Goal: Task Accomplishment & Management: Use online tool/utility

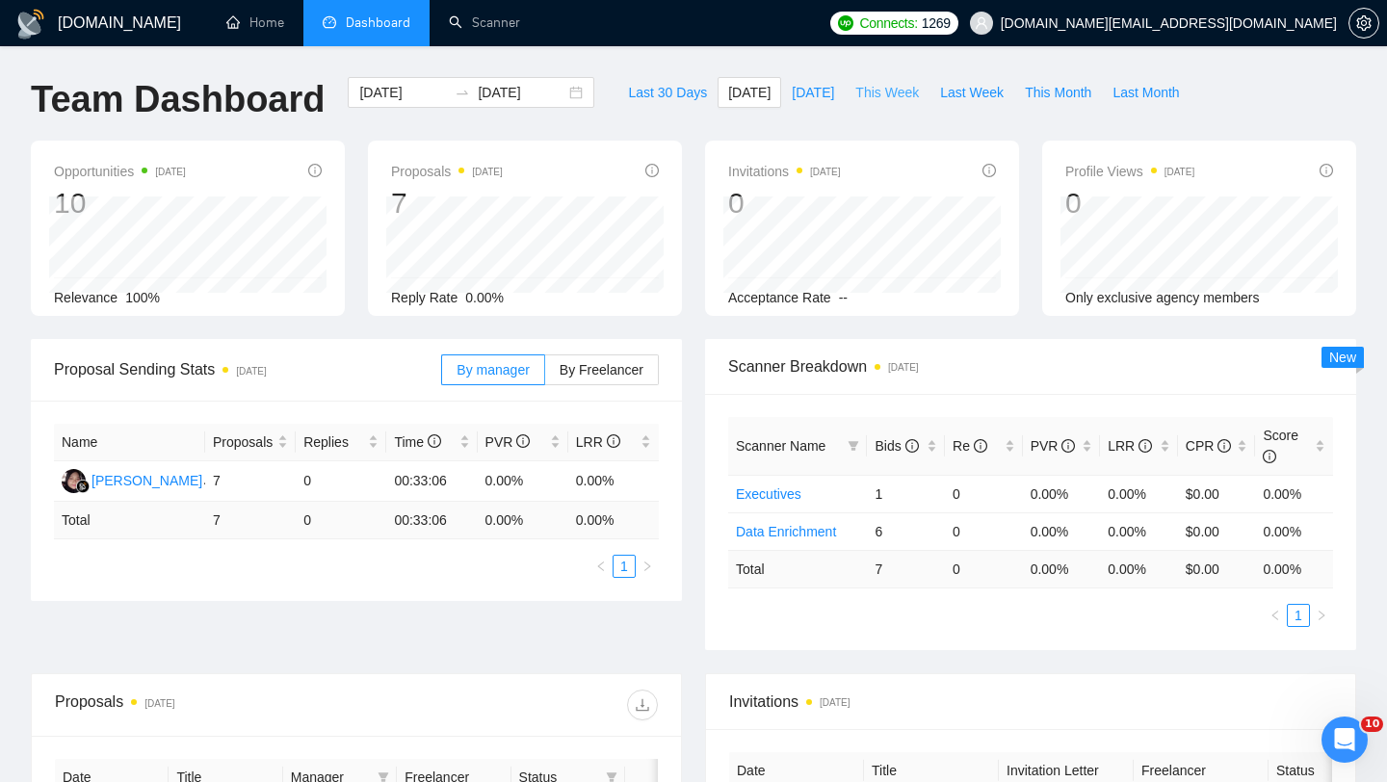
click at [874, 103] on button "This Week" at bounding box center [886, 92] width 85 height 31
type input "2025-09-08"
type input "2025-09-14"
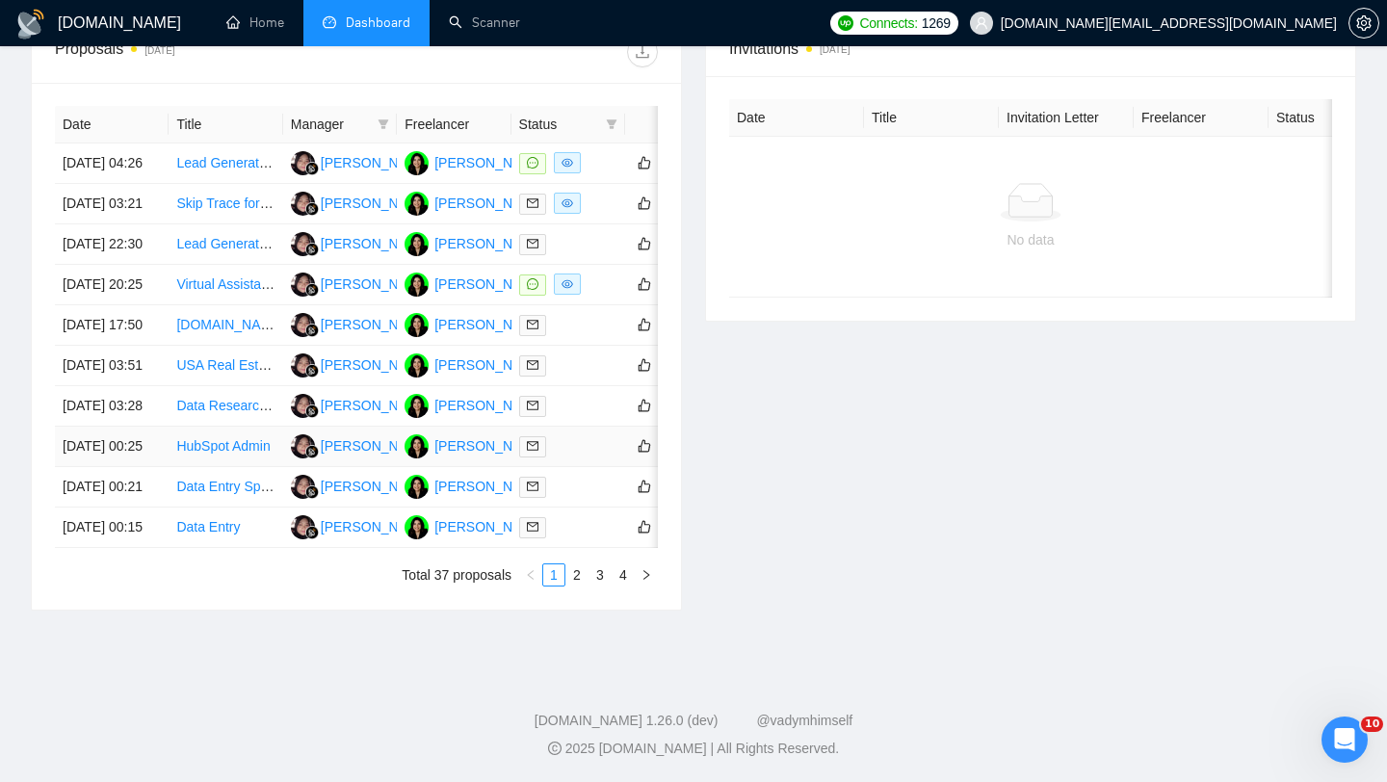
scroll to position [948, 0]
click at [579, 568] on link "2" at bounding box center [576, 574] width 21 height 21
click at [604, 585] on link "3" at bounding box center [599, 574] width 21 height 21
click at [623, 585] on link "4" at bounding box center [622, 574] width 21 height 21
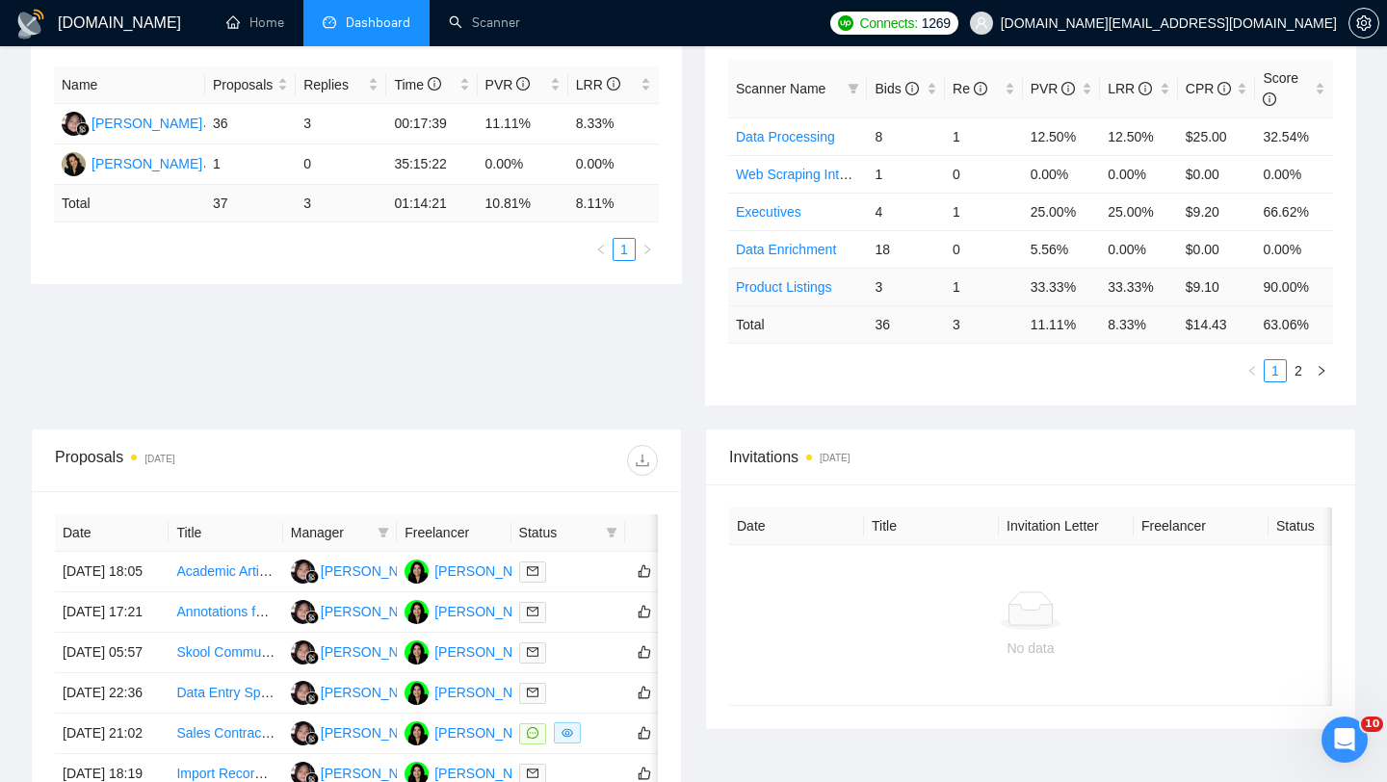
scroll to position [0, 0]
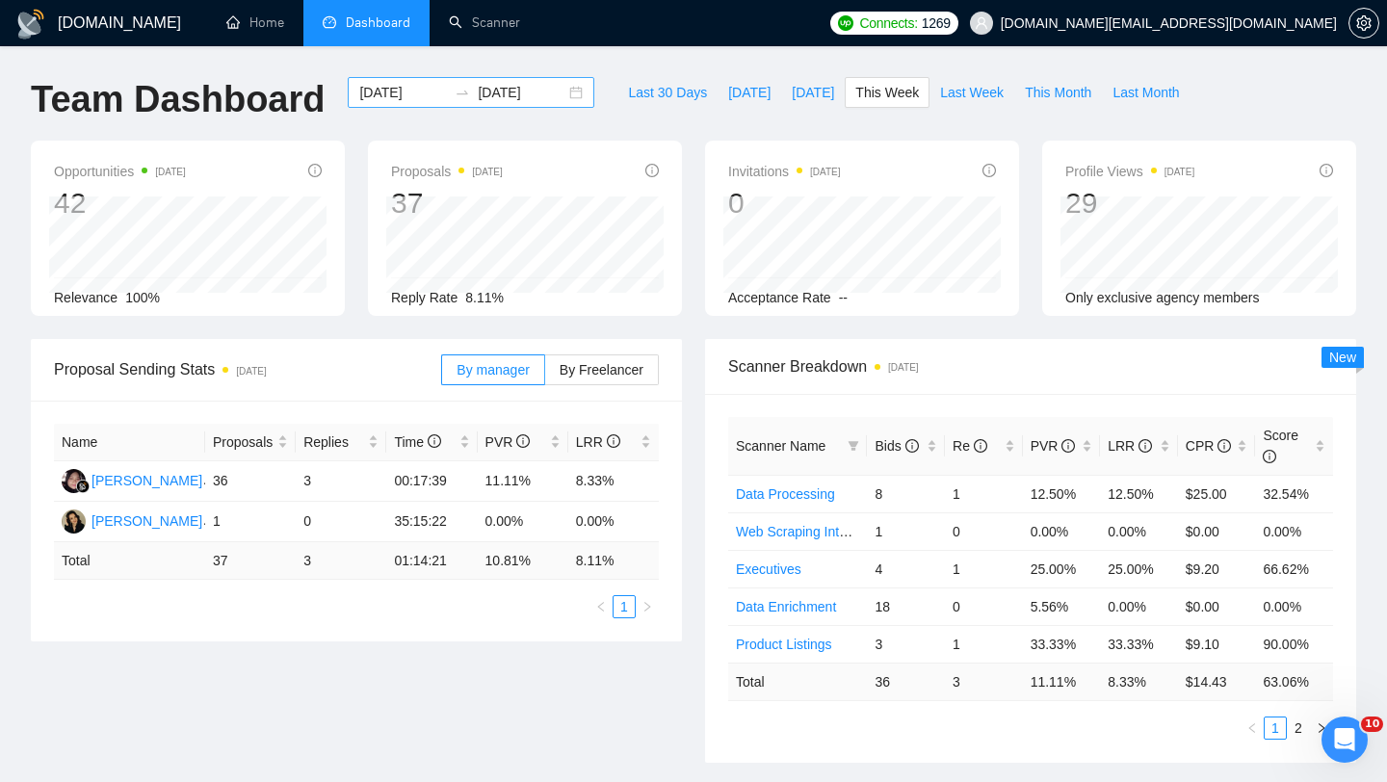
click at [557, 96] on div "2025-09-08 2025-09-14" at bounding box center [471, 92] width 246 height 31
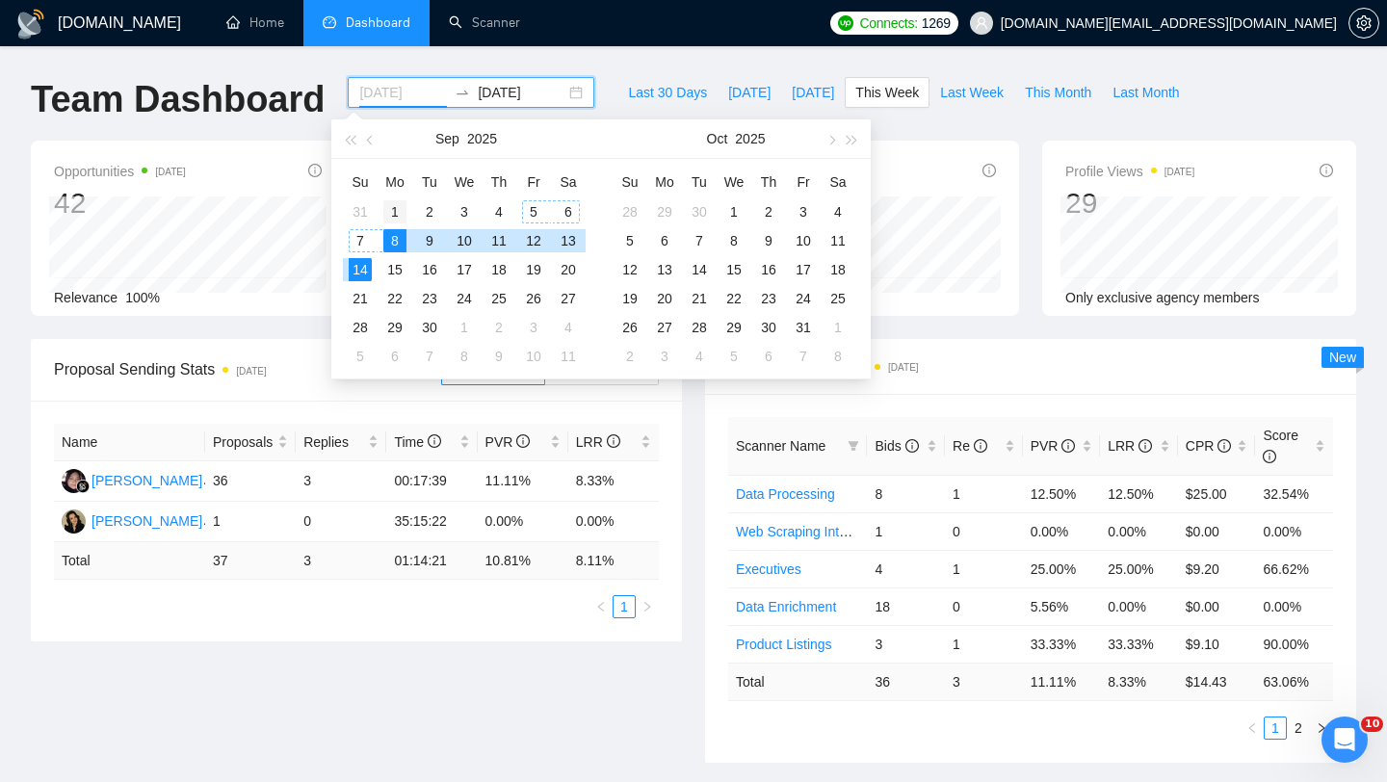
type input "2025-09-01"
click at [396, 201] on div "1" at bounding box center [394, 211] width 23 height 23
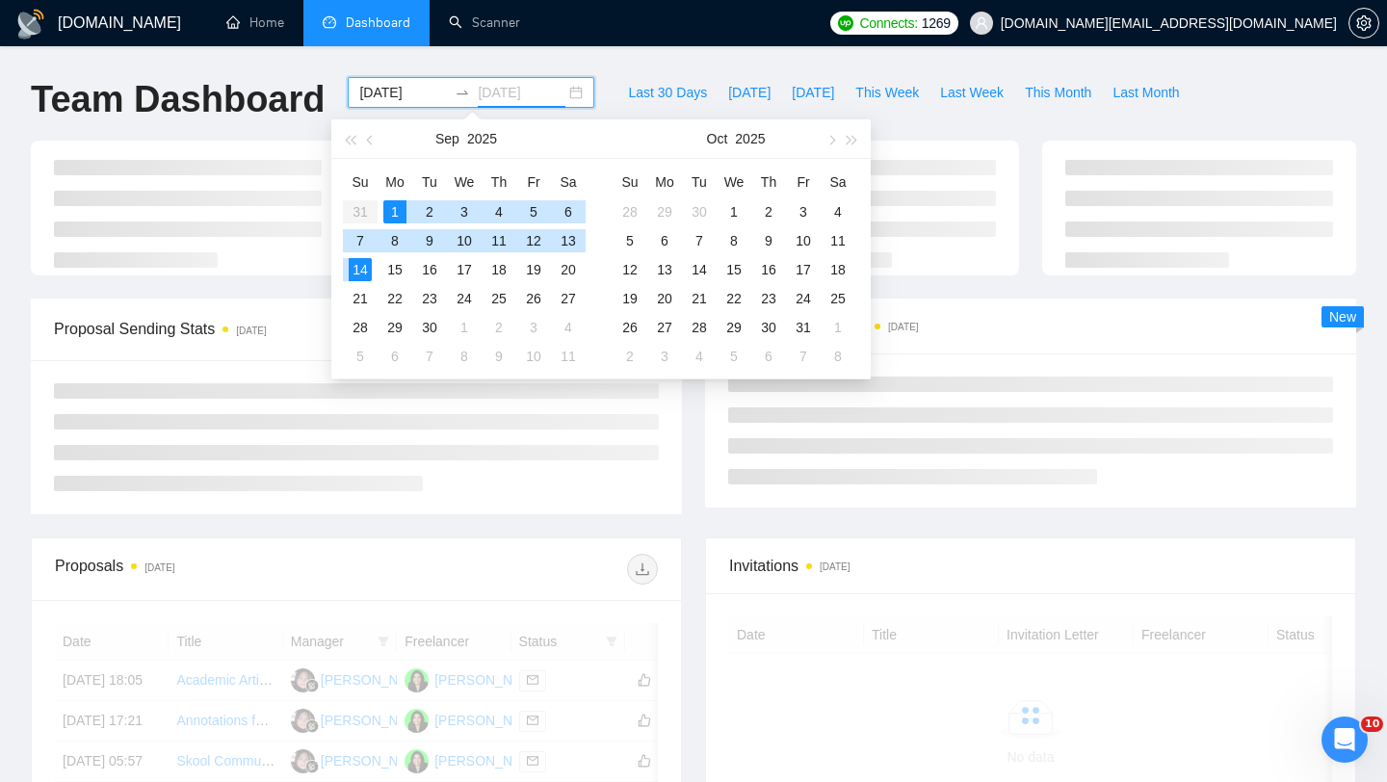
click at [355, 278] on div "14" at bounding box center [360, 269] width 23 height 23
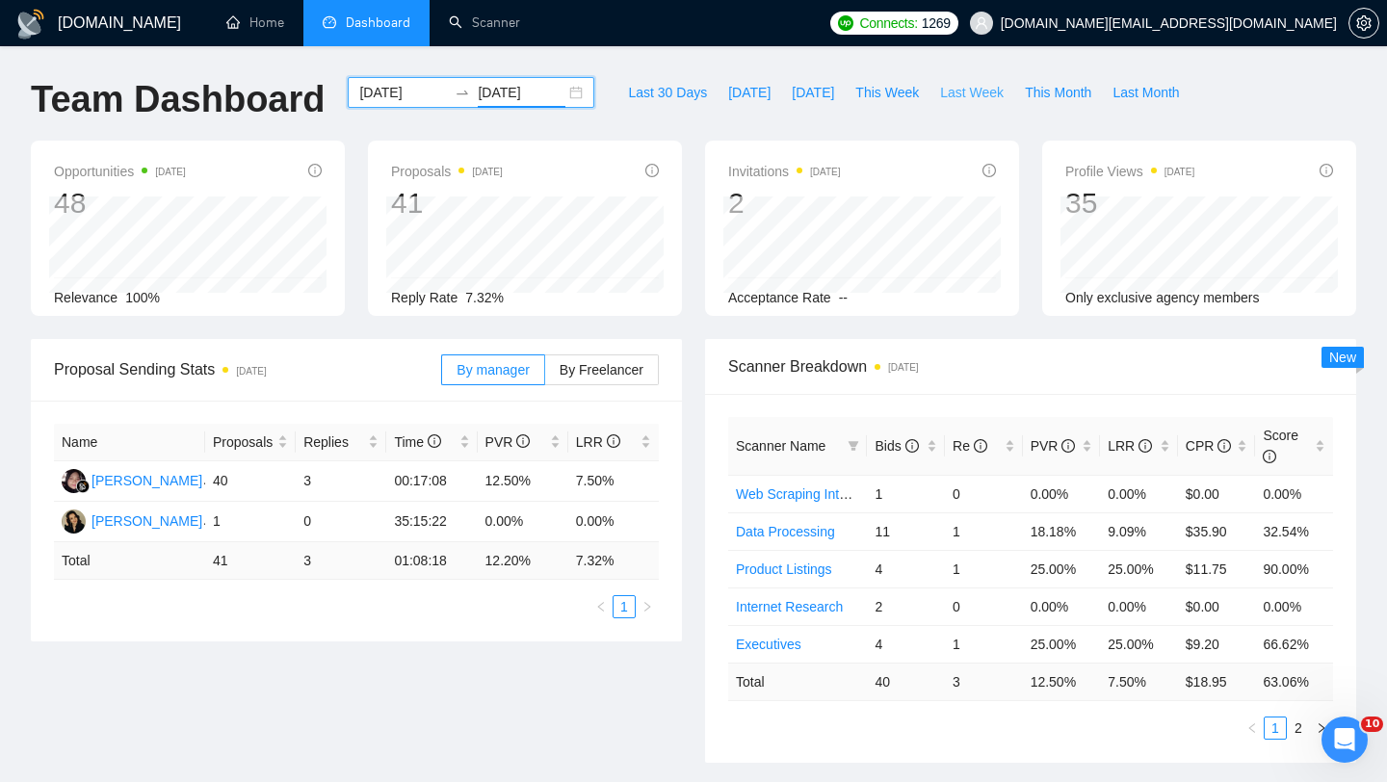
click at [956, 93] on span "Last Week" at bounding box center [972, 92] width 64 height 21
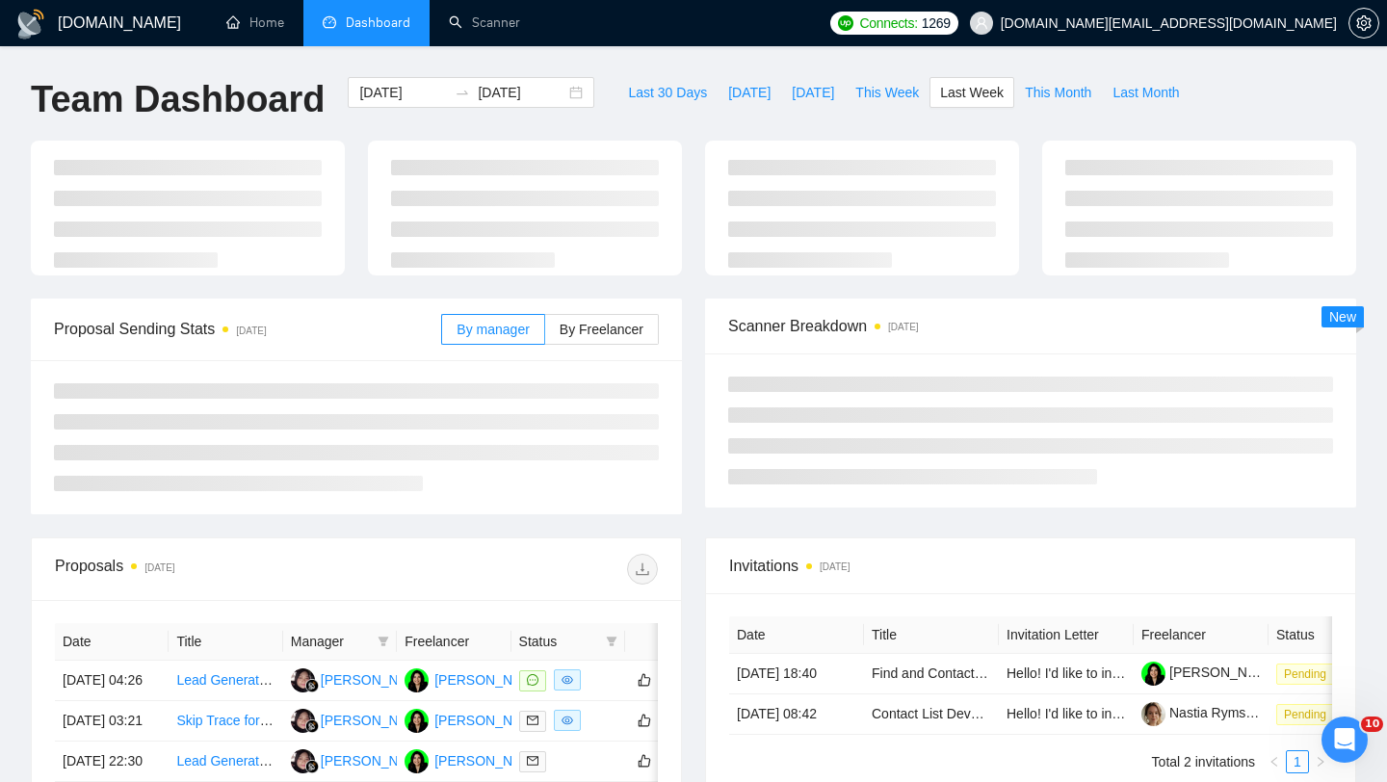
type input "2025-09-07"
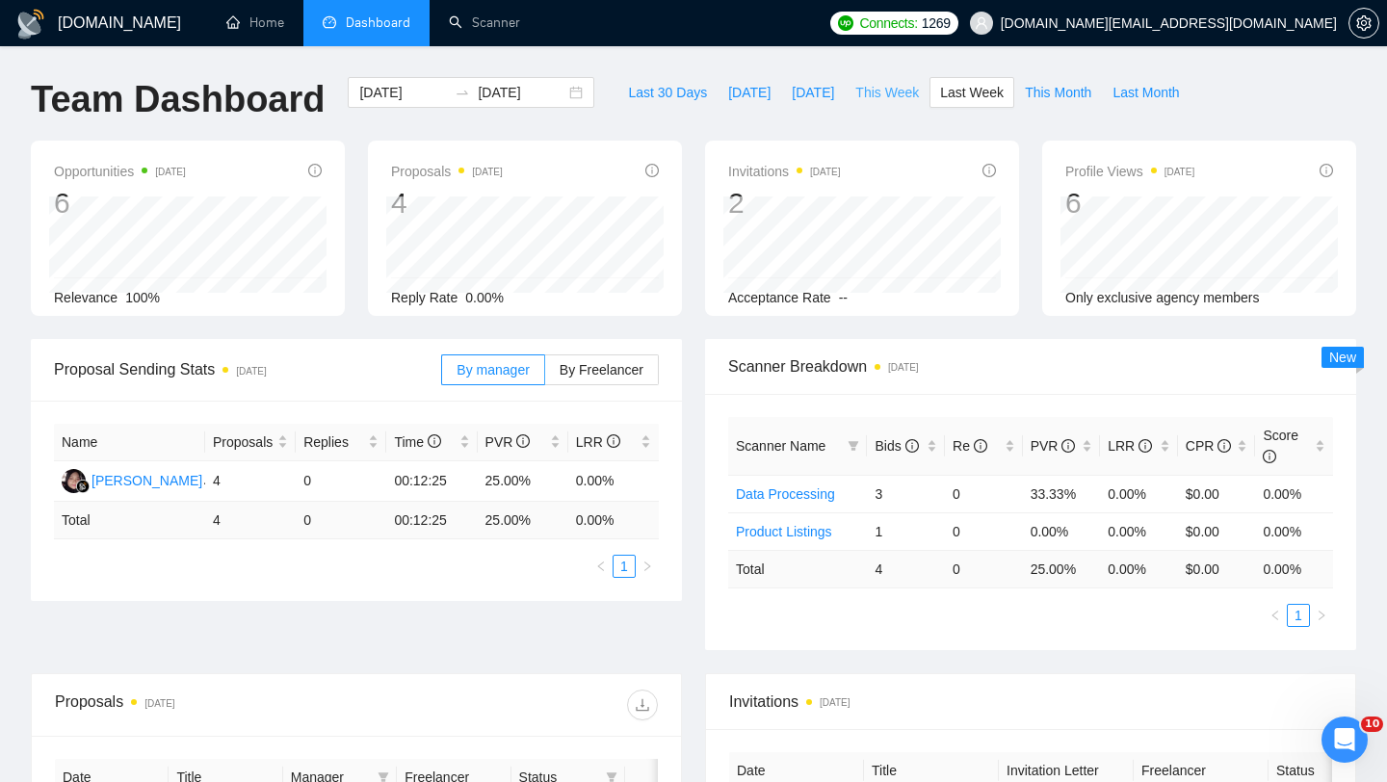
click at [869, 94] on span "This Week" at bounding box center [887, 92] width 64 height 21
type input "2025-09-08"
type input "2025-09-14"
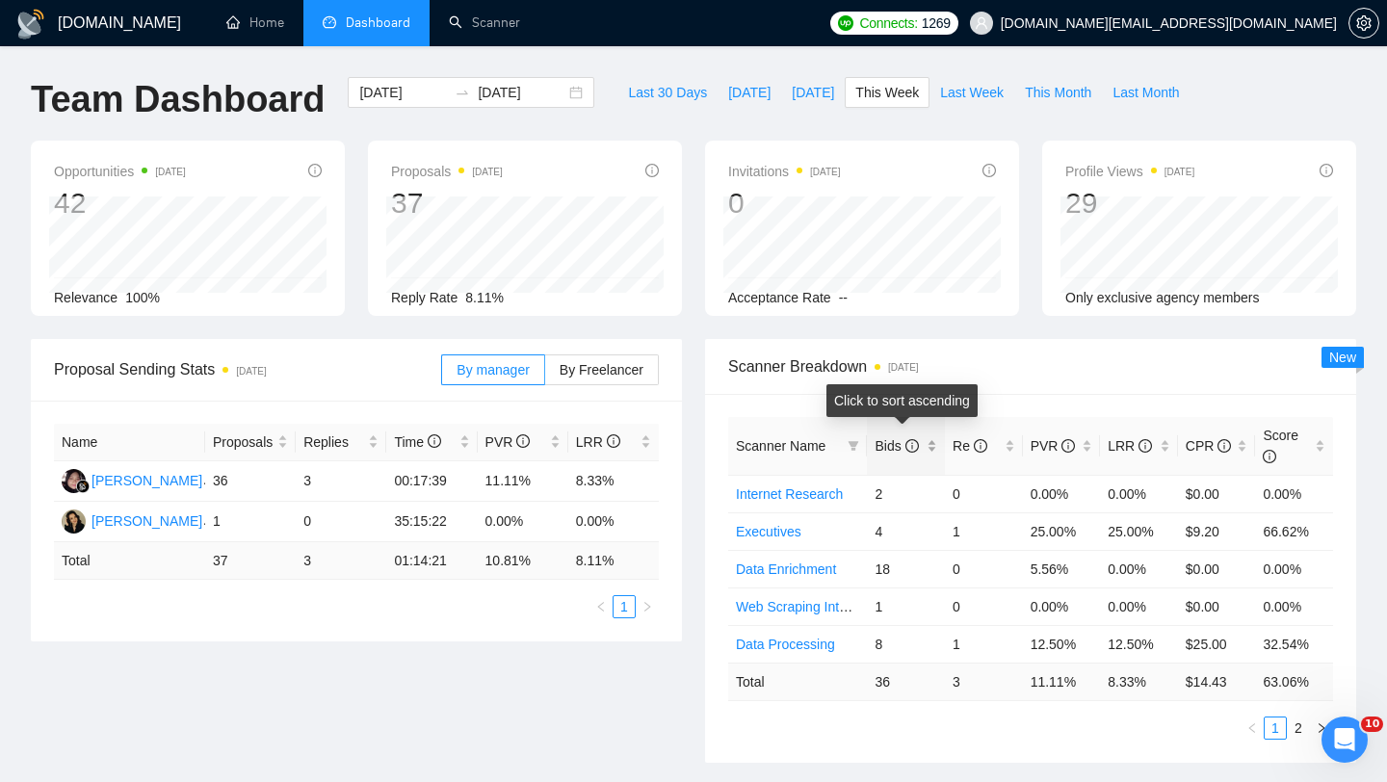
scroll to position [35, 0]
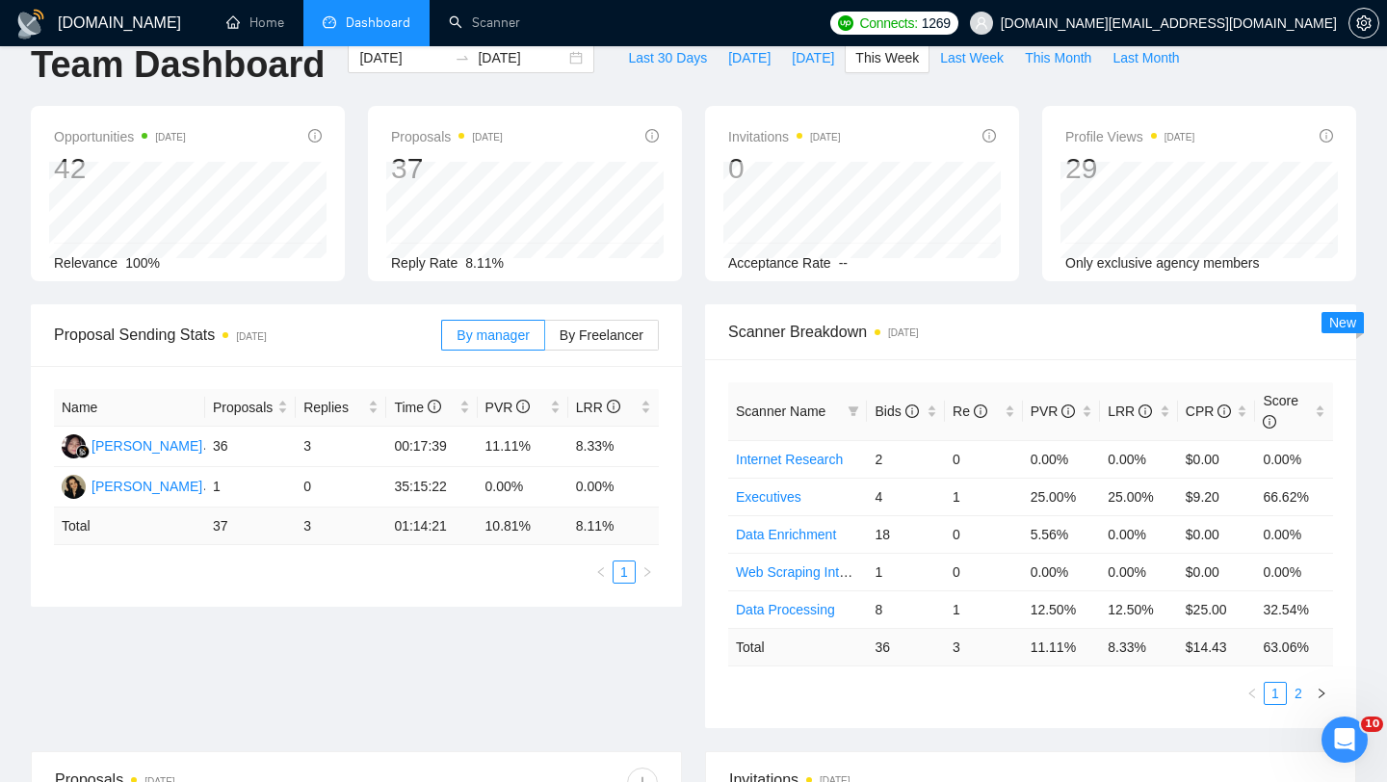
click at [1300, 687] on link "2" at bounding box center [1297, 693] width 21 height 21
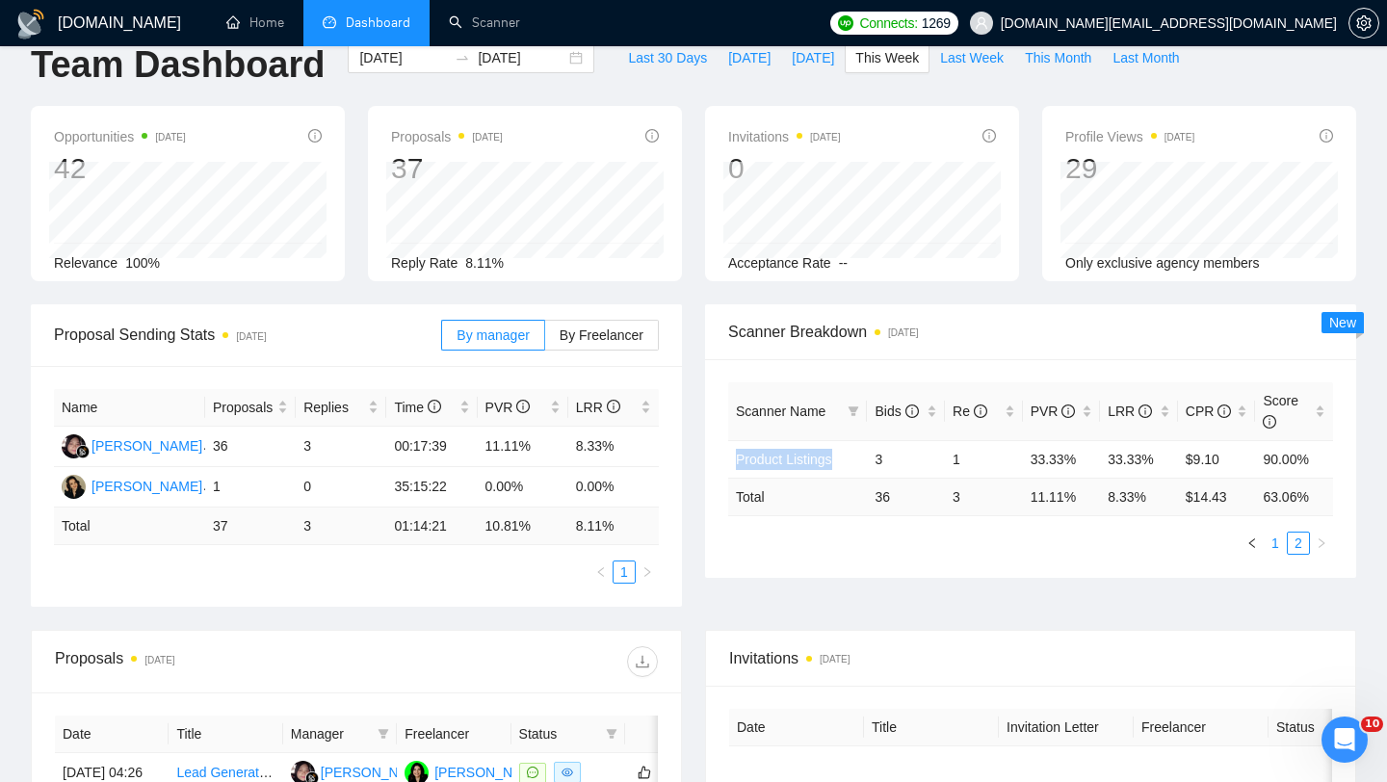
click at [1269, 547] on link "1" at bounding box center [1274, 542] width 21 height 21
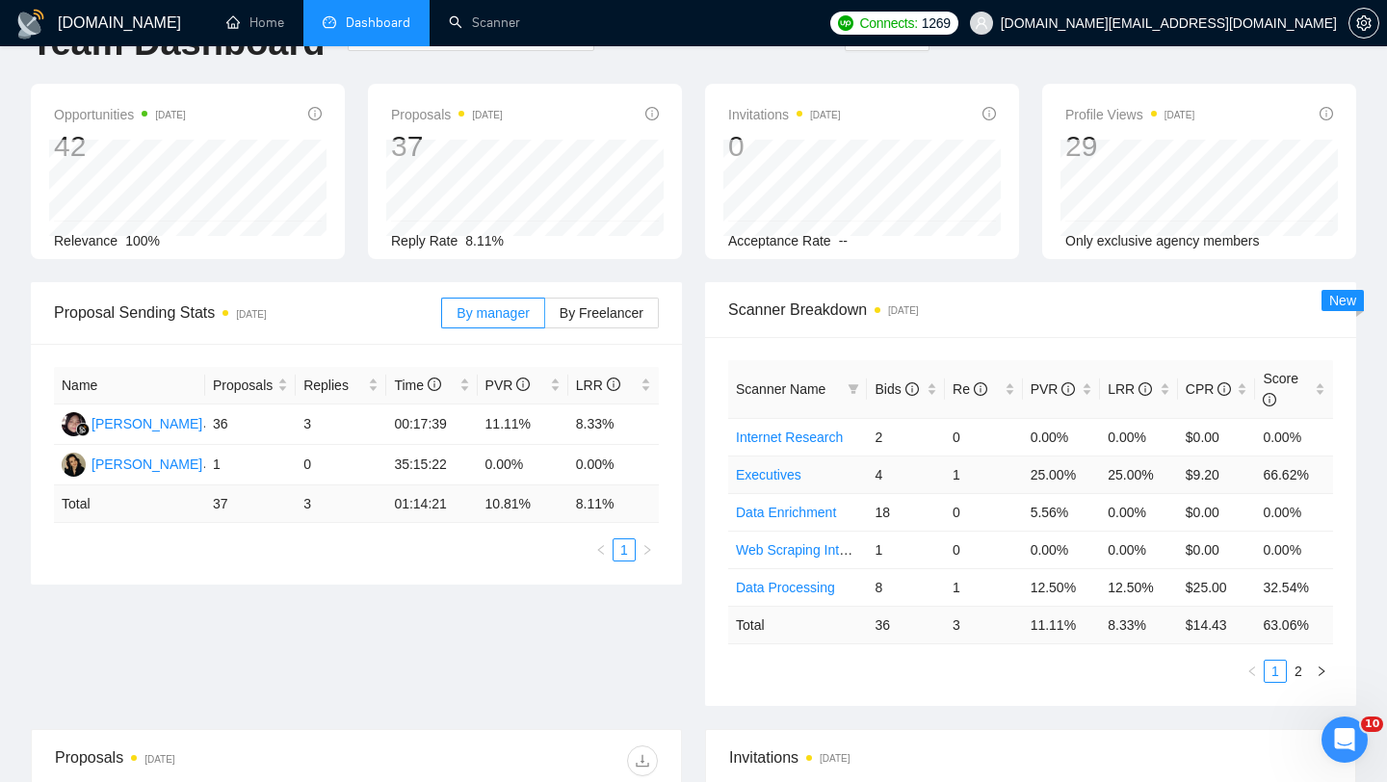
scroll to position [58, 0]
click at [818, 510] on link "Data Enrichment" at bounding box center [786, 511] width 100 height 15
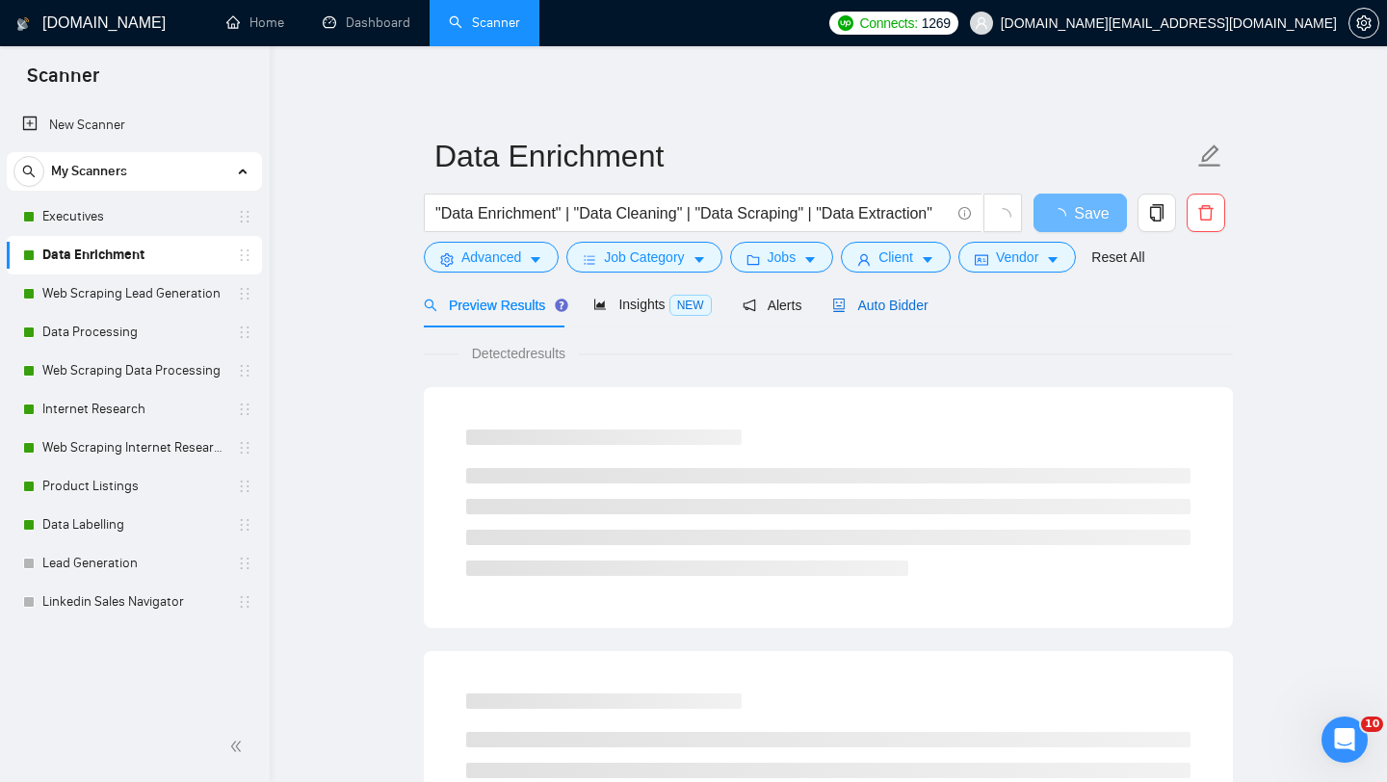
click at [894, 302] on span "Auto Bidder" at bounding box center [879, 305] width 95 height 15
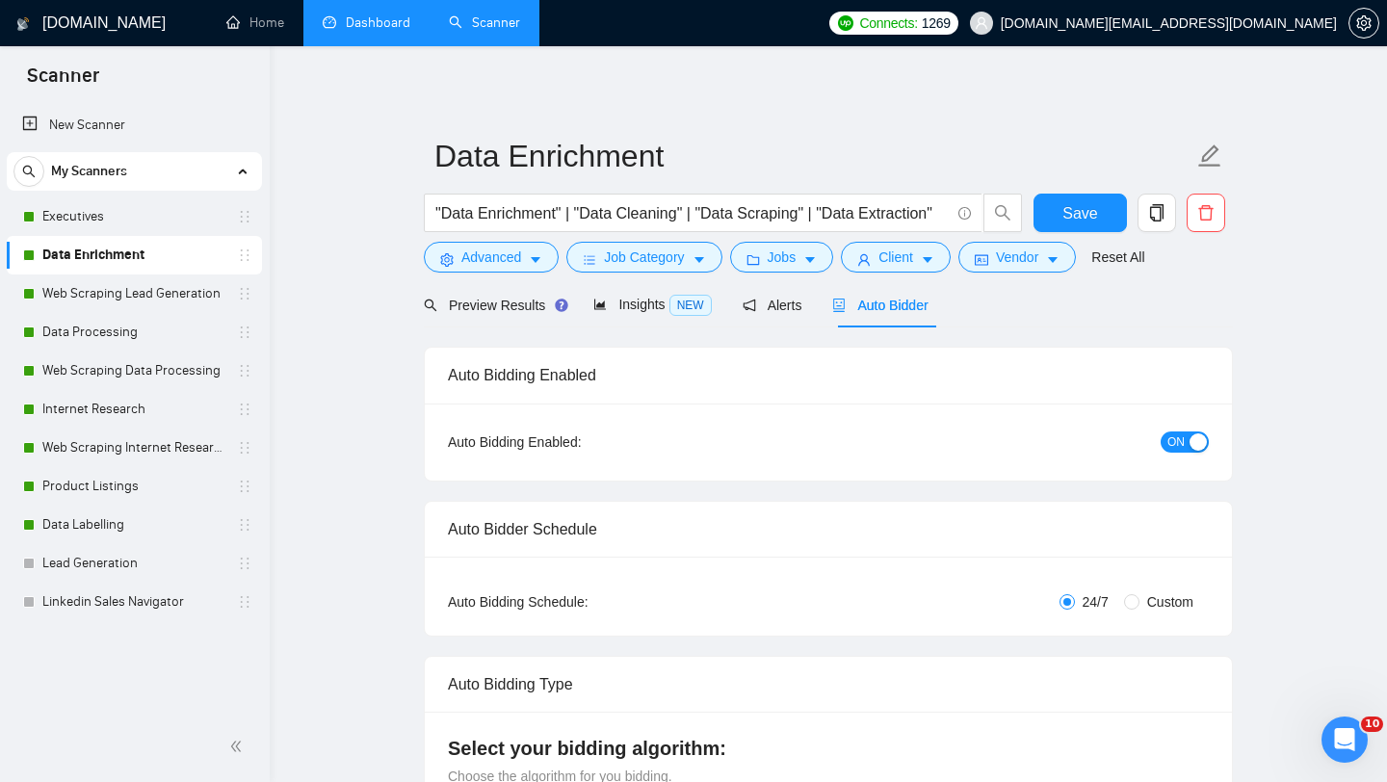
click at [370, 31] on link "Dashboard" at bounding box center [367, 22] width 88 height 16
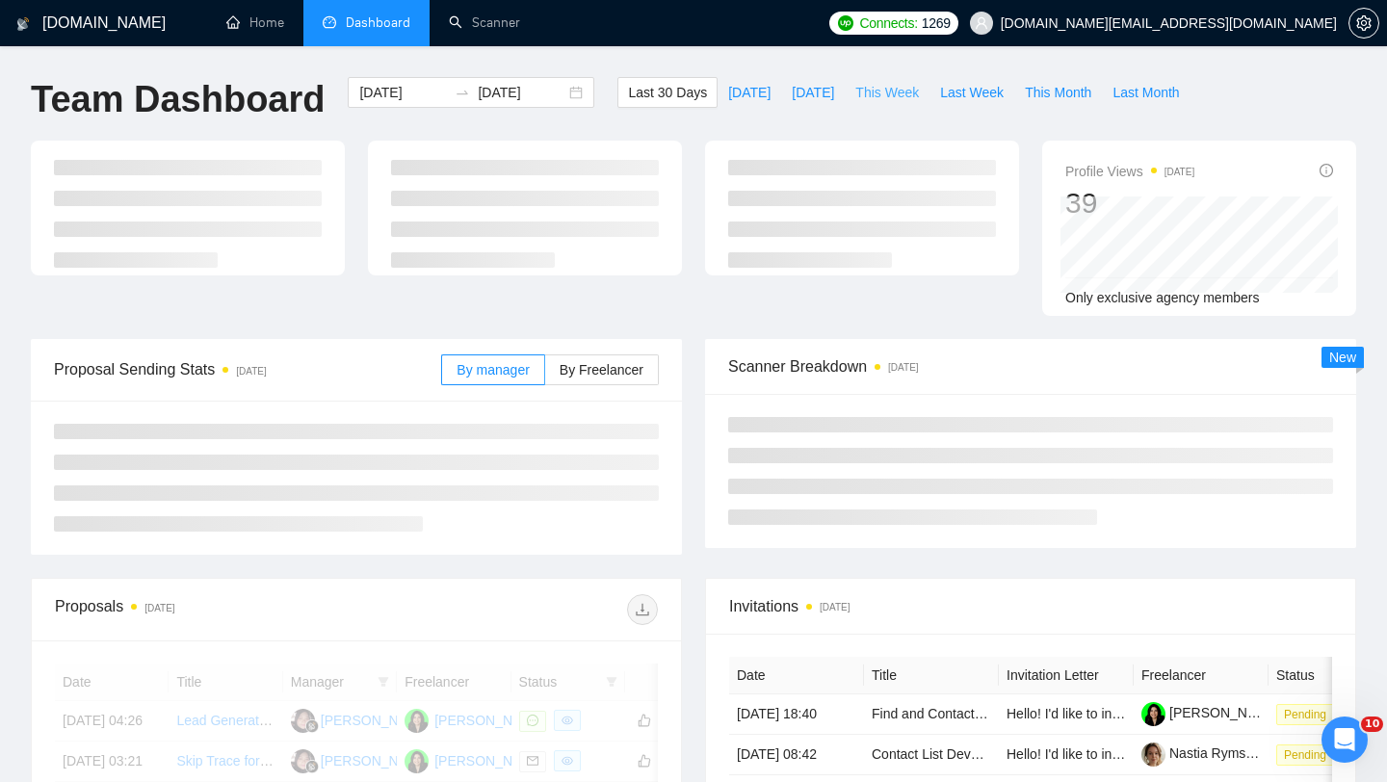
click at [879, 90] on span "This Week" at bounding box center [887, 92] width 64 height 21
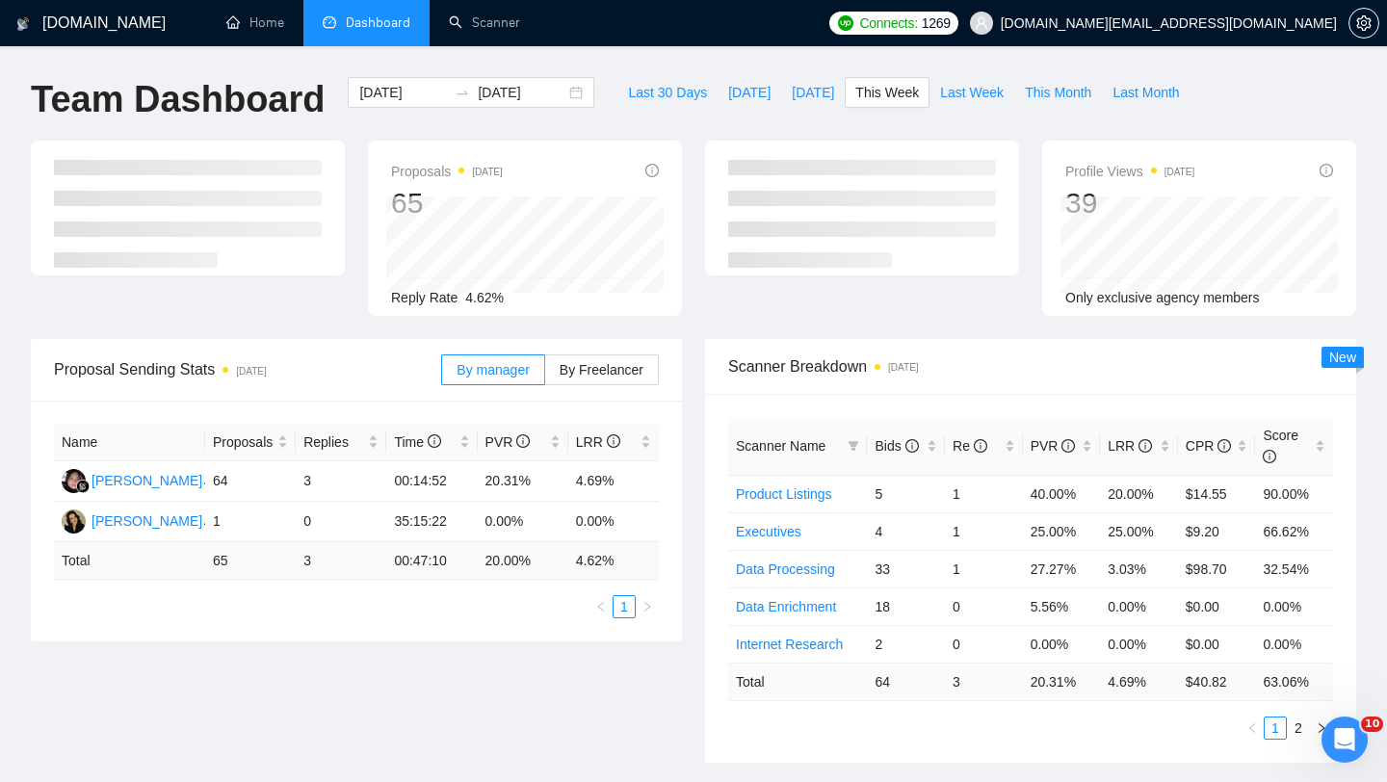
type input "2025-09-08"
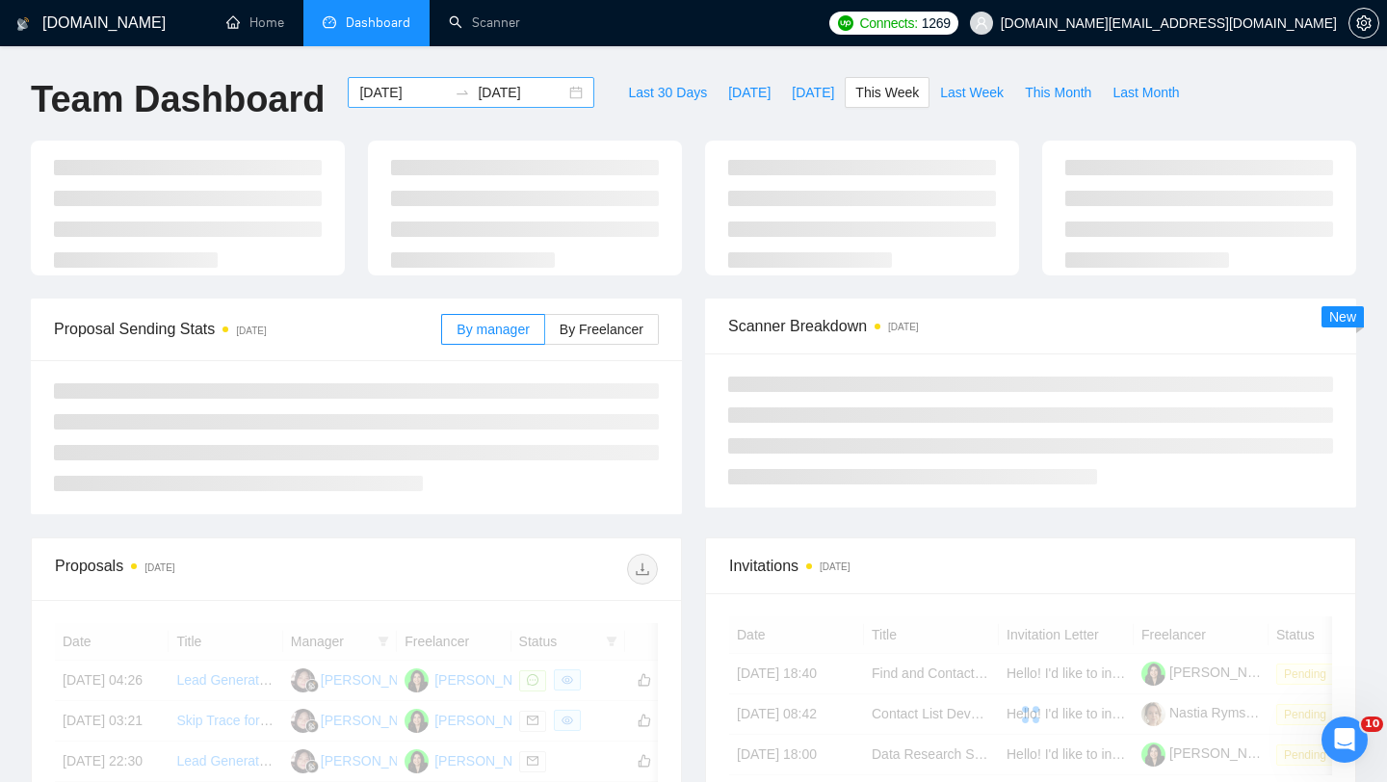
click at [549, 91] on input "2025-09-14" at bounding box center [522, 92] width 88 height 21
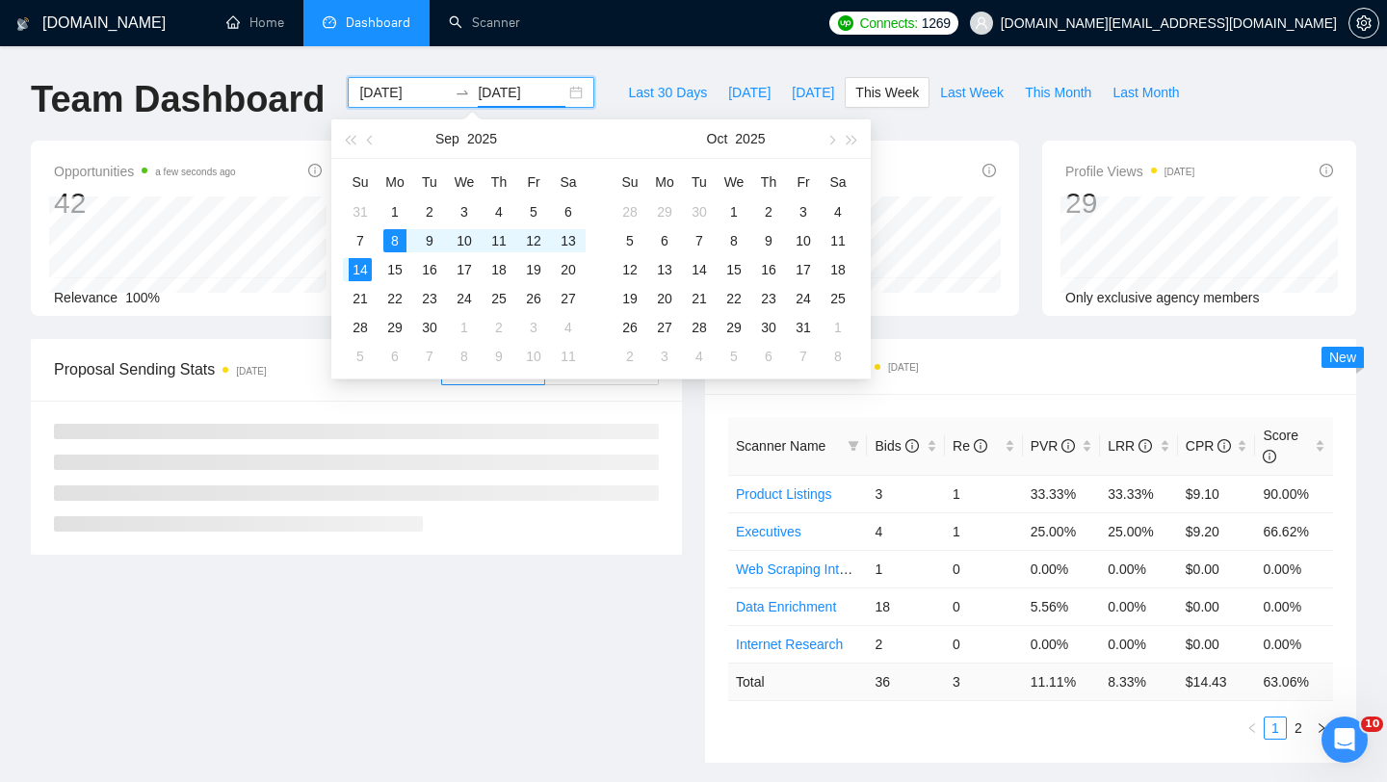
click at [565, 93] on div "2025-09-08 2025-09-14" at bounding box center [471, 92] width 246 height 31
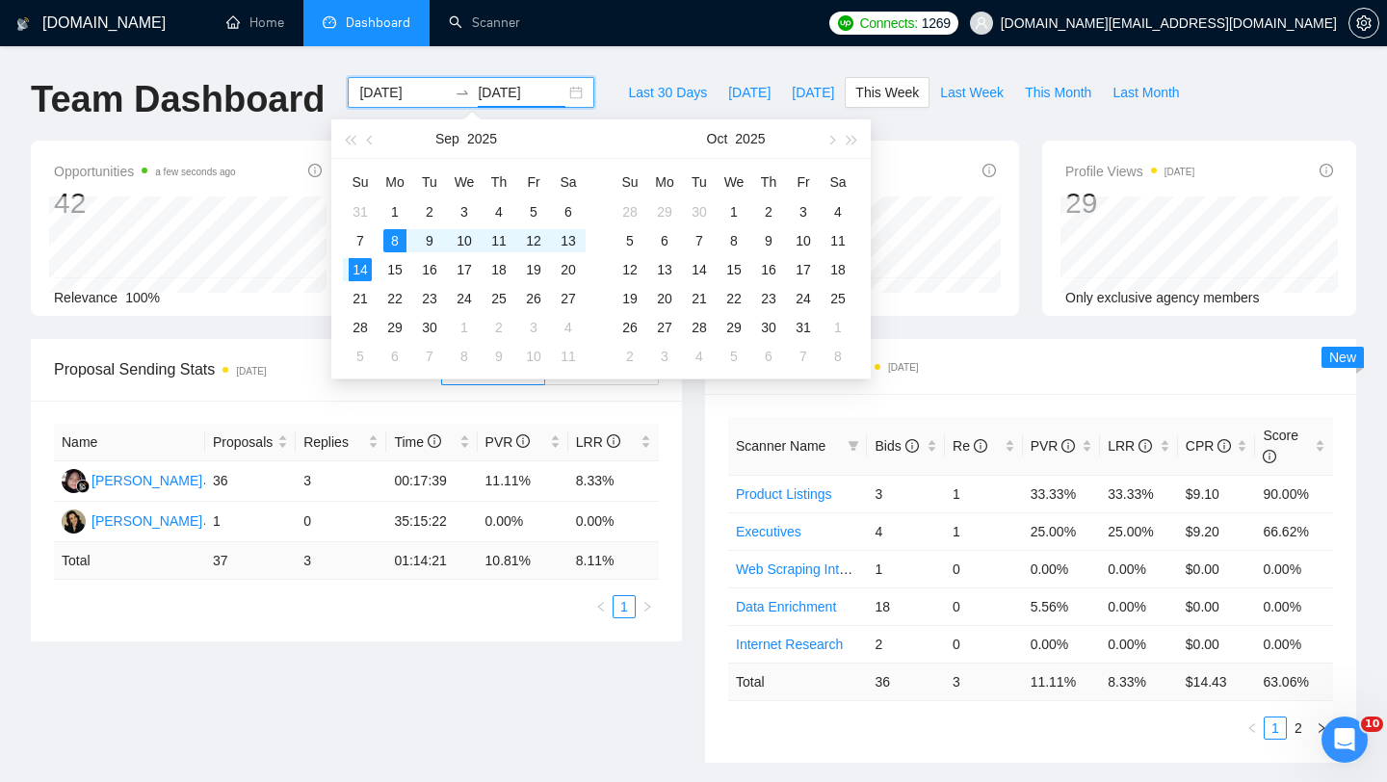
click at [565, 93] on div "2025-09-08 2025-09-14" at bounding box center [471, 92] width 246 height 31
type input "2025-09-01"
click at [402, 209] on div "1" at bounding box center [394, 211] width 23 height 23
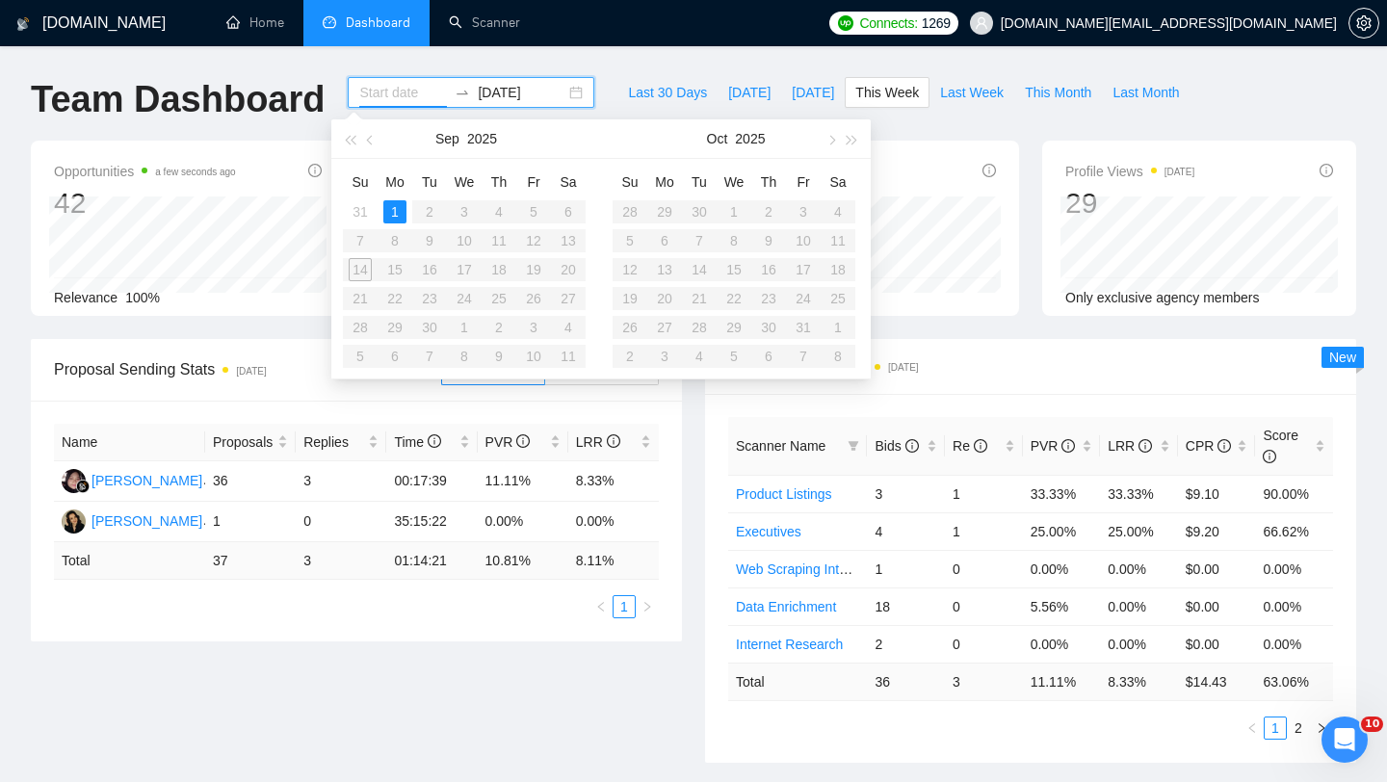
click at [376, 97] on input at bounding box center [403, 92] width 88 height 21
click at [621, 259] on table "Su Mo Tu We Th Fr Sa 28 29 30 1 2 3 4 5 6 7 8 9 10 11 12 13 14 15 16 17 18 19 2…" at bounding box center [733, 269] width 243 height 204
click at [944, 98] on span "Last Week" at bounding box center [972, 92] width 64 height 21
type input "2025-09-08"
type input "2025-09-14"
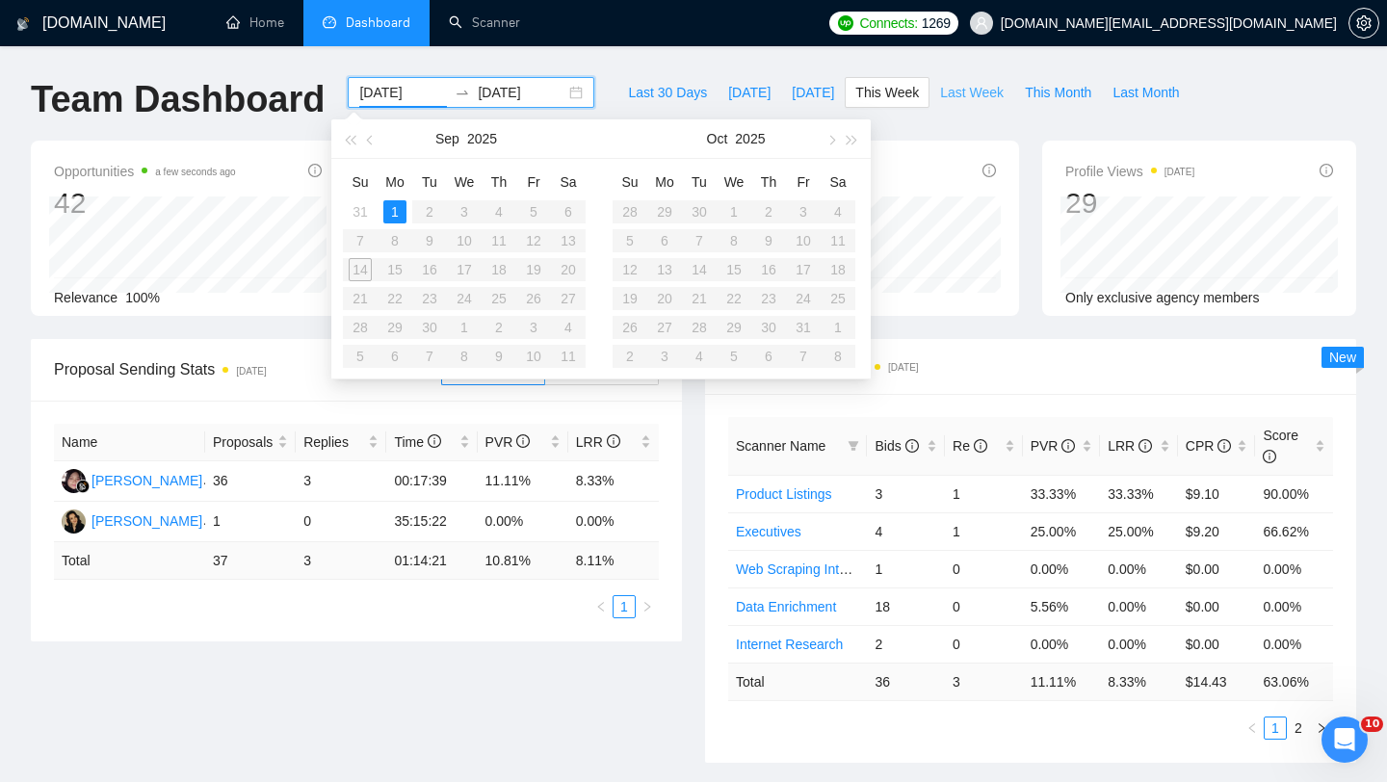
type input "2025-09-01"
type input "2025-09-07"
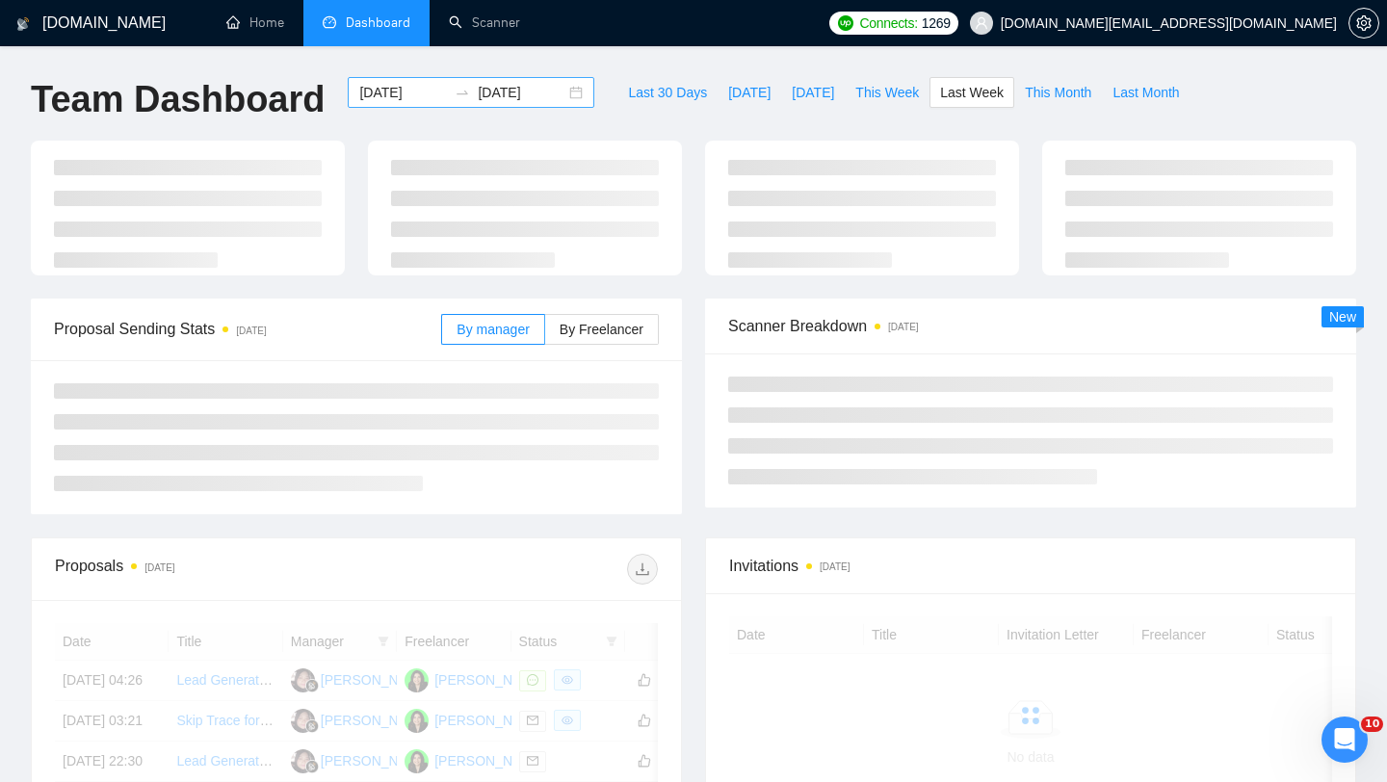
click at [538, 103] on div "2025-09-01 2025-09-07" at bounding box center [471, 92] width 246 height 31
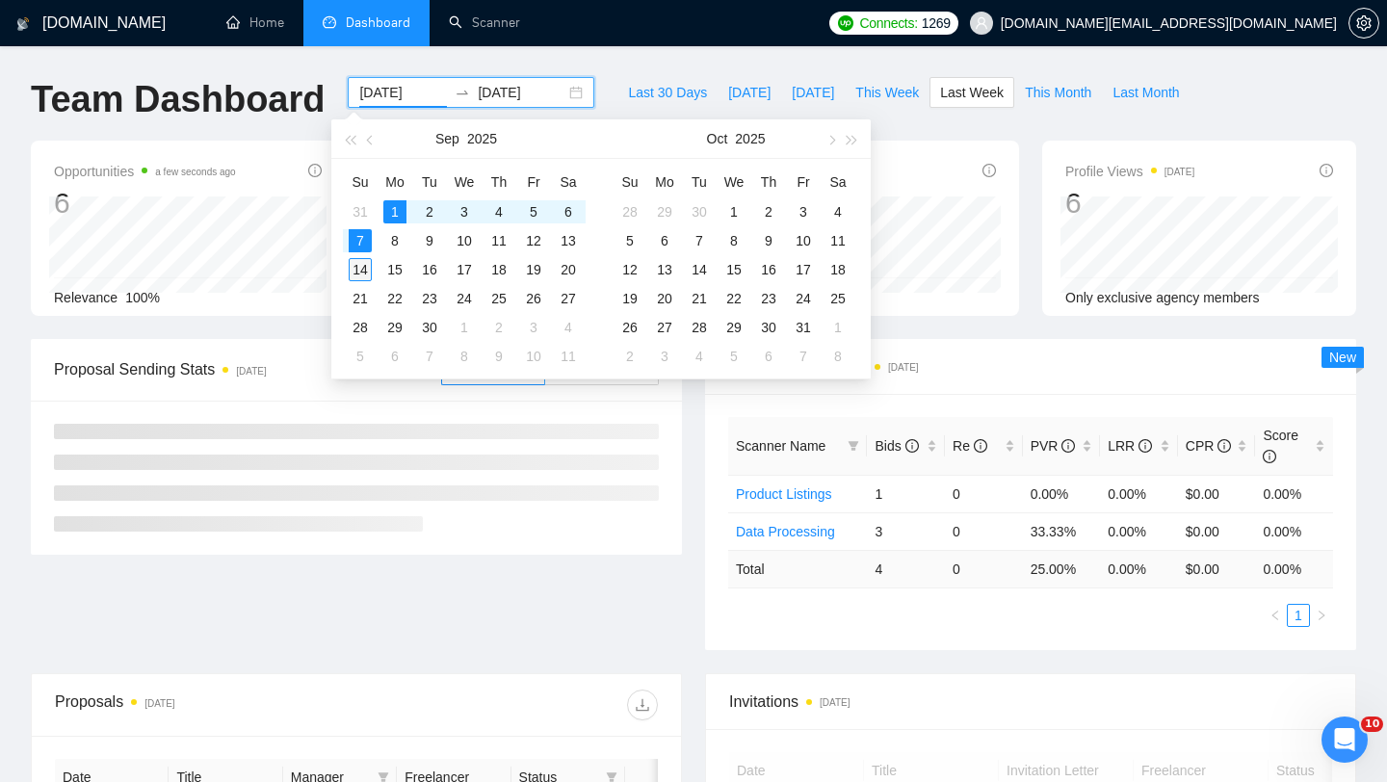
type input "2025-09-14"
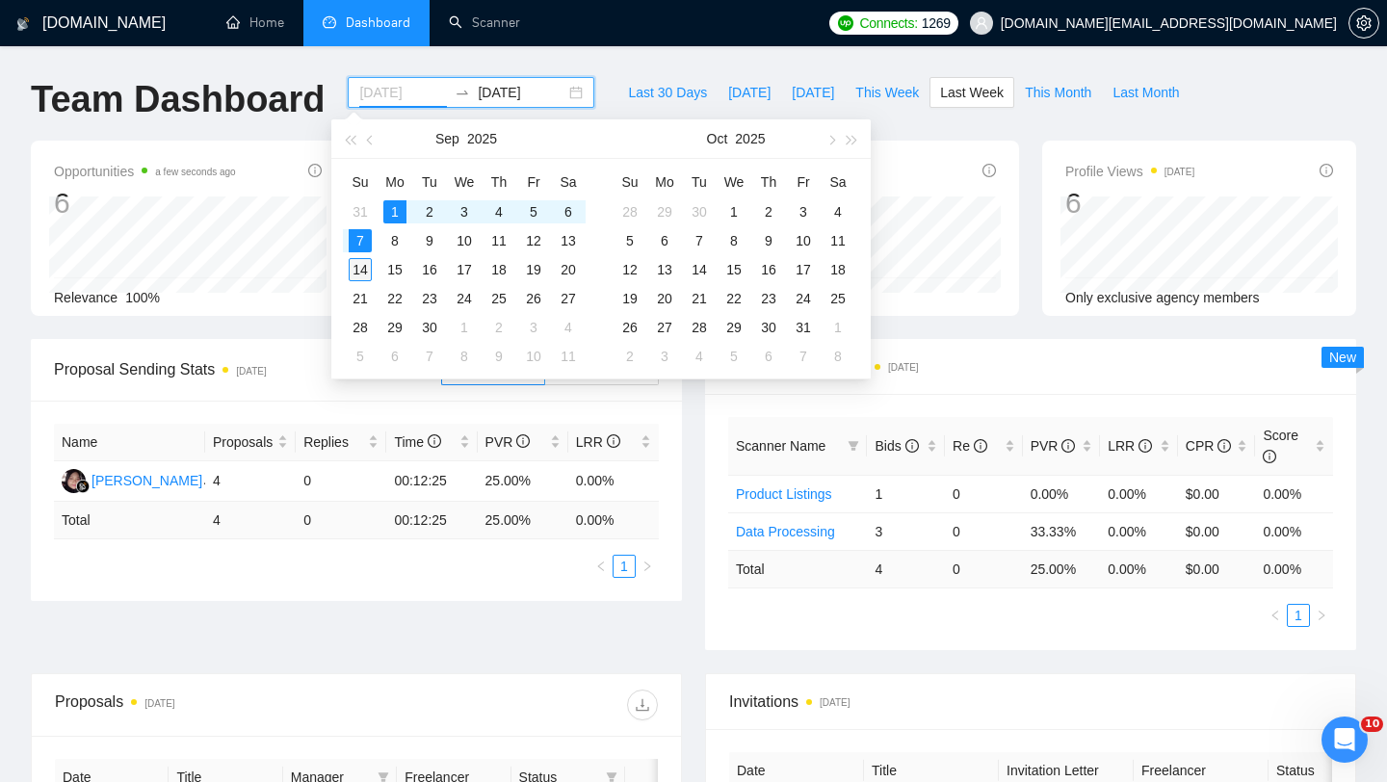
click at [365, 273] on div "14" at bounding box center [360, 269] width 23 height 23
type input "2025-09-17"
click at [880, 103] on button "This Week" at bounding box center [886, 92] width 85 height 31
type input "2025-09-01"
type input "2025-09-07"
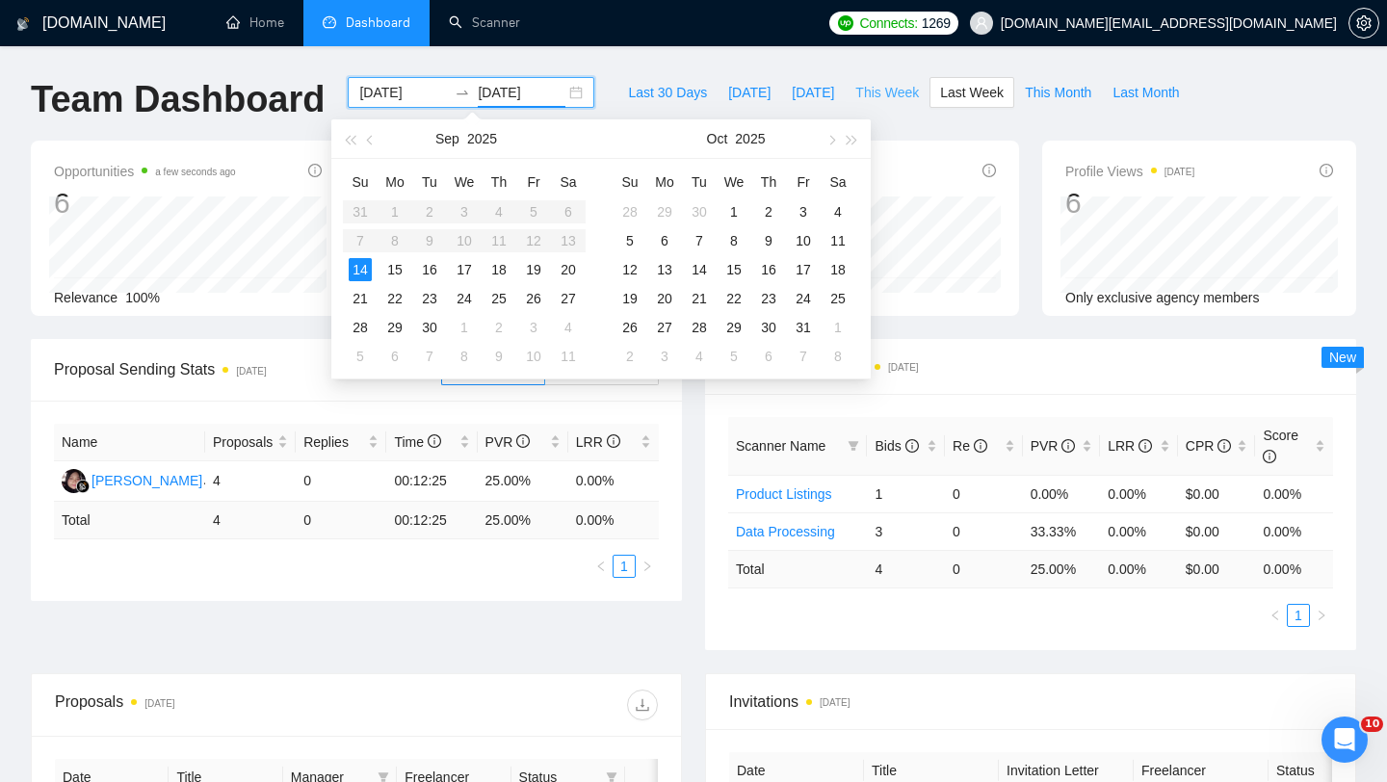
type input "2025-09-08"
type input "2025-09-14"
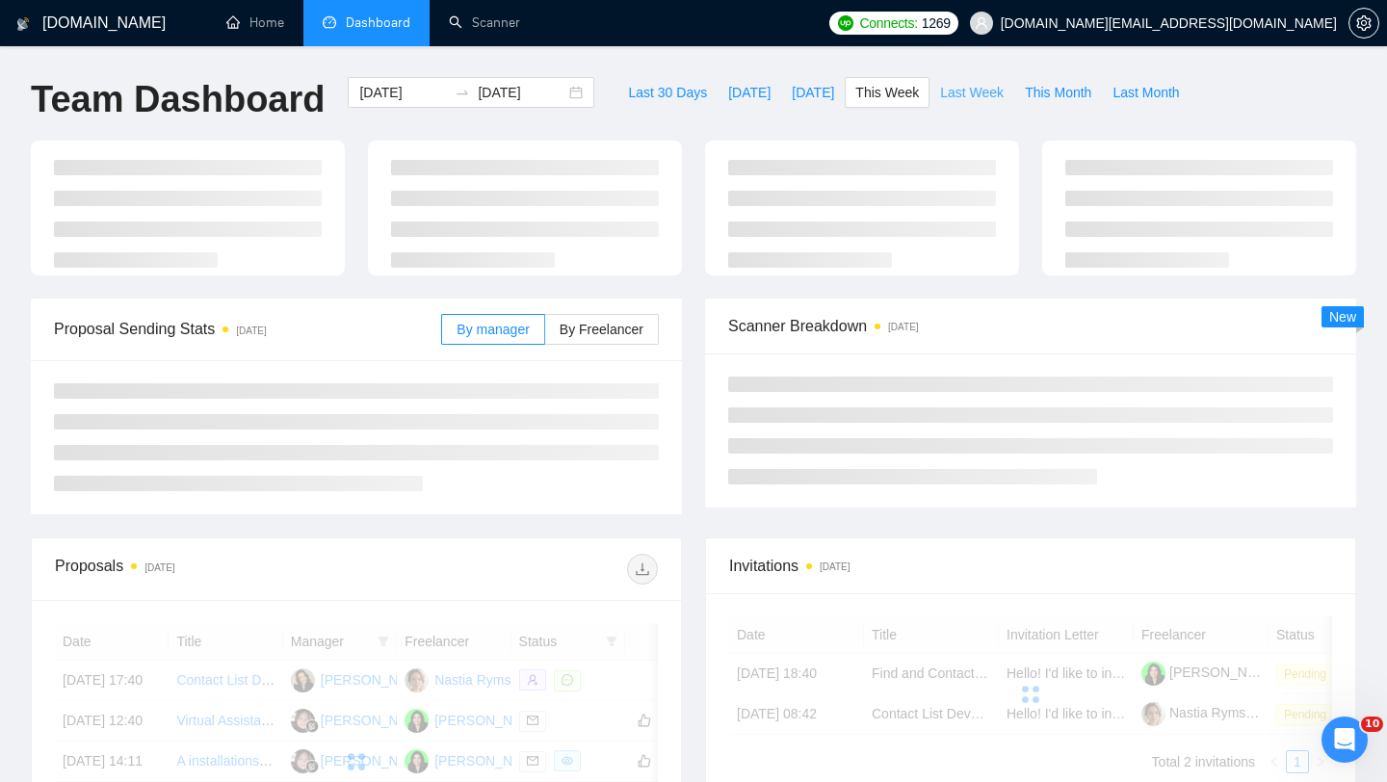
click at [938, 101] on button "Last Week" at bounding box center [971, 92] width 85 height 31
type input "2025-09-01"
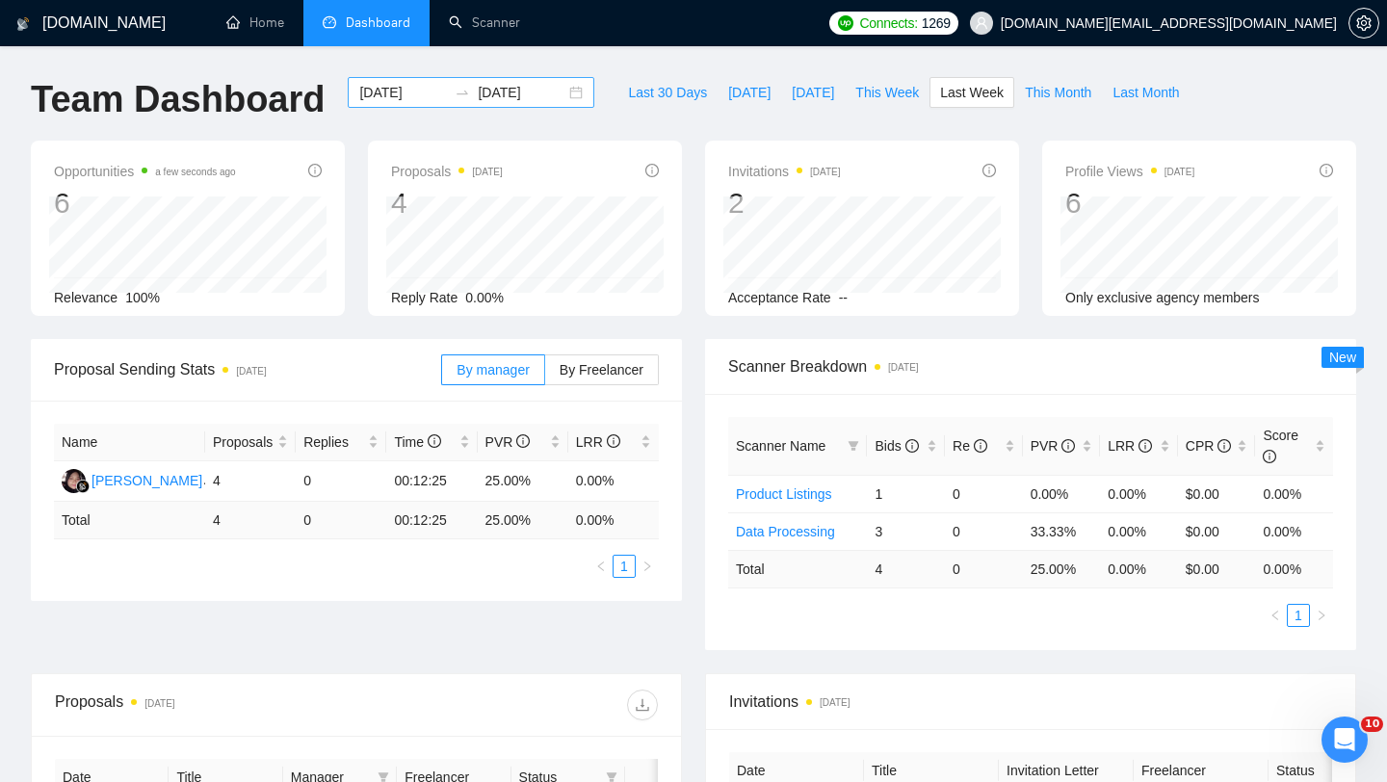
click at [485, 87] on input "2025-09-07" at bounding box center [522, 92] width 88 height 21
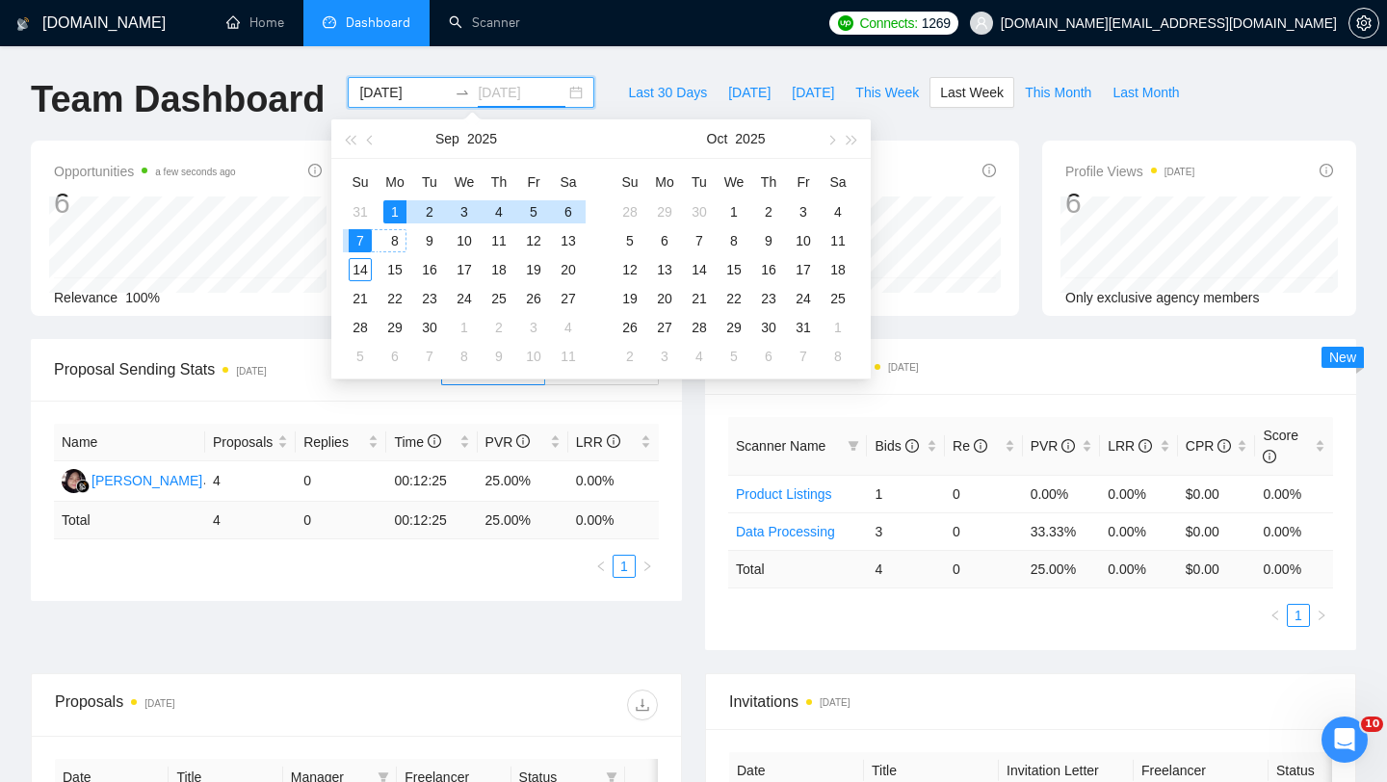
type input "2025-09-01"
click at [387, 217] on div "1" at bounding box center [394, 211] width 23 height 23
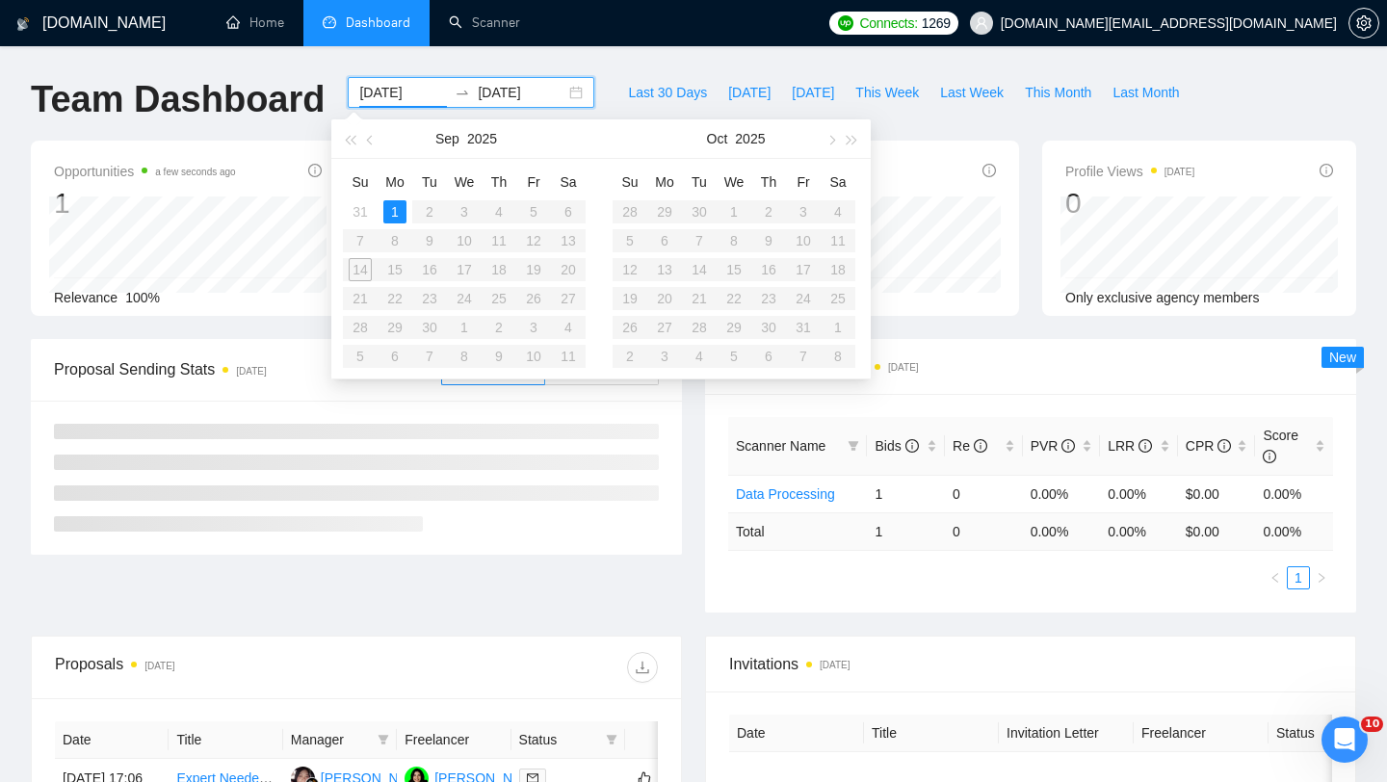
click at [358, 272] on table "Su Mo Tu We Th Fr Sa 31 1 2 3 4 5 6 7 8 9 10 11 12 13 14 15 16 17 18 19 20 21 2…" at bounding box center [464, 269] width 243 height 204
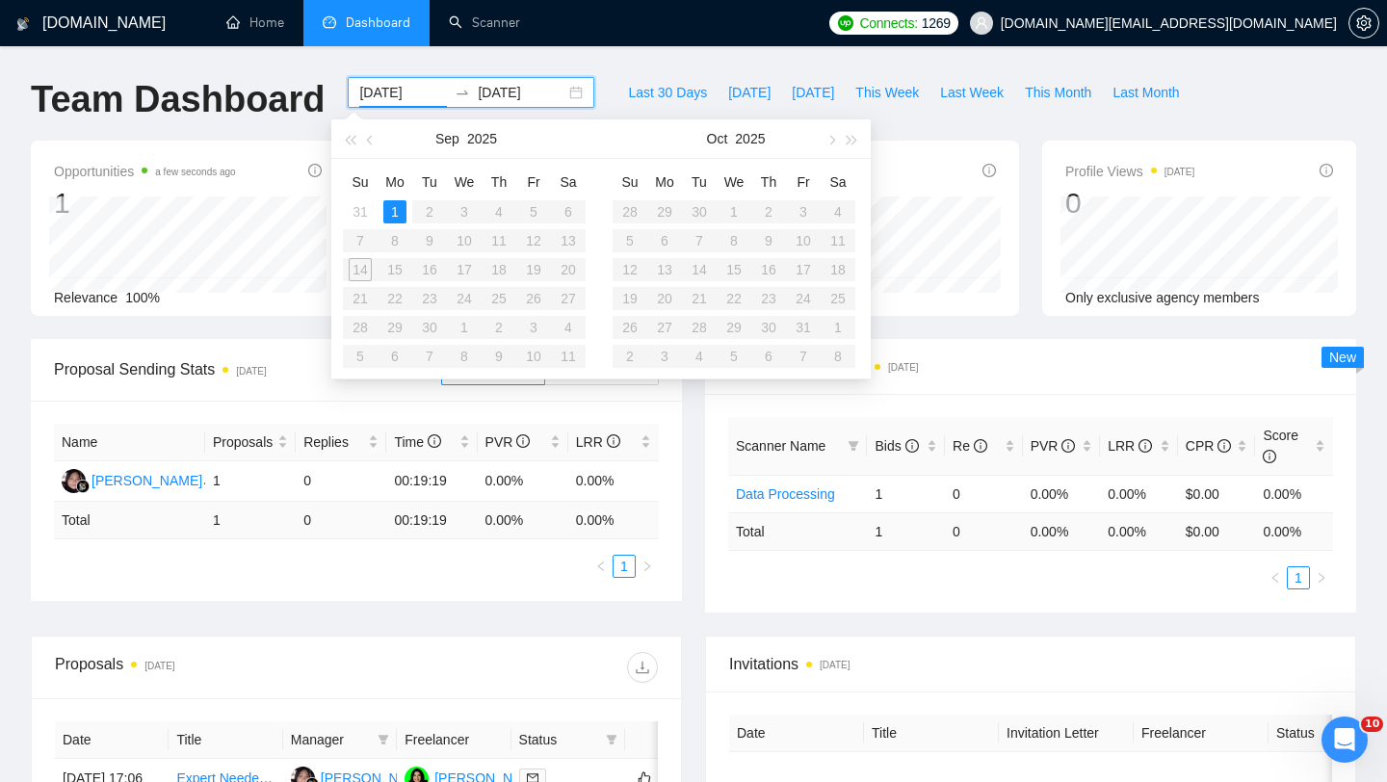
click at [358, 272] on table "Su Mo Tu We Th Fr Sa 31 1 2 3 4 5 6 7 8 9 10 11 12 13 14 15 16 17 18 19 20 21 2…" at bounding box center [464, 269] width 243 height 204
click at [436, 220] on table "Su Mo Tu We Th Fr Sa 31 1 2 3 4 5 6 7 8 9 10 11 12 13 14 15 16 17 18 19 20 21 2…" at bounding box center [464, 269] width 243 height 204
click at [342, 168] on div "Su Mo Tu We Th Fr Sa 31 1 2 3 4 5 6 7 8 9 10 11 12 13 14 15 16 17 18 19 20 21 2…" at bounding box center [466, 269] width 270 height 220
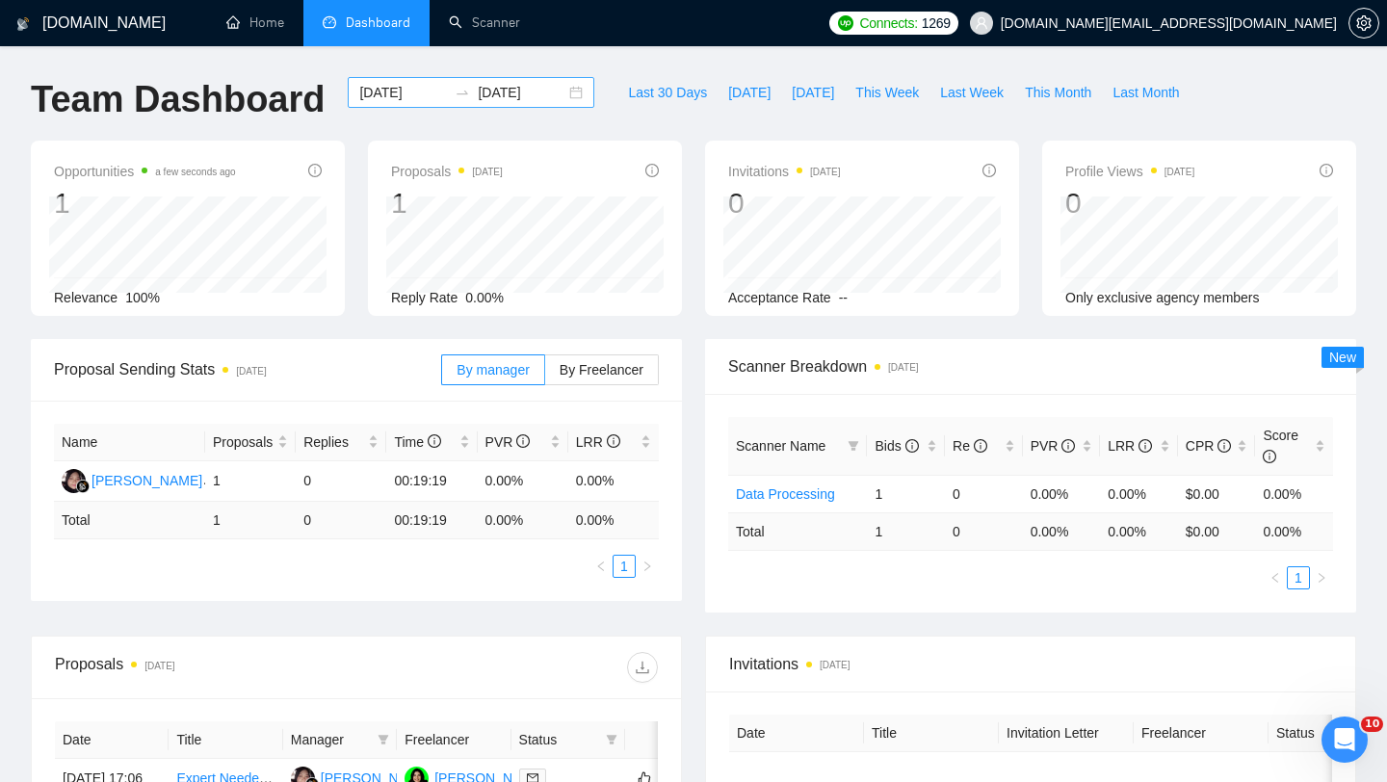
click at [556, 92] on div "2025-09-01 2025-09-01" at bounding box center [471, 92] width 246 height 31
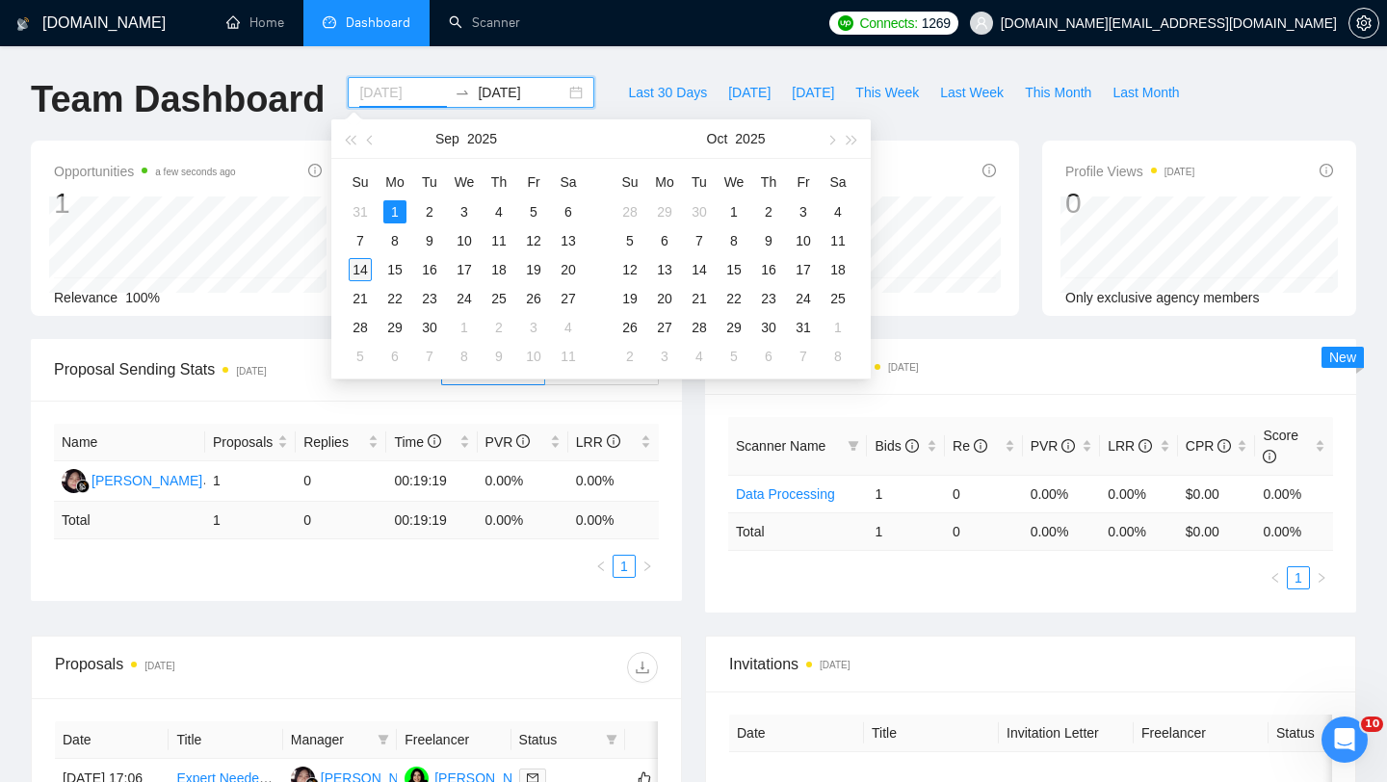
type input "2025-09-14"
click at [355, 272] on div "14" at bounding box center [360, 269] width 23 height 23
type input "2025-09-15"
type input "2025-09-28"
type input "2025-09-14"
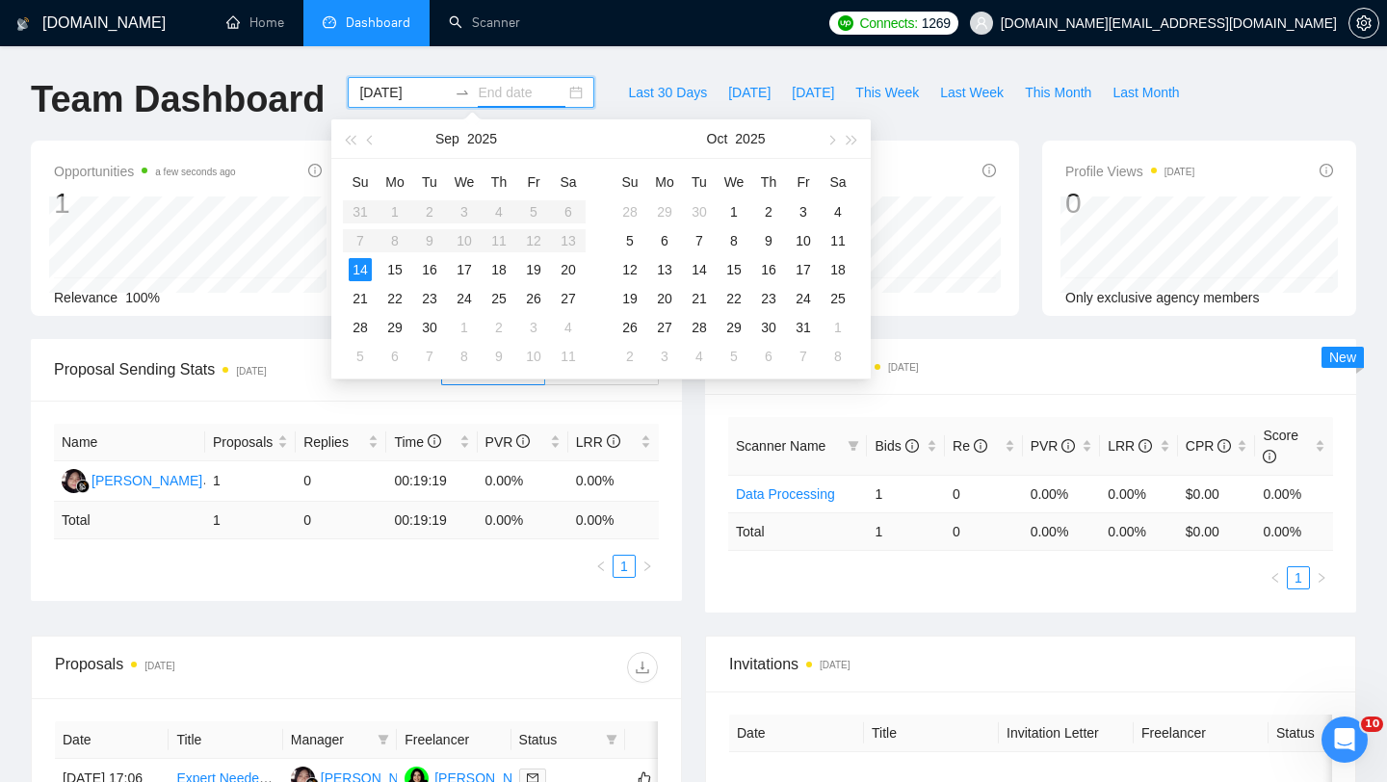
click at [387, 95] on input "2025-09-14" at bounding box center [403, 92] width 88 height 21
type input "2025-09-01"
click at [394, 200] on div "1" at bounding box center [394, 211] width 23 height 23
type input "2025-09-01"
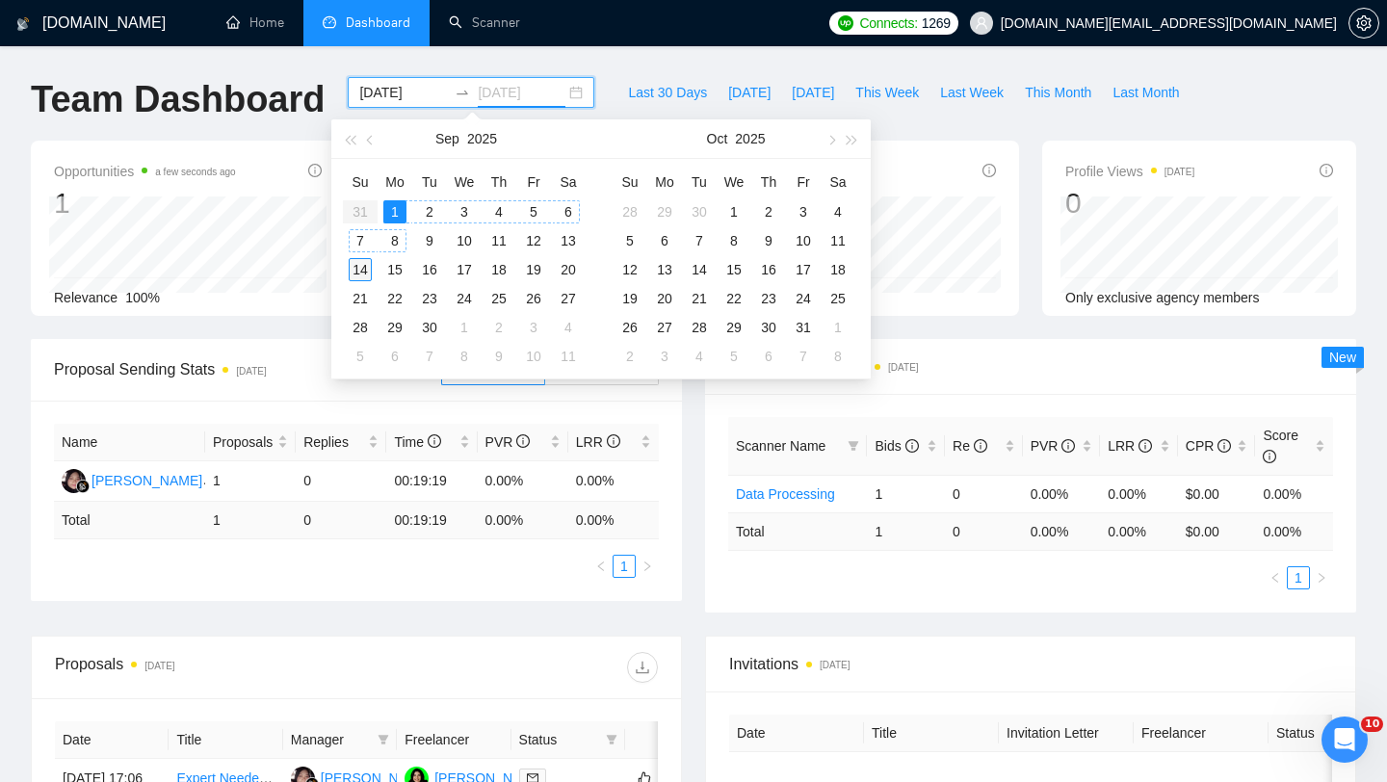
type input "2025-09-14"
click at [359, 270] on div "14" at bounding box center [360, 269] width 23 height 23
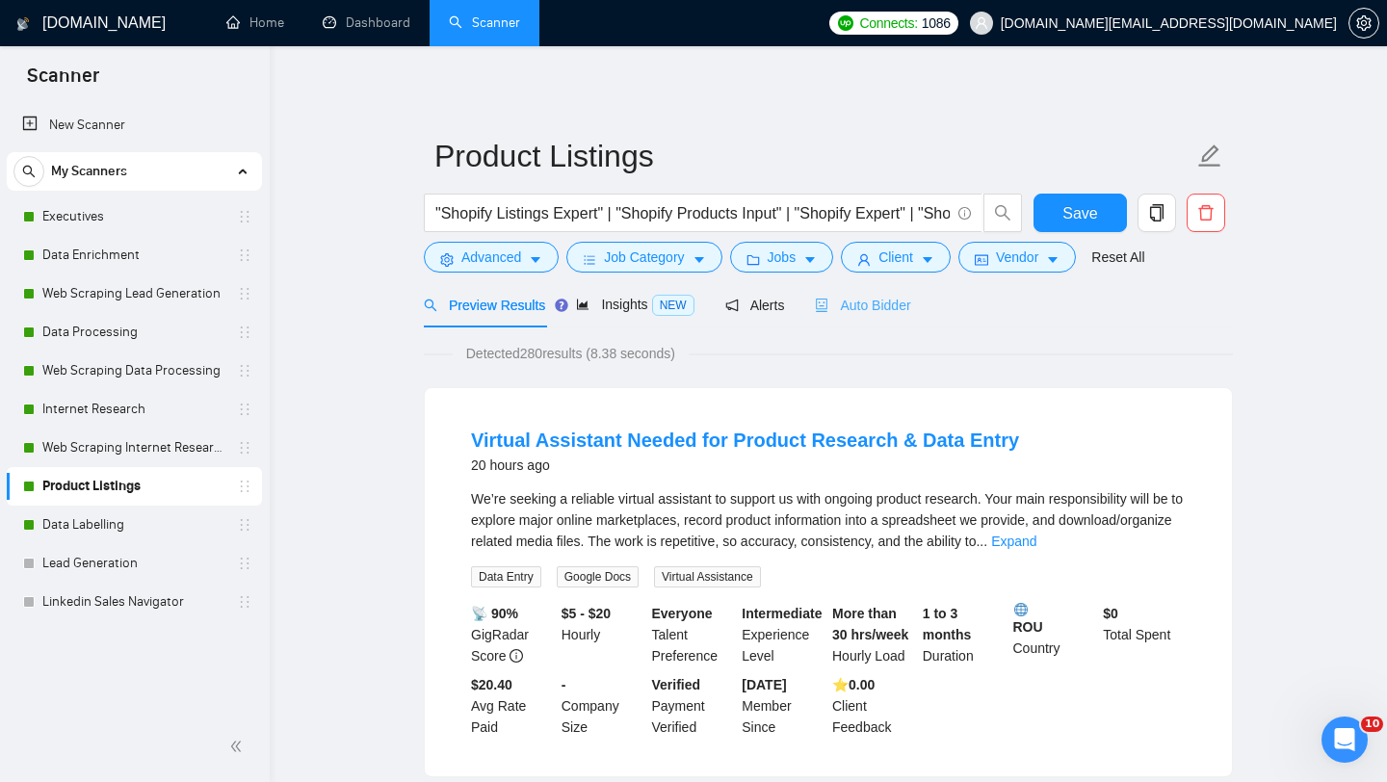
click at [873, 293] on div "Auto Bidder" at bounding box center [862, 304] width 95 height 45
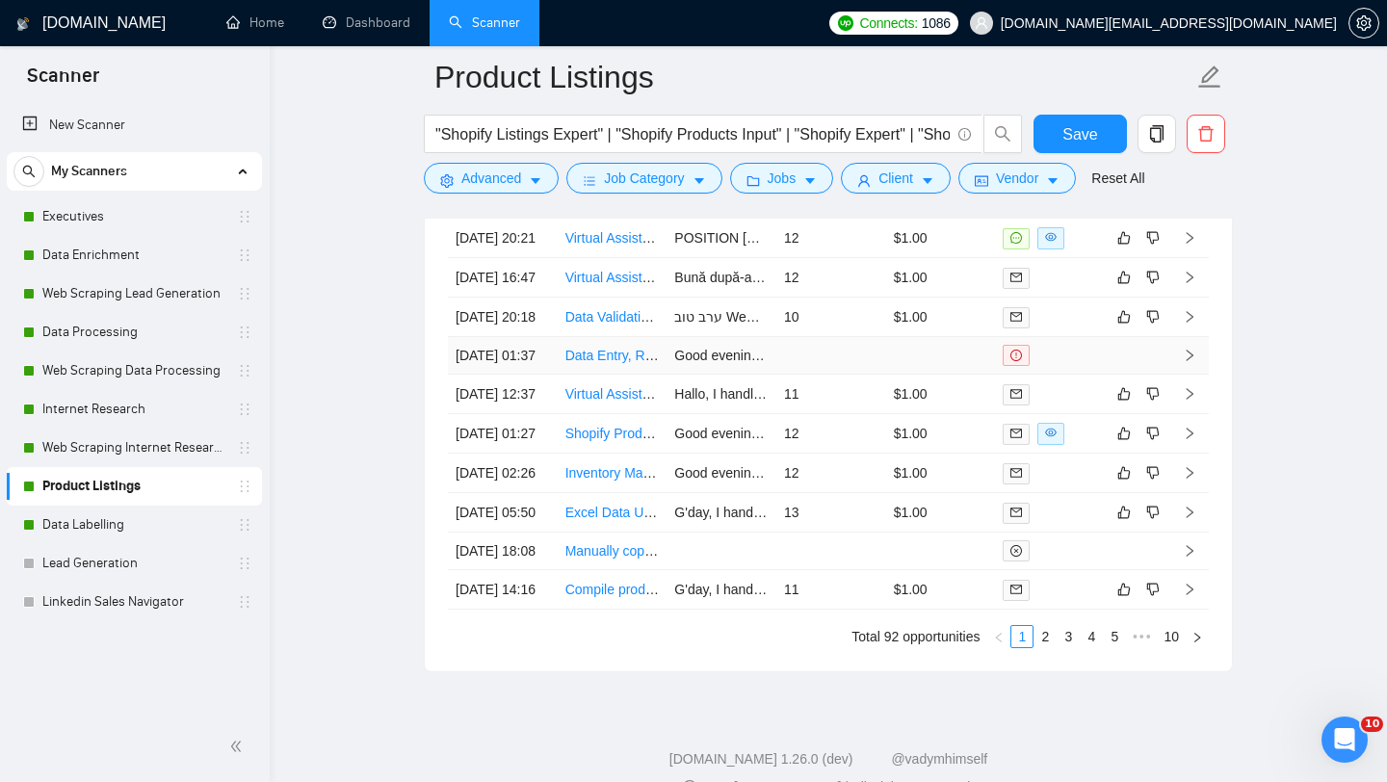
click at [801, 375] on td at bounding box center [831, 356] width 110 height 38
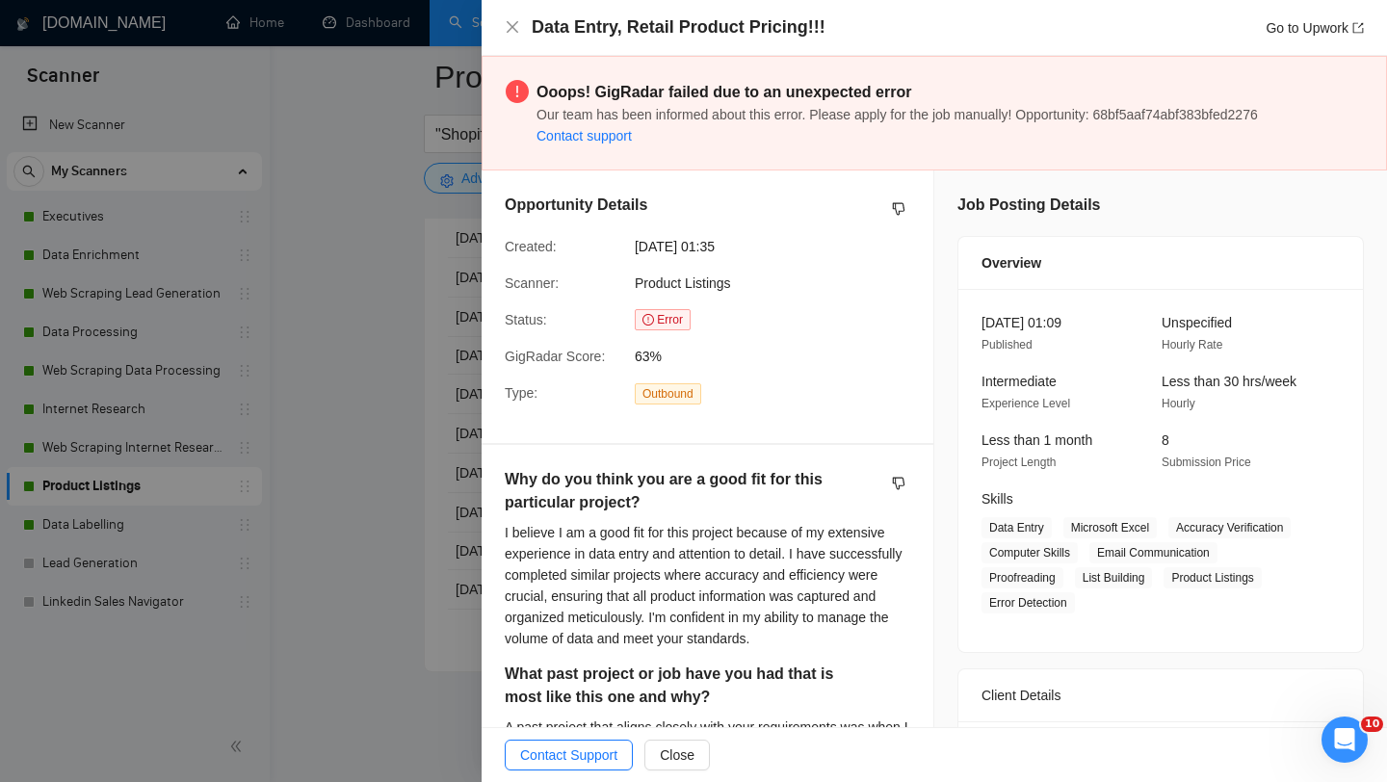
scroll to position [4794, 0]
click at [220, 423] on div at bounding box center [693, 391] width 1387 height 782
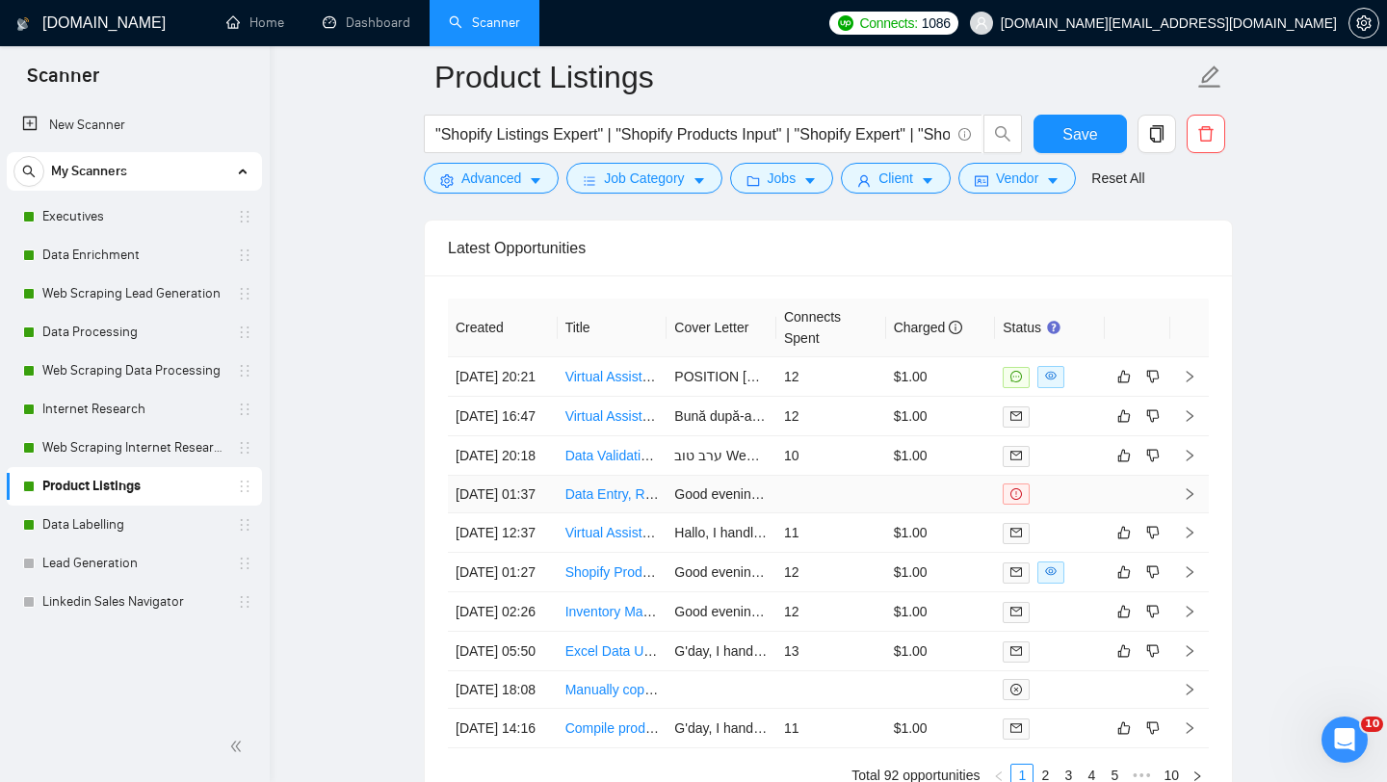
click at [592, 513] on td "Data Entry, Retail Product Pricing!!!" at bounding box center [612, 495] width 110 height 38
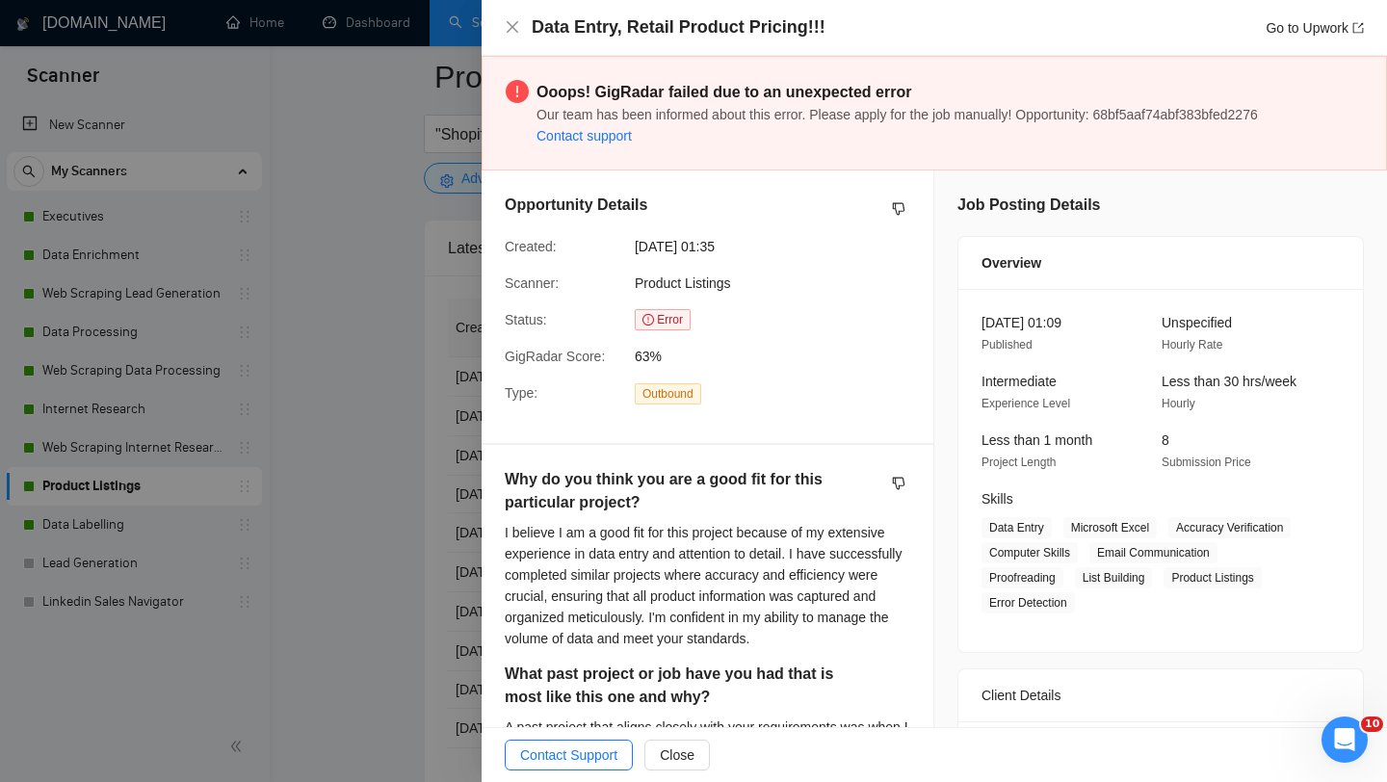
click at [424, 559] on div at bounding box center [693, 391] width 1387 height 782
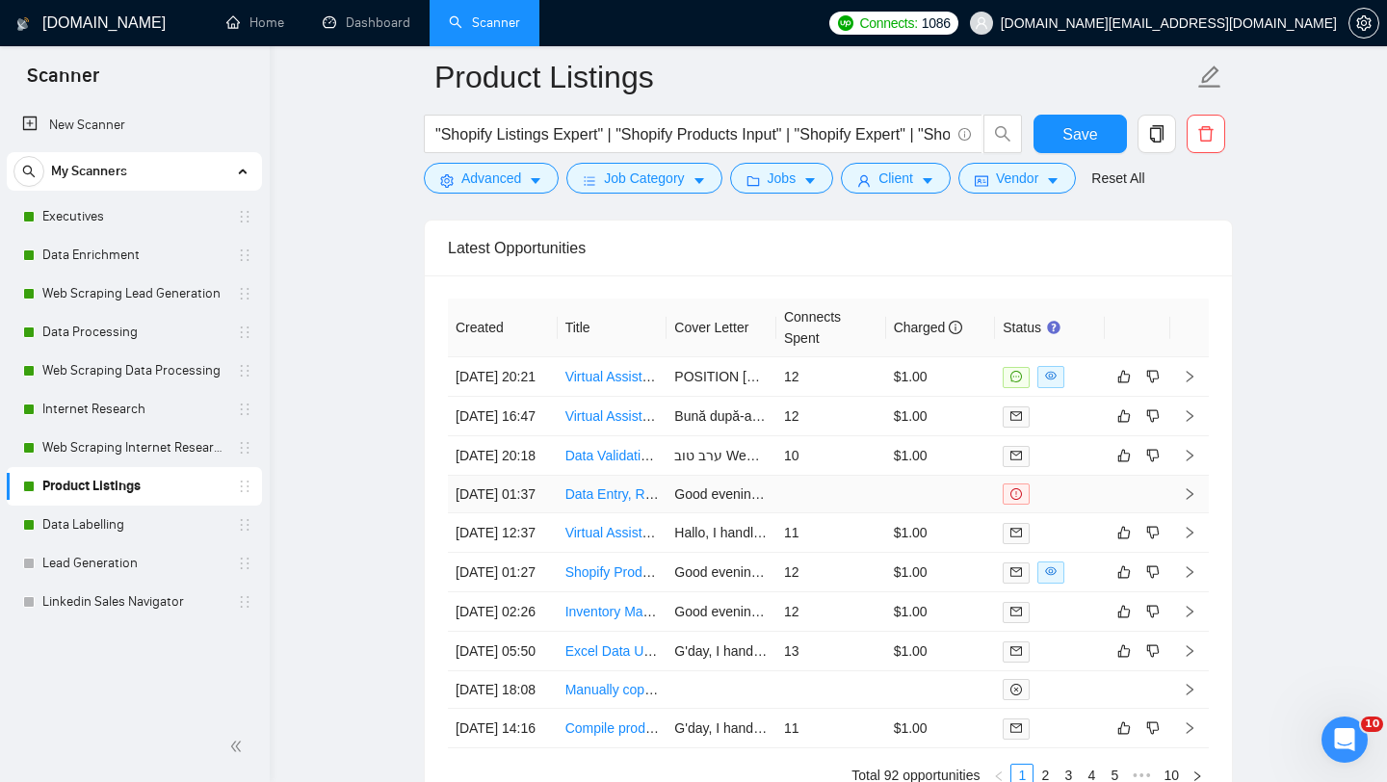
click at [628, 502] on link "Data Entry, Retail Product Pricing!!!" at bounding box center [670, 493] width 211 height 15
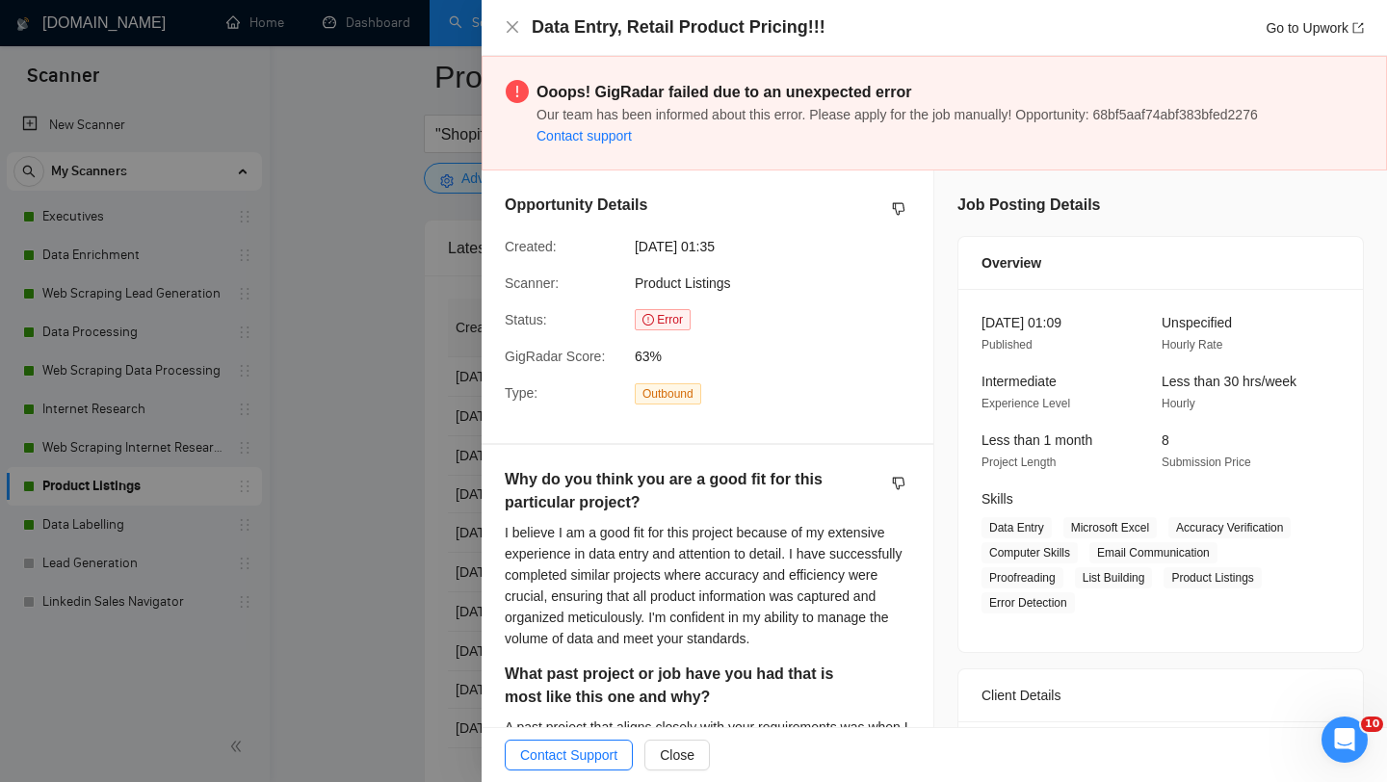
click at [364, 531] on div at bounding box center [693, 391] width 1387 height 782
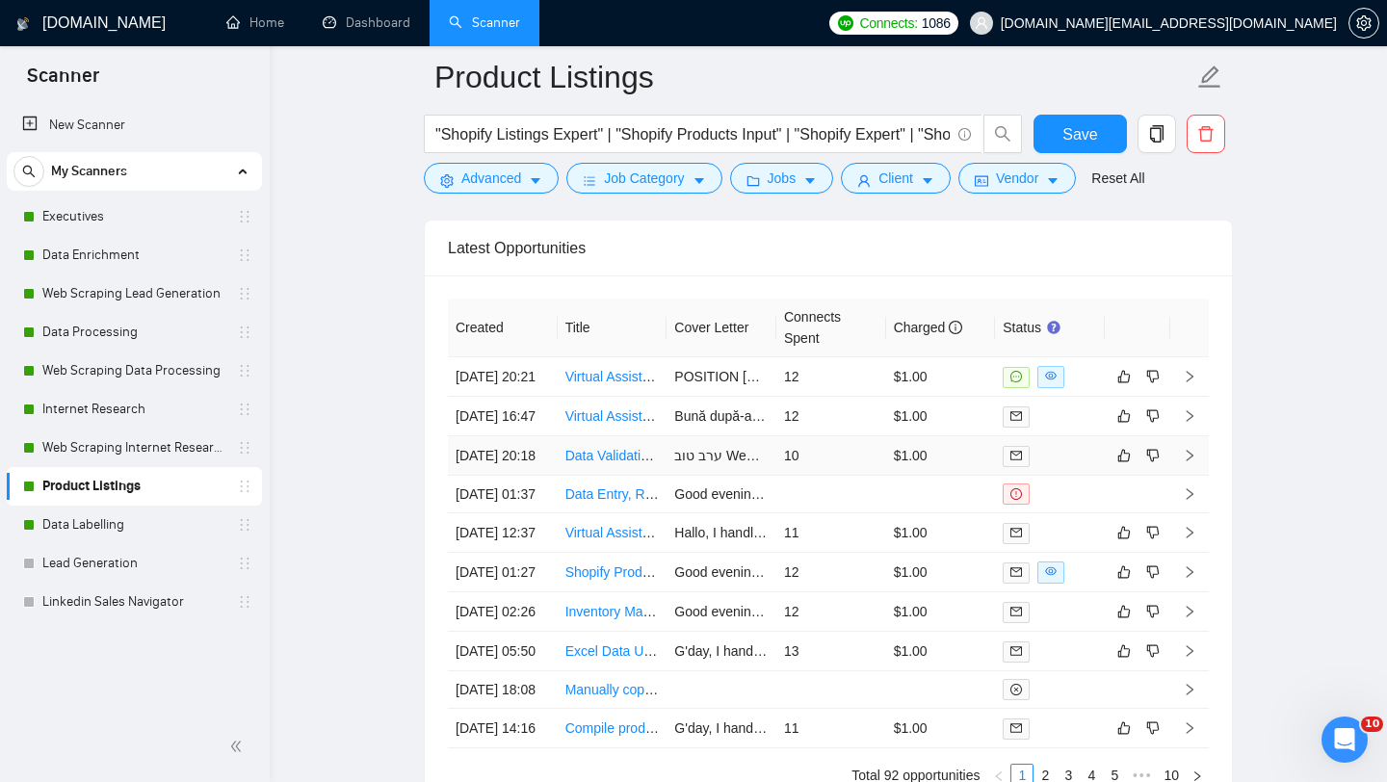
click at [641, 476] on td "Data Validation & Entry Specialist" at bounding box center [612, 455] width 110 height 39
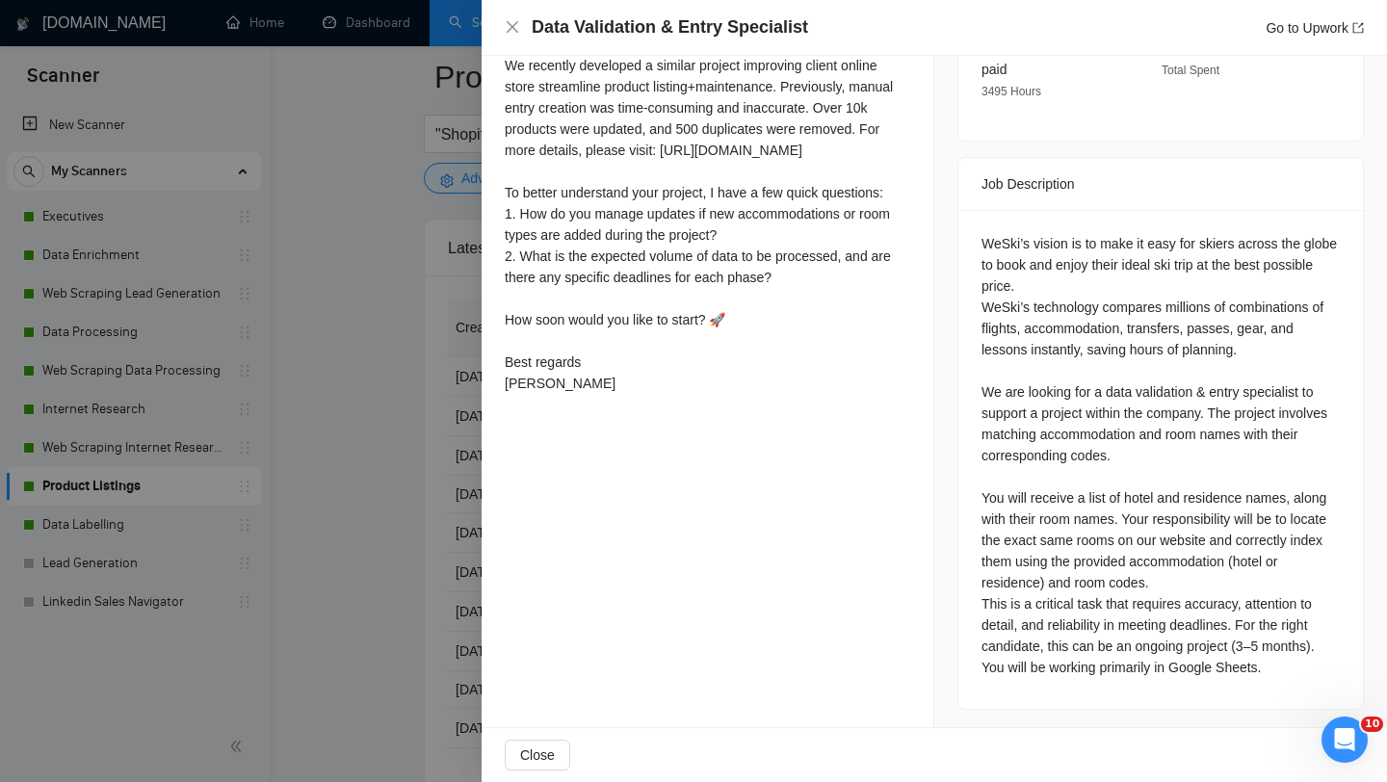
scroll to position [662, 0]
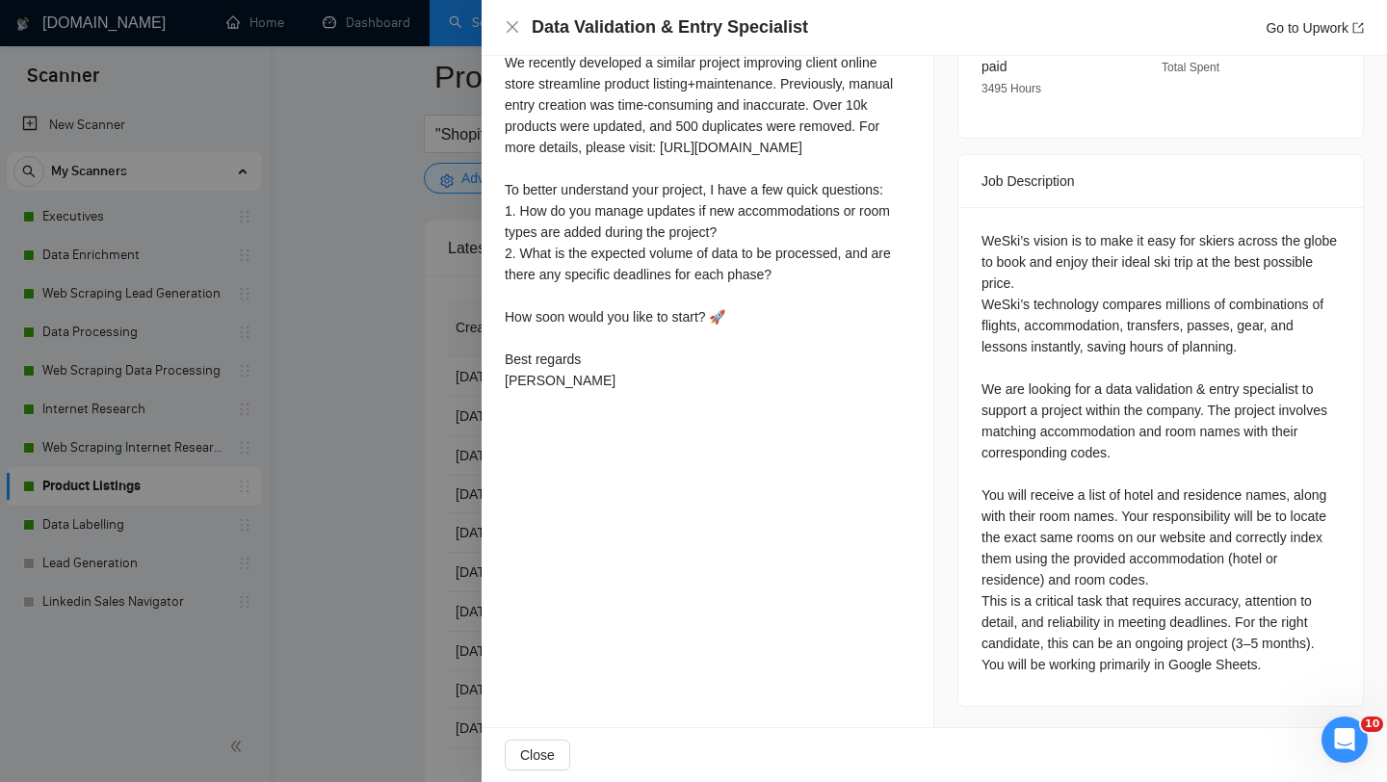
click at [483, 422] on div "Cover Letter ערב טוב WeSki, I handled data entry for a 𝗡𝗔𝗦𝗔 project - let’s tak…" at bounding box center [707, 149] width 452 height 545
click at [445, 444] on div at bounding box center [693, 391] width 1387 height 782
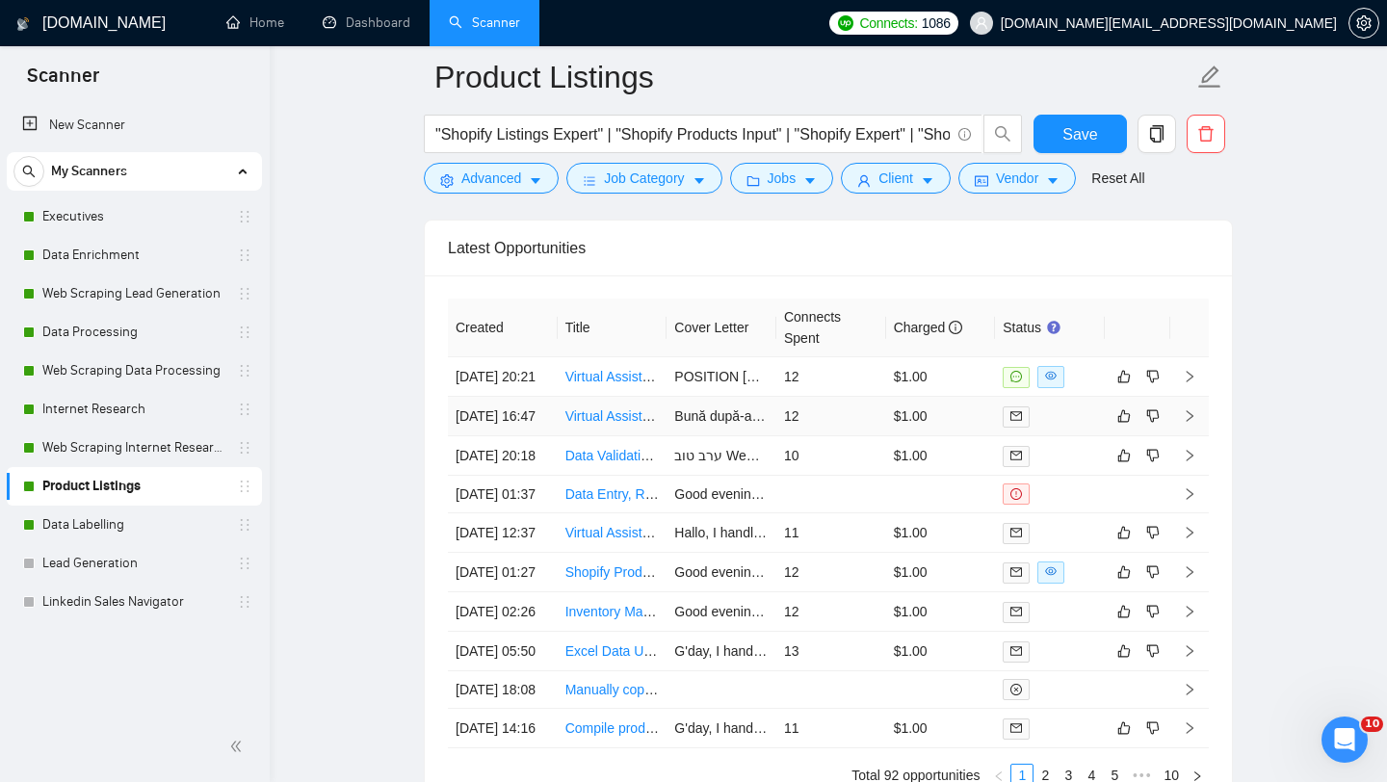
click at [604, 436] on td "Virtual Assistant Needed for Product Research & Data Entry" at bounding box center [612, 416] width 110 height 39
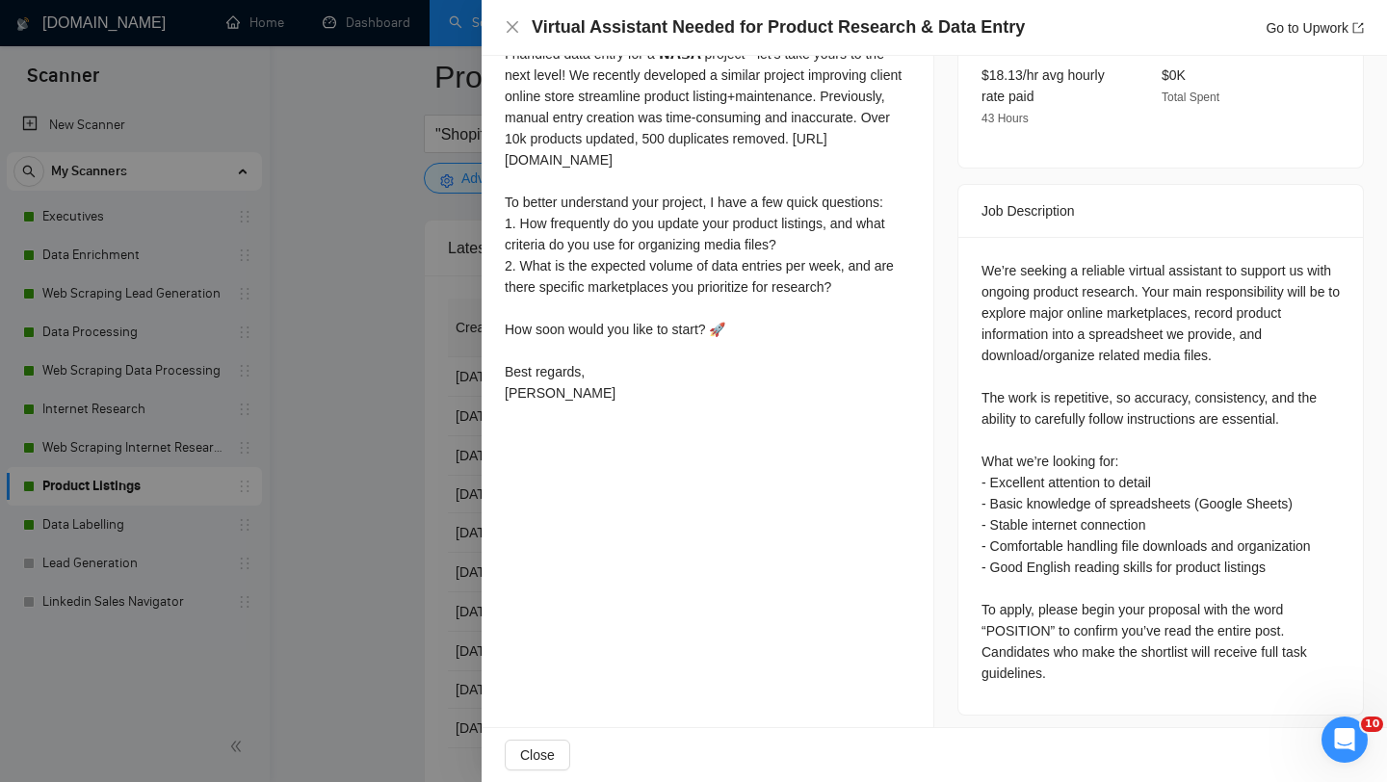
scroll to position [609, 0]
click at [505, 553] on div "Proposal Details Date: 11 Sep, 2025 16:50 Scanner: Product Listings Status: Sen…" at bounding box center [707, 92] width 453 height 1290
click at [473, 539] on div at bounding box center [693, 391] width 1387 height 782
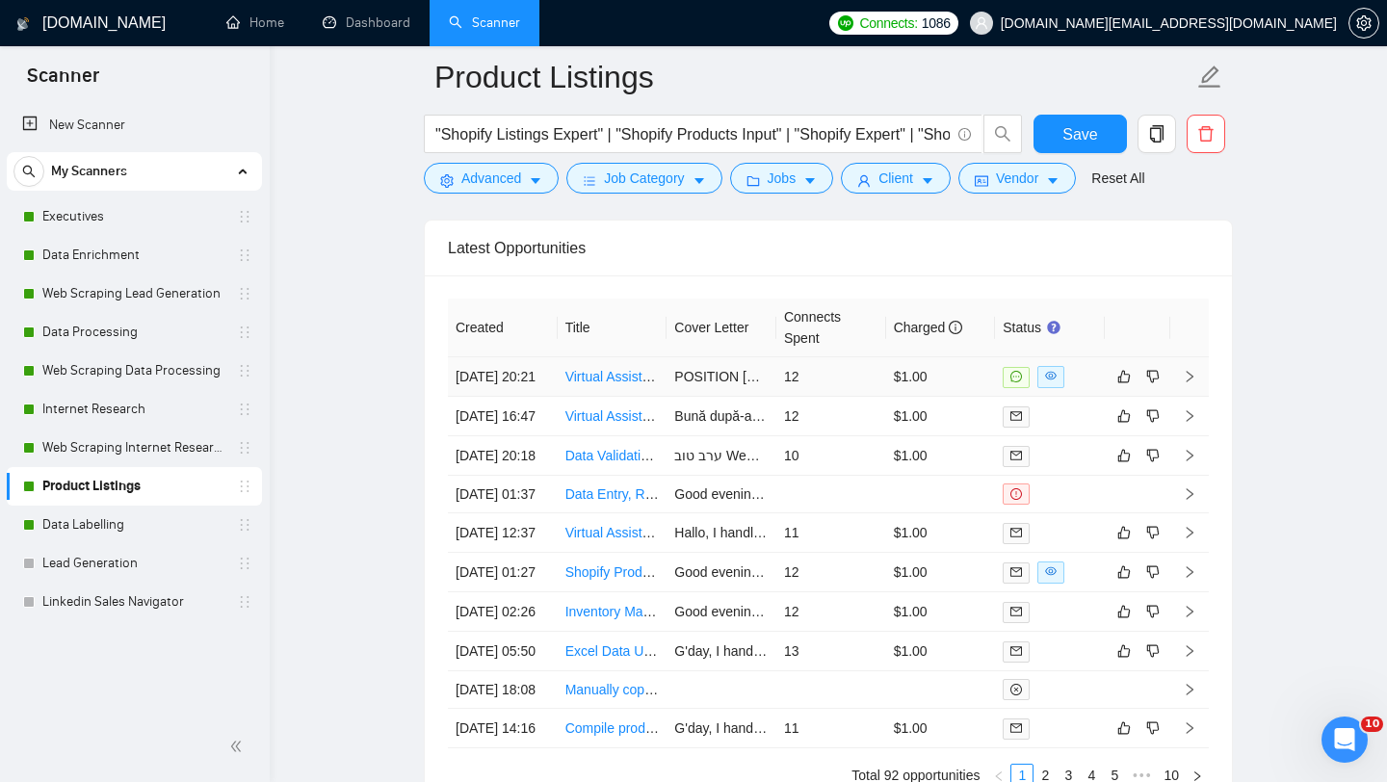
click at [634, 397] on td "Virtual Assistant Needed for Product Research & Data Entry" at bounding box center [612, 376] width 110 height 39
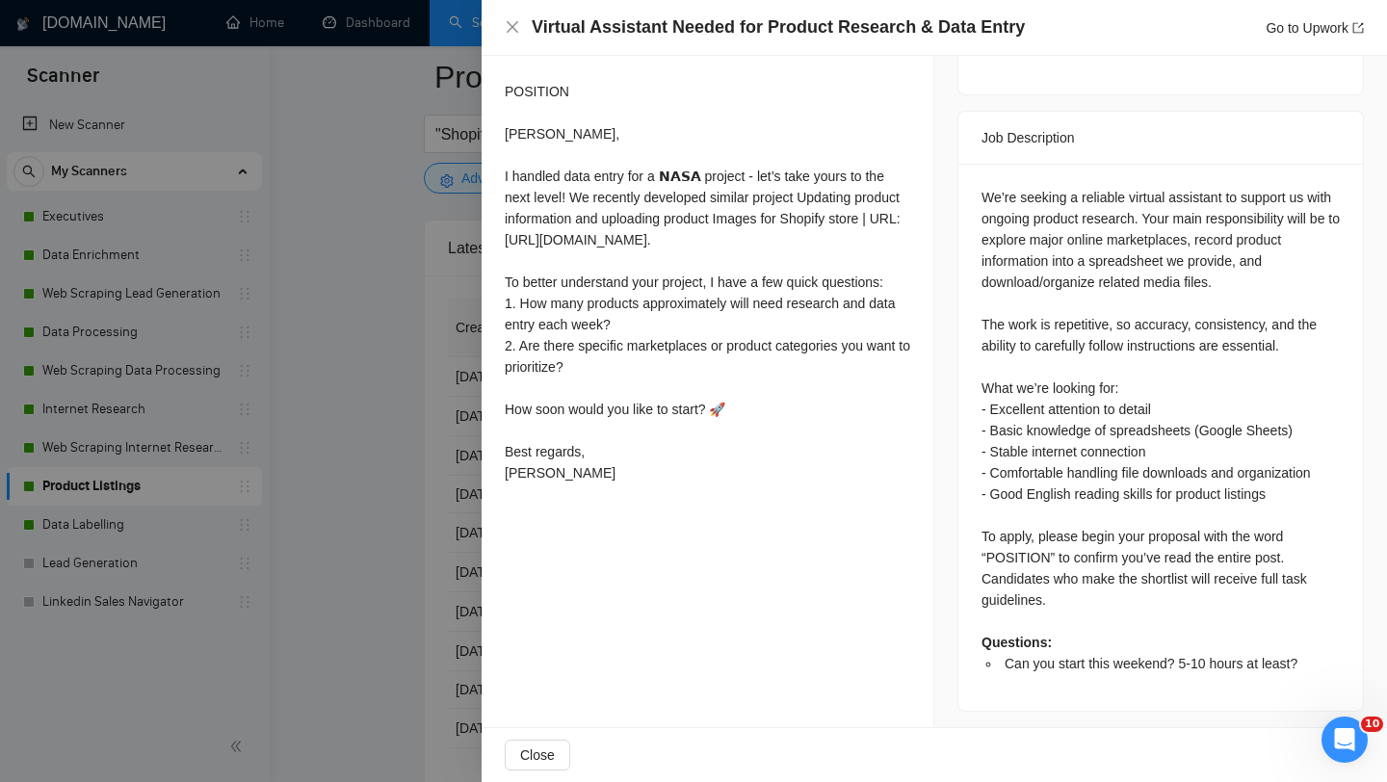
scroll to position [686, 0]
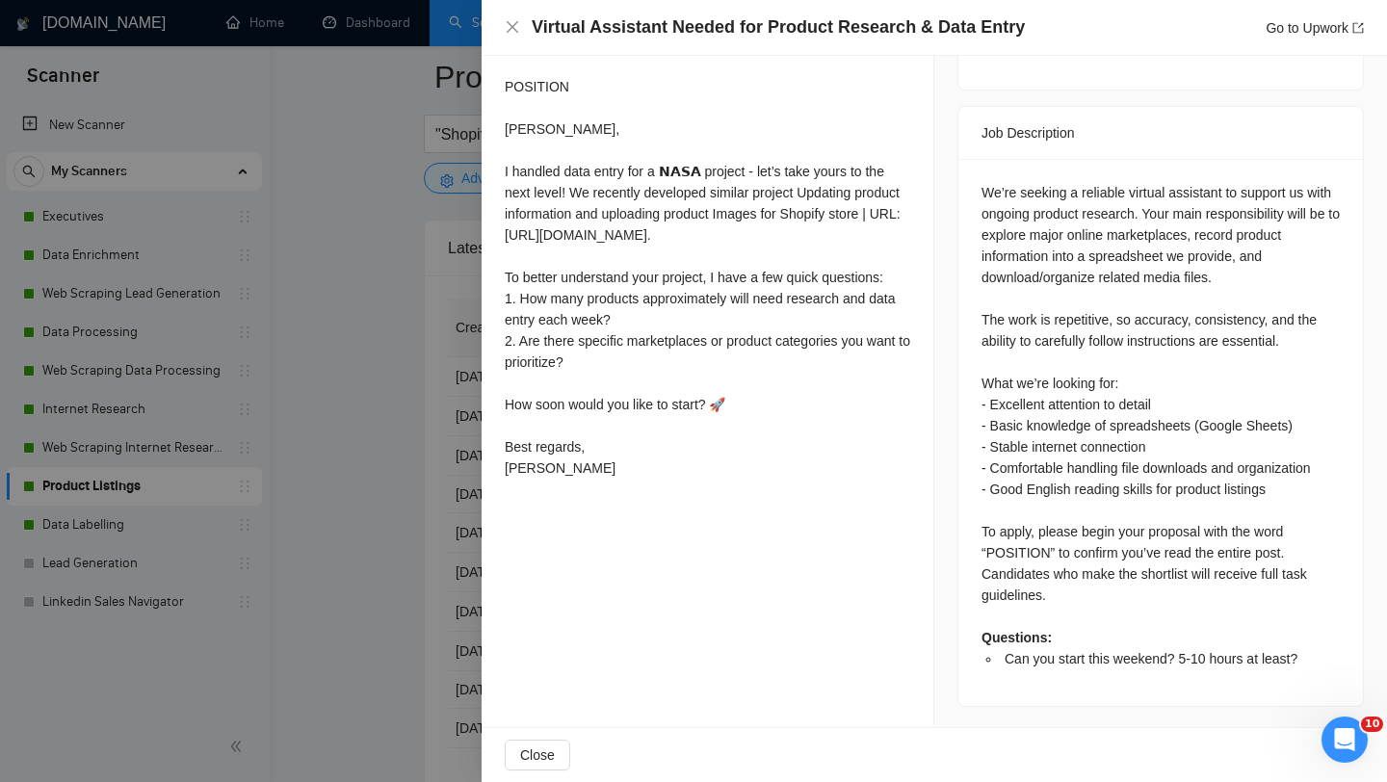
click at [448, 421] on div at bounding box center [693, 391] width 1387 height 782
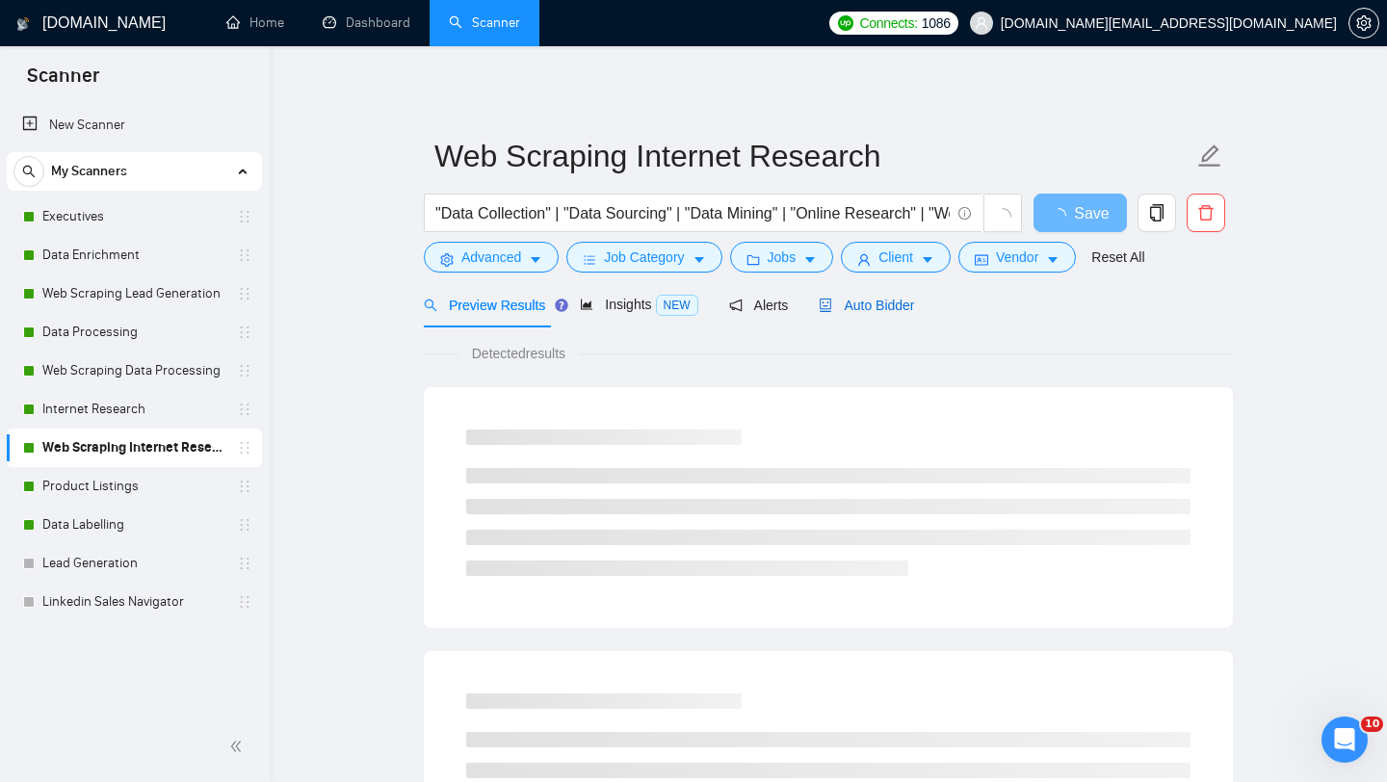
click at [888, 301] on span "Auto Bidder" at bounding box center [865, 305] width 95 height 15
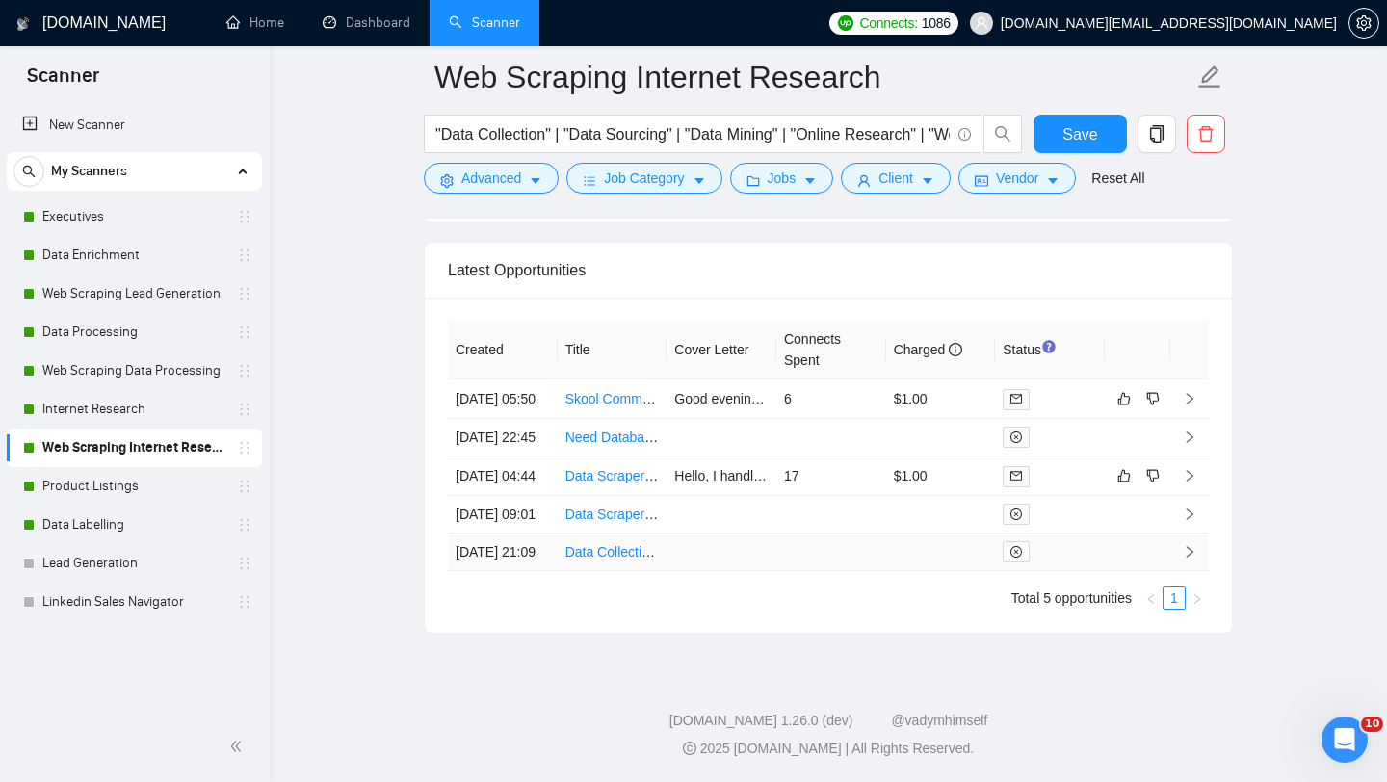
scroll to position [4837, 0]
click at [593, 379] on td "Skool Community Member Info Scraping" at bounding box center [612, 398] width 110 height 39
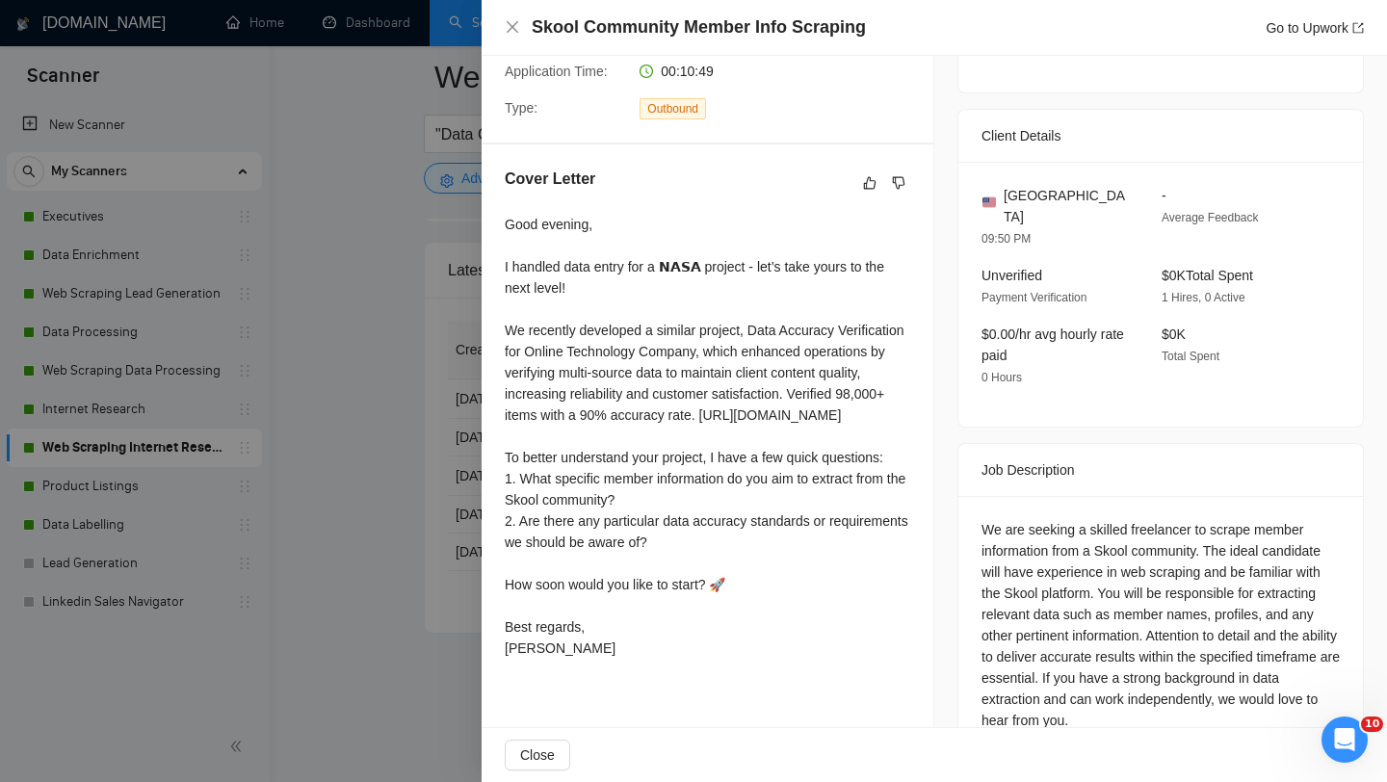
scroll to position [429, 0]
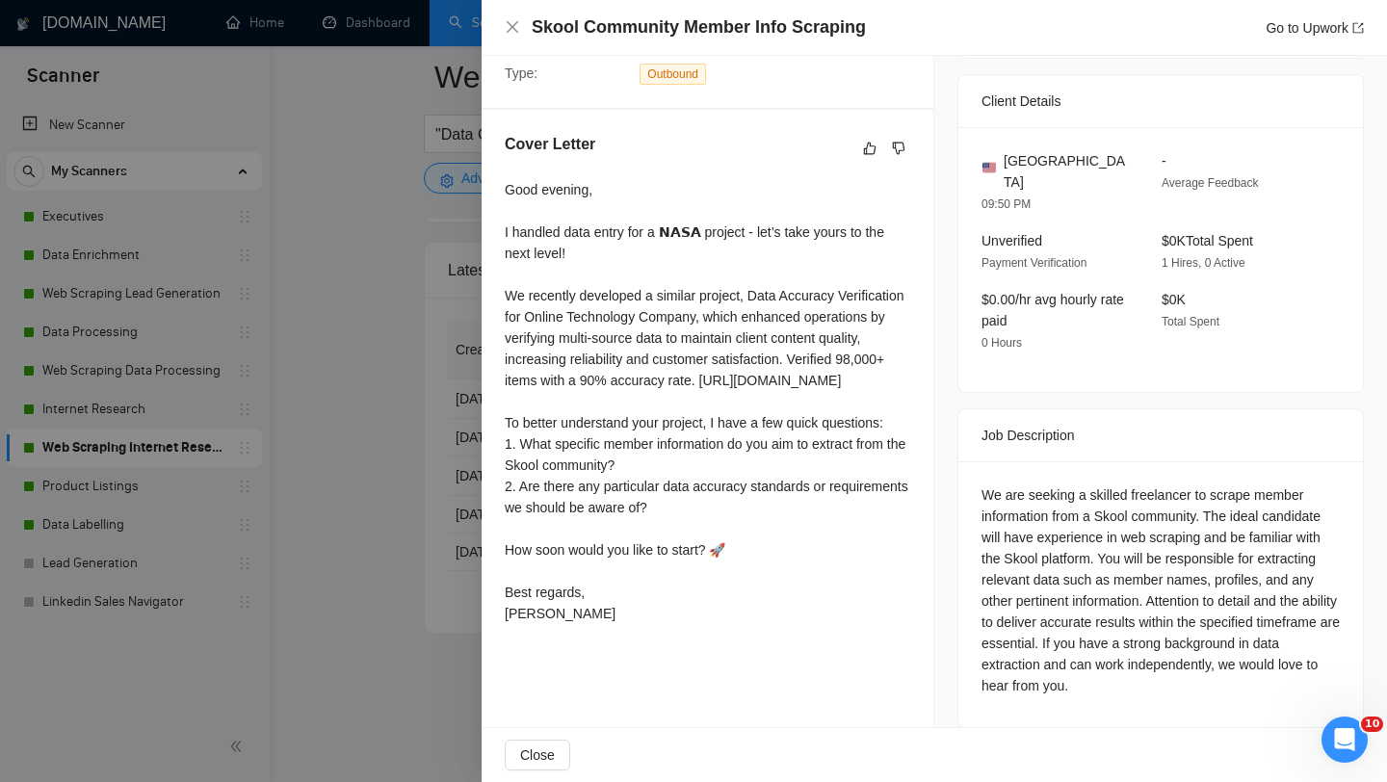
click at [454, 439] on div at bounding box center [693, 391] width 1387 height 782
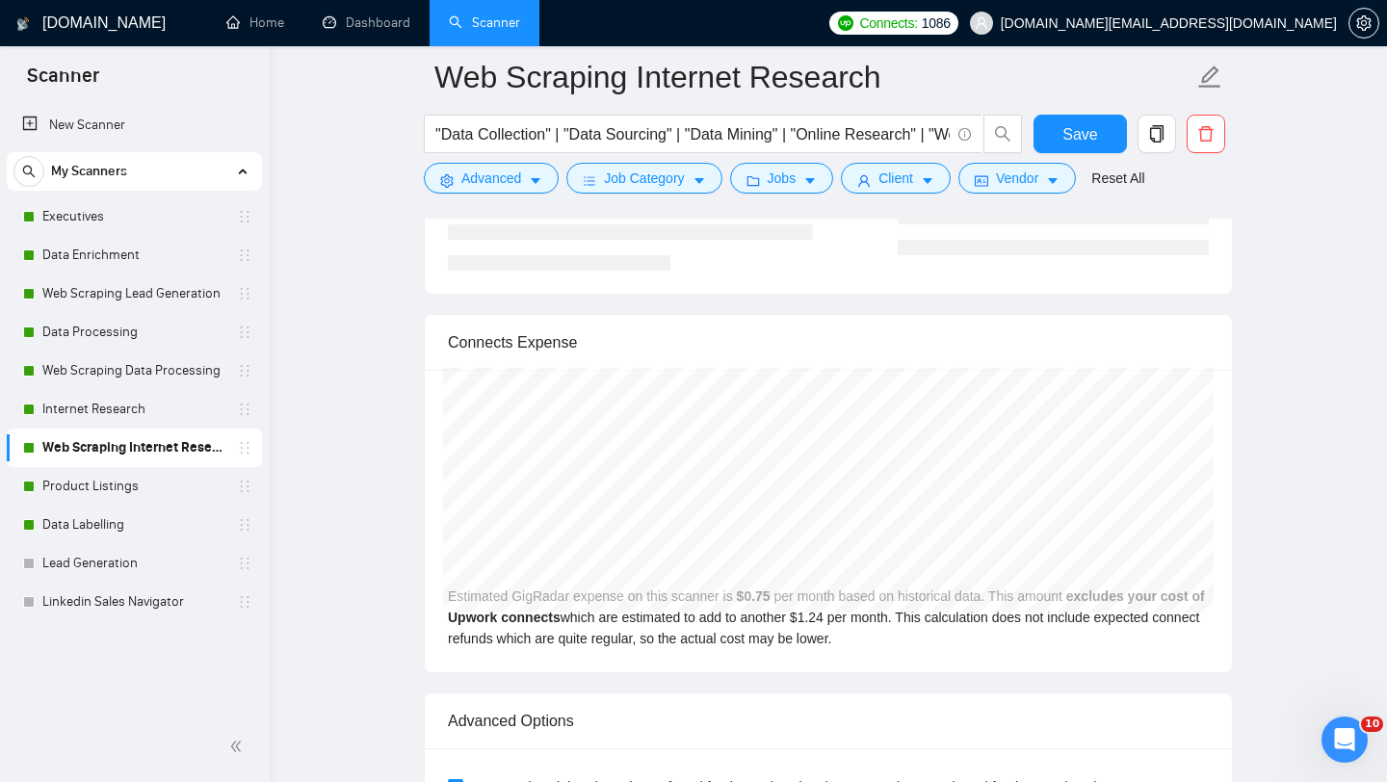
scroll to position [3865, 0]
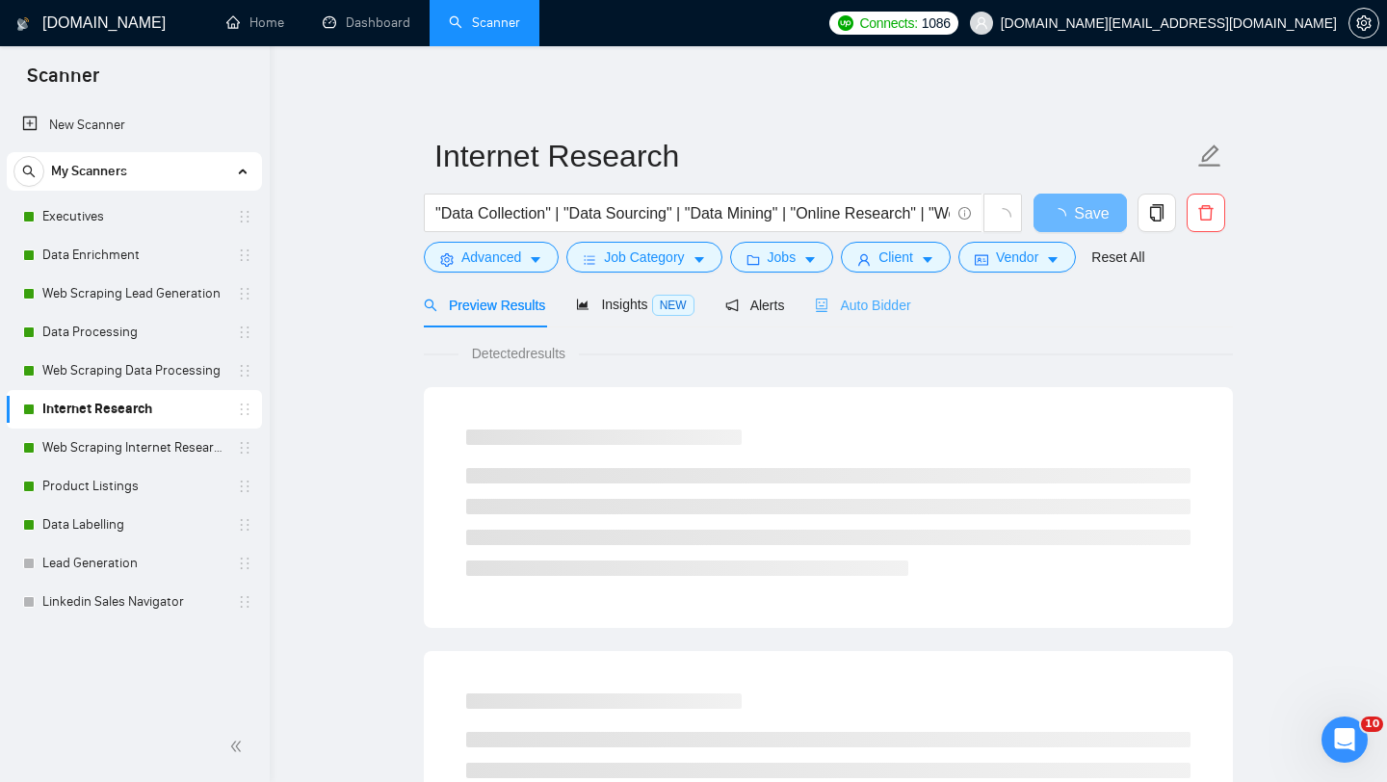
click at [869, 290] on div "Auto Bidder" at bounding box center [862, 304] width 95 height 45
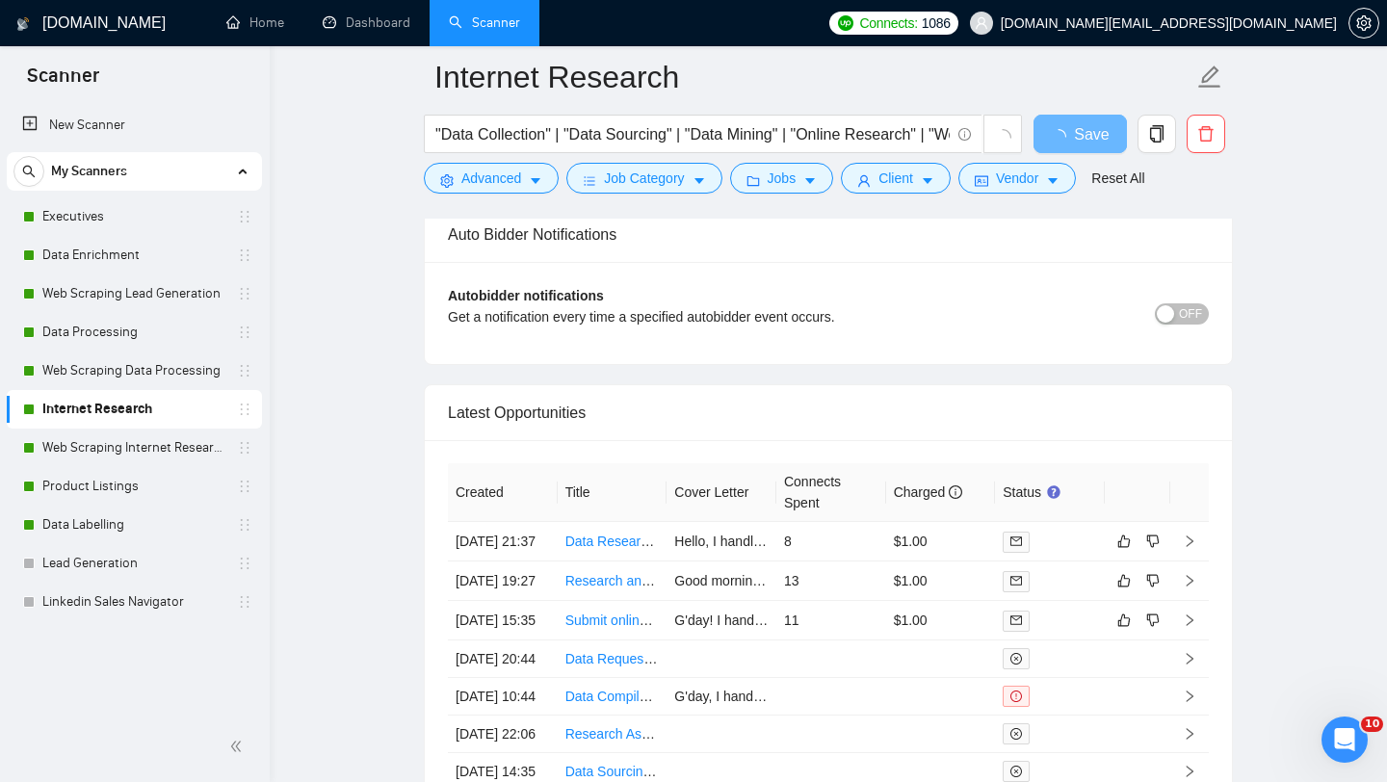
scroll to position [4453, 0]
click at [595, 598] on td "Research and Data Collection for USA Clinics and Pharmacies" at bounding box center [612, 577] width 110 height 39
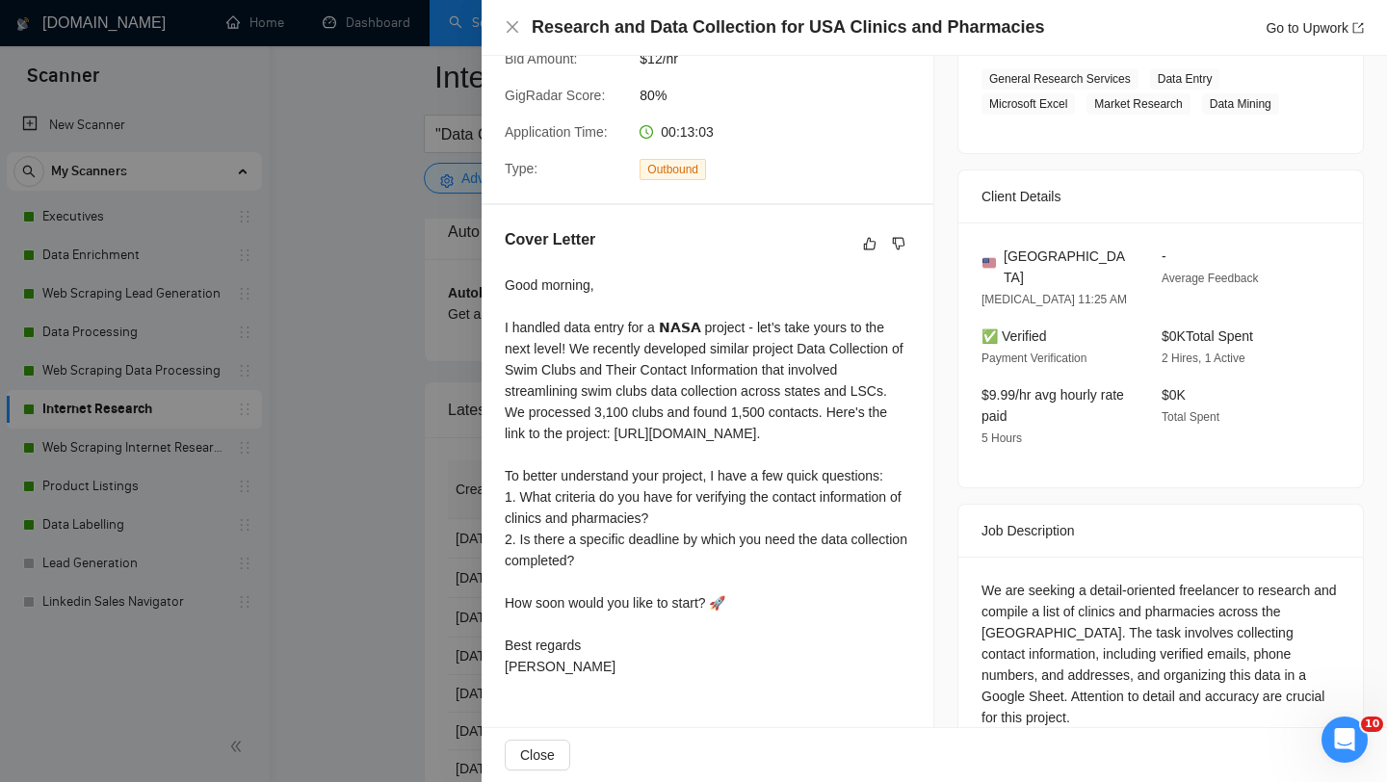
scroll to position [344, 0]
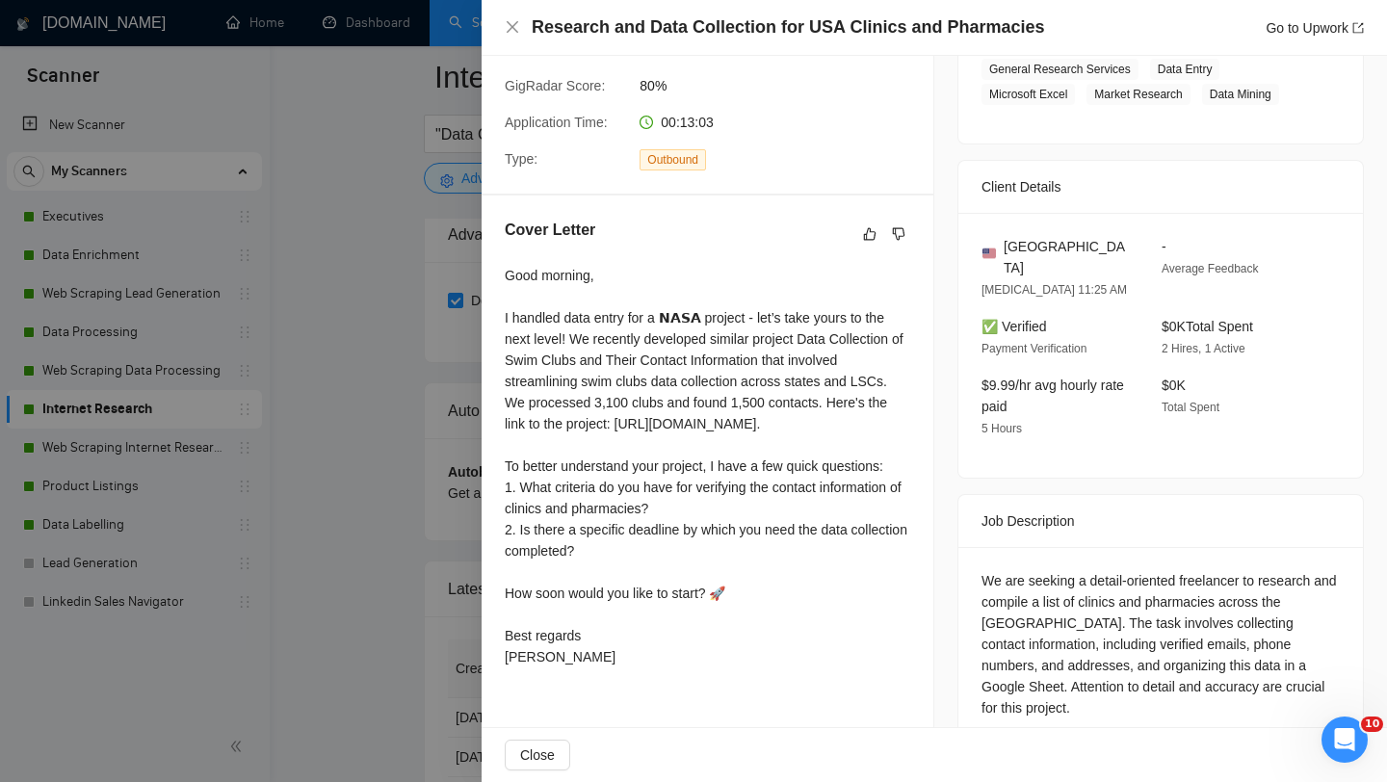
click at [453, 625] on div at bounding box center [693, 391] width 1387 height 782
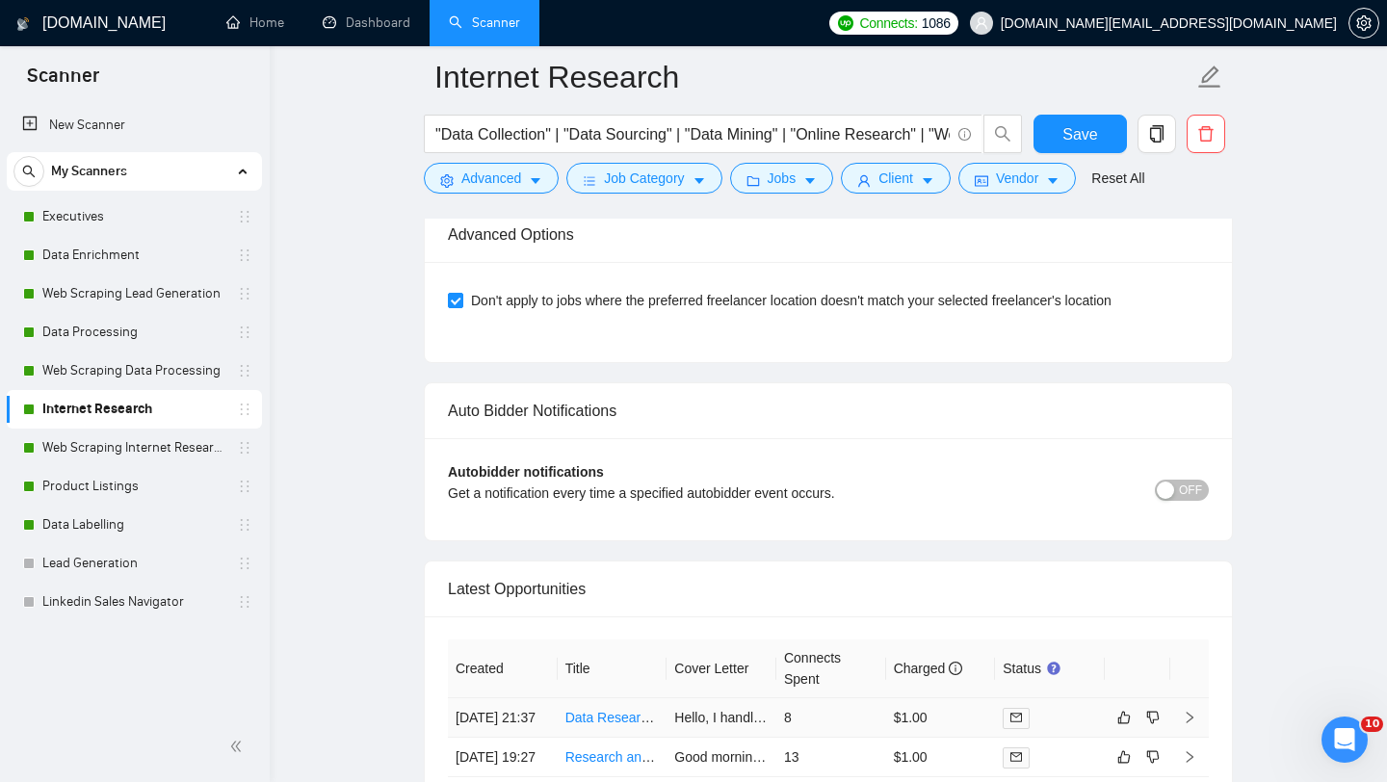
click at [625, 738] on td "Data Research: [GEOGRAPHIC_DATA] Car Repair Shops Listing" at bounding box center [612, 717] width 110 height 39
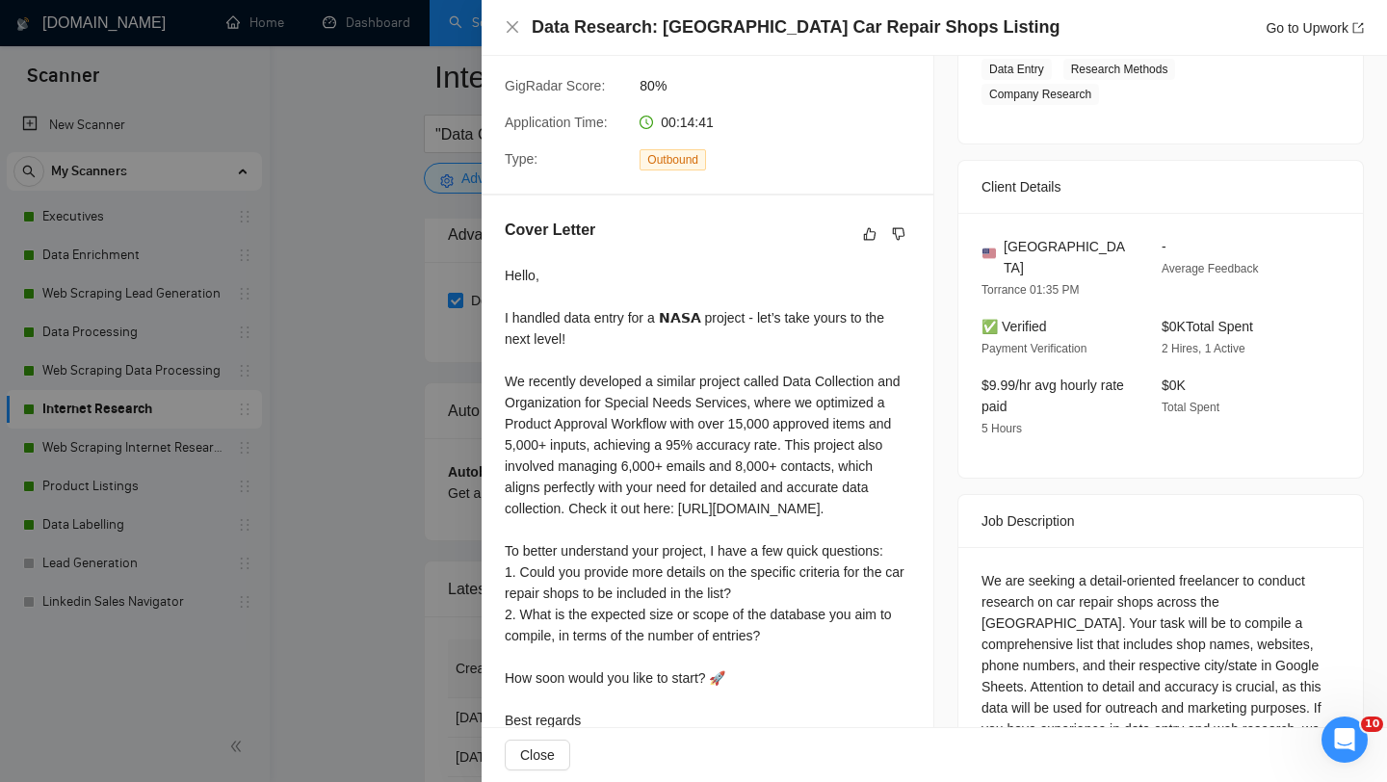
scroll to position [376, 0]
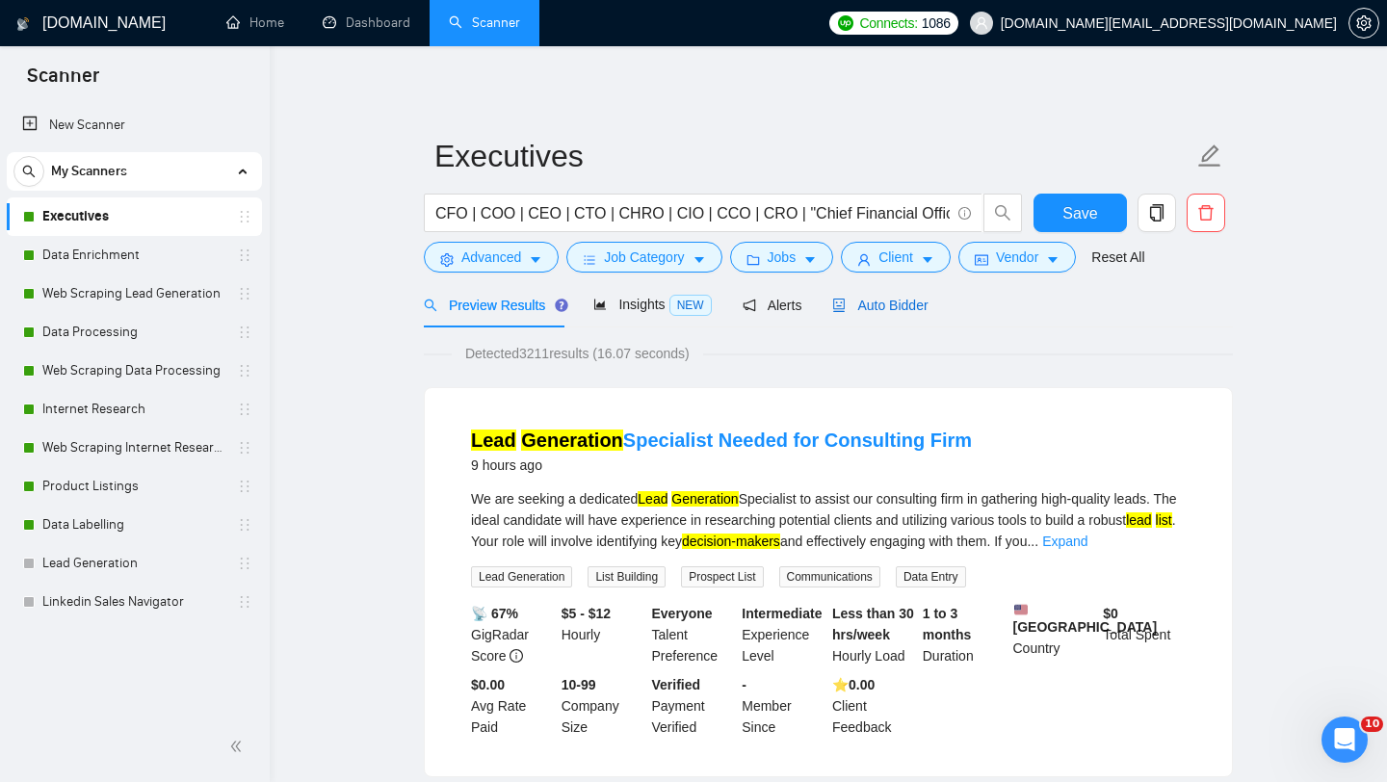
click at [876, 315] on div "Auto Bidder" at bounding box center [879, 305] width 95 height 21
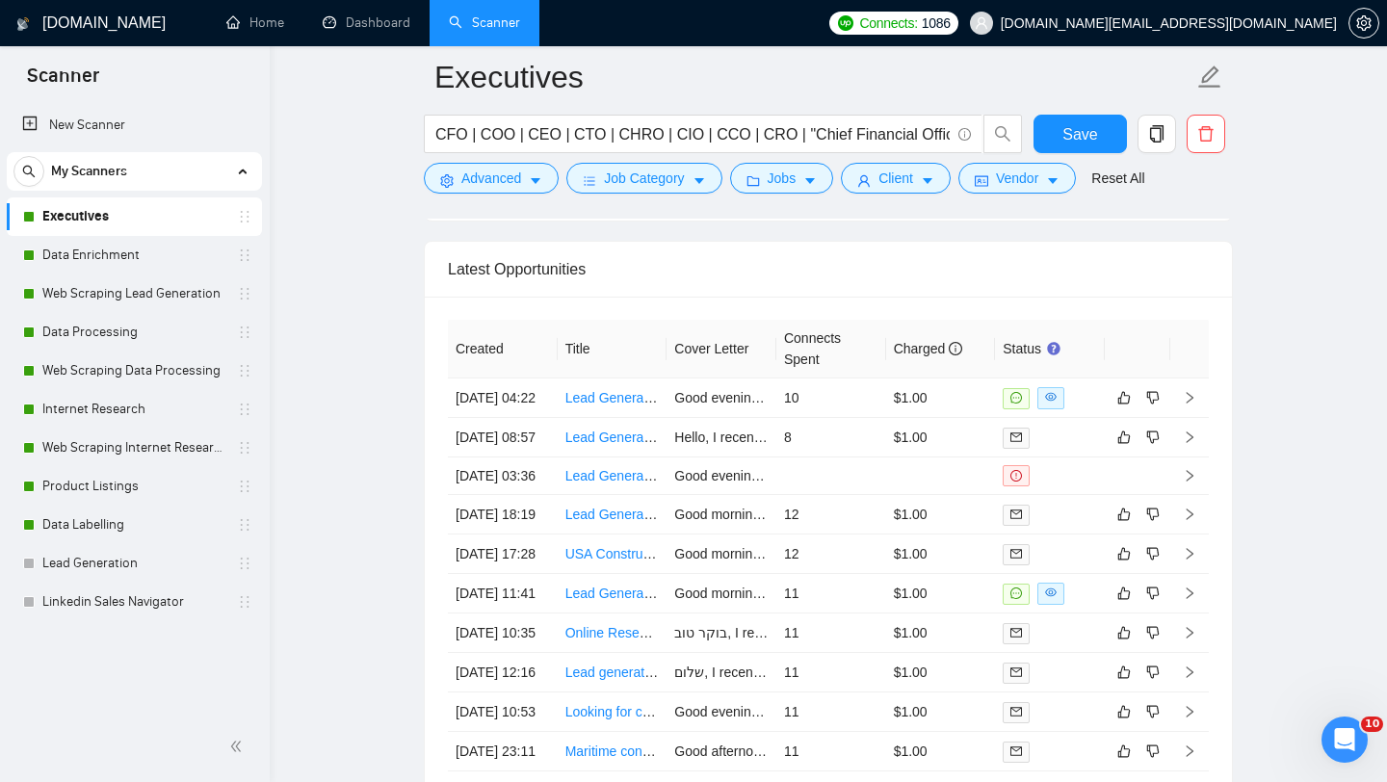
scroll to position [4860, 0]
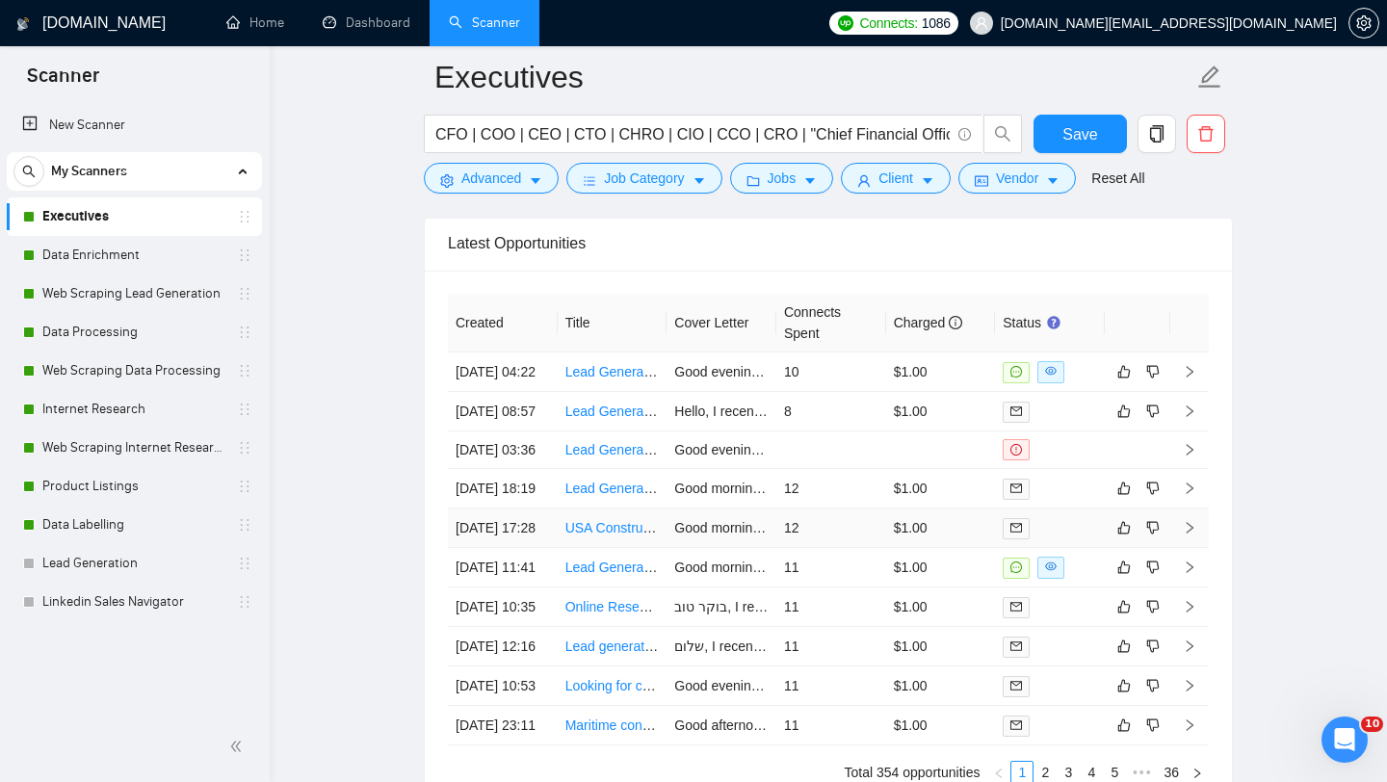
click at [586, 548] on td "USA Construction Industry Lead Generation" at bounding box center [612, 527] width 110 height 39
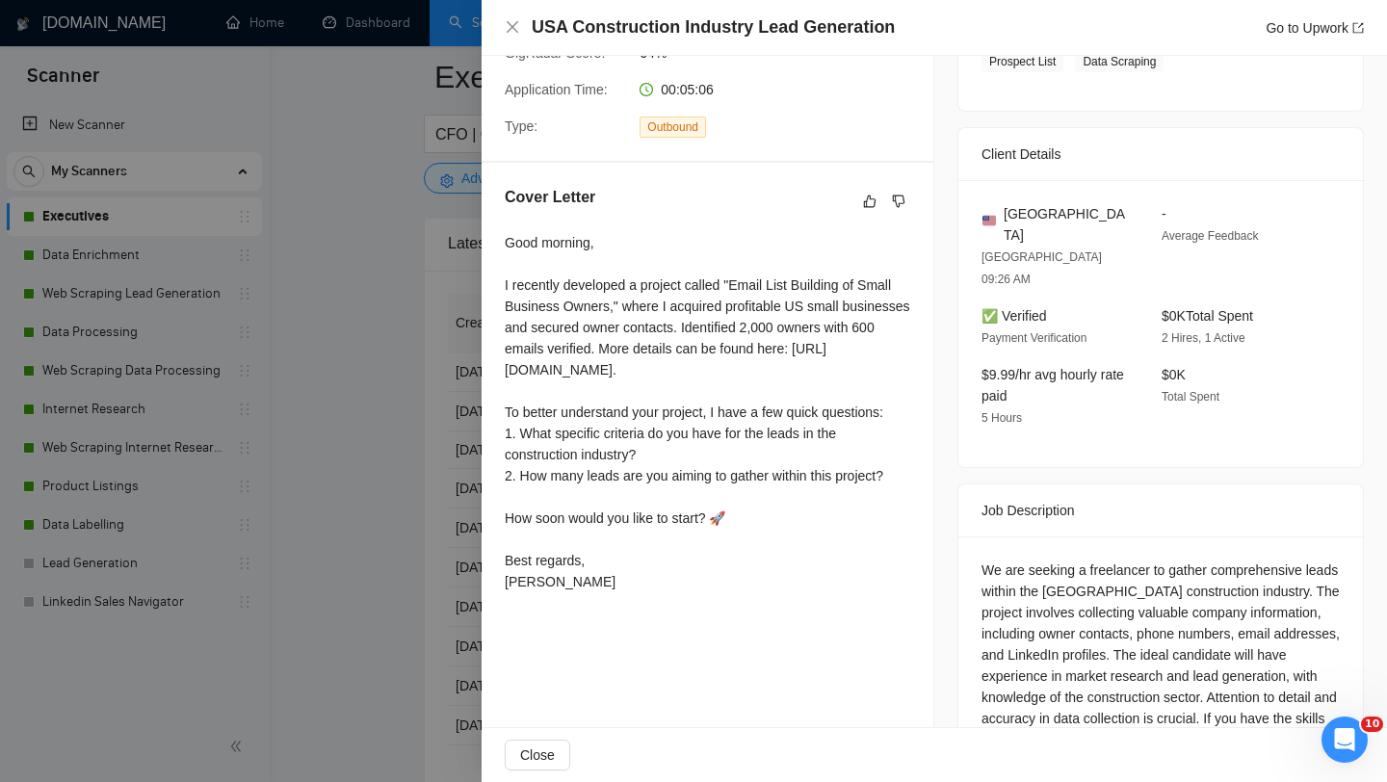
scroll to position [429, 0]
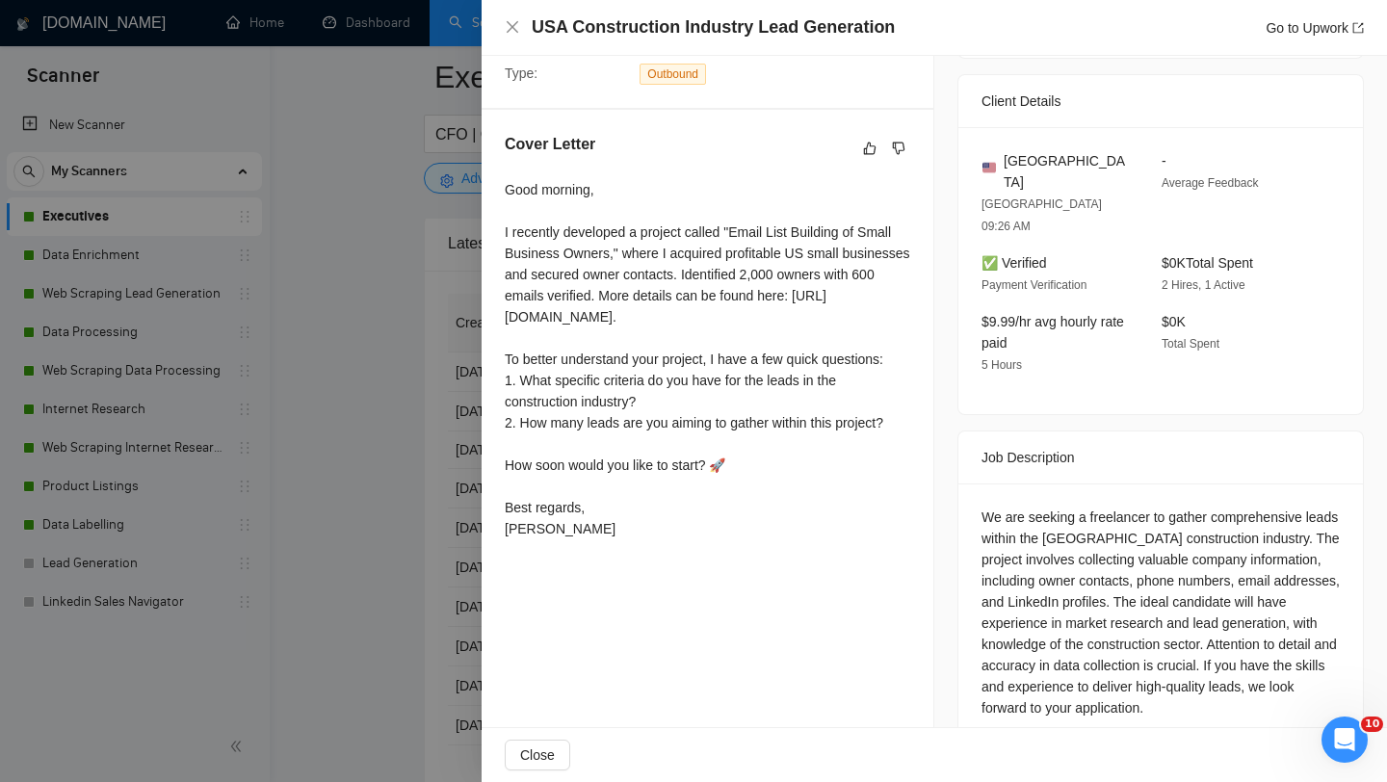
click at [420, 597] on div at bounding box center [693, 391] width 1387 height 782
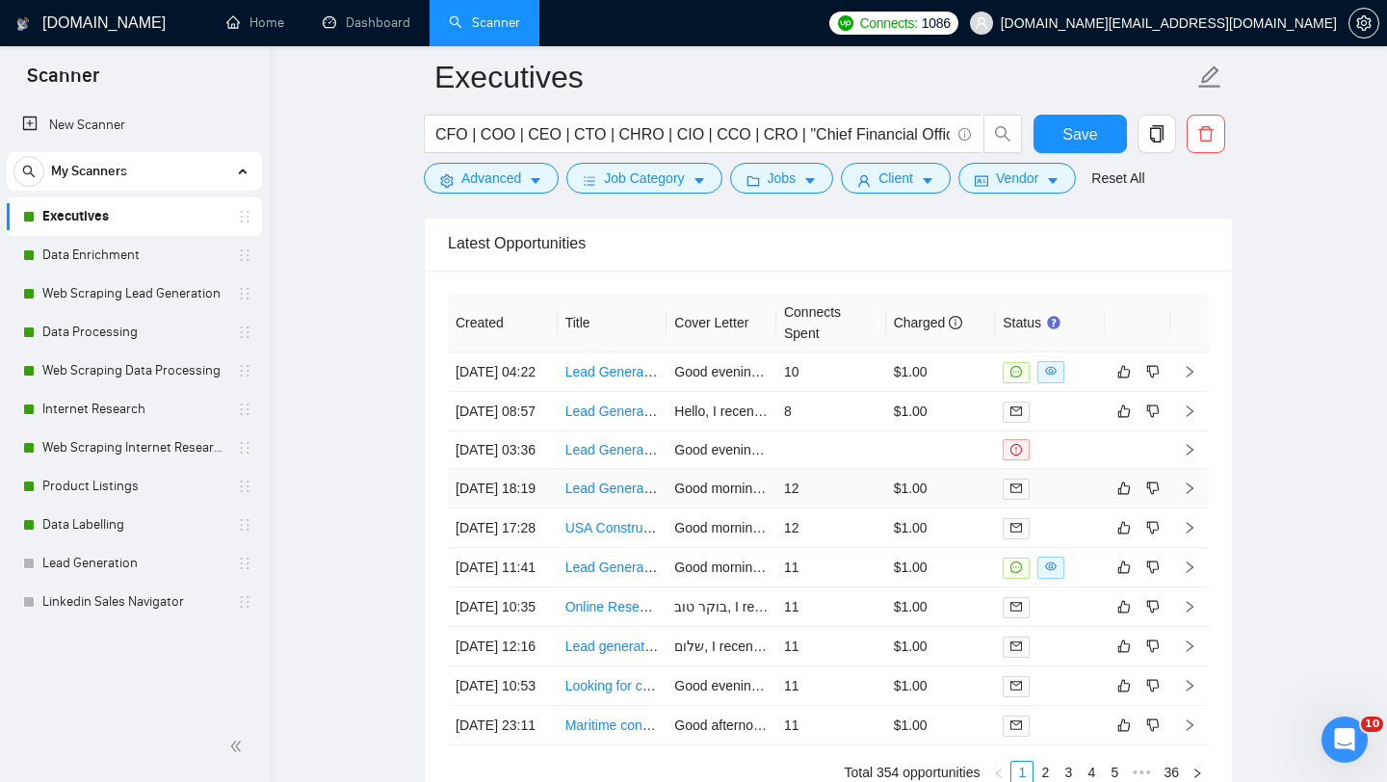
click at [635, 508] on td "Lead Generation for [GEOGRAPHIC_DATA] IT/Software Firms" at bounding box center [612, 488] width 110 height 39
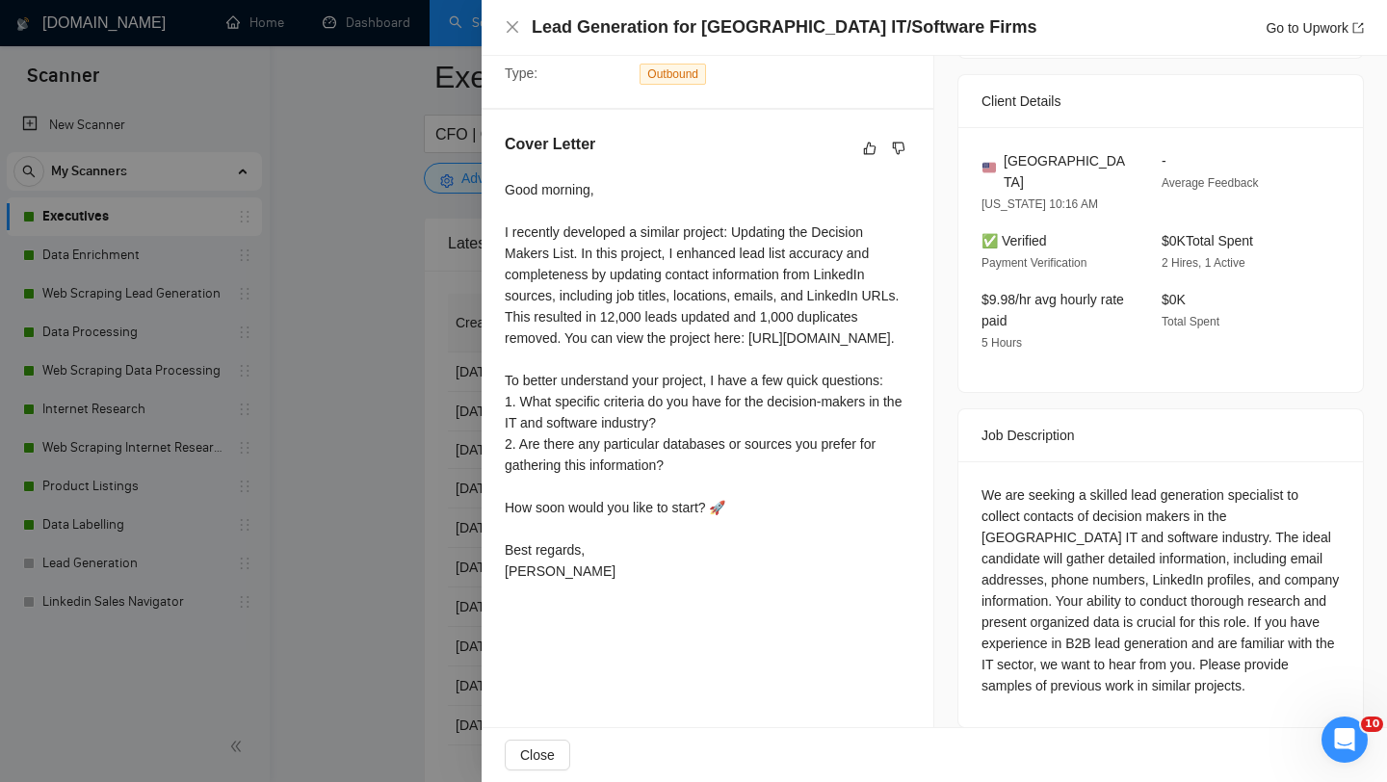
click at [431, 566] on div at bounding box center [693, 391] width 1387 height 782
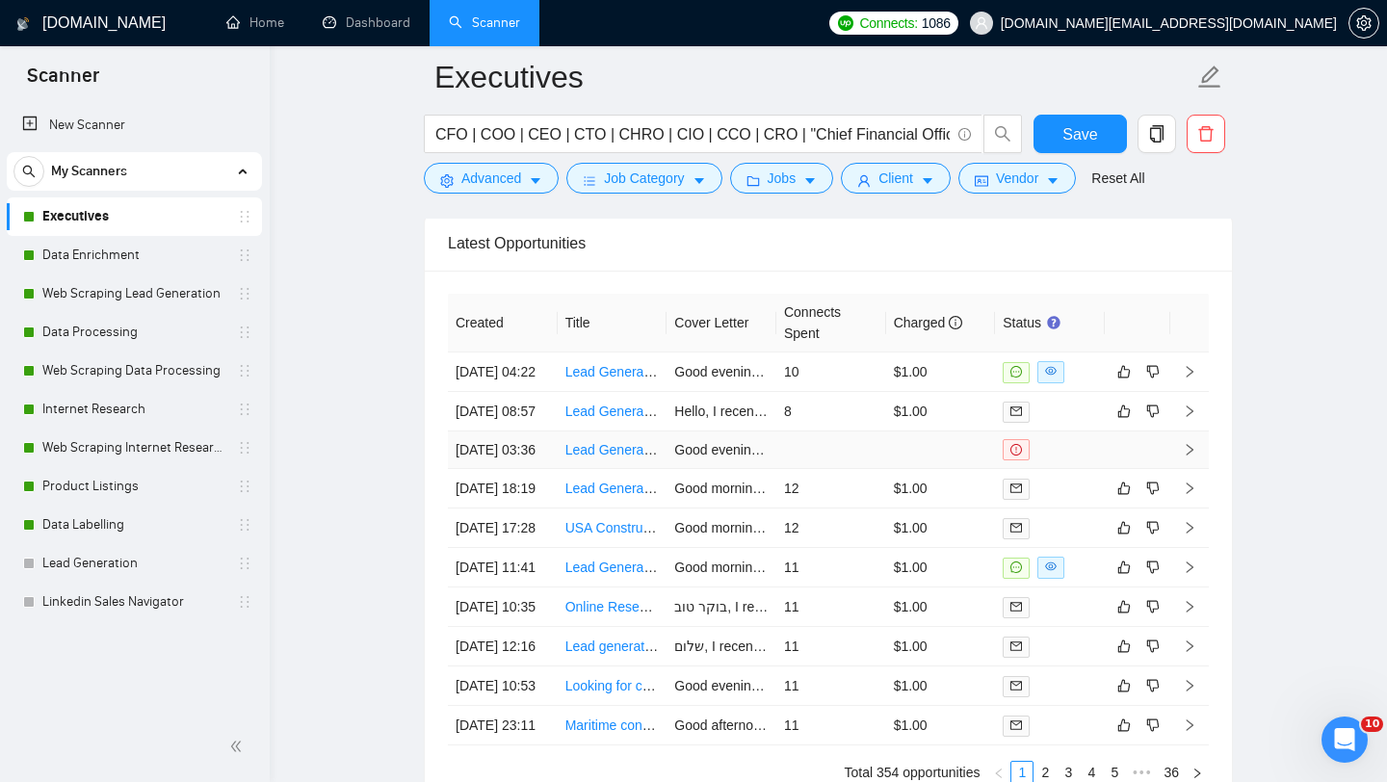
click at [595, 469] on td "Lead Generation Expert Needed – Verified B2B CEO List" at bounding box center [612, 450] width 110 height 38
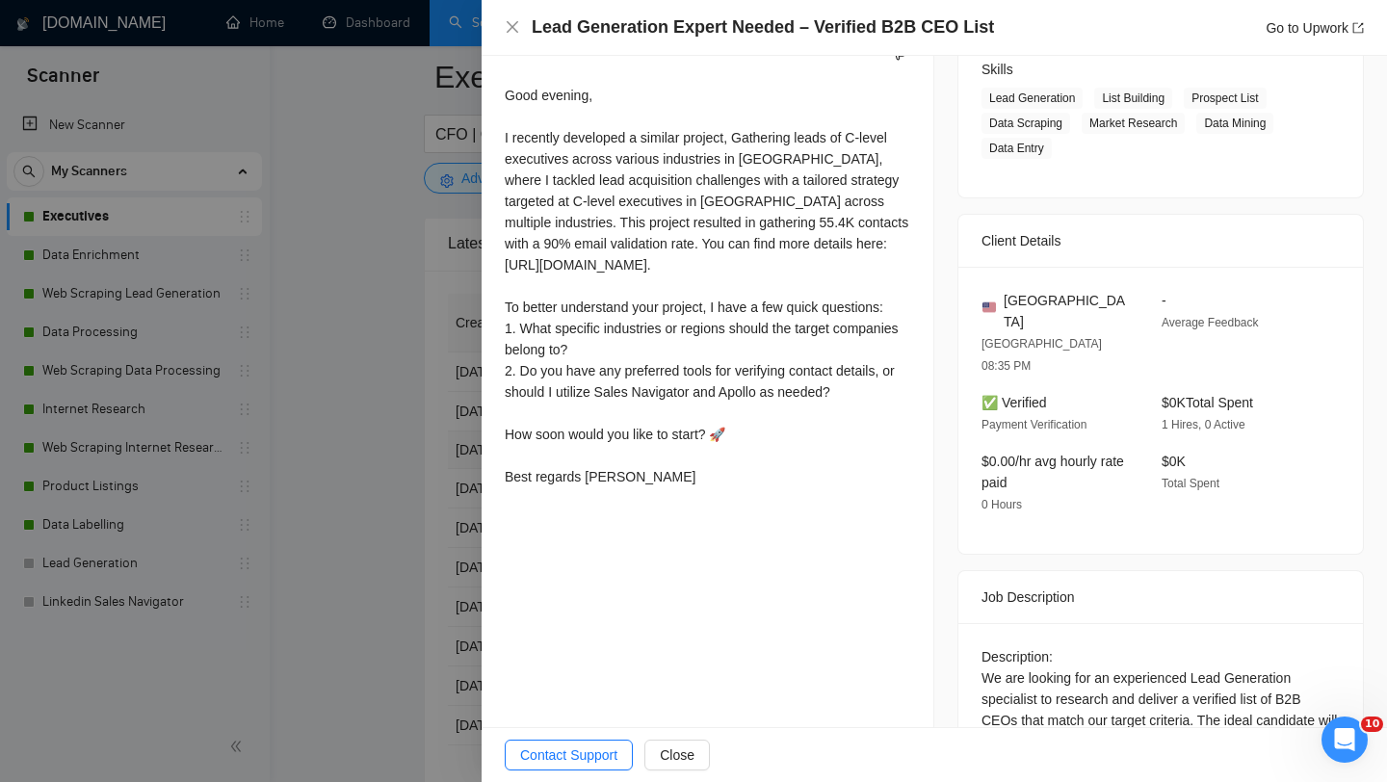
scroll to position [391, 0]
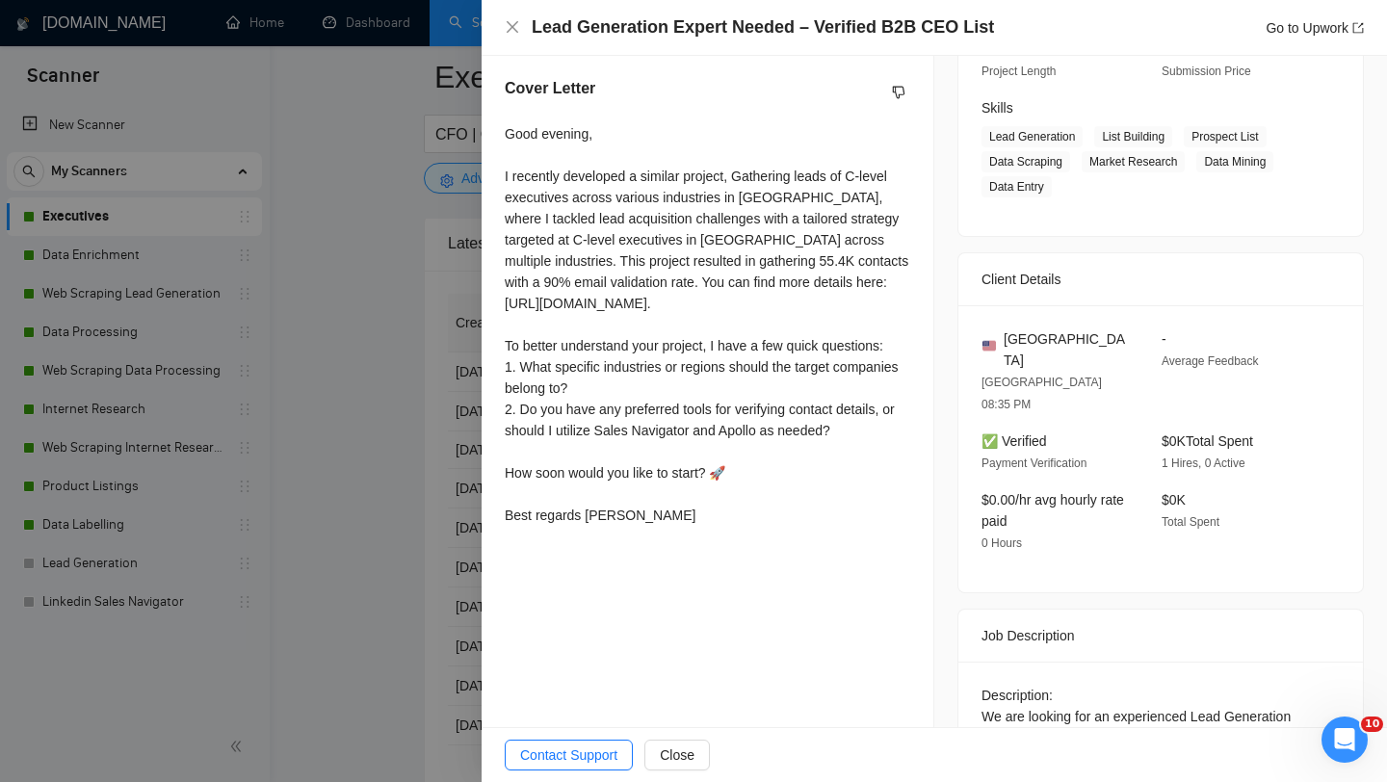
click at [403, 481] on div at bounding box center [693, 391] width 1387 height 782
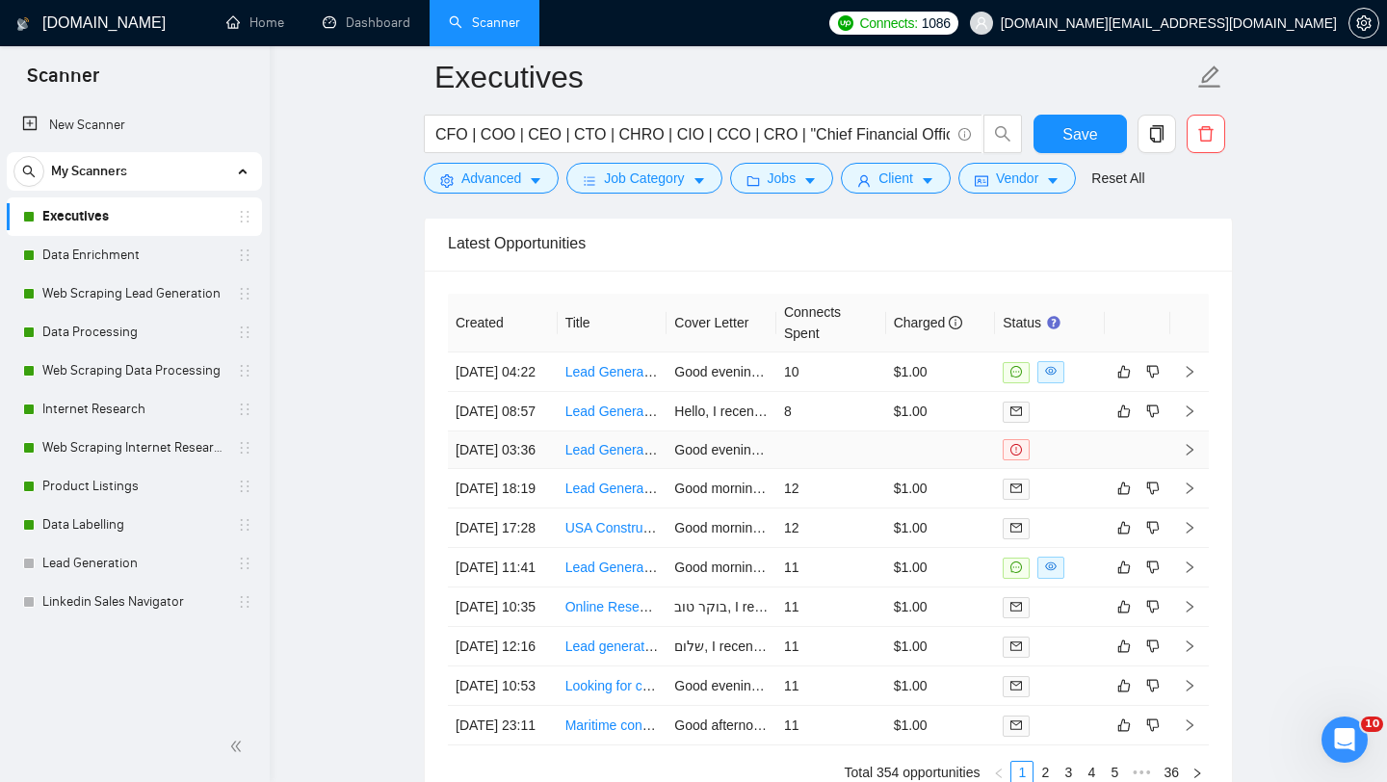
click at [612, 457] on link "Lead Generation Expert Needed – Verified B2B CEO List" at bounding box center [735, 449] width 341 height 15
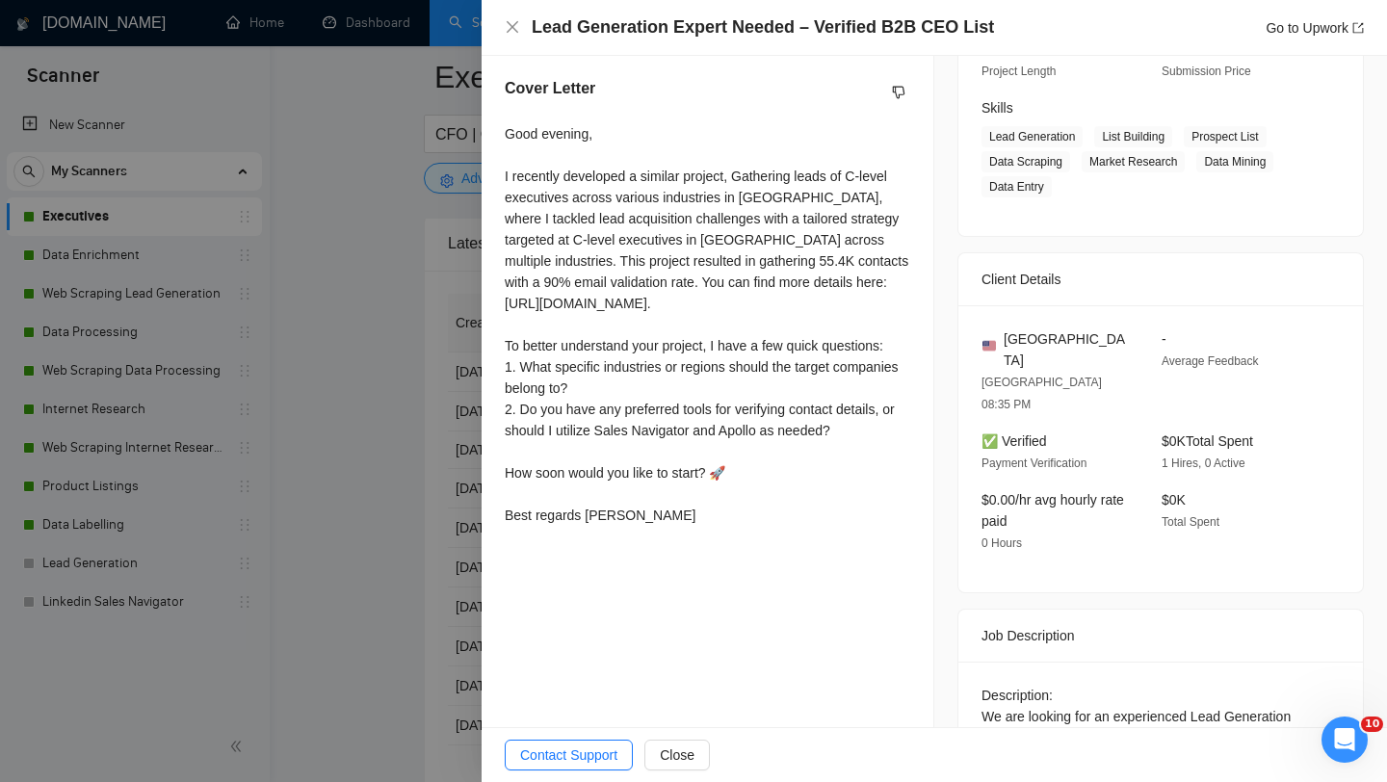
click at [322, 433] on div at bounding box center [693, 391] width 1387 height 782
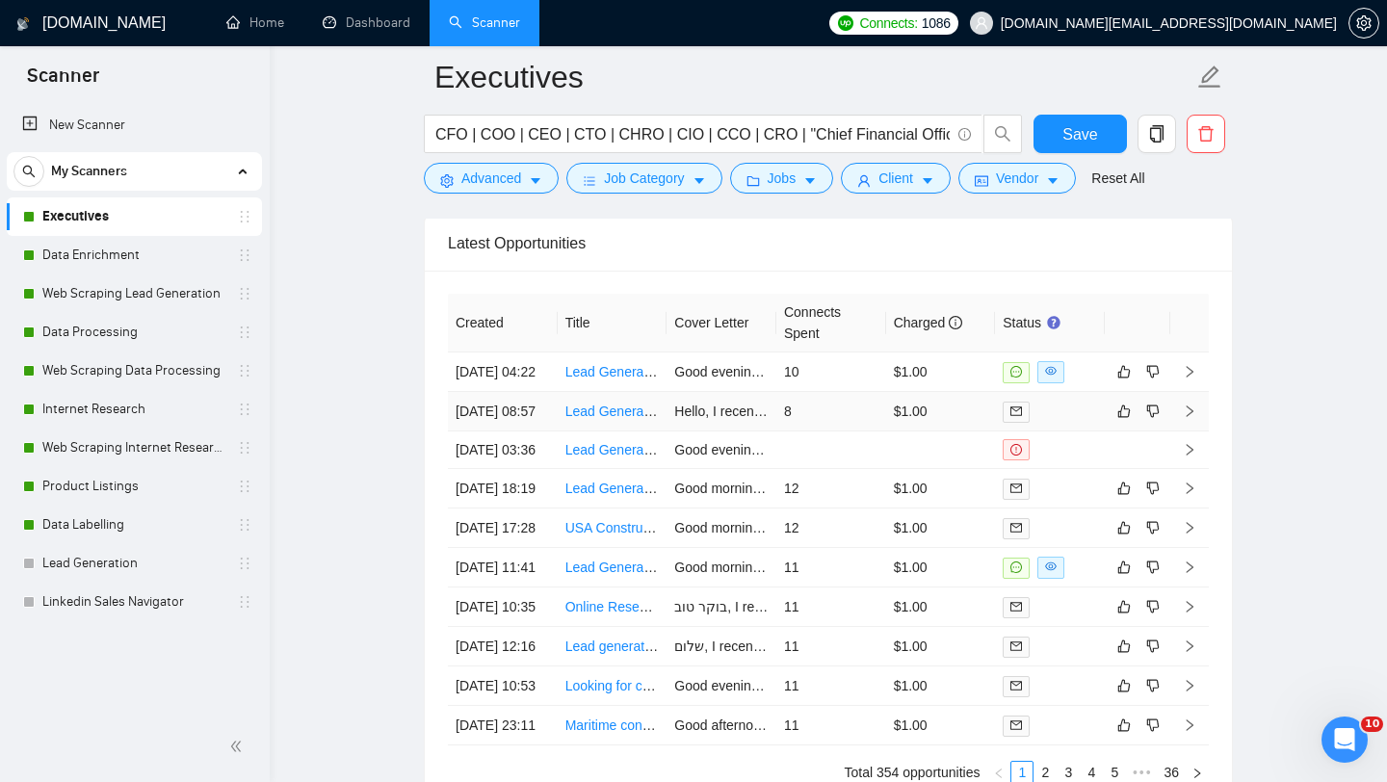
click at [599, 431] on td "Lead Generation Specialist – Construction Companies in the [GEOGRAPHIC_DATA]" at bounding box center [612, 411] width 110 height 39
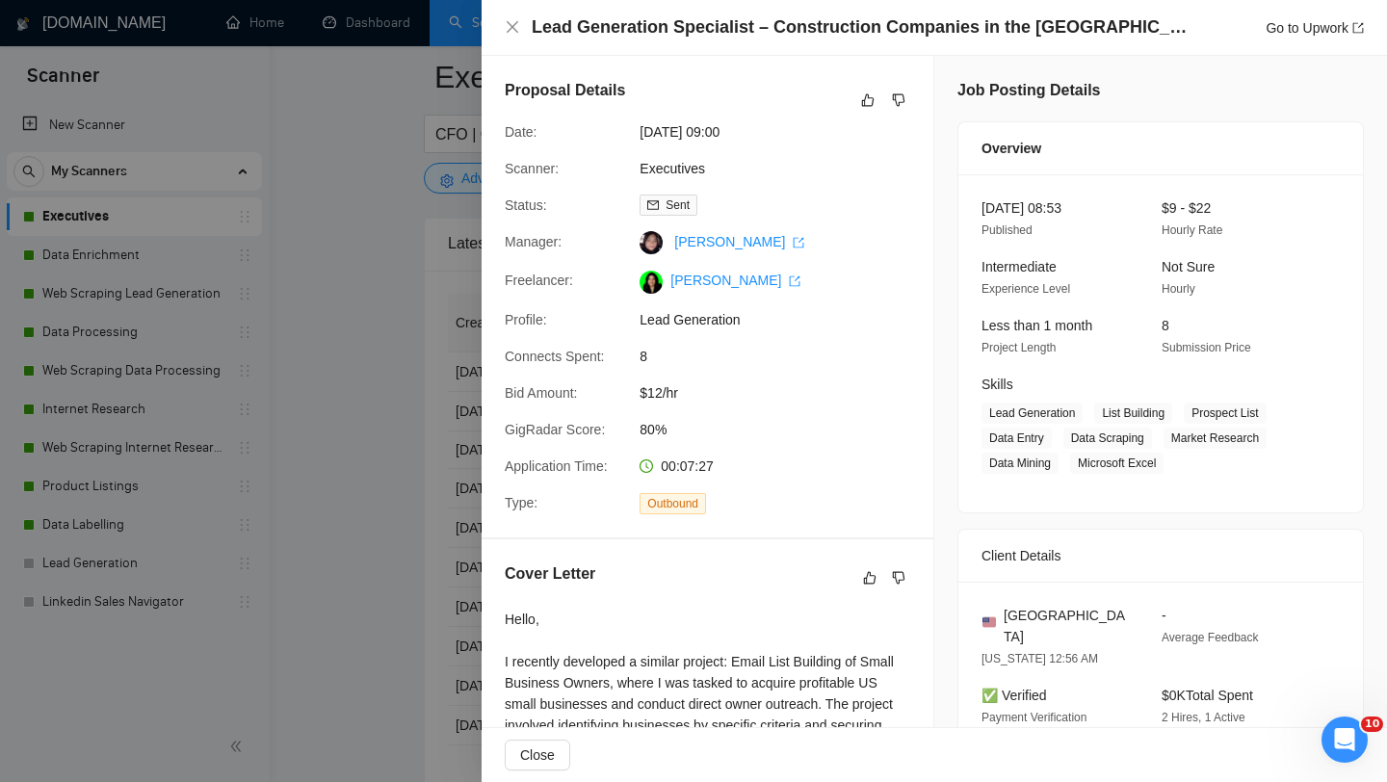
click at [350, 501] on div at bounding box center [693, 391] width 1387 height 782
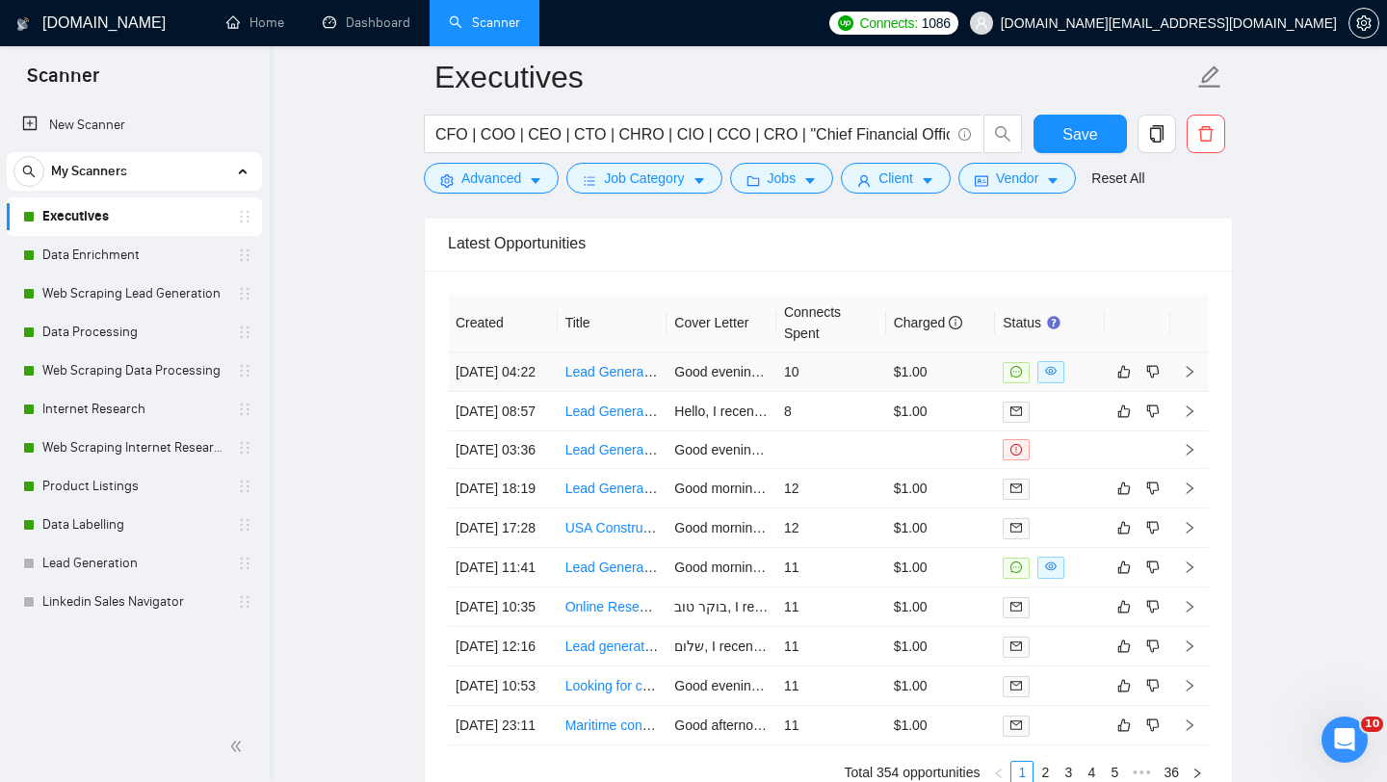
click at [621, 392] on td "Lead Generation Specialist Needed for Consulting Firm" at bounding box center [612, 371] width 110 height 39
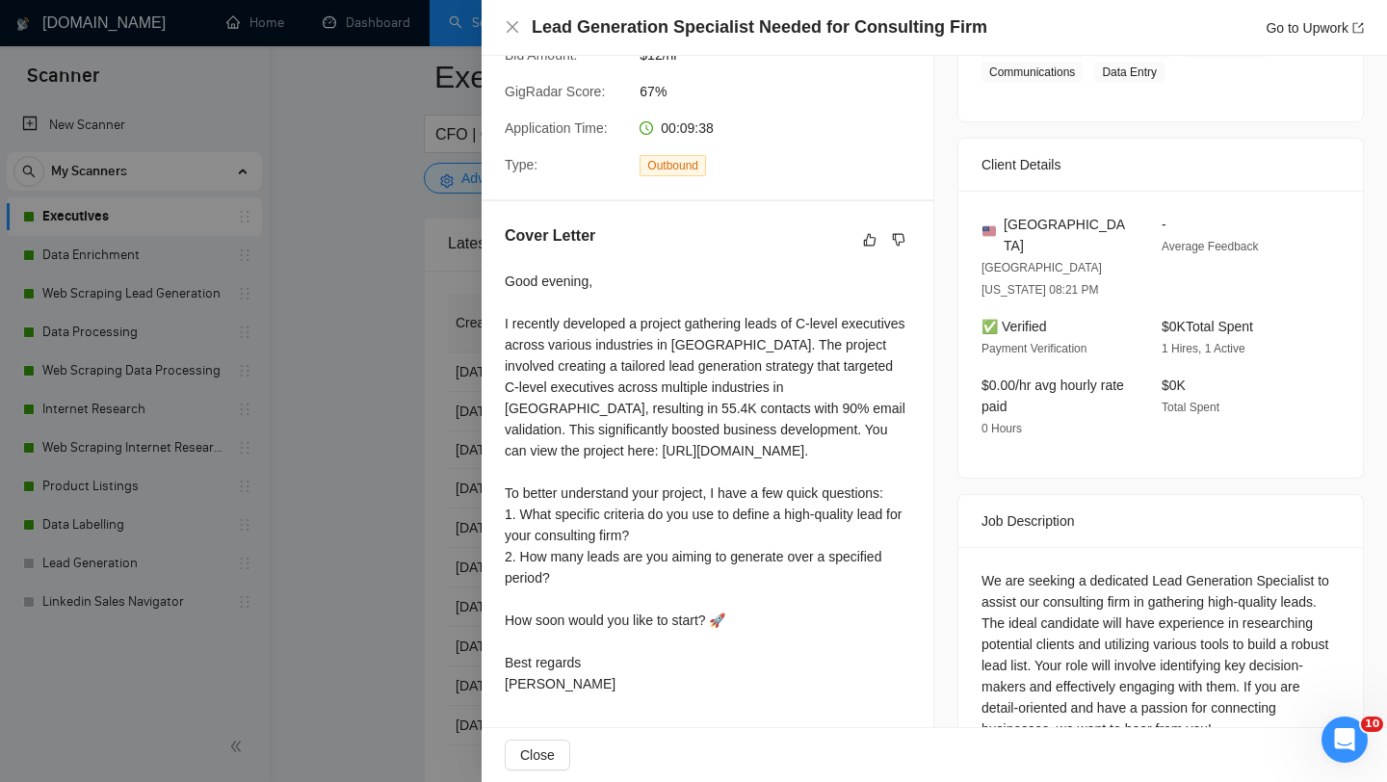
scroll to position [378, 0]
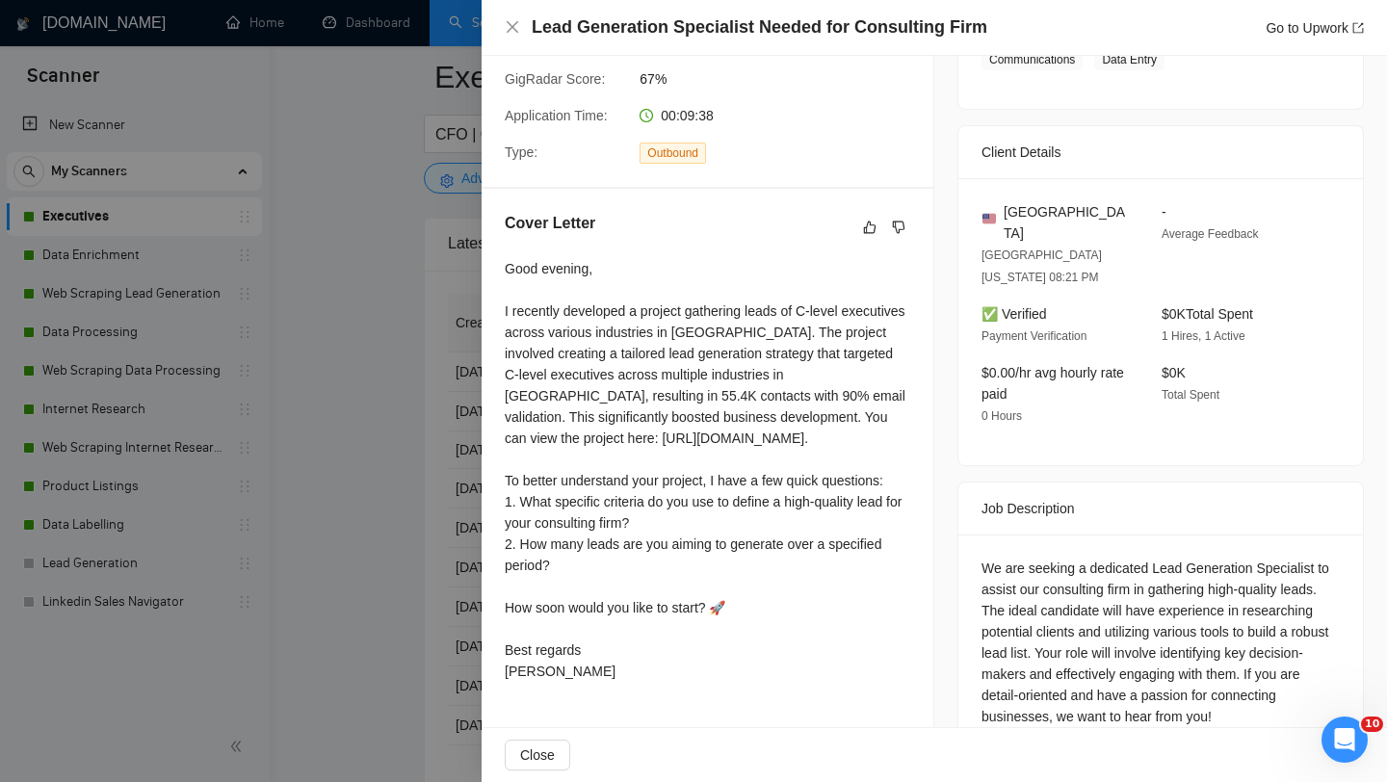
click at [1190, 630] on div "We are seeking a dedicated Lead Generation Specialist to assist our consulting …" at bounding box center [1160, 641] width 358 height 169
drag, startPoint x: 1184, startPoint y: 627, endPoint x: 1311, endPoint y: 626, distance: 127.1
click at [1311, 626] on div "We are seeking a dedicated Lead Generation Specialist to assist our consulting …" at bounding box center [1160, 641] width 358 height 169
click at [1133, 651] on div "We are seeking a dedicated Lead Generation Specialist to assist our consulting …" at bounding box center [1160, 641] width 358 height 169
click at [367, 425] on div at bounding box center [693, 391] width 1387 height 782
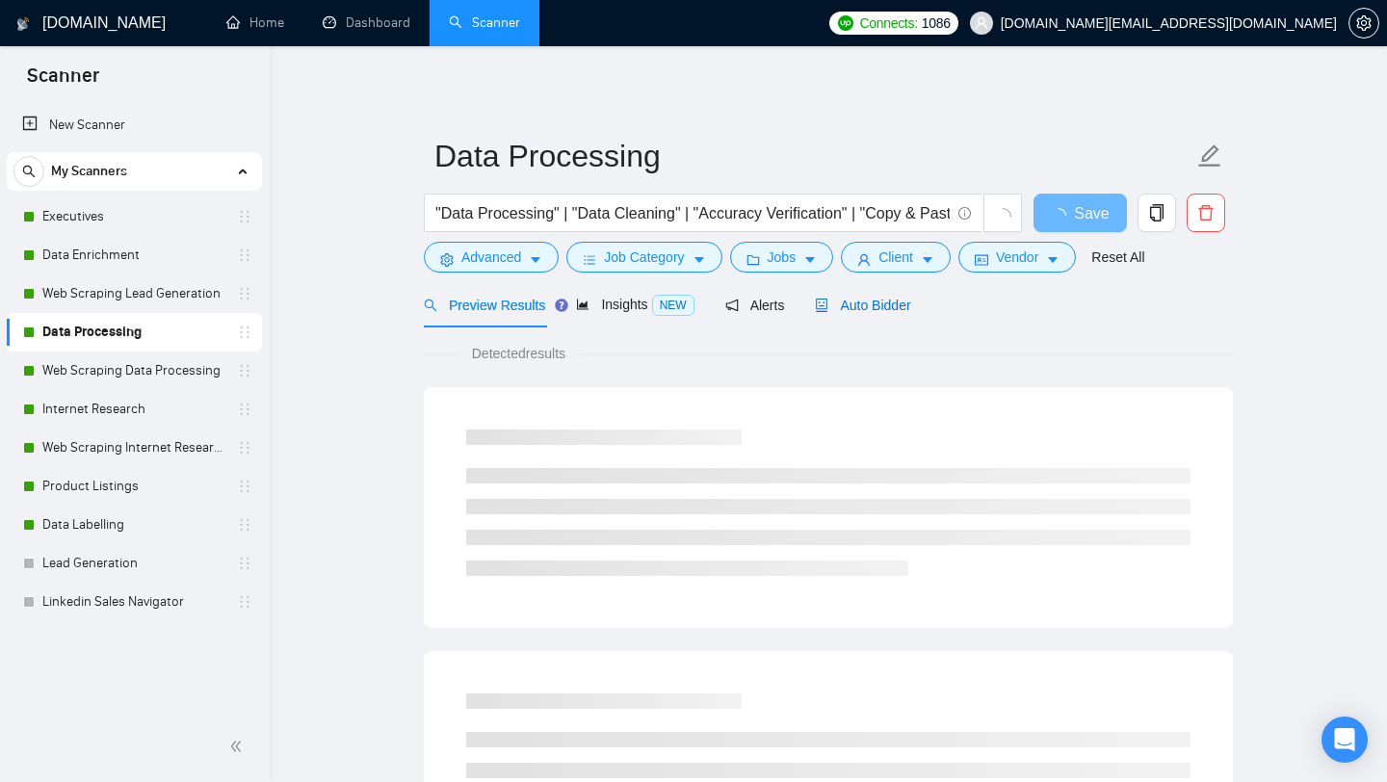
click at [880, 313] on div "Auto Bidder" at bounding box center [862, 305] width 95 height 21
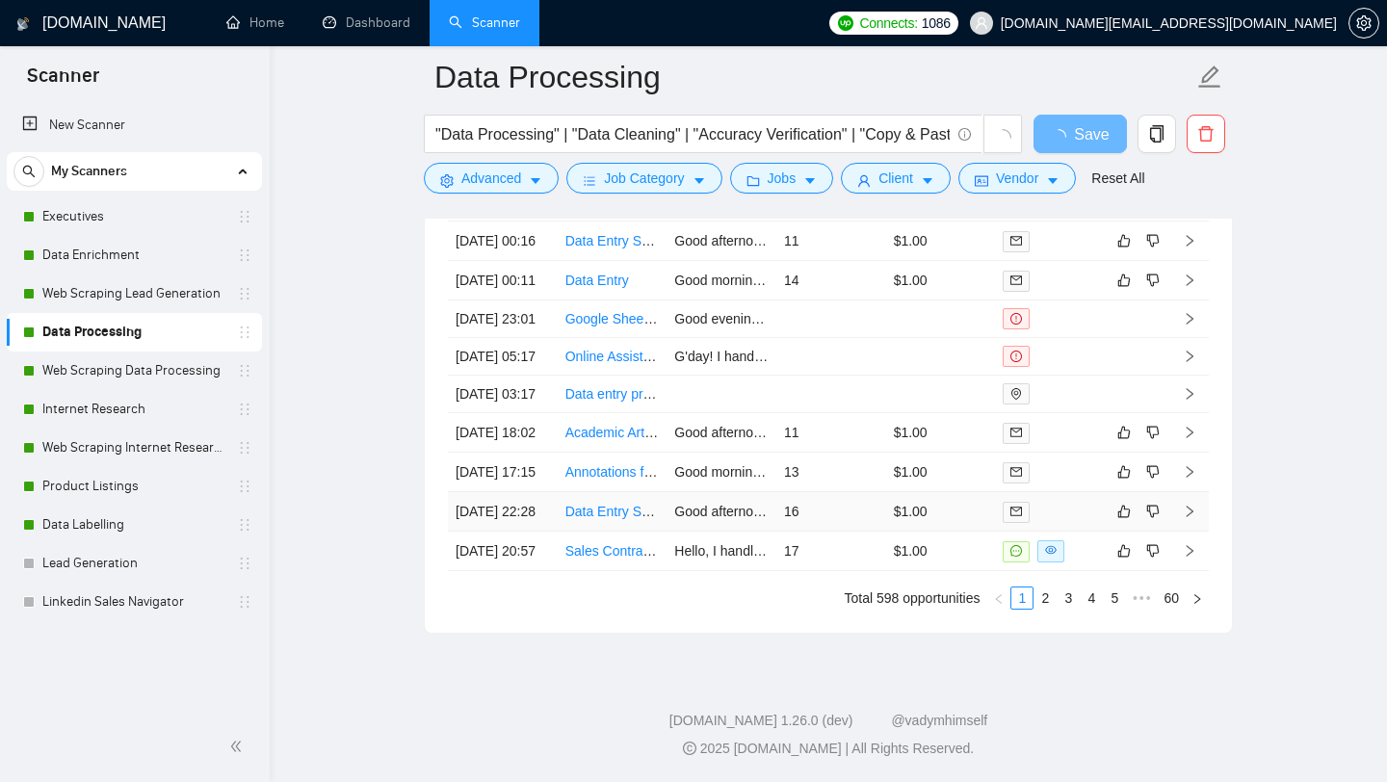
scroll to position [4988, 0]
click at [1050, 593] on link "2" at bounding box center [1044, 597] width 21 height 21
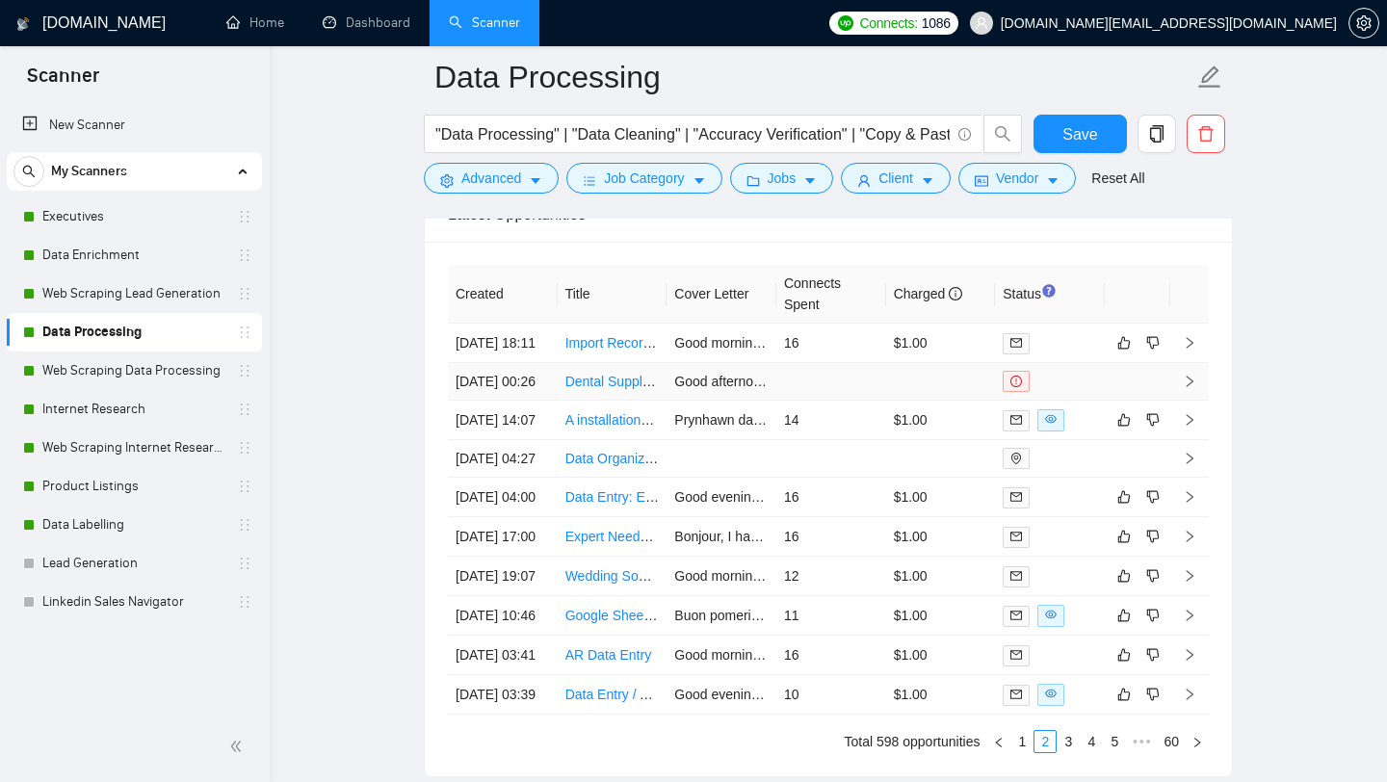
scroll to position [4900, 0]
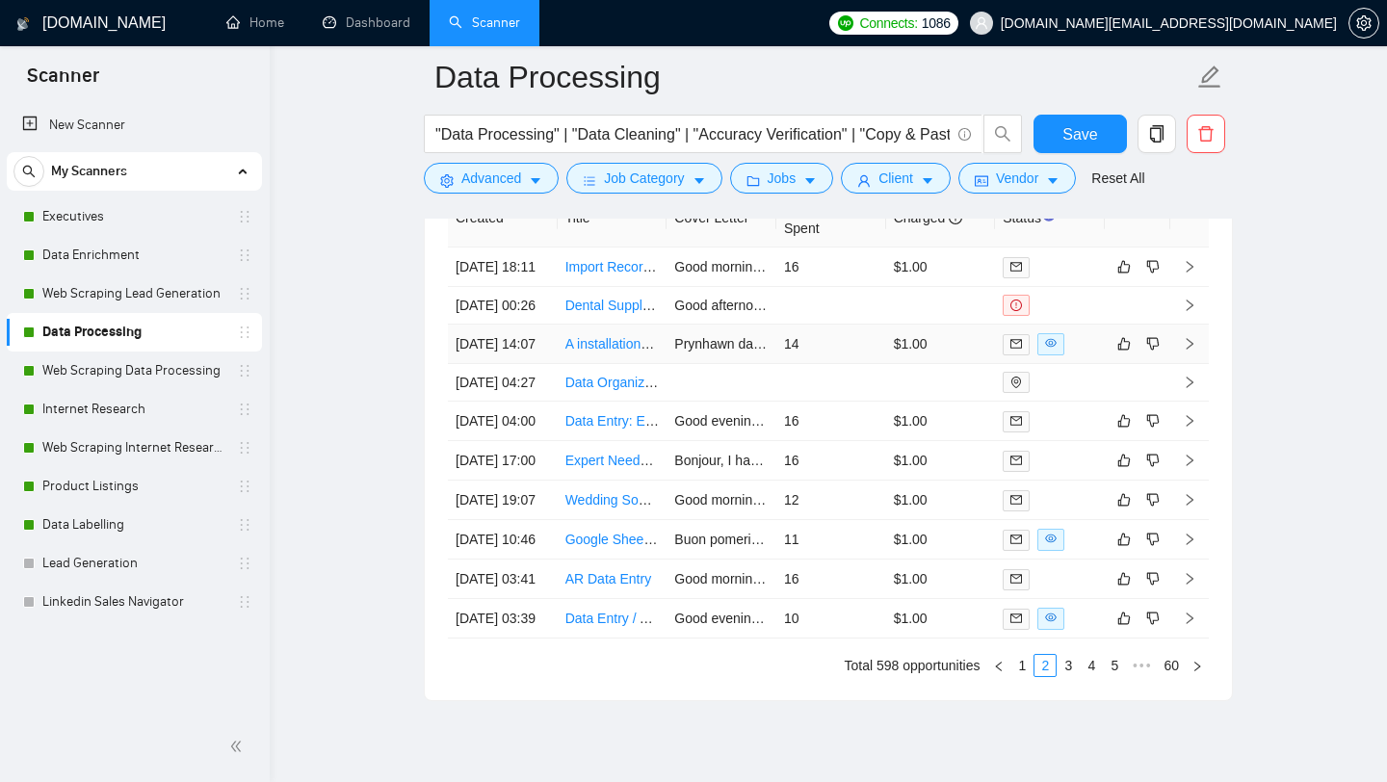
click at [594, 364] on td "A installations and complaints management sheet" at bounding box center [612, 343] width 110 height 39
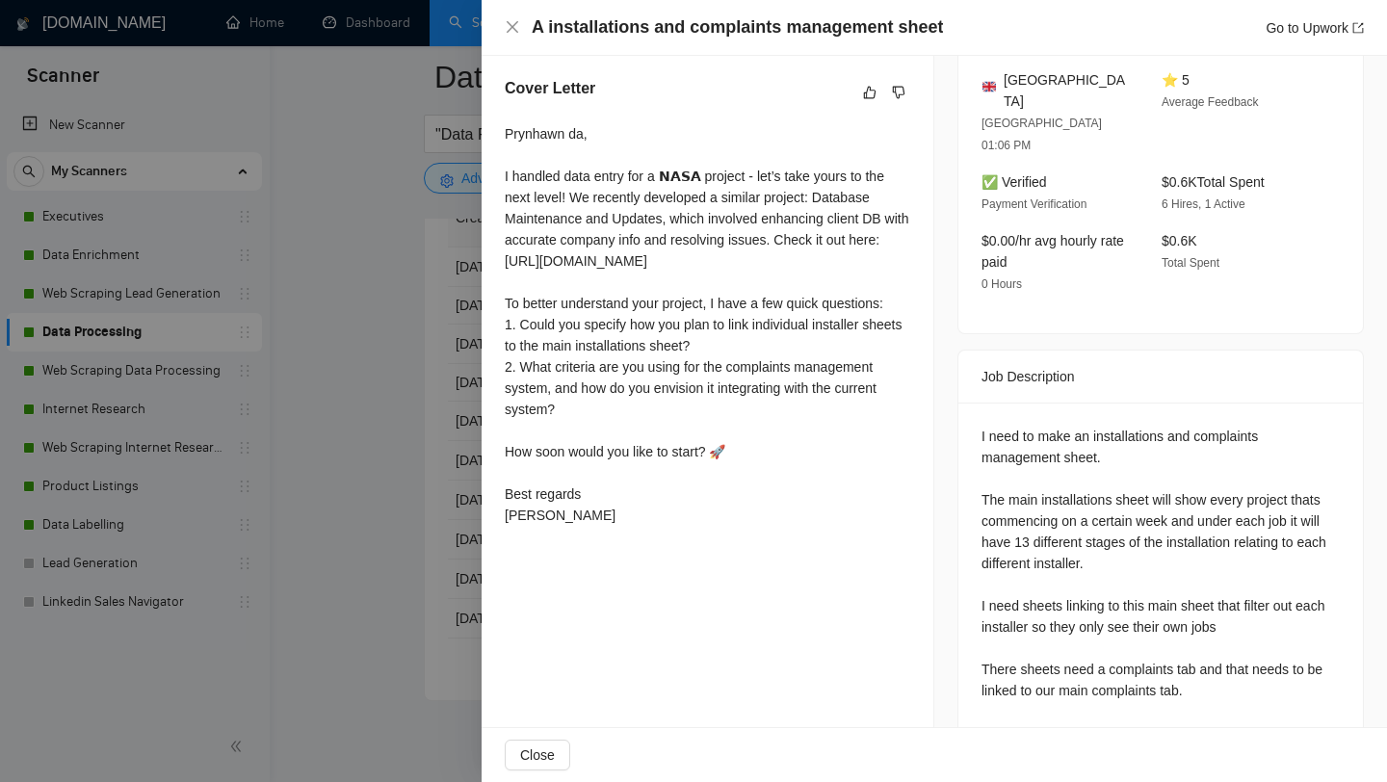
scroll to position [531, 0]
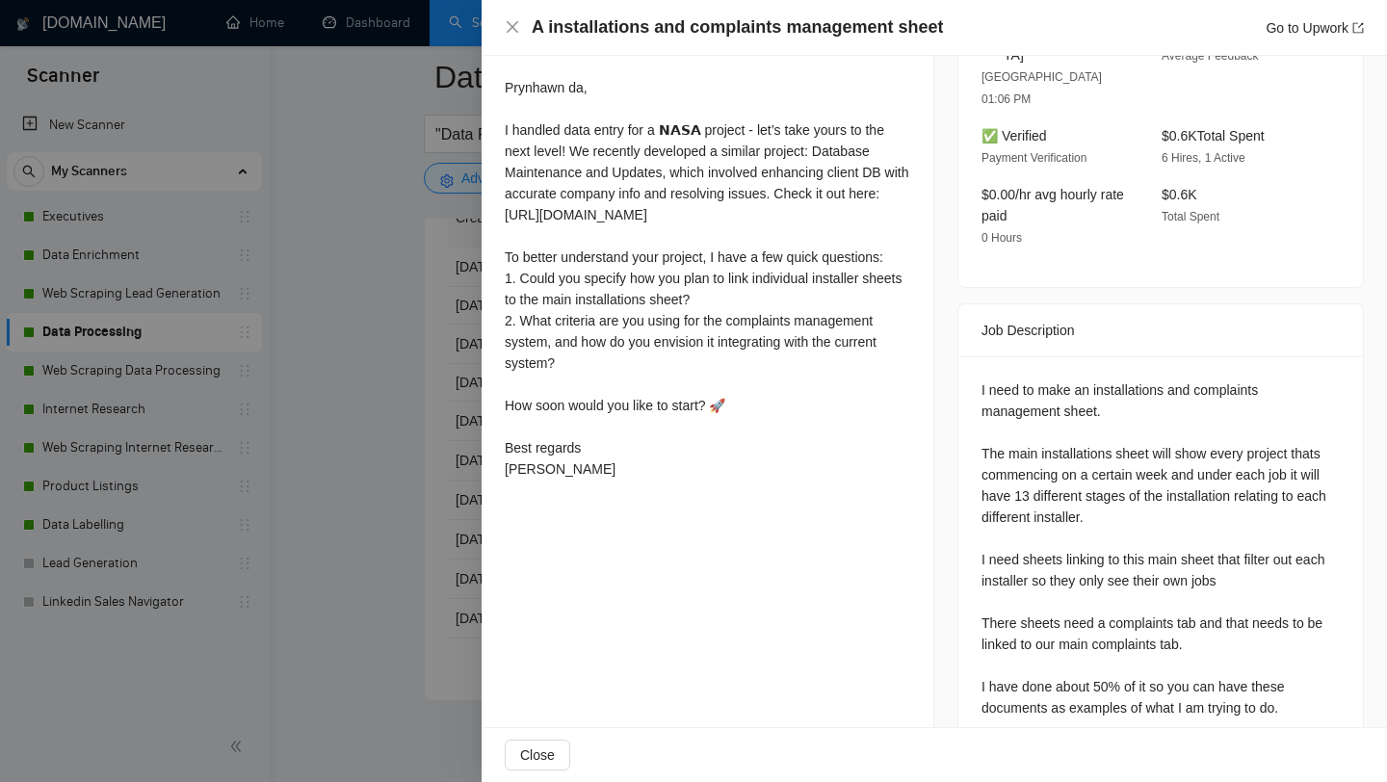
click at [401, 541] on div at bounding box center [693, 391] width 1387 height 782
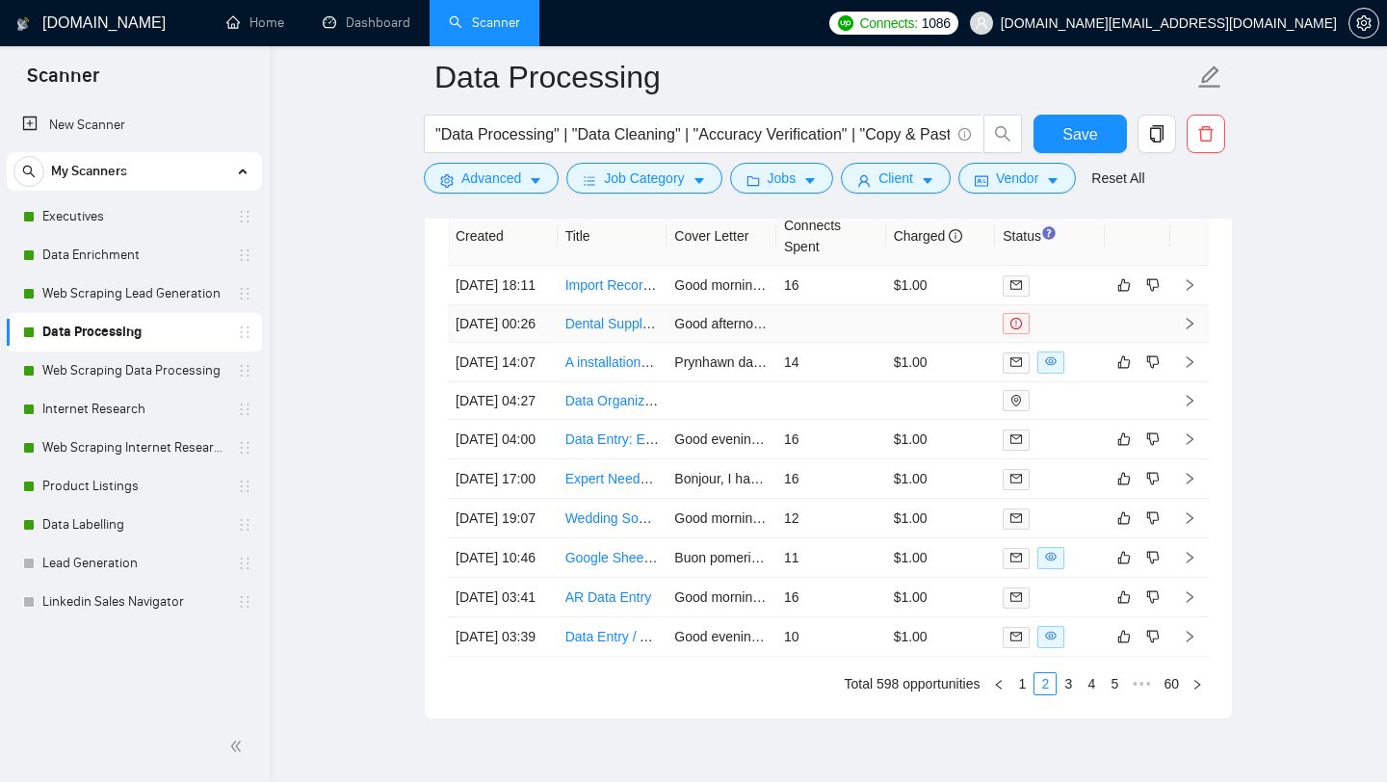
scroll to position [4872, 0]
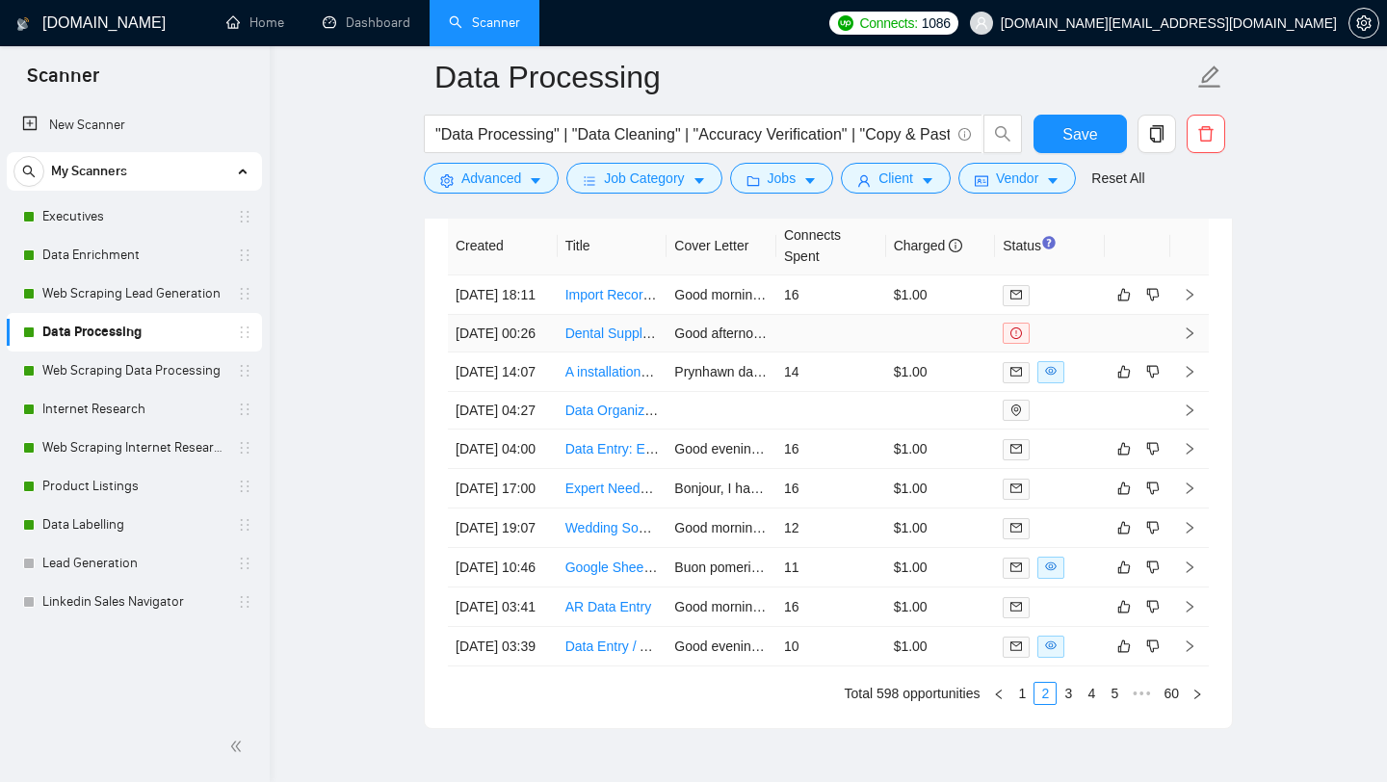
click at [613, 341] on link "Dental Supply Order List Creation" at bounding box center [665, 332] width 201 height 15
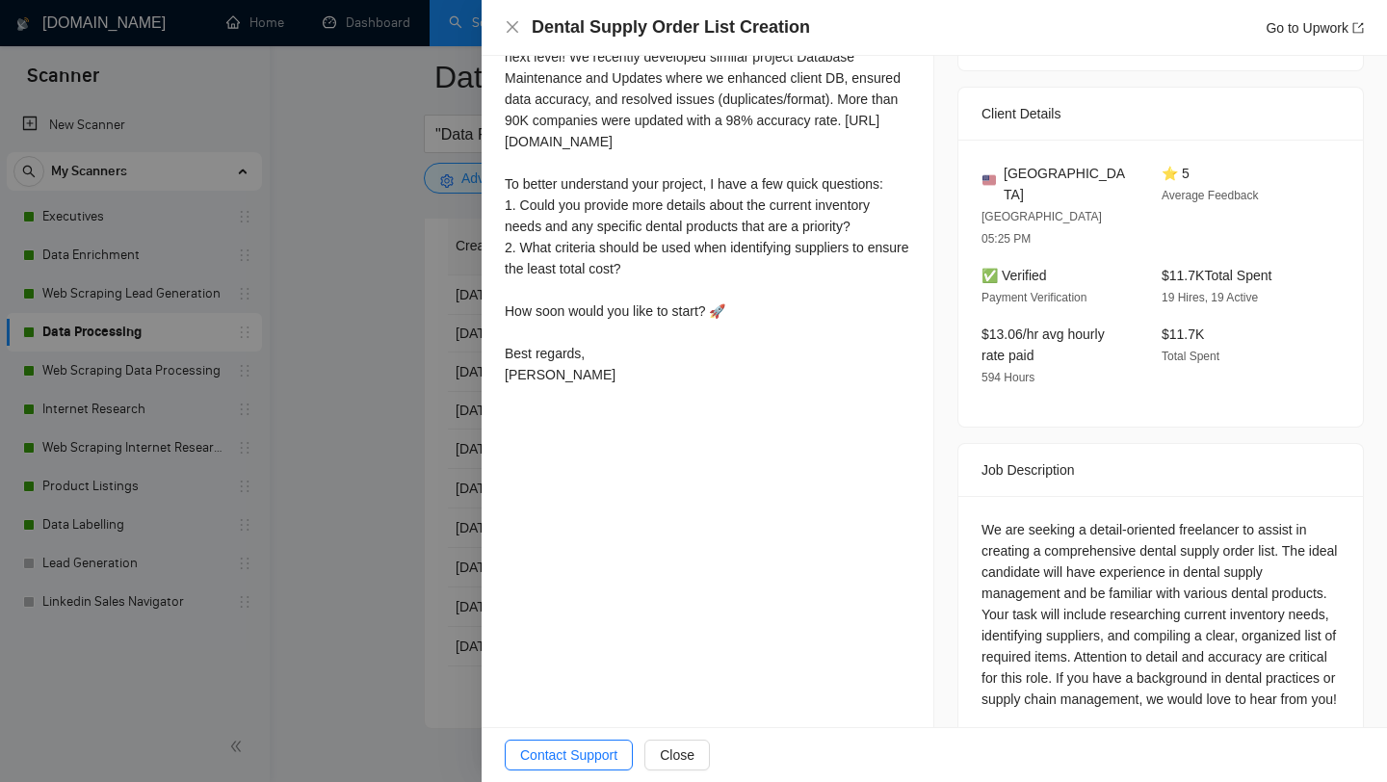
click at [494, 279] on div "Cover Letter Good afternoon, I handled data entry for a 𝗡𝗔𝗦𝗔 project - let’s ta…" at bounding box center [707, 164] width 452 height 503
click at [445, 295] on div at bounding box center [693, 391] width 1387 height 782
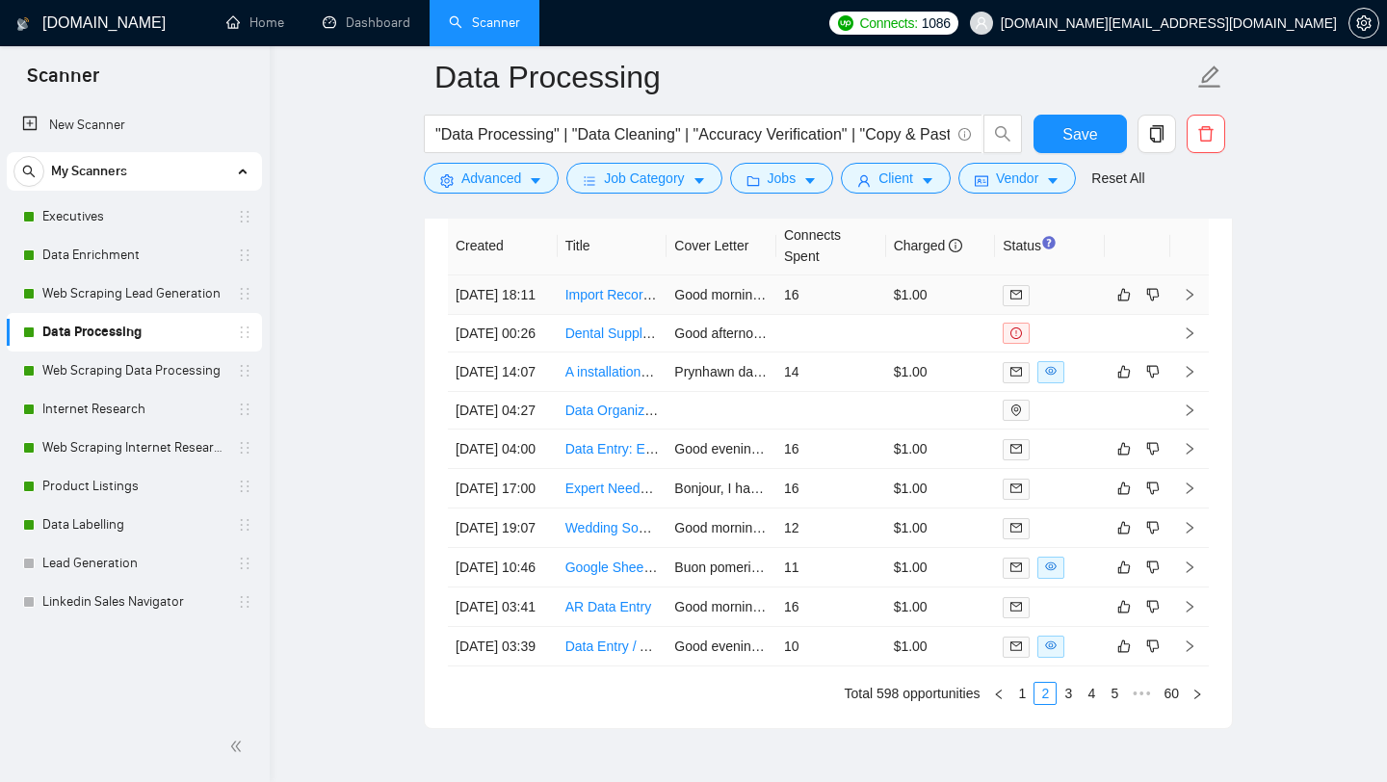
click at [606, 315] on td "Import Records Research using Harmonized Shipping Codes" at bounding box center [612, 294] width 110 height 39
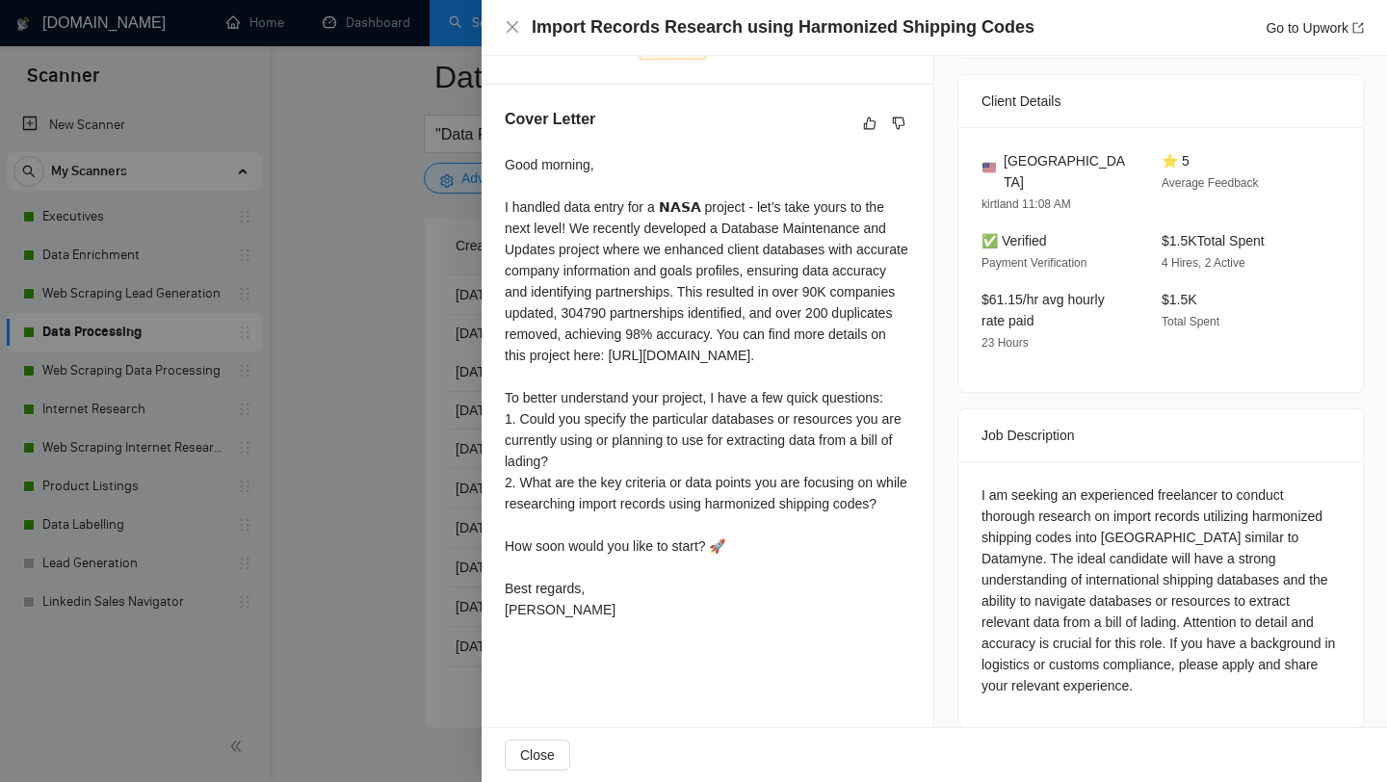
click at [419, 460] on div at bounding box center [693, 391] width 1387 height 782
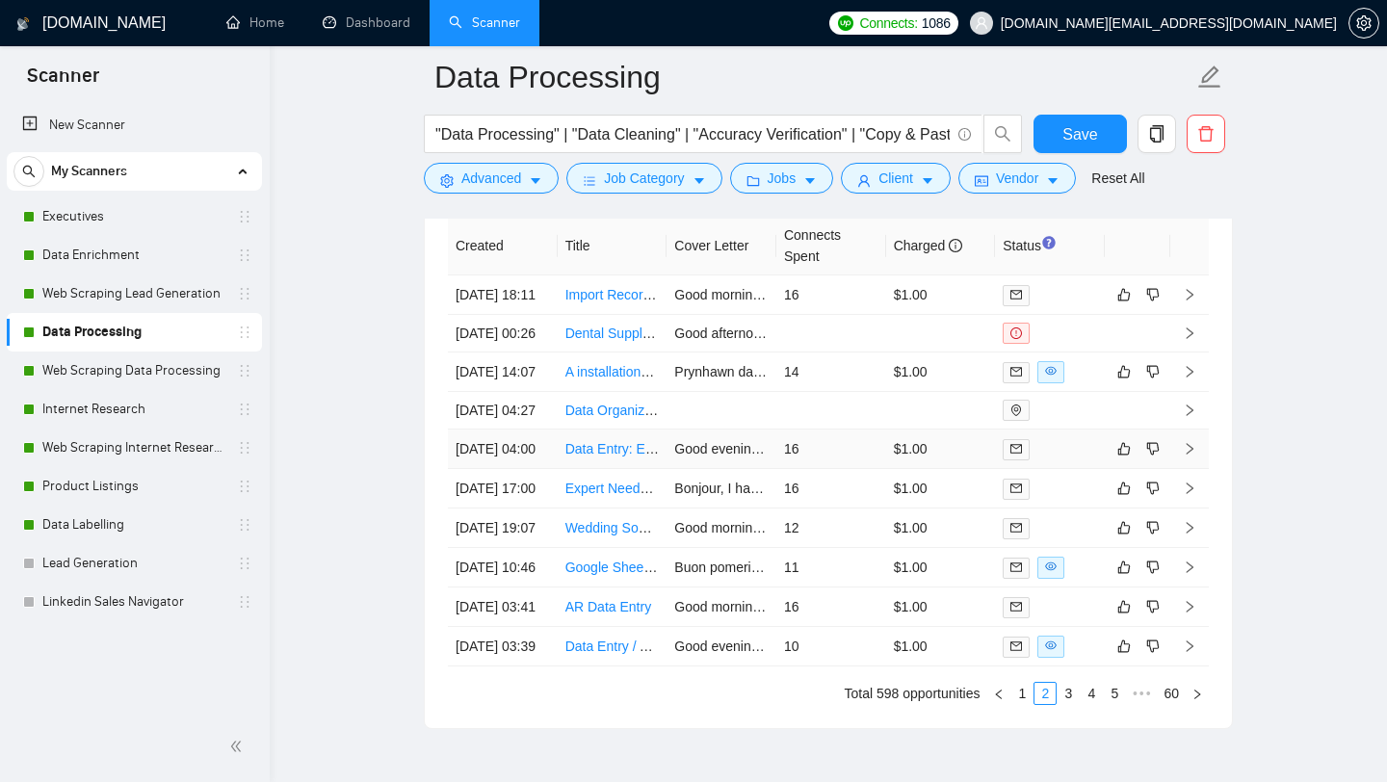
scroll to position [5167, 0]
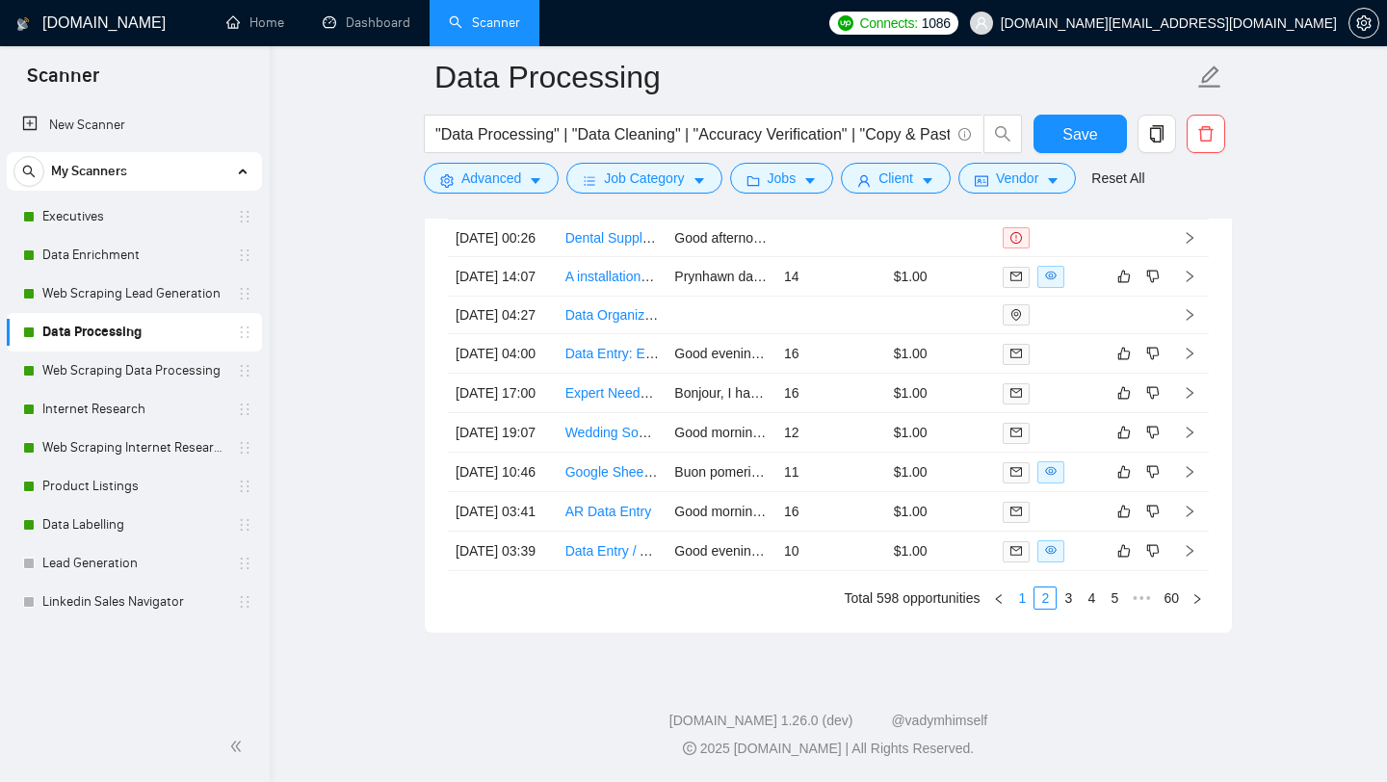
click at [1016, 595] on link "1" at bounding box center [1021, 597] width 21 height 21
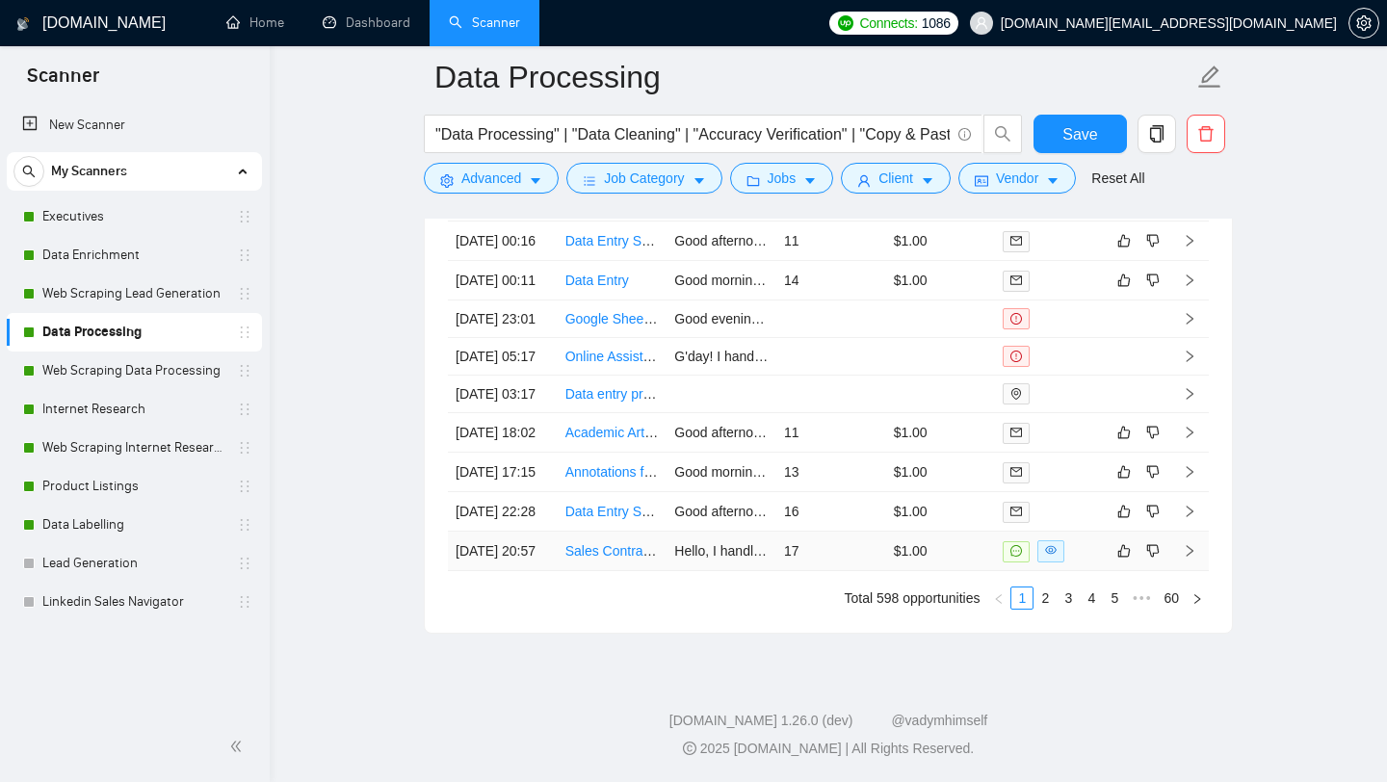
click at [627, 558] on td "Sales Contracts Executions" at bounding box center [612, 550] width 110 height 39
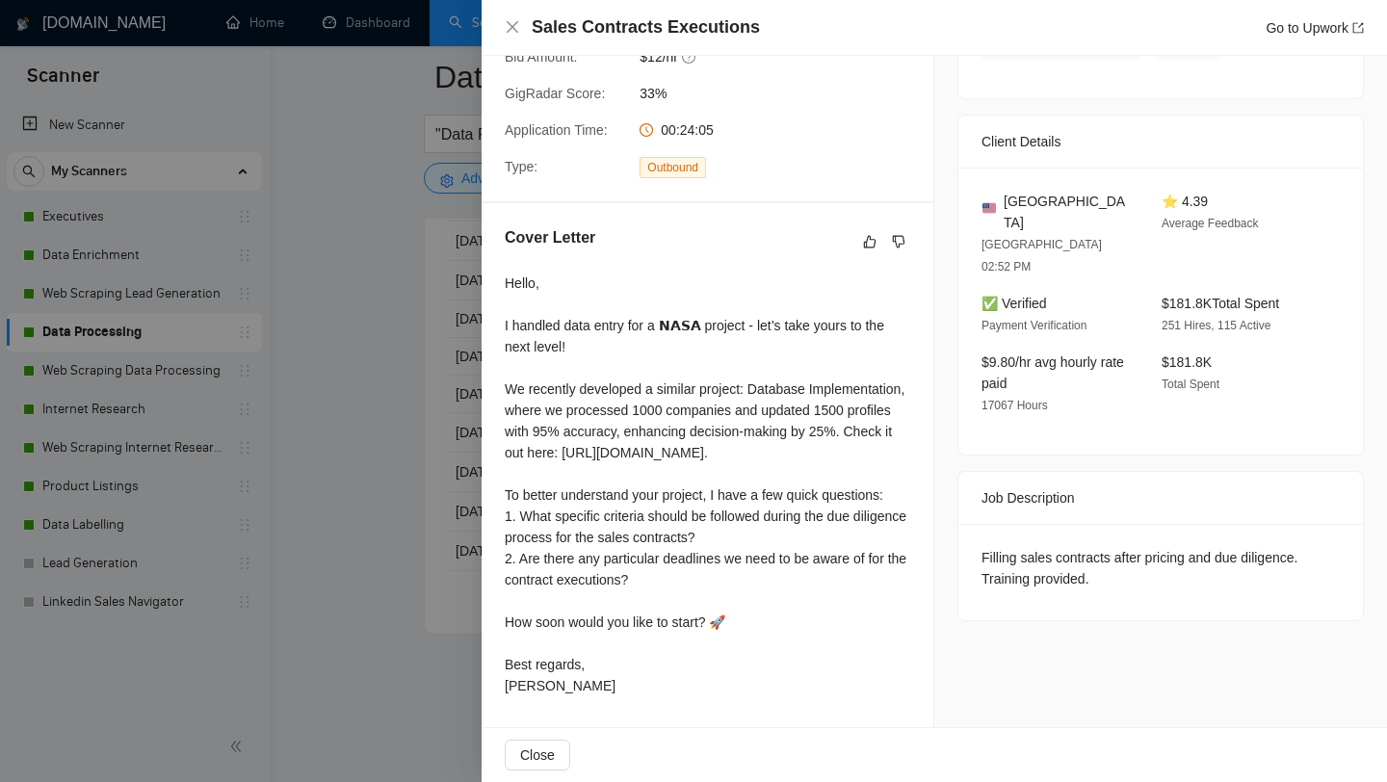
click at [381, 315] on div at bounding box center [693, 391] width 1387 height 782
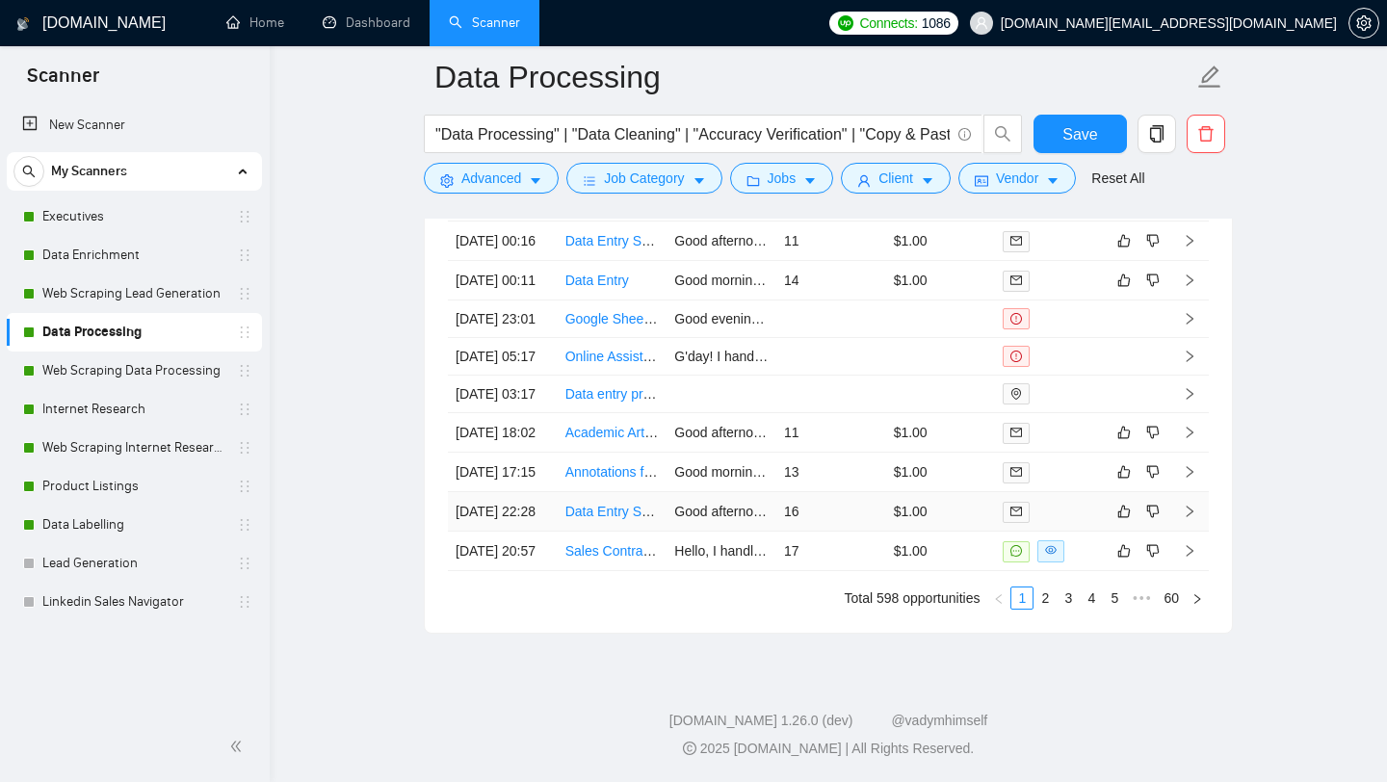
click at [606, 495] on td "Data Entry Specialist for CRM Data Scraping" at bounding box center [612, 511] width 110 height 39
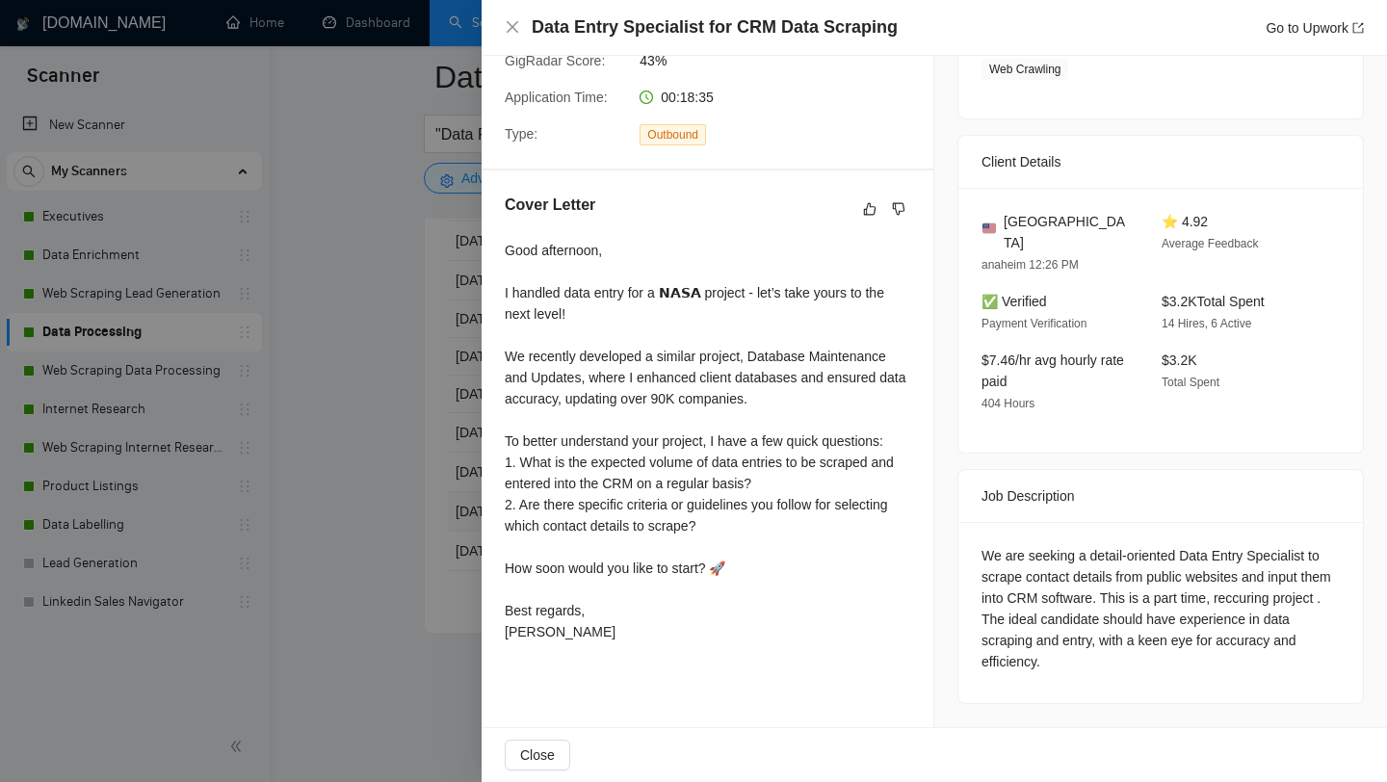
scroll to position [345, 0]
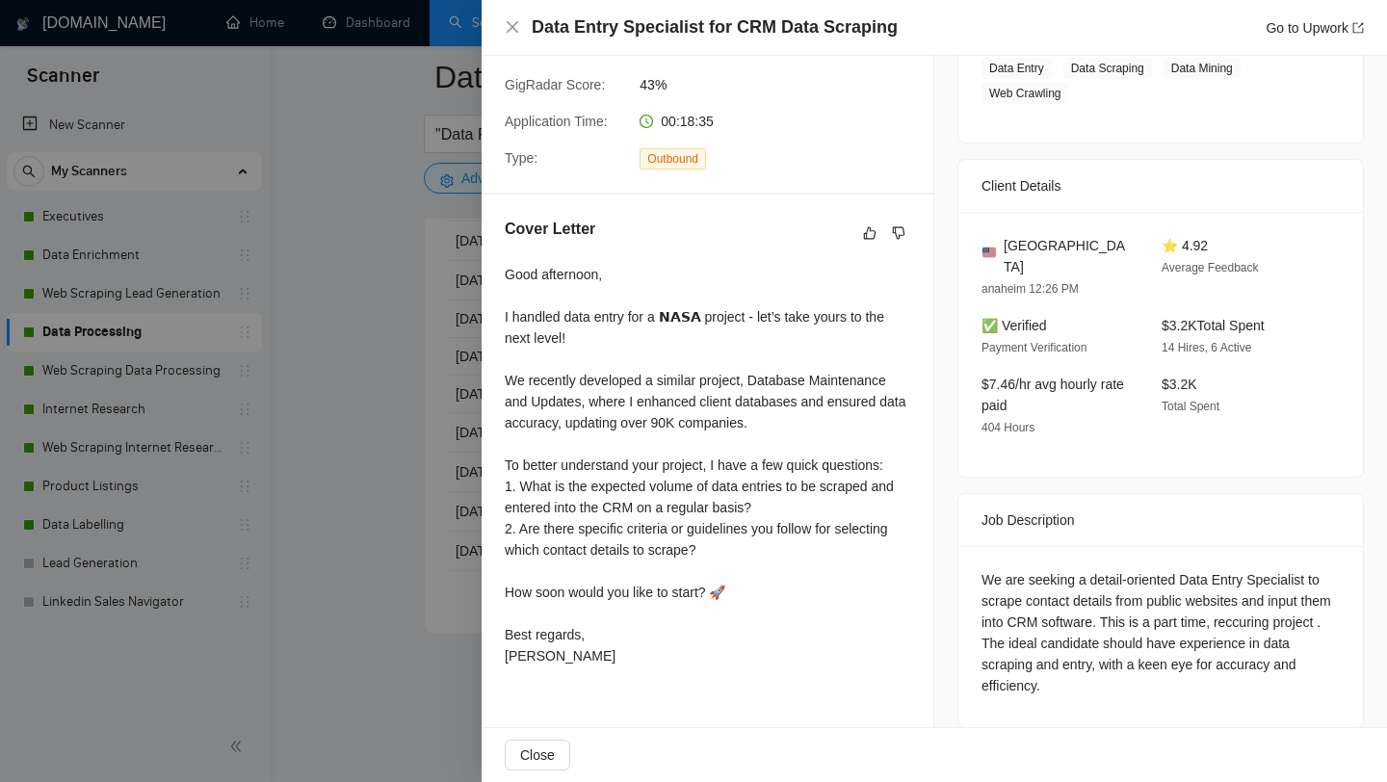
click at [369, 537] on div at bounding box center [693, 391] width 1387 height 782
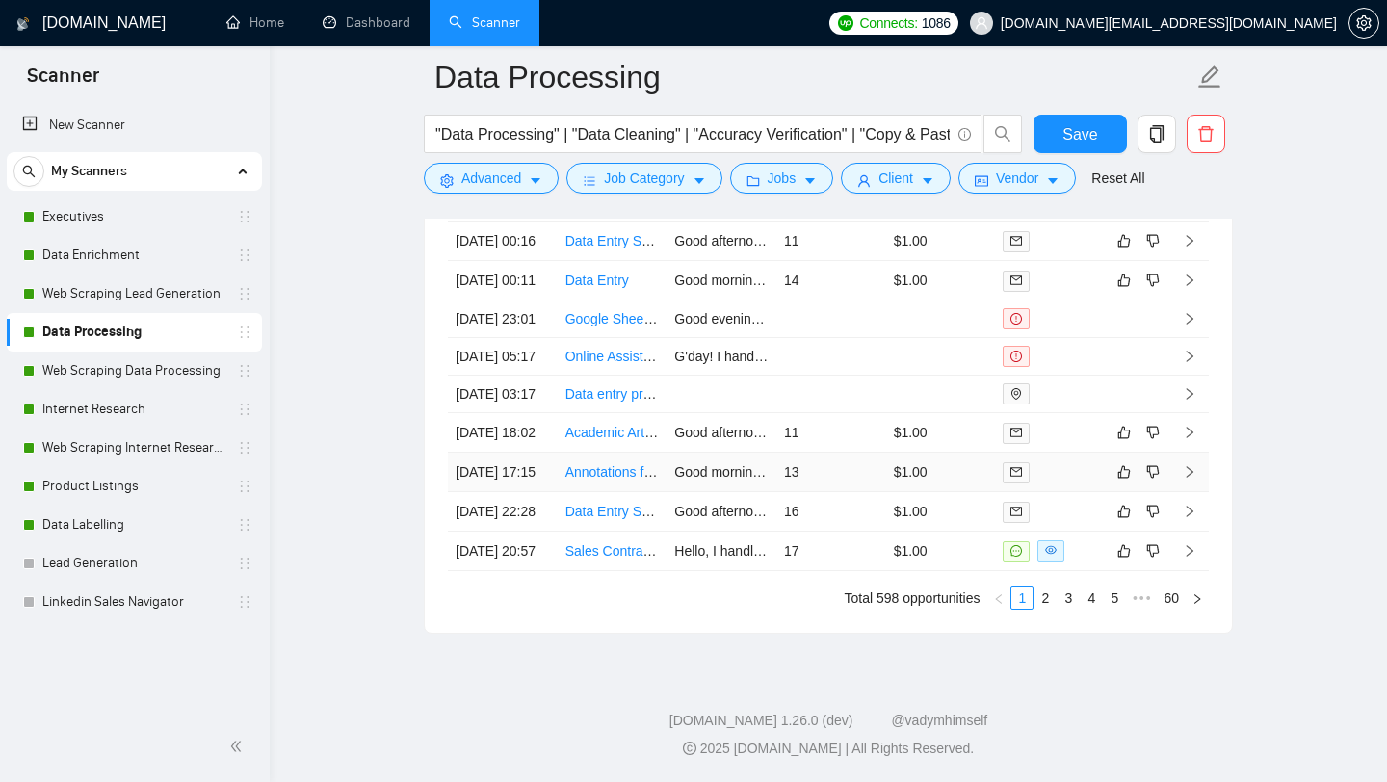
click at [628, 453] on td "Annotations for Insights and Decision Making from Document Collections" at bounding box center [612, 472] width 110 height 39
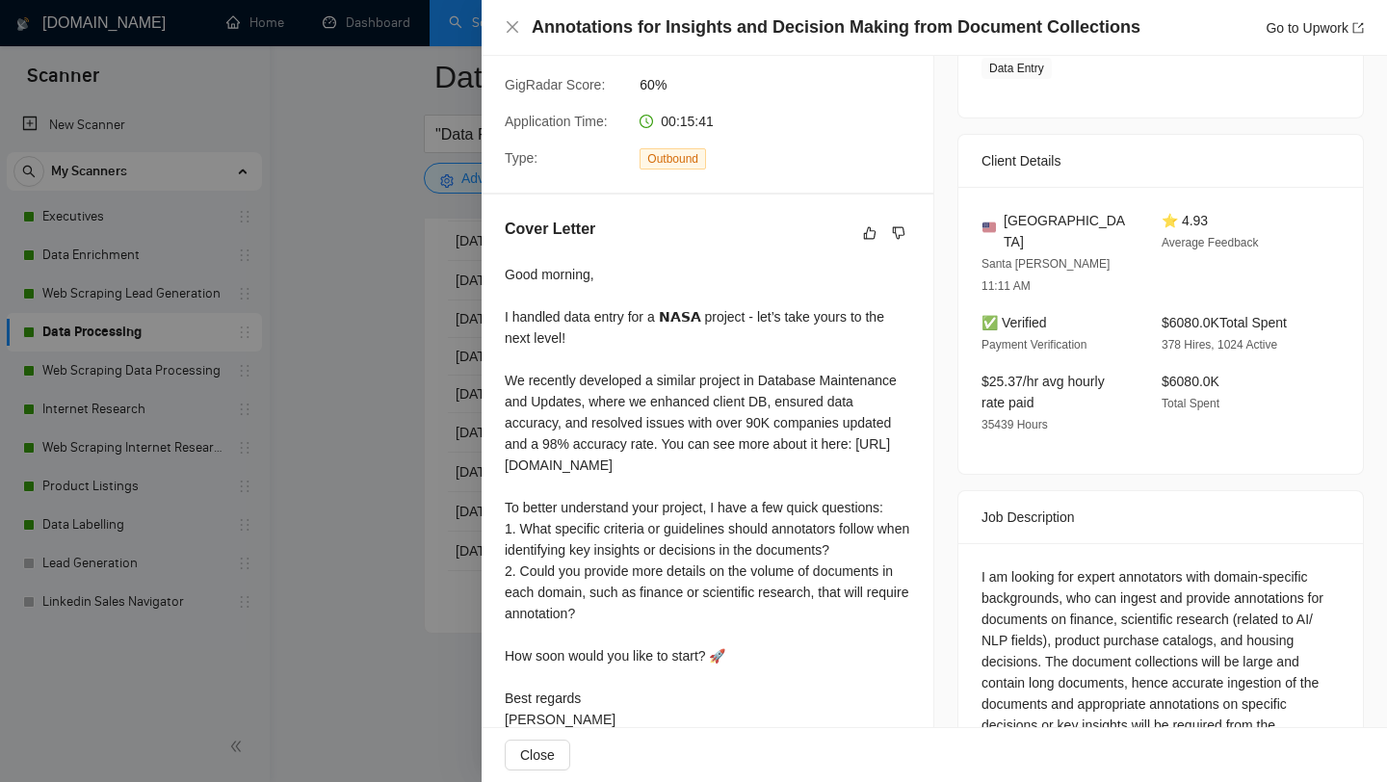
click at [265, 509] on div at bounding box center [693, 391] width 1387 height 782
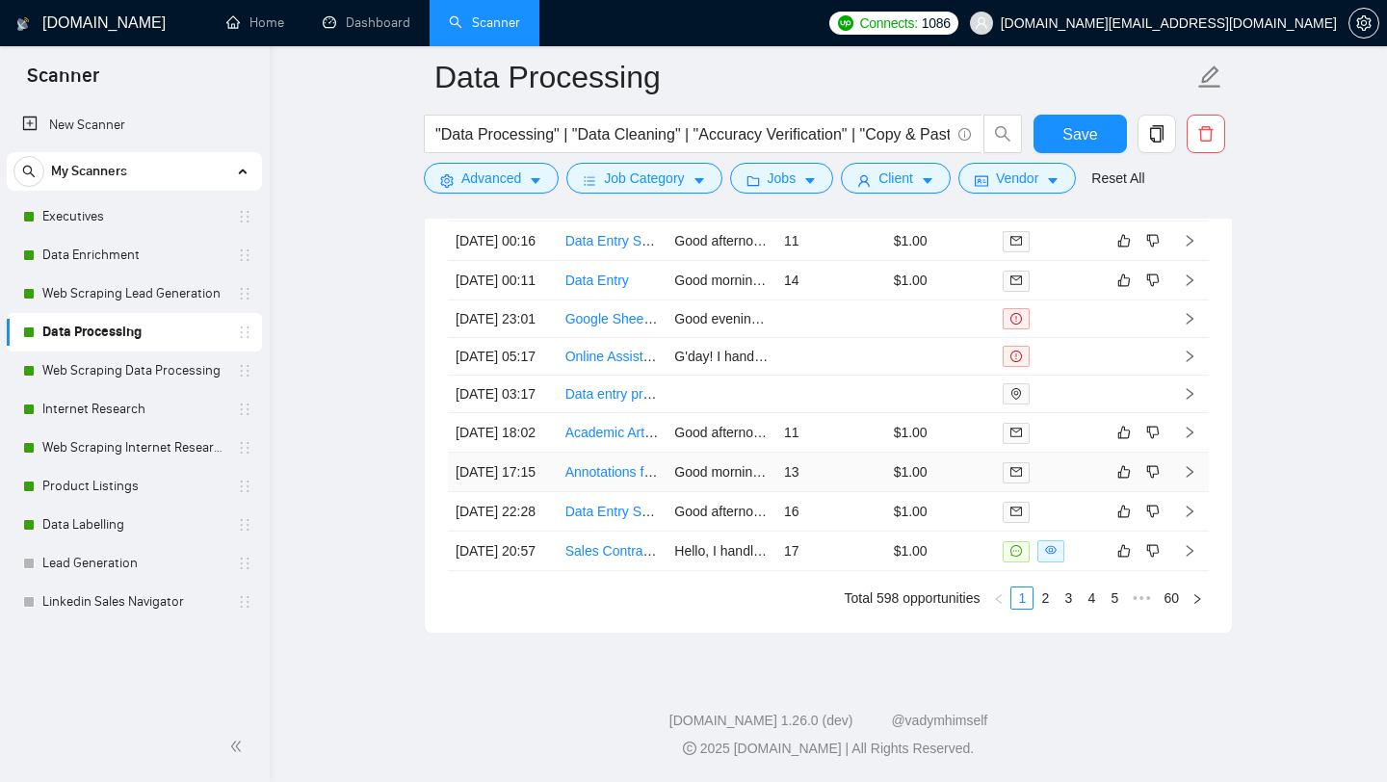
click at [608, 453] on td "Annotations for Insights and Decision Making from Document Collections" at bounding box center [612, 472] width 110 height 39
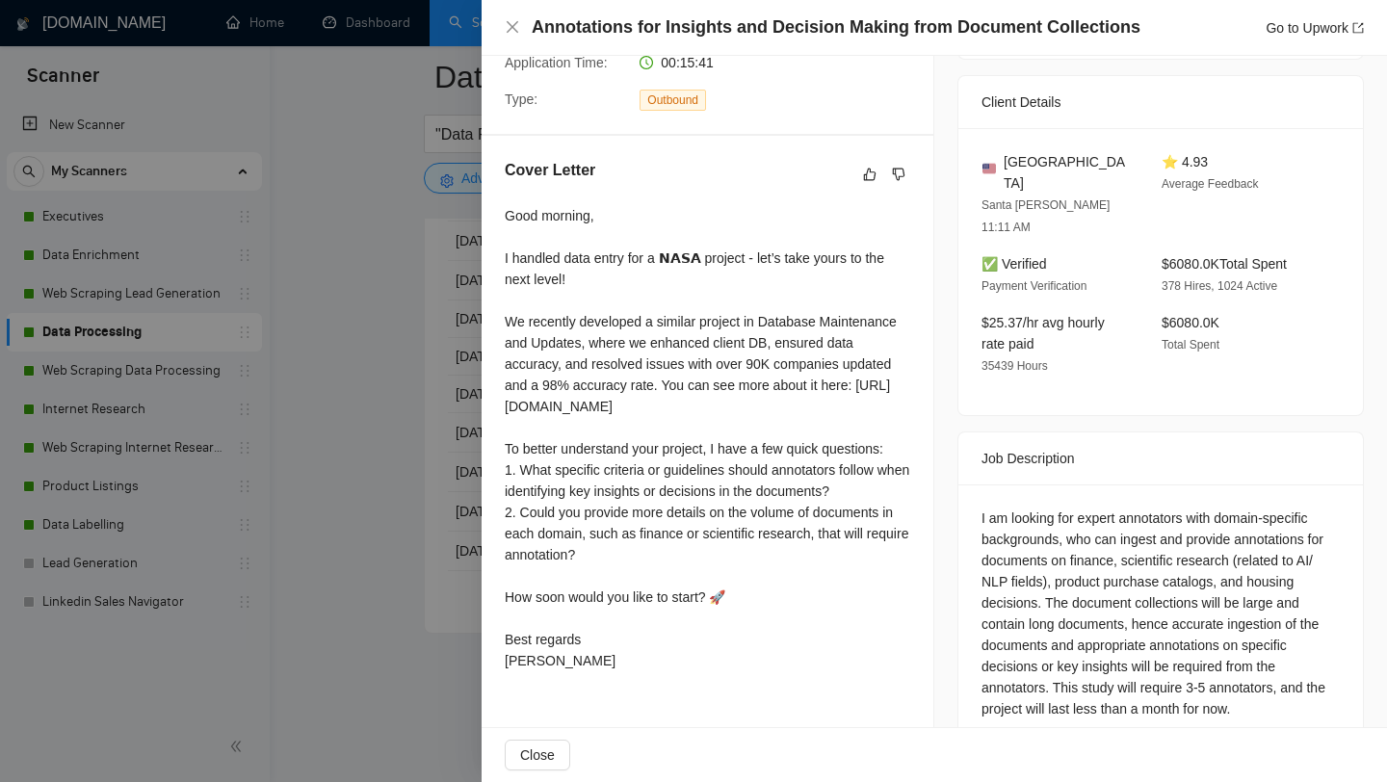
scroll to position [404, 0]
click at [351, 644] on div at bounding box center [693, 391] width 1387 height 782
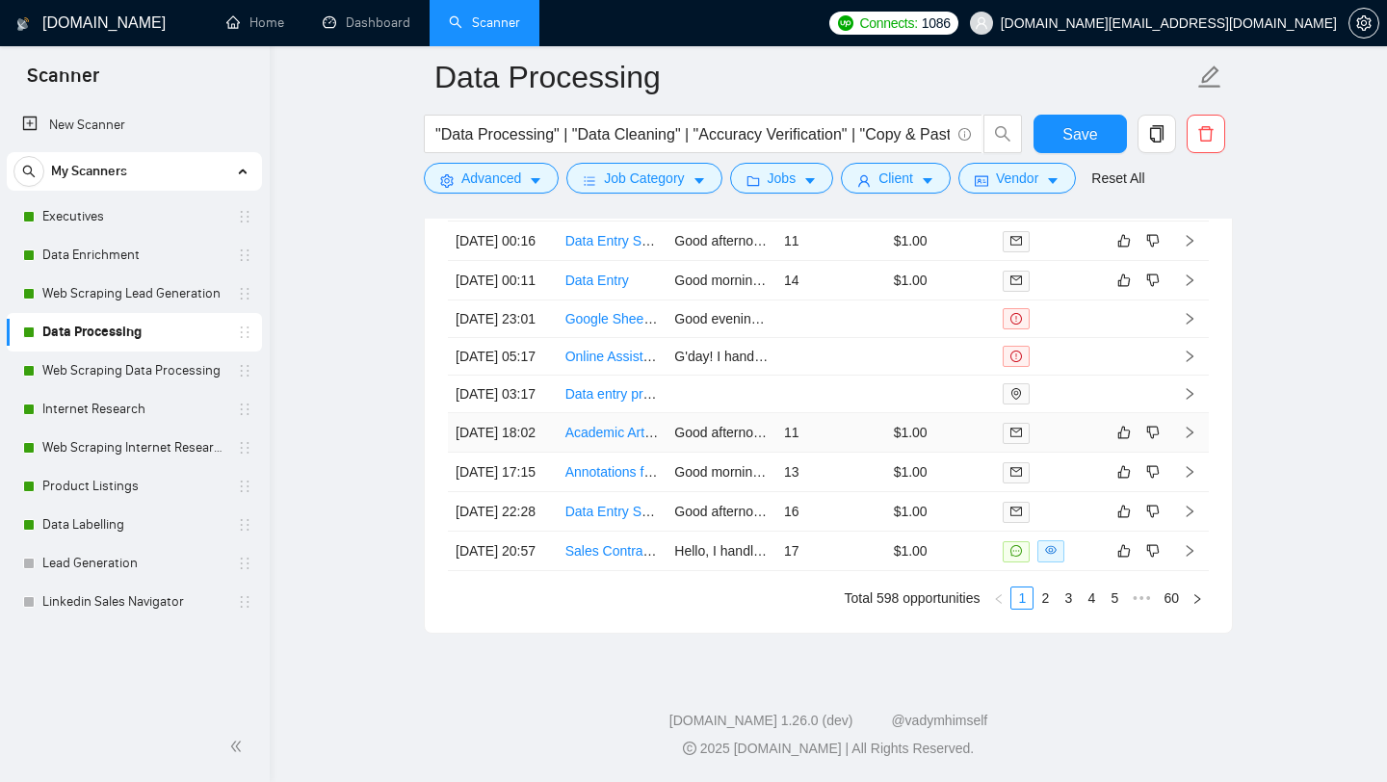
click at [629, 413] on td "Academic Article Locator and PDF Downloader" at bounding box center [612, 432] width 110 height 39
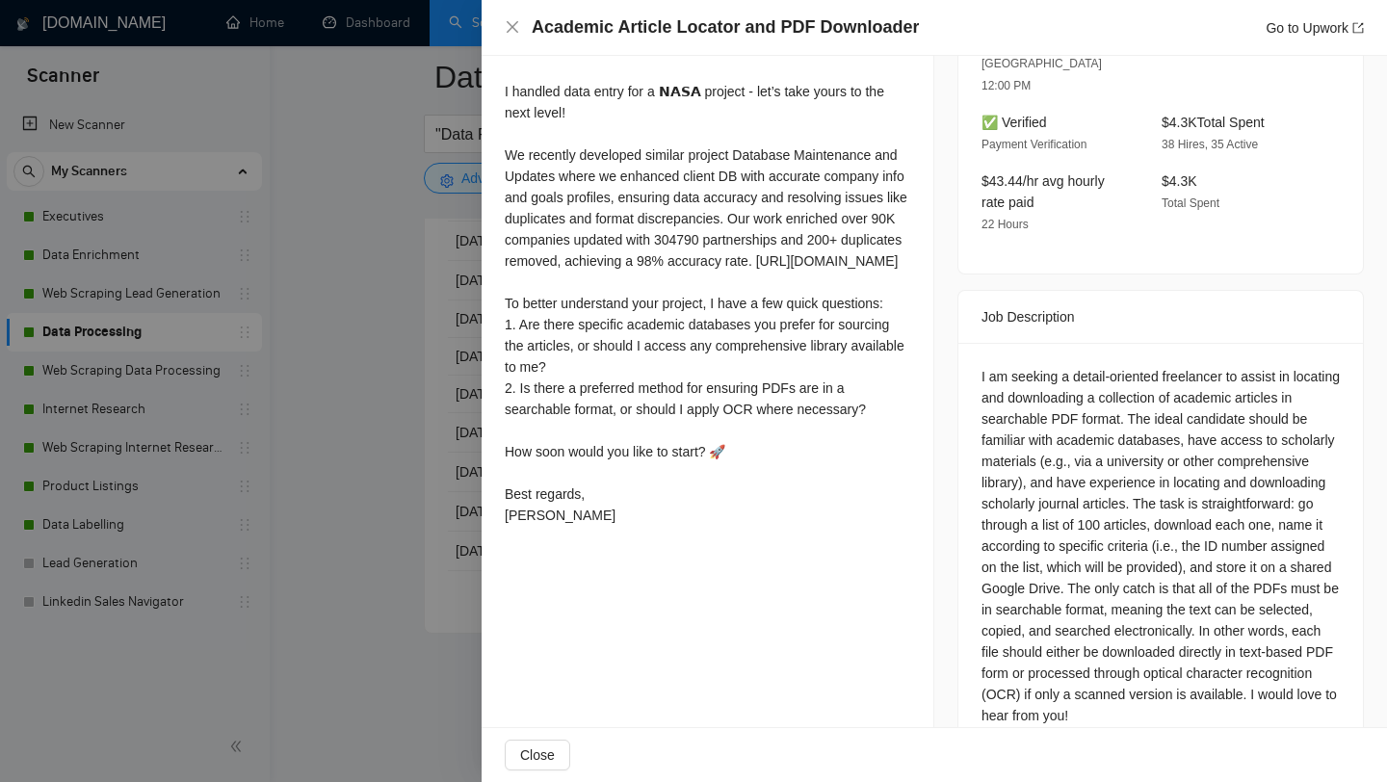
scroll to position [568, 0]
click at [351, 490] on div at bounding box center [693, 391] width 1387 height 782
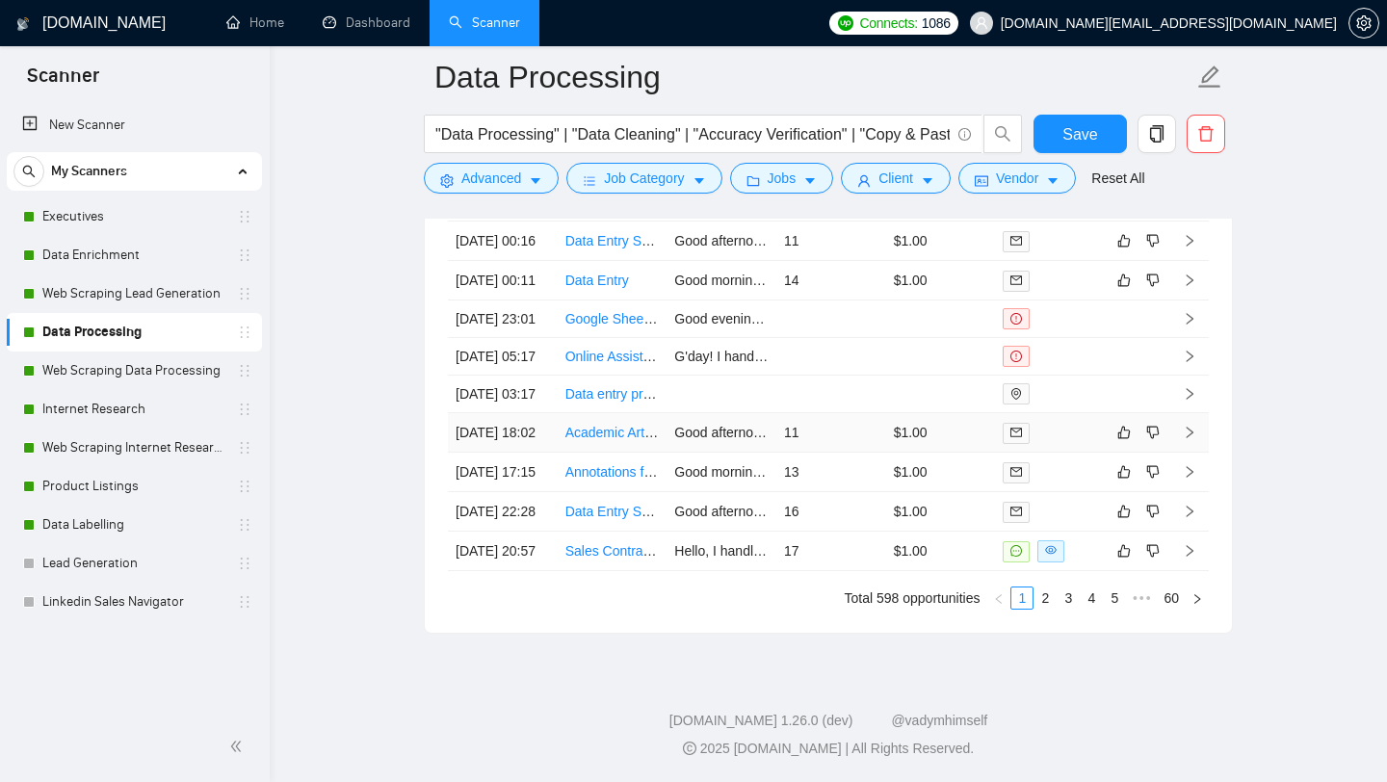
click at [626, 413] on td "Academic Article Locator and PDF Downloader" at bounding box center [612, 432] width 110 height 39
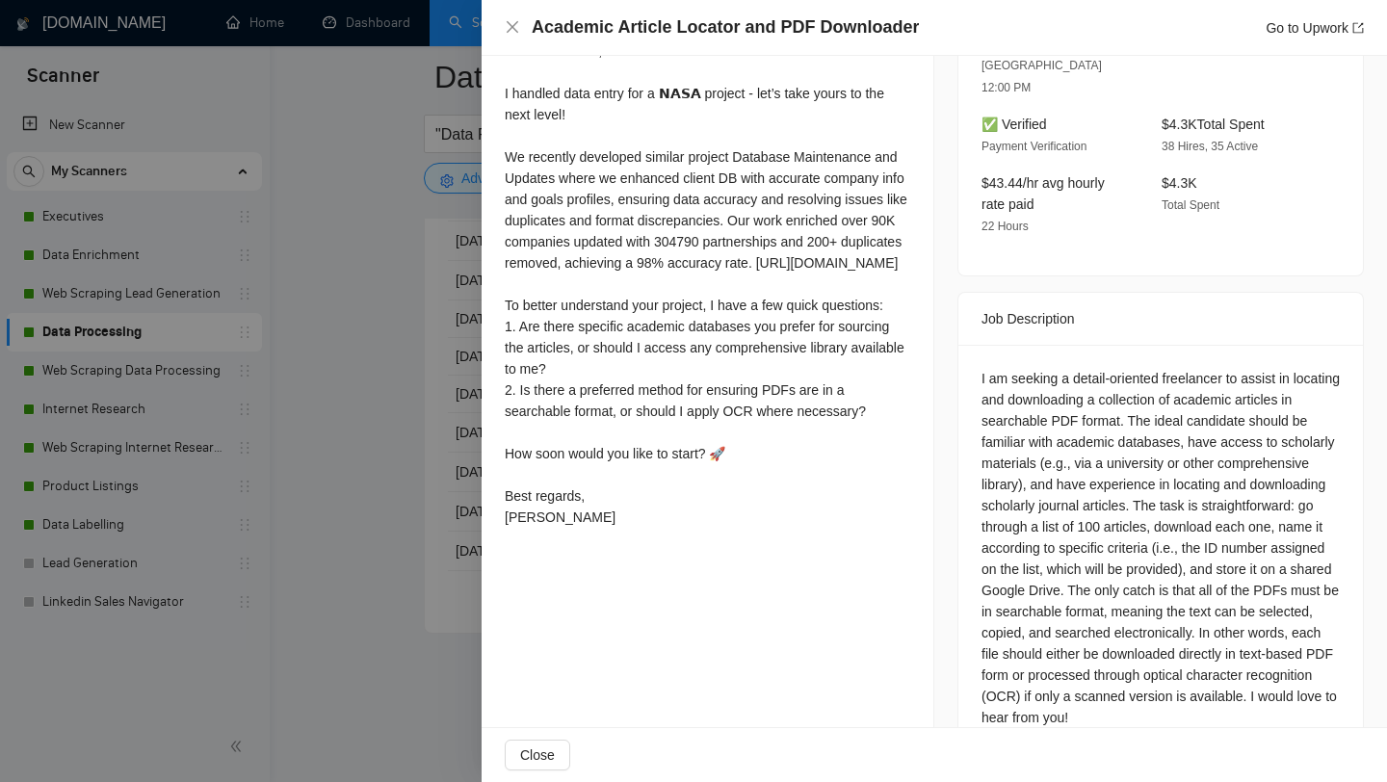
click at [439, 398] on div at bounding box center [693, 391] width 1387 height 782
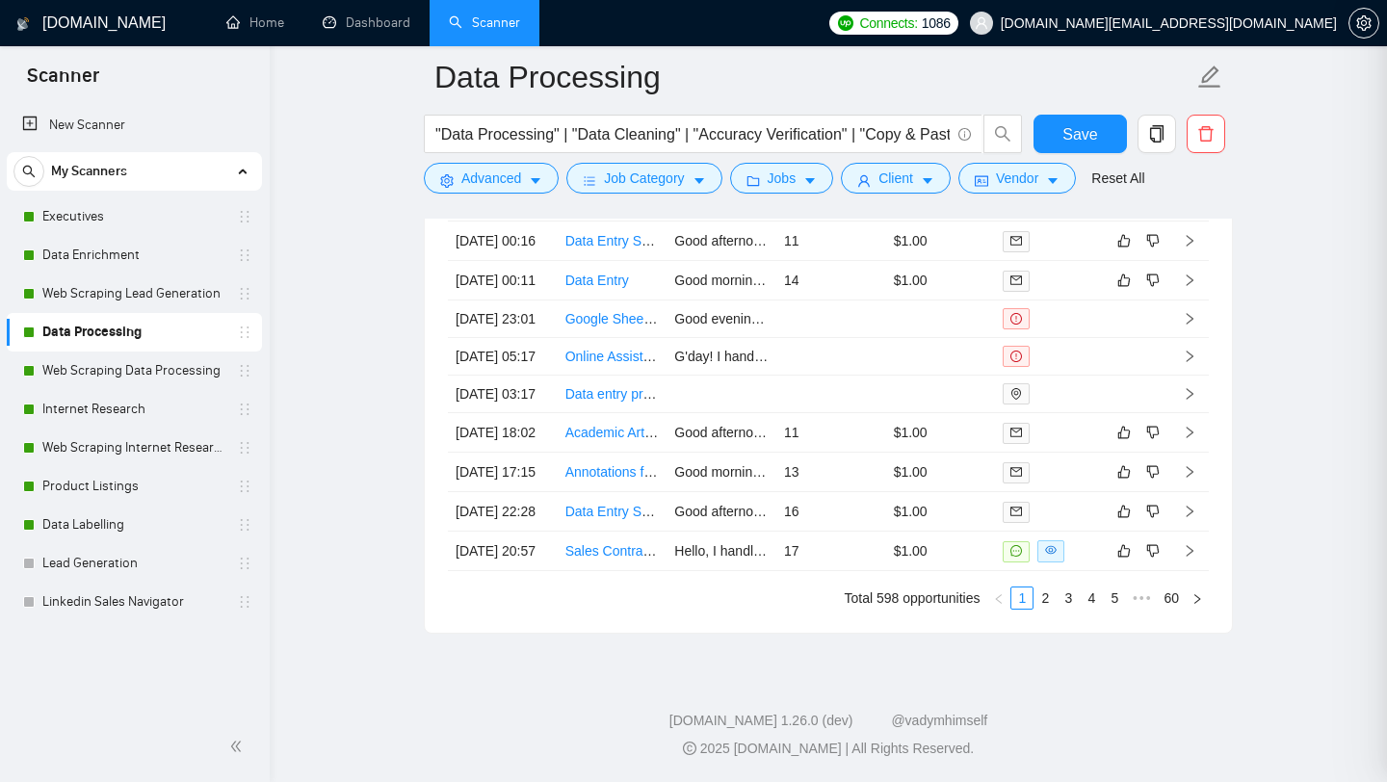
click at [589, 364] on link "Online Assistance for Construction Certificate IV Completion" at bounding box center [744, 356] width 359 height 15
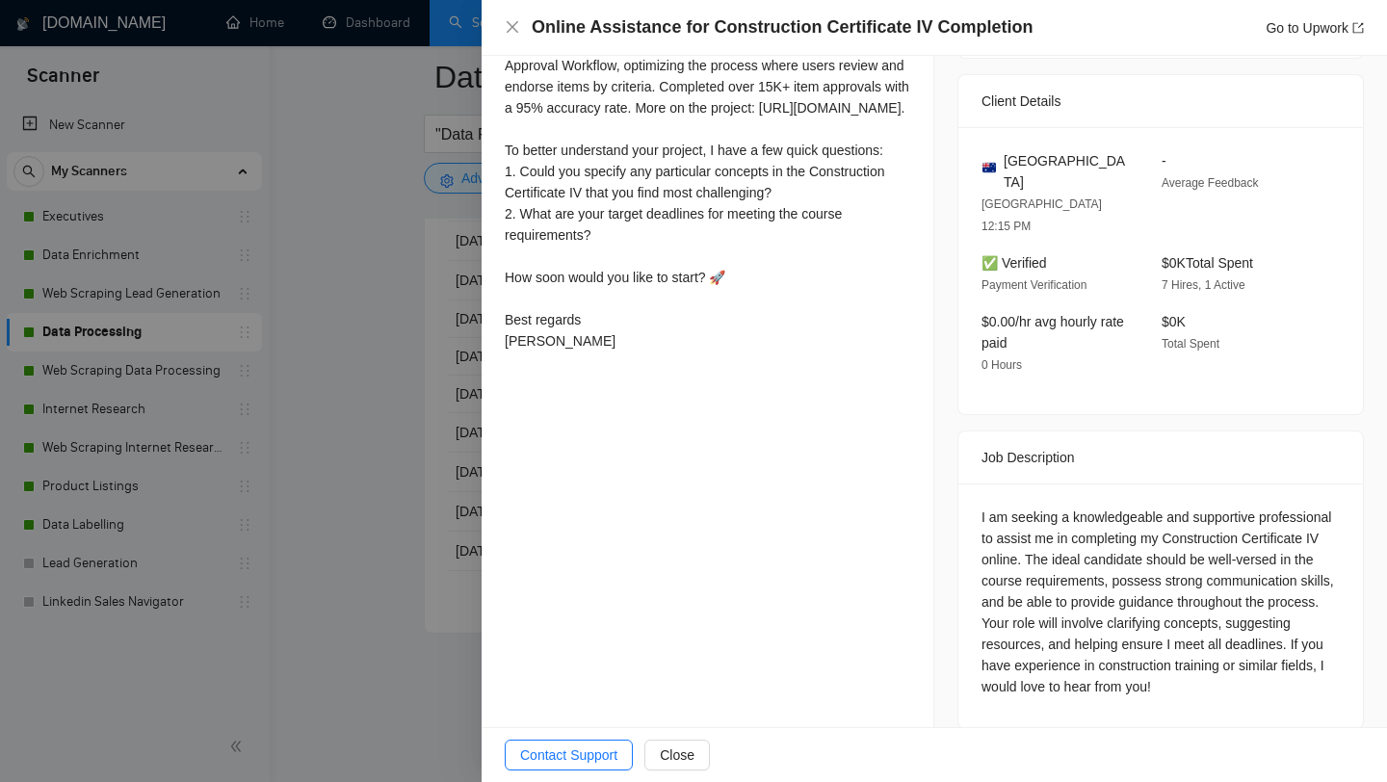
click at [373, 357] on div at bounding box center [693, 391] width 1387 height 782
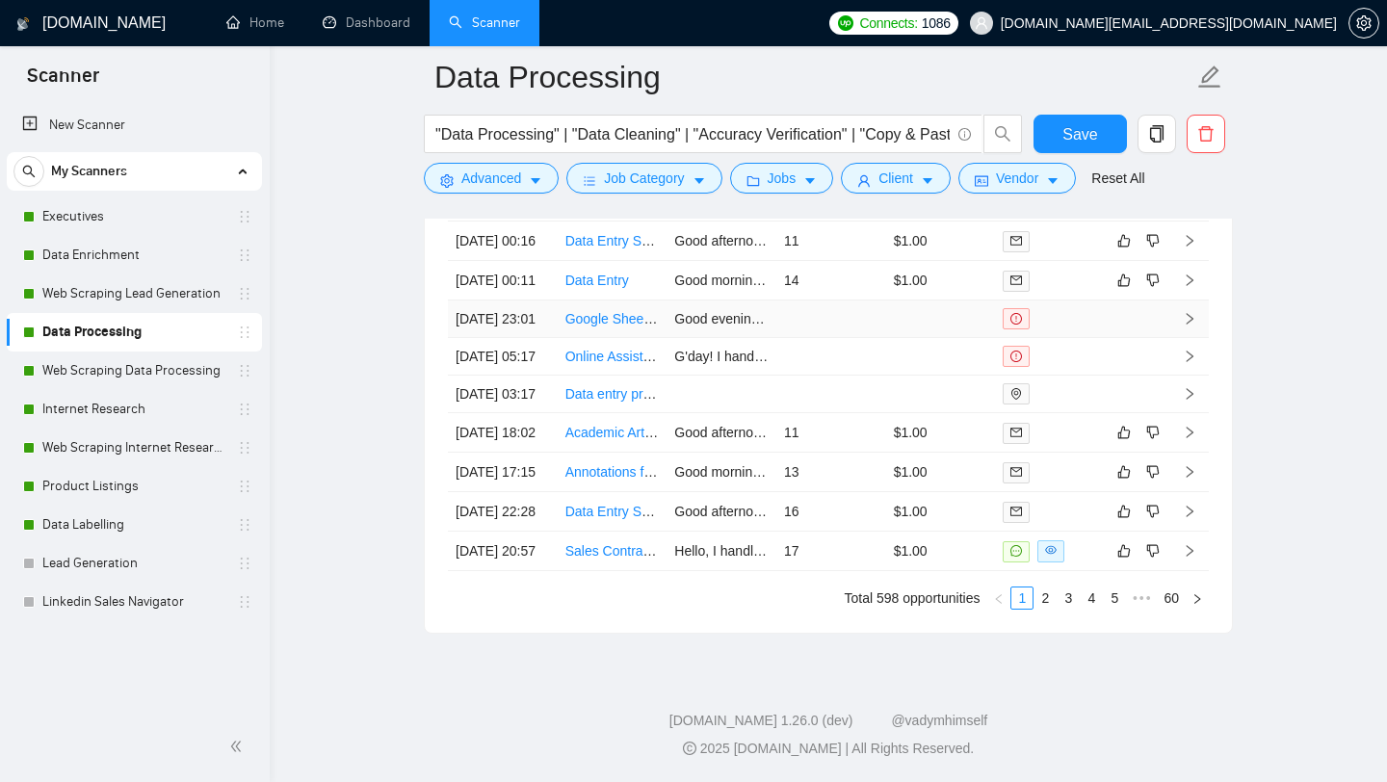
click at [599, 326] on link "Google Sheets Expert Needed for Location Assistance" at bounding box center [727, 318] width 325 height 15
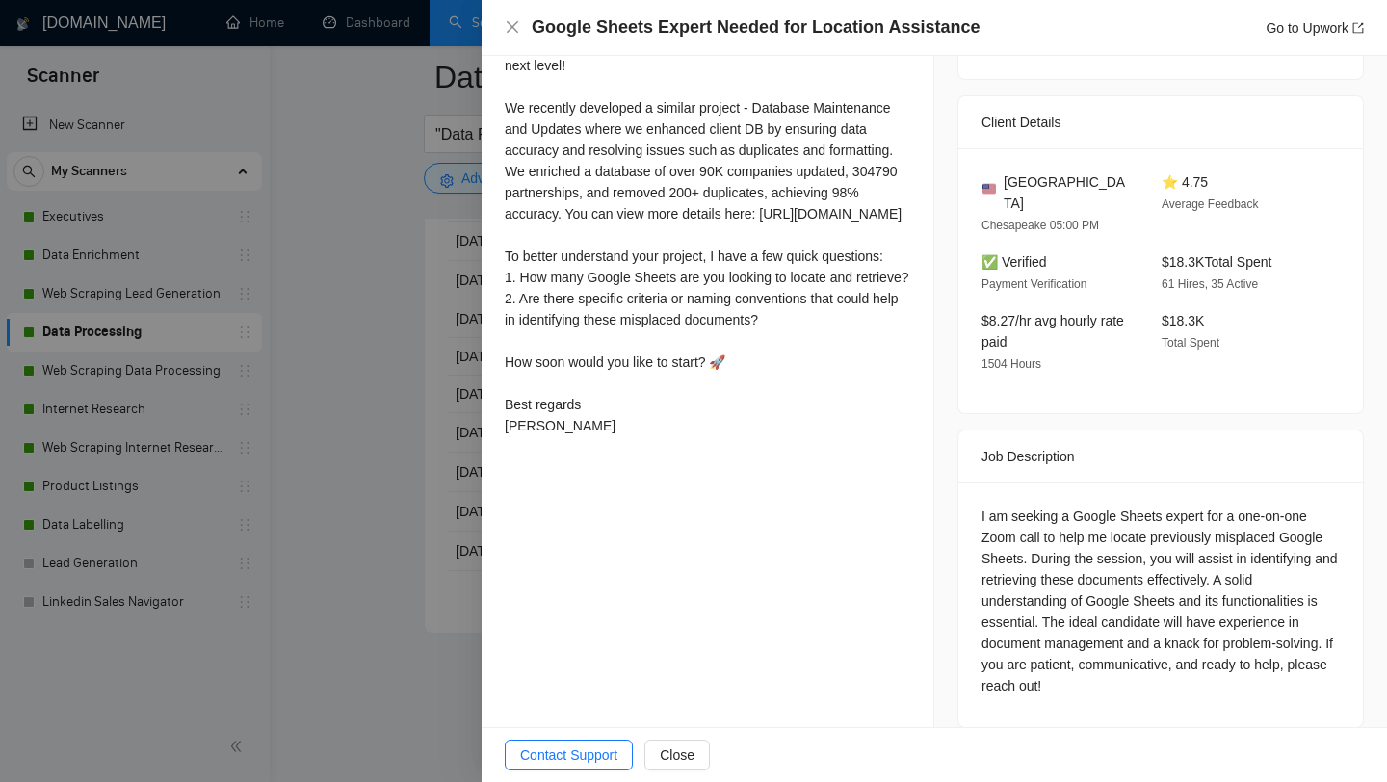
click at [348, 363] on div at bounding box center [693, 391] width 1387 height 782
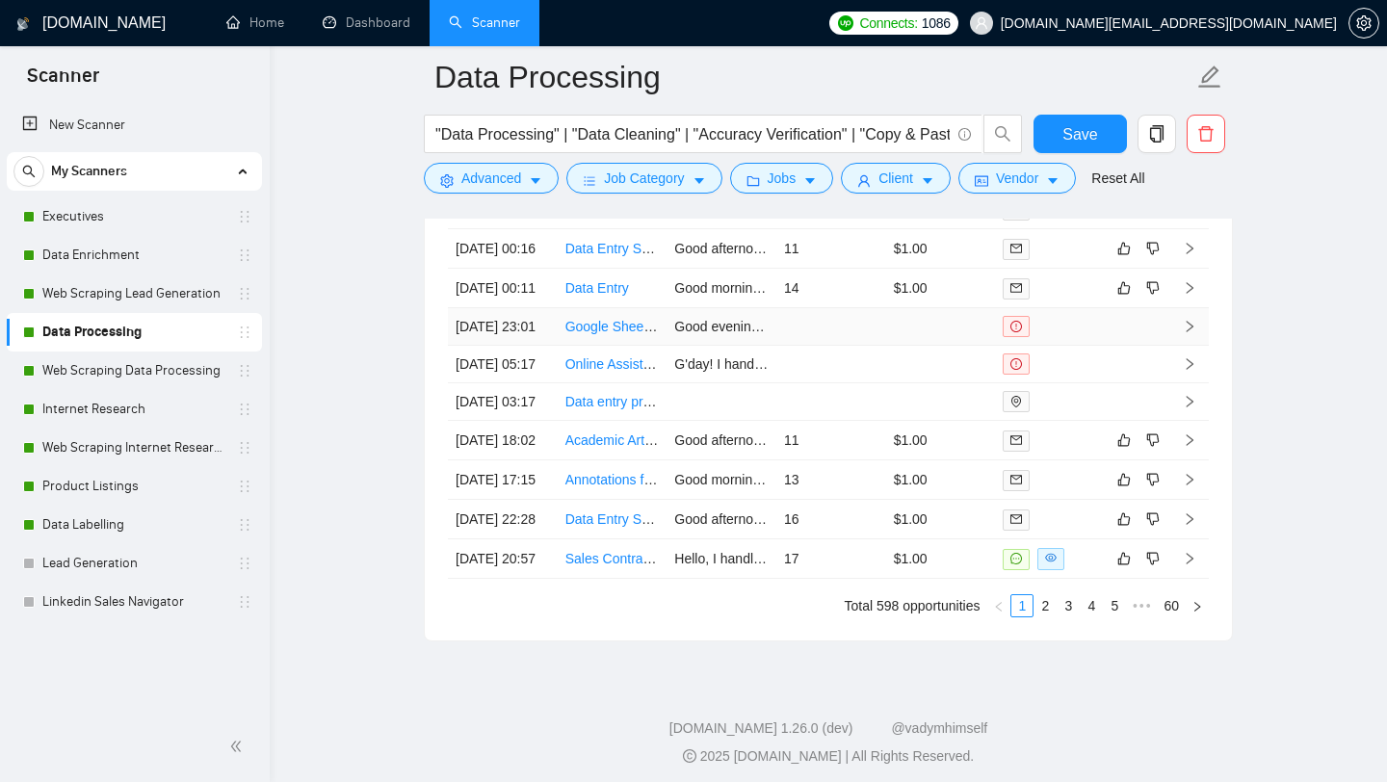
scroll to position [4931, 0]
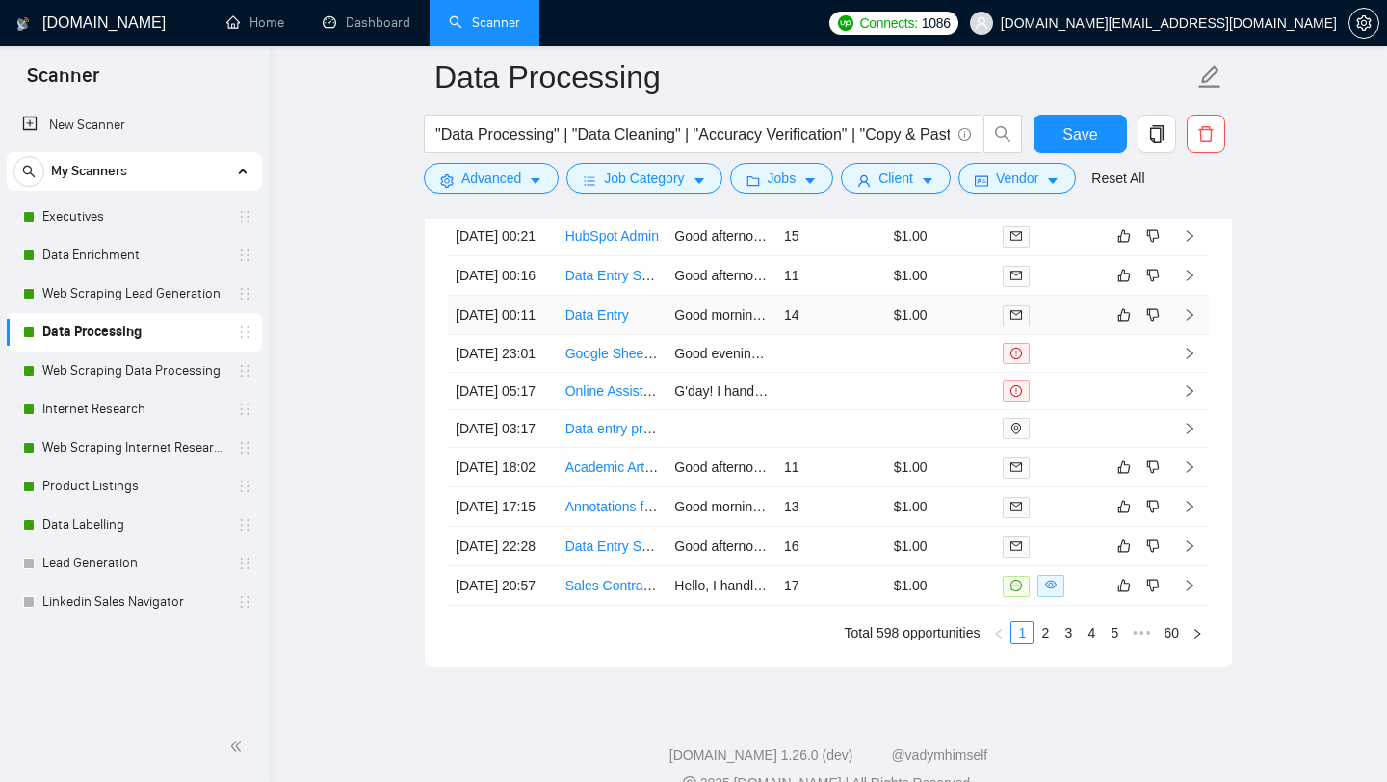
click at [679, 335] on td "Good morning, I handled data entry for a 𝗡𝗔𝗦𝗔 project - let’s take yours to the…" at bounding box center [721, 315] width 110 height 39
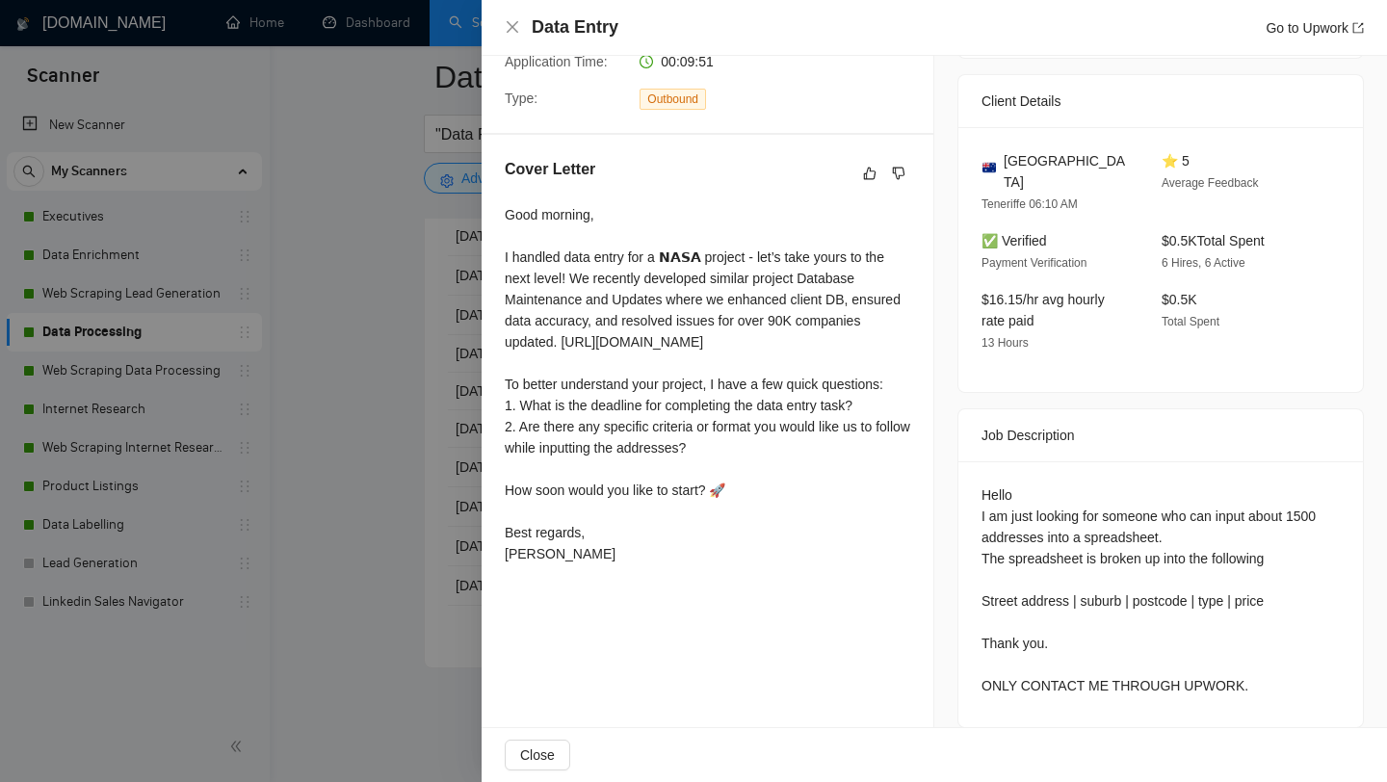
scroll to position [402, 0]
click at [347, 533] on div at bounding box center [693, 391] width 1387 height 782
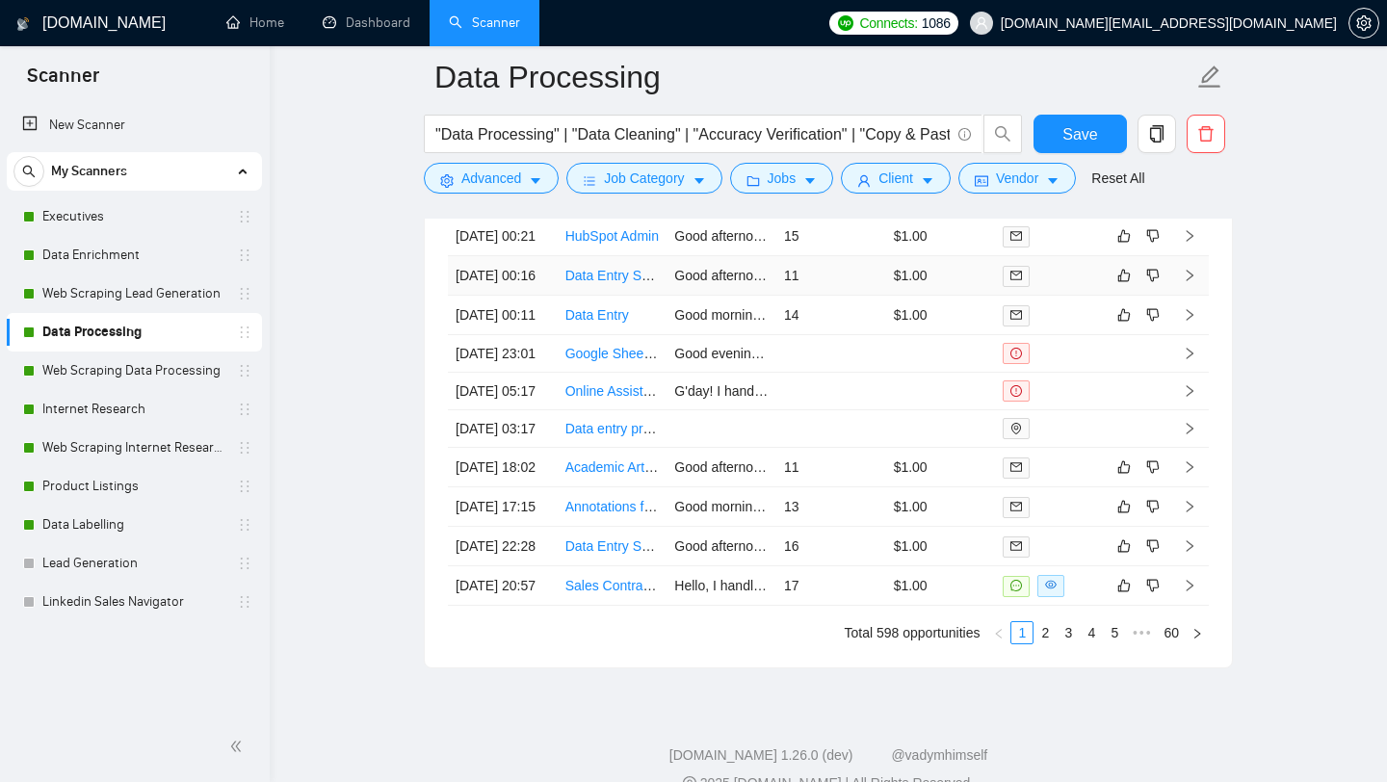
click at [599, 296] on td "Data Entry Specialist" at bounding box center [612, 275] width 110 height 39
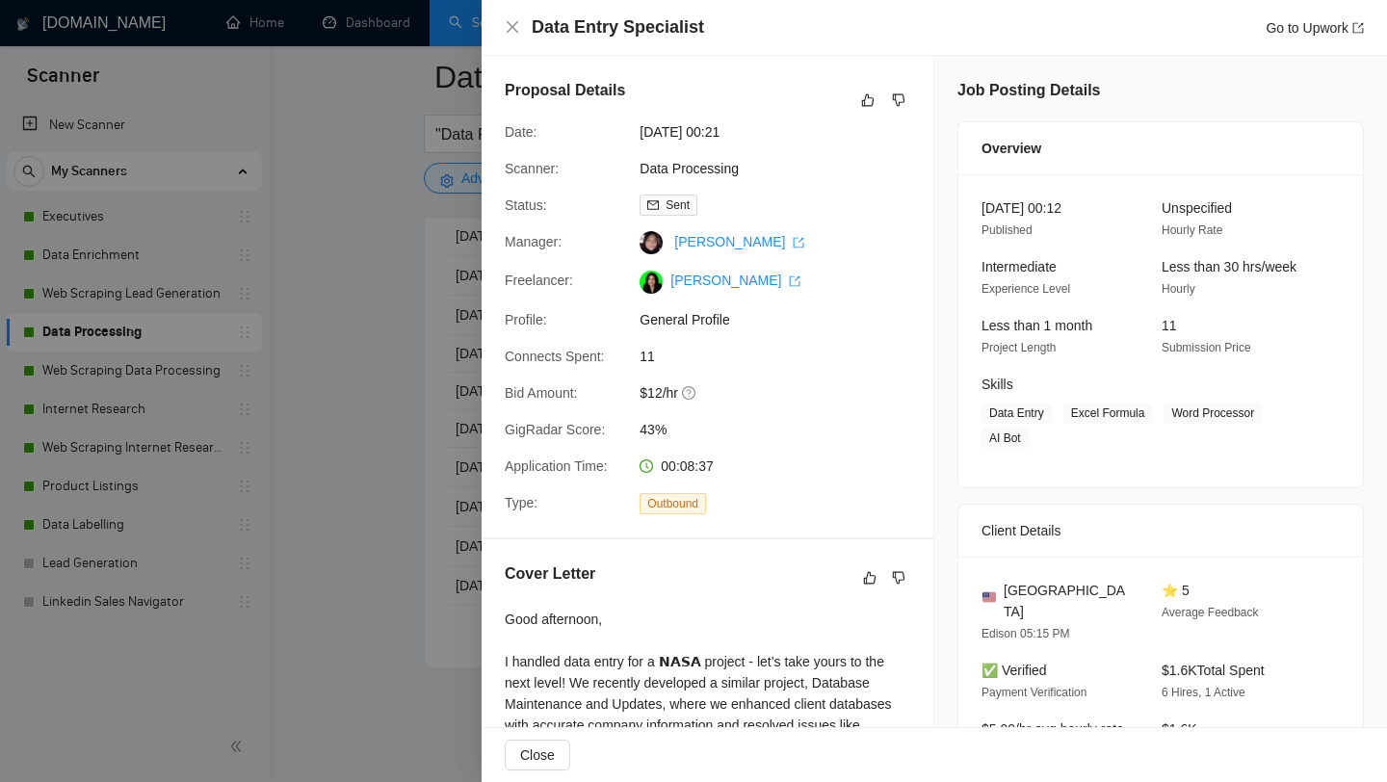
click at [315, 451] on div at bounding box center [693, 391] width 1387 height 782
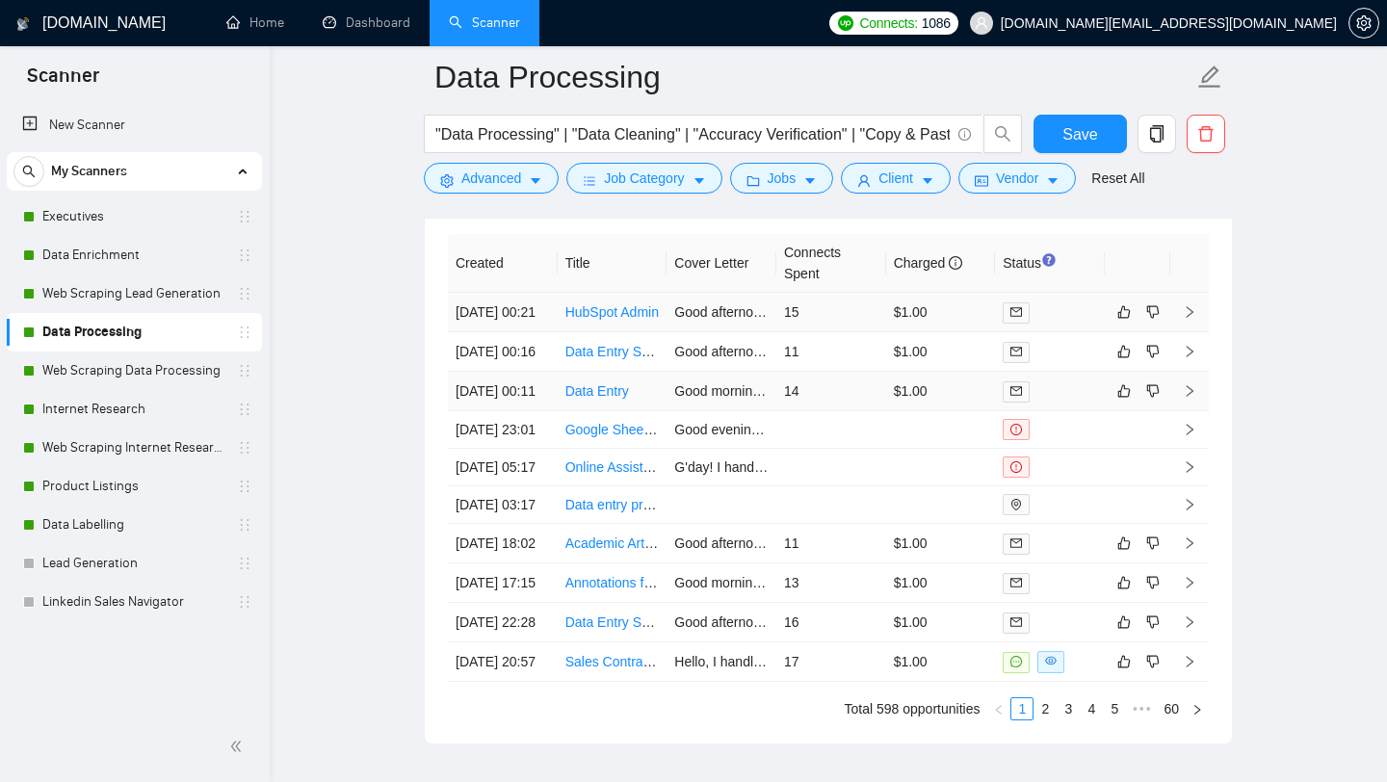
scroll to position [4836, 0]
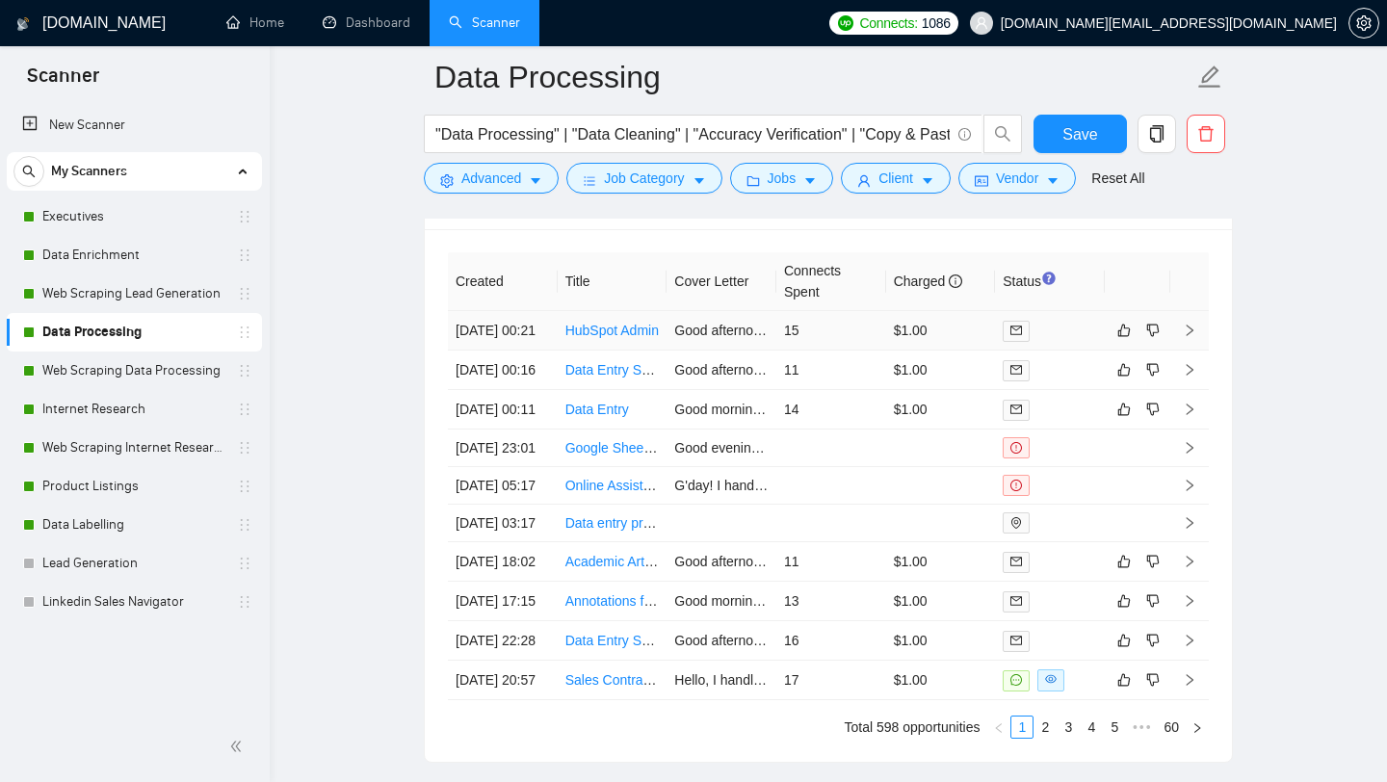
click at [602, 350] on td "HubSpot Admin" at bounding box center [612, 330] width 110 height 39
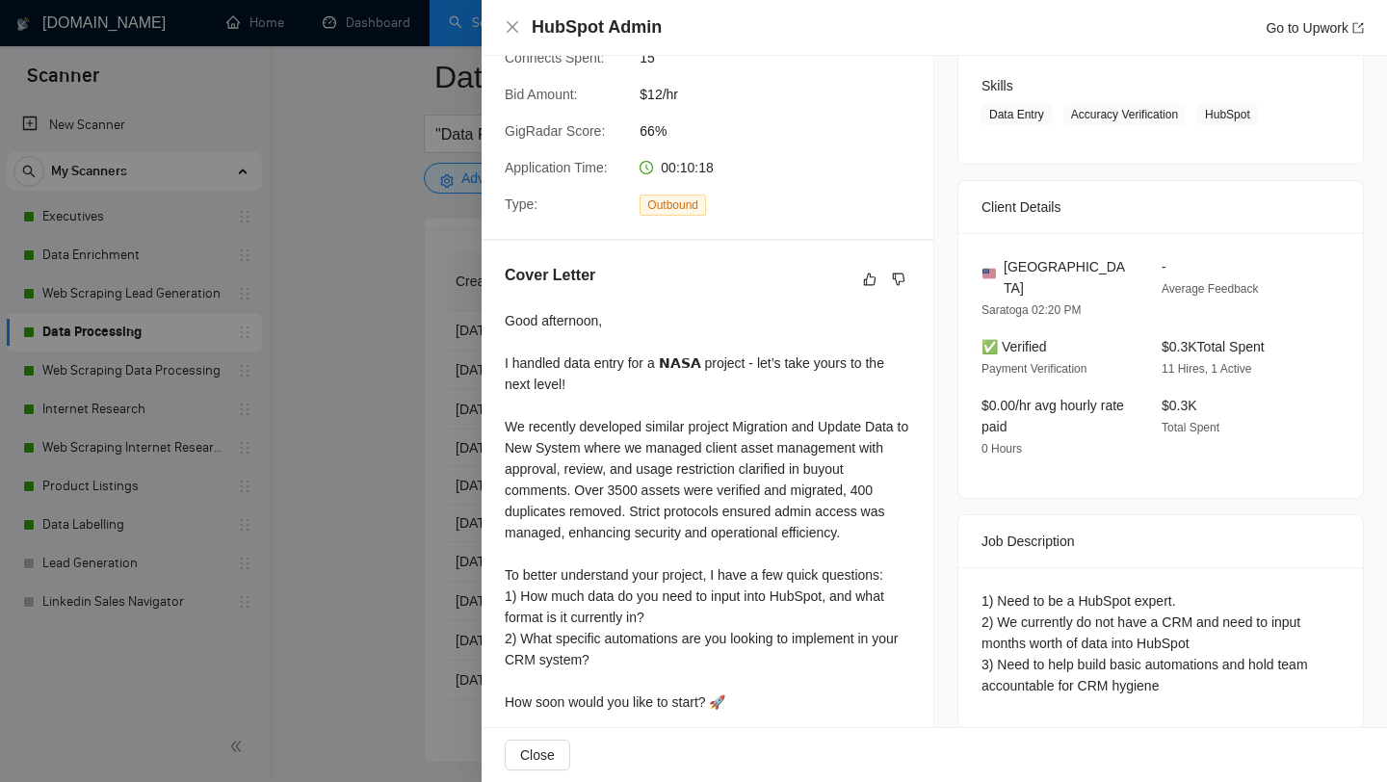
scroll to position [305, 0]
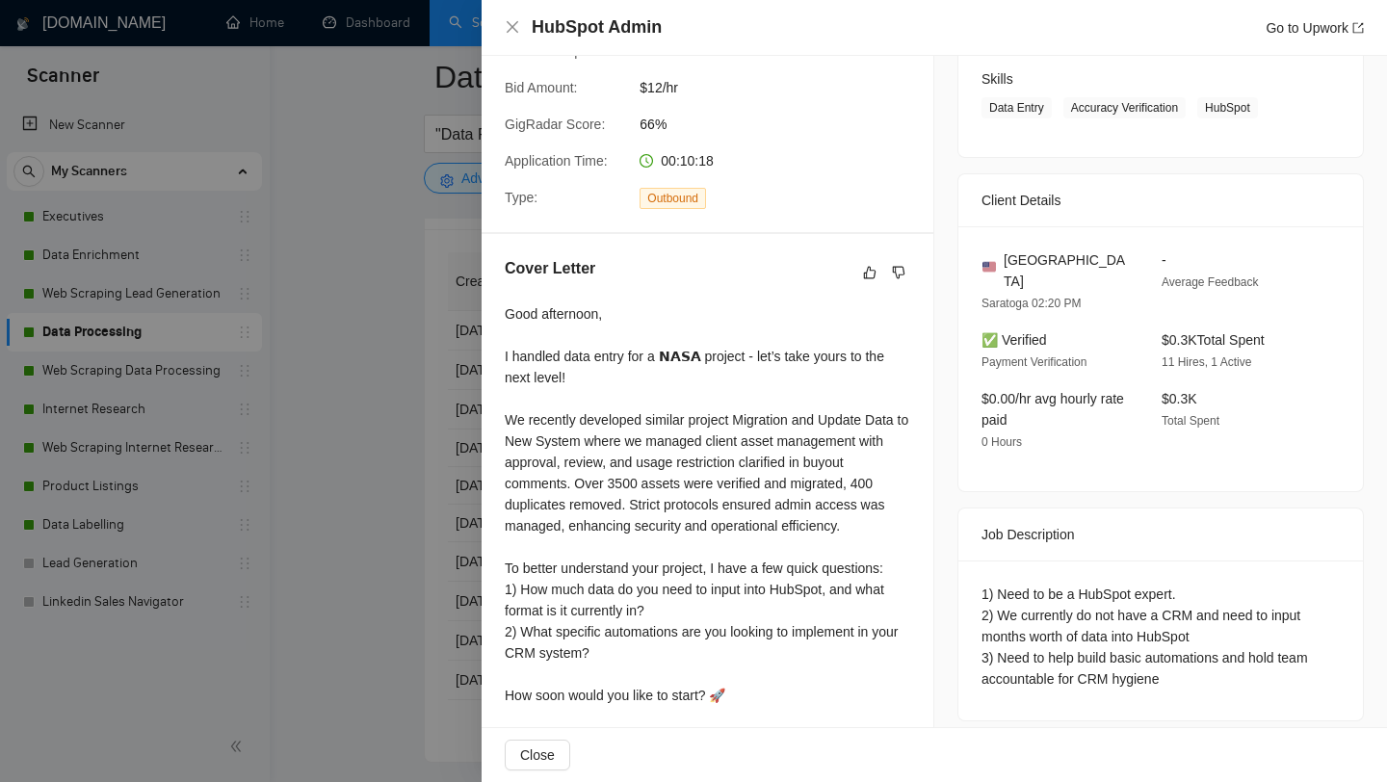
click at [367, 531] on div at bounding box center [693, 391] width 1387 height 782
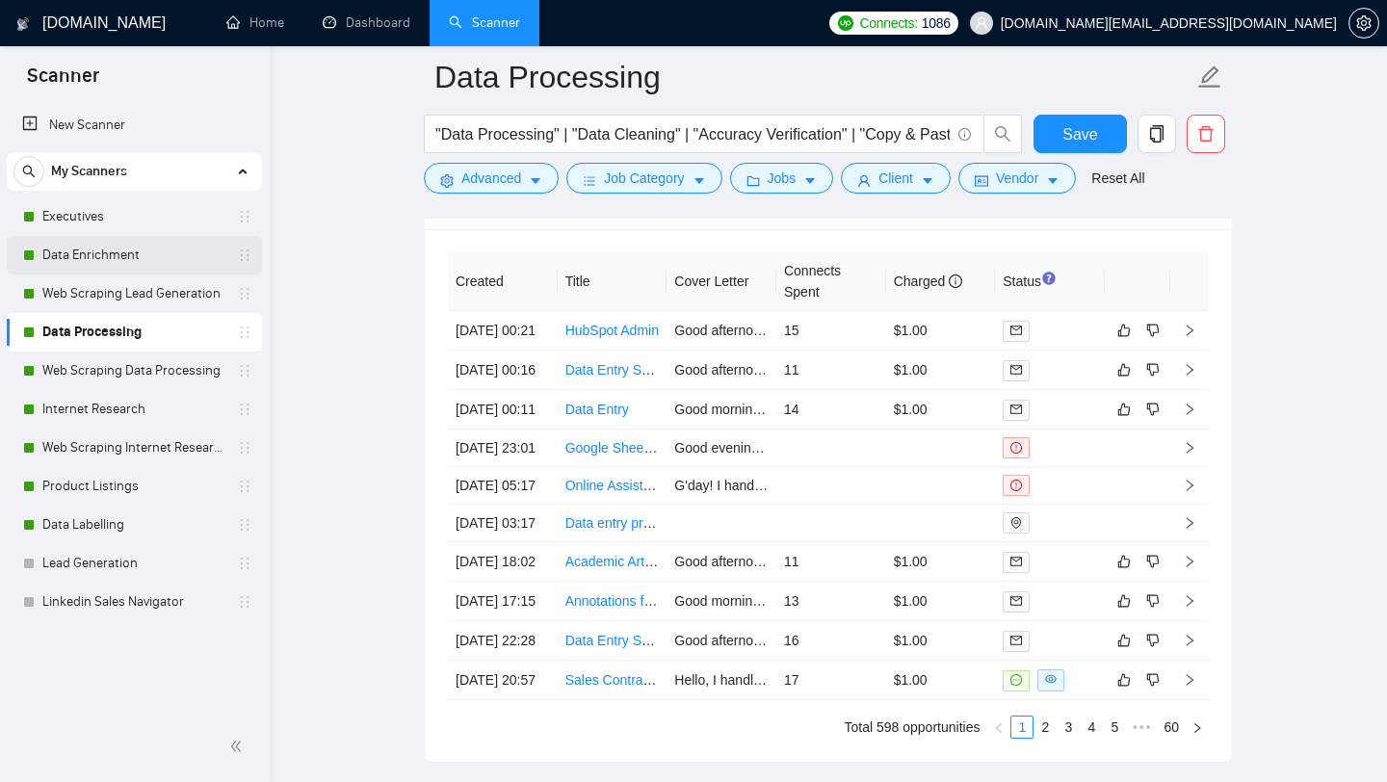
click at [137, 254] on link "Data Enrichment" at bounding box center [133, 255] width 183 height 39
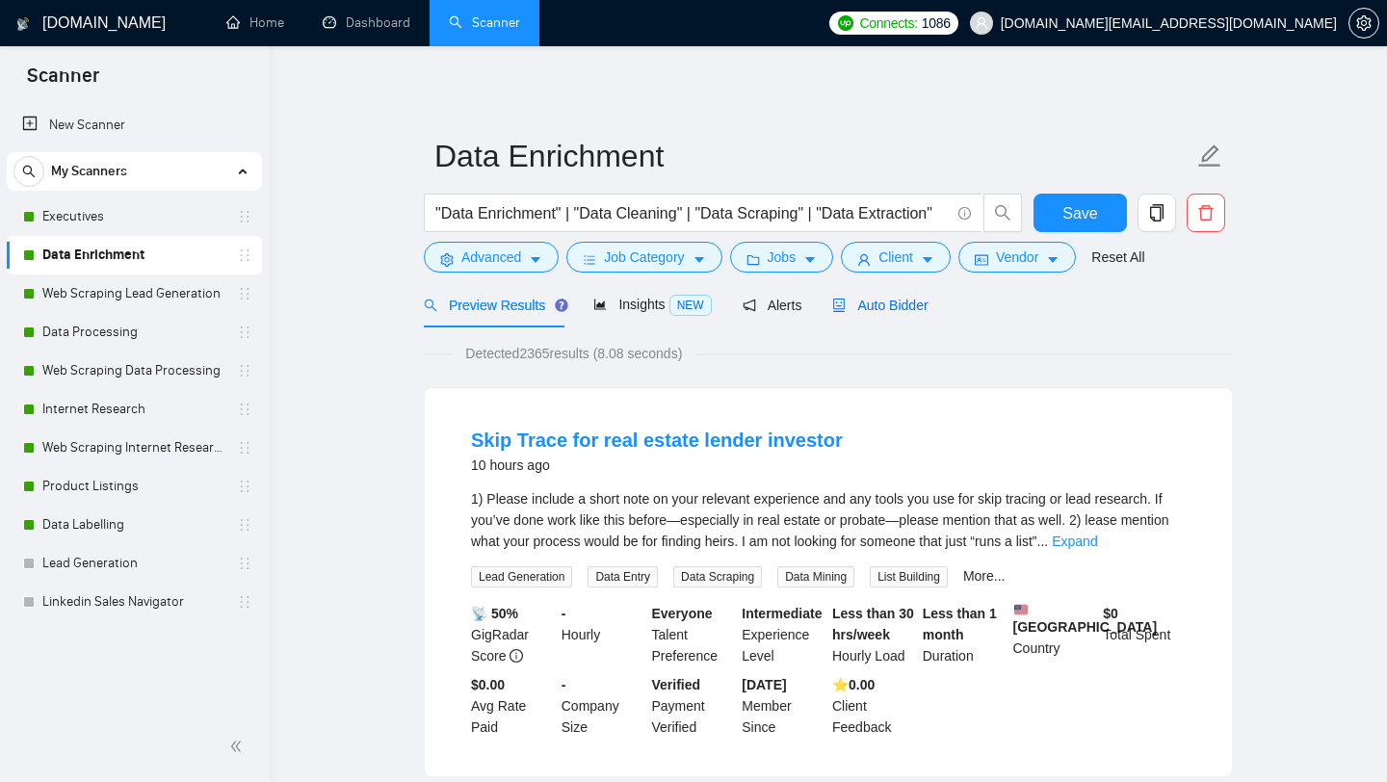
click at [882, 311] on span "Auto Bidder" at bounding box center [879, 305] width 95 height 15
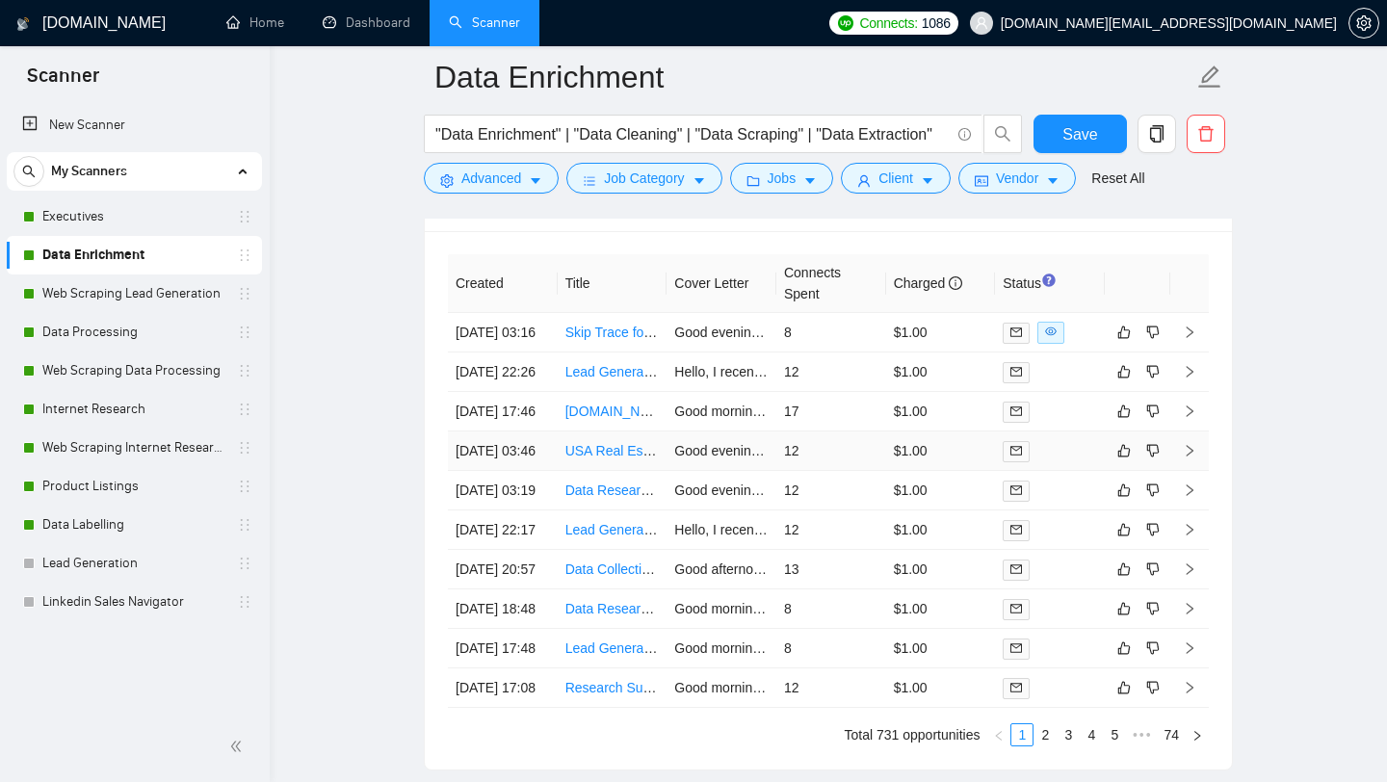
scroll to position [5228, 0]
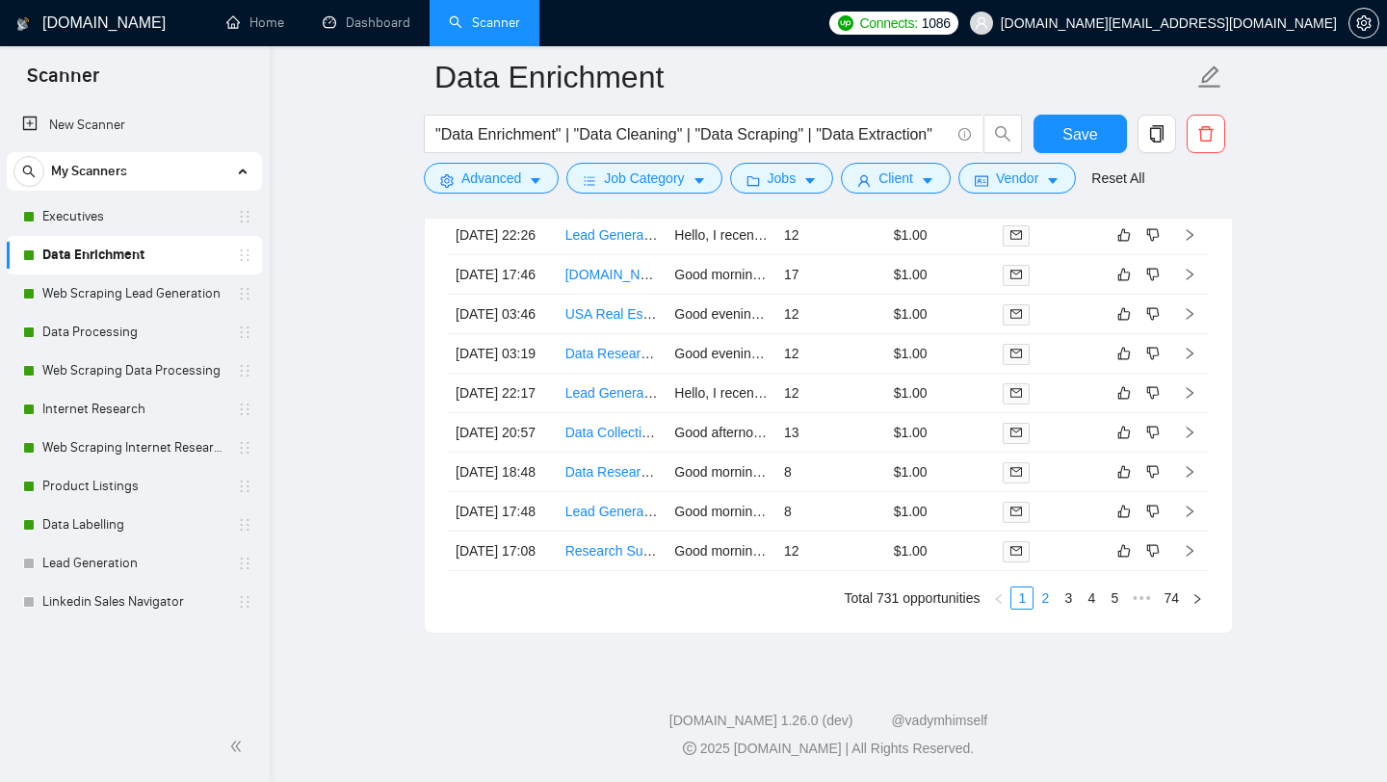
click at [1048, 597] on link "2" at bounding box center [1044, 597] width 21 height 21
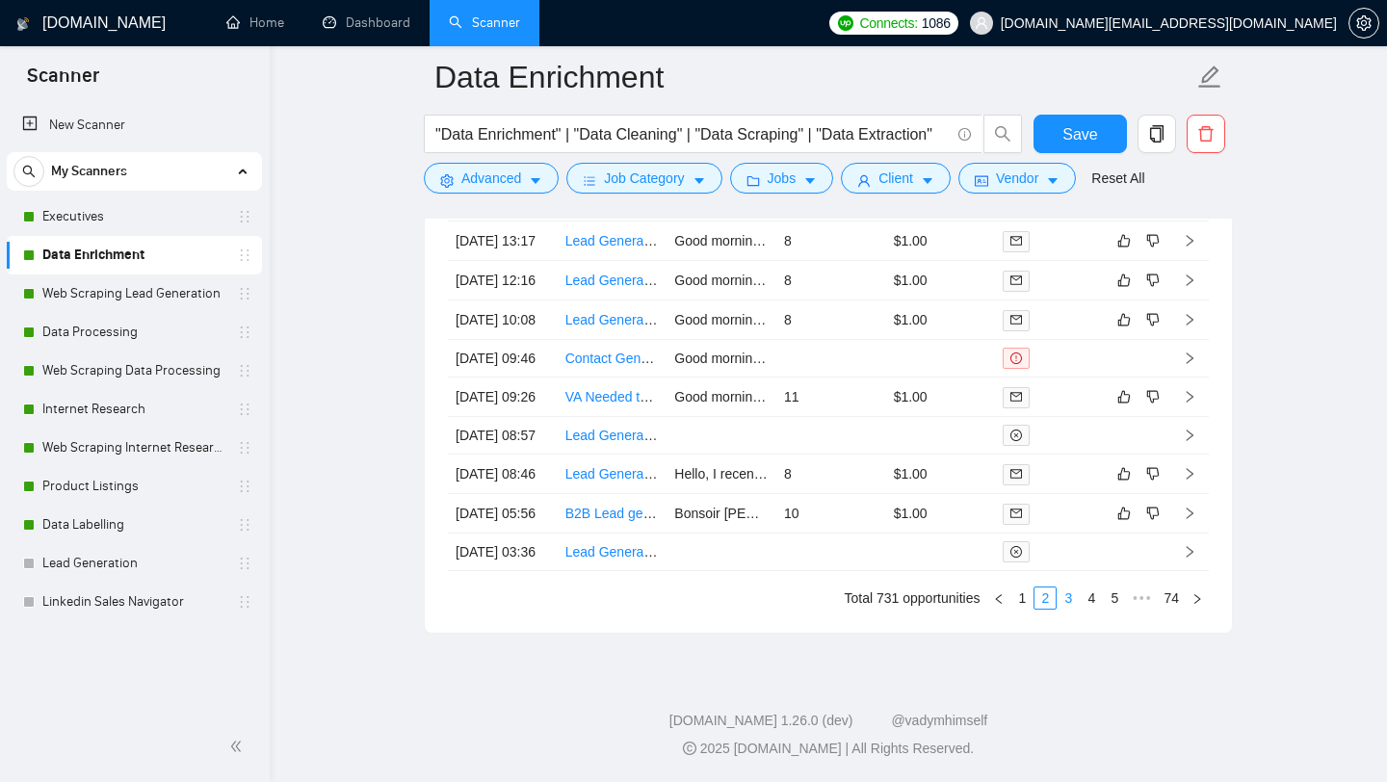
click at [1072, 597] on link "3" at bounding box center [1067, 597] width 21 height 21
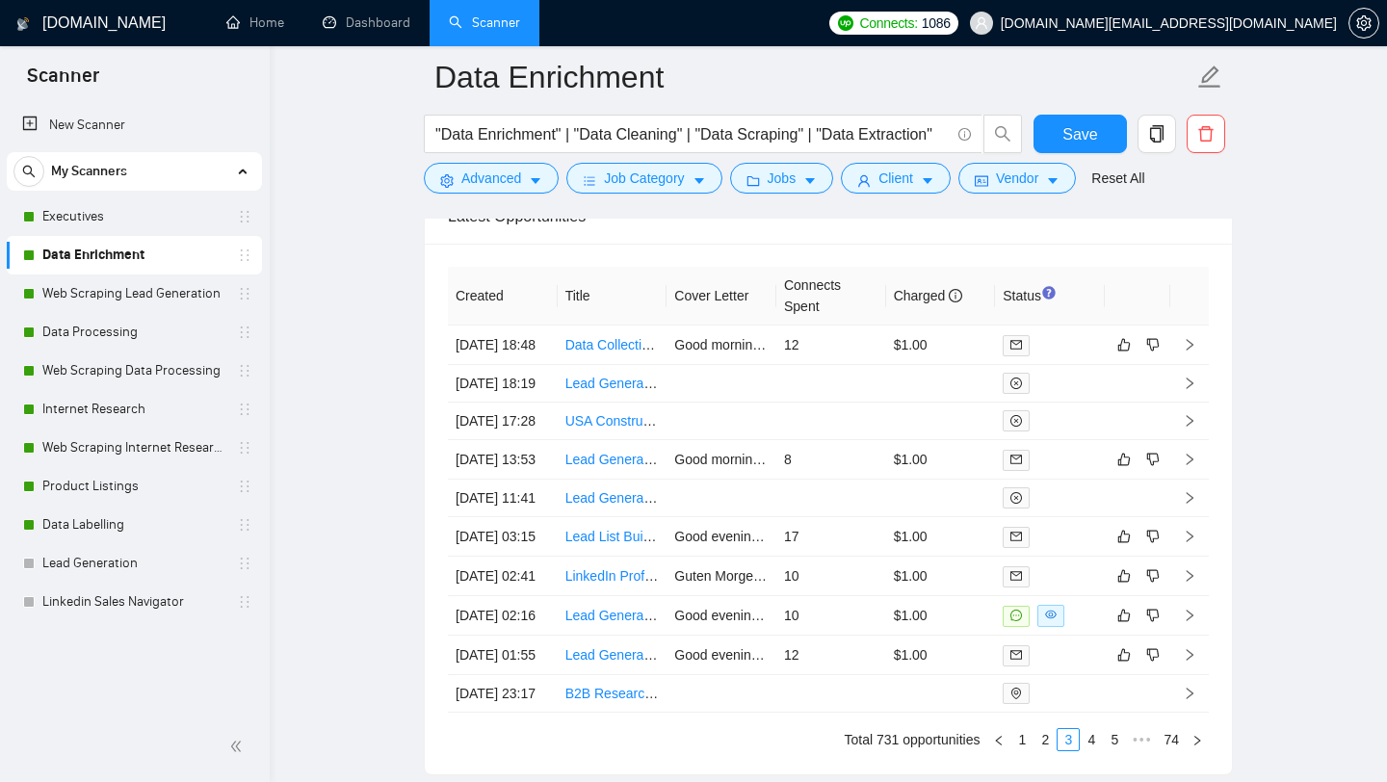
scroll to position [4813, 0]
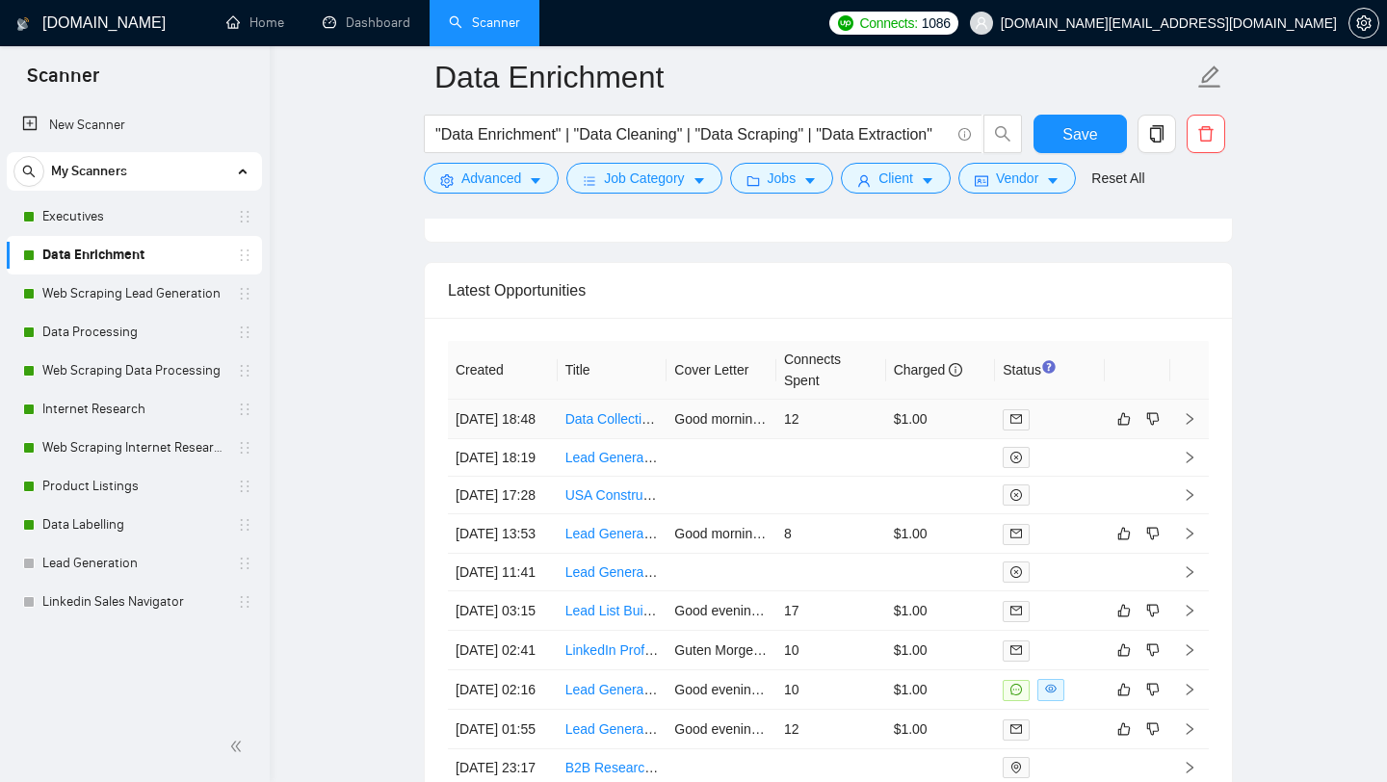
click at [626, 439] on td "Data Collection of USA Hair & Beauty Salons" at bounding box center [612, 419] width 110 height 39
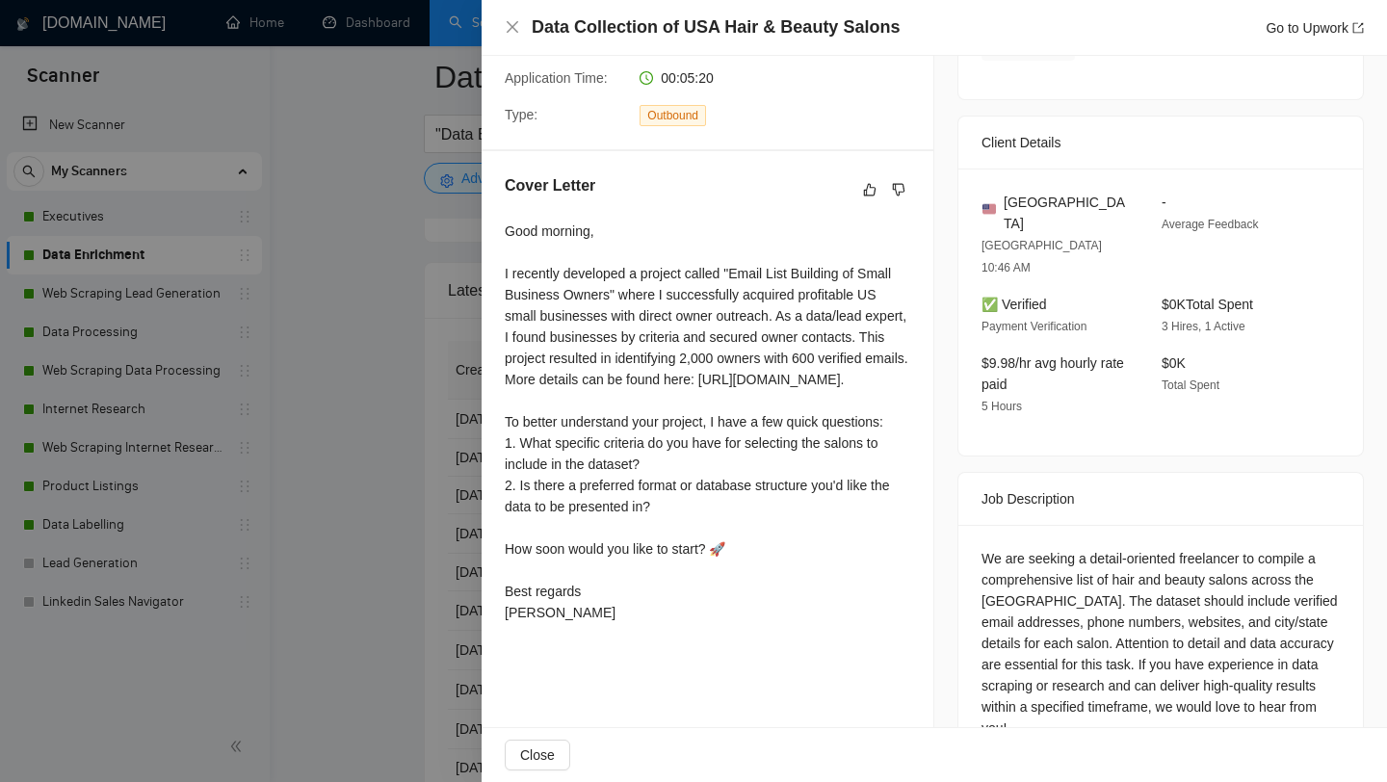
scroll to position [408, 0]
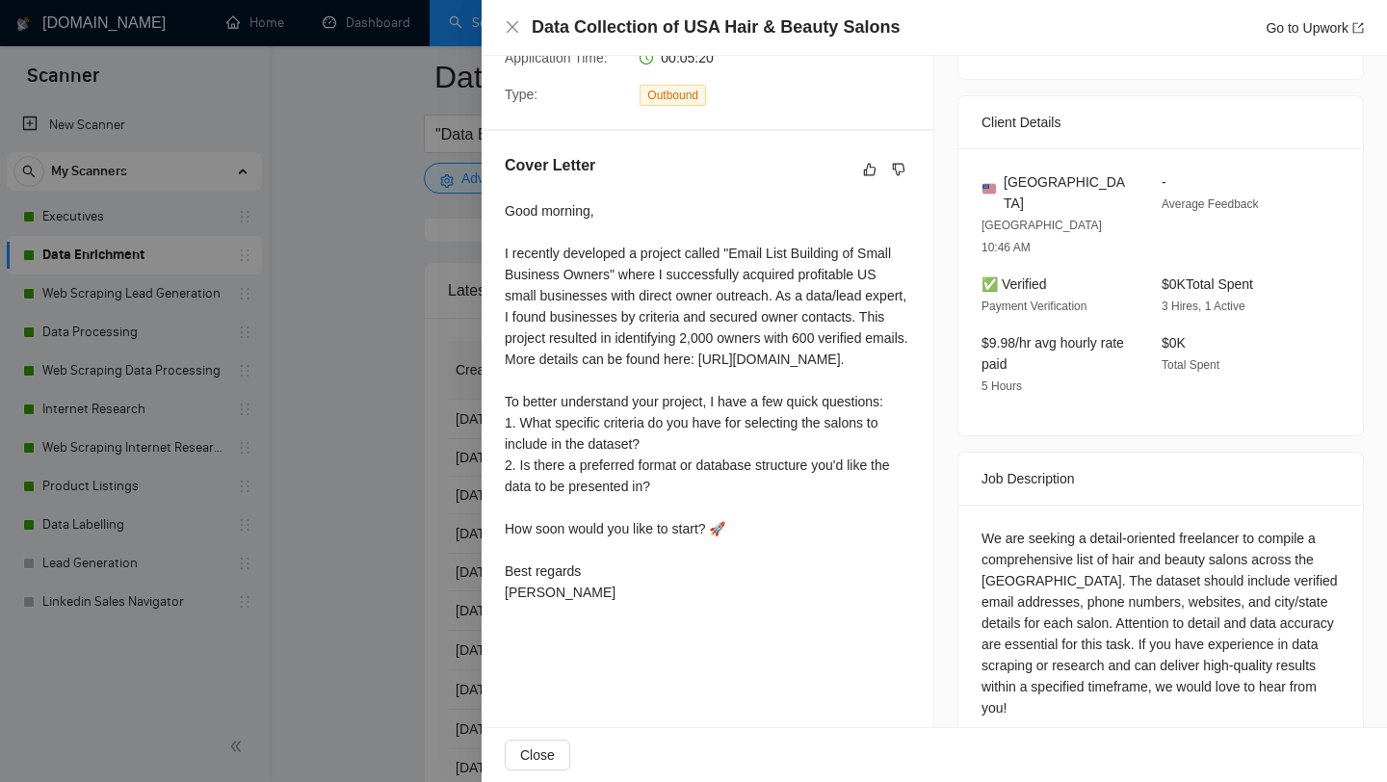
click at [375, 555] on div at bounding box center [693, 391] width 1387 height 782
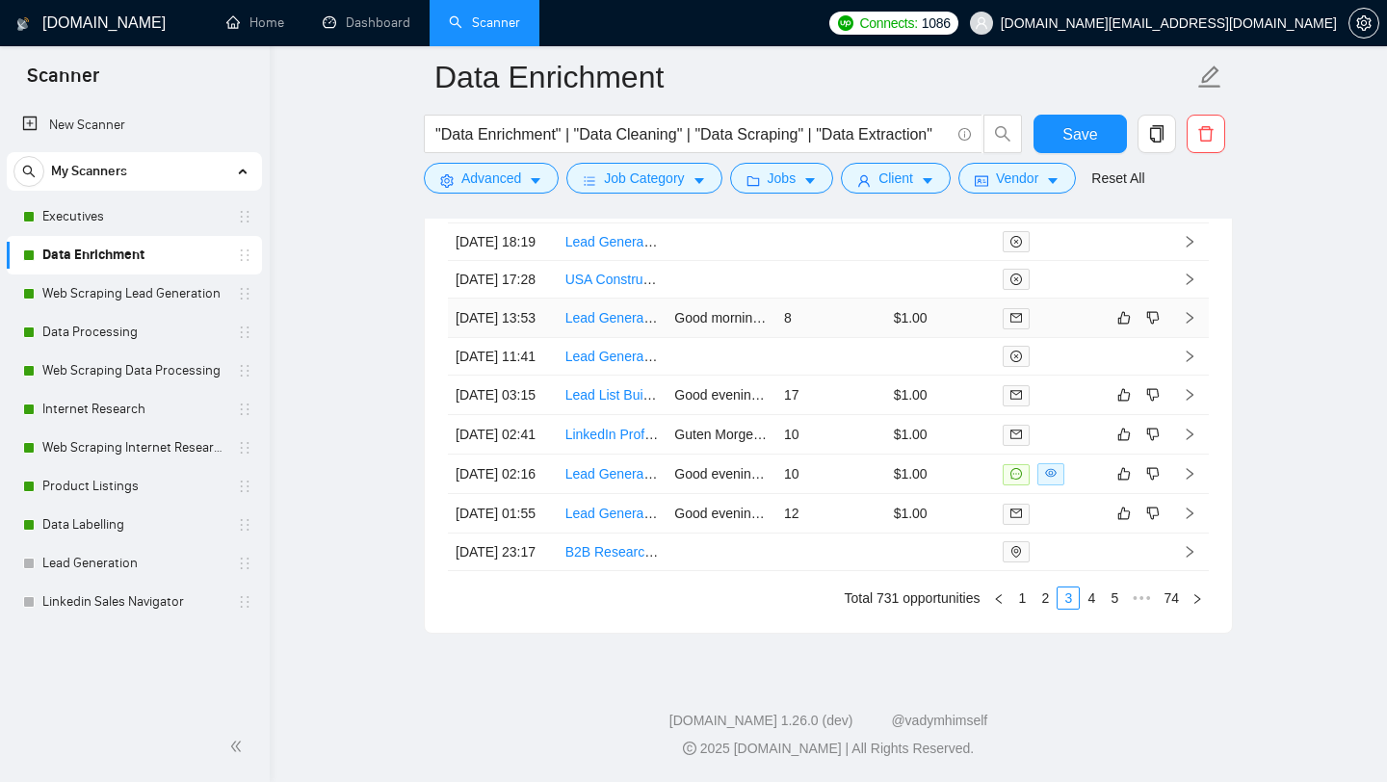
scroll to position [5228, 0]
click at [1047, 600] on link "2" at bounding box center [1044, 597] width 21 height 21
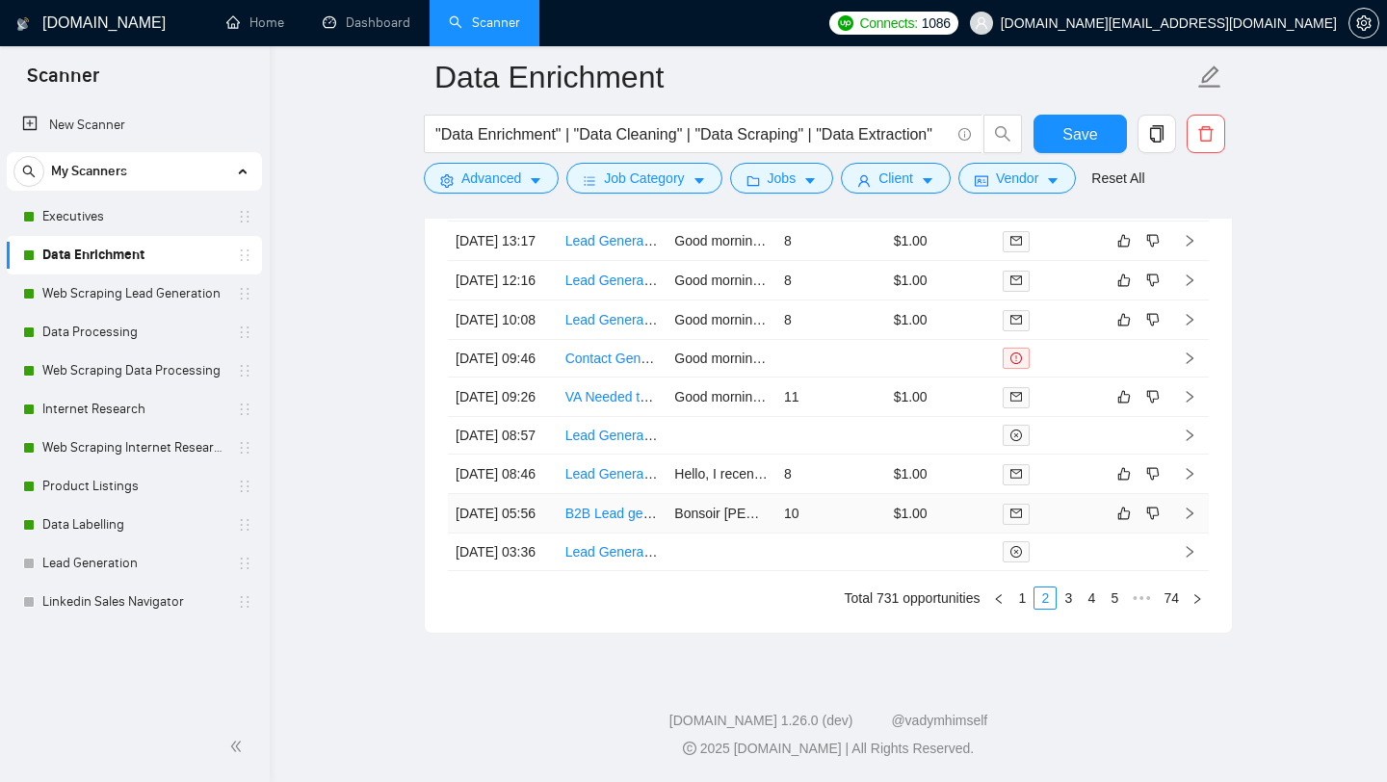
click at [613, 499] on td "B2B Lead generator needed to build lead list of Steam Game Studios with specifi…" at bounding box center [612, 513] width 110 height 39
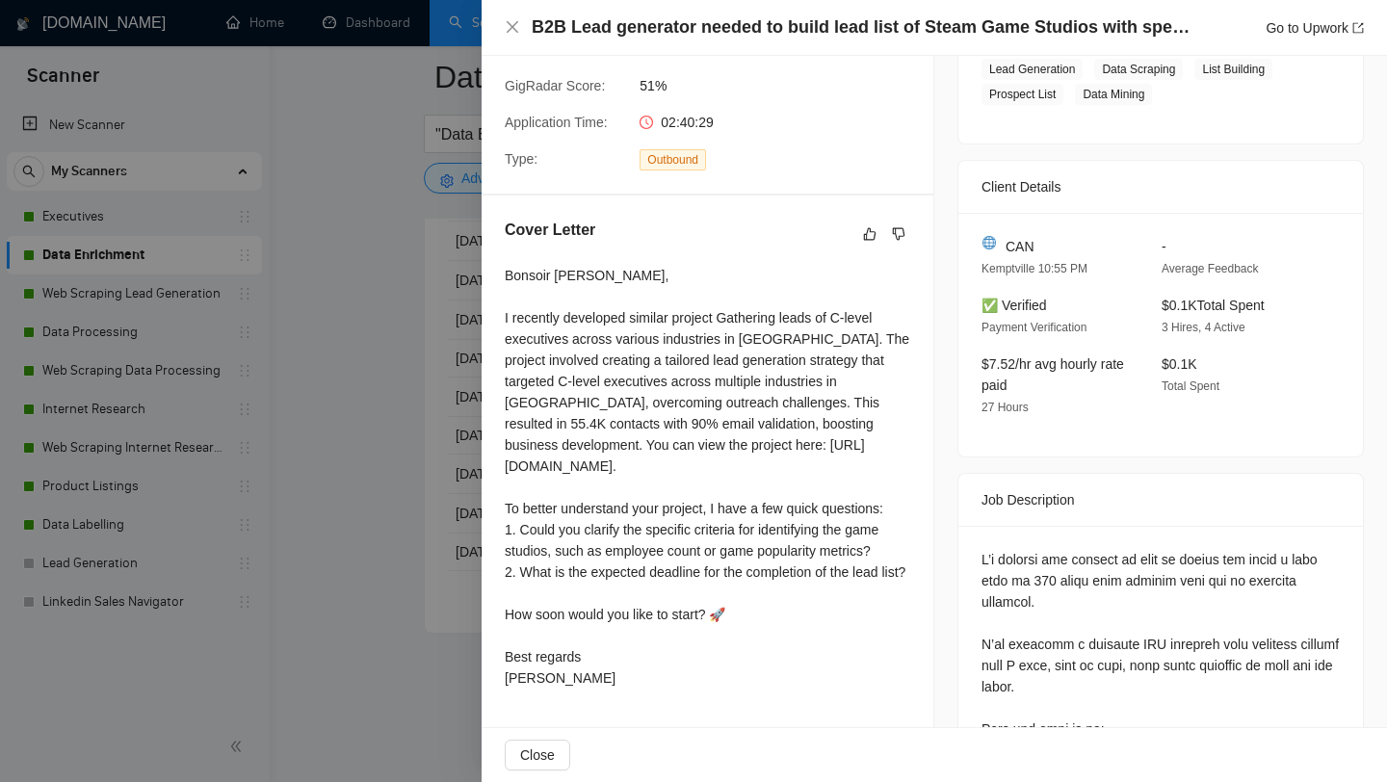
scroll to position [355, 0]
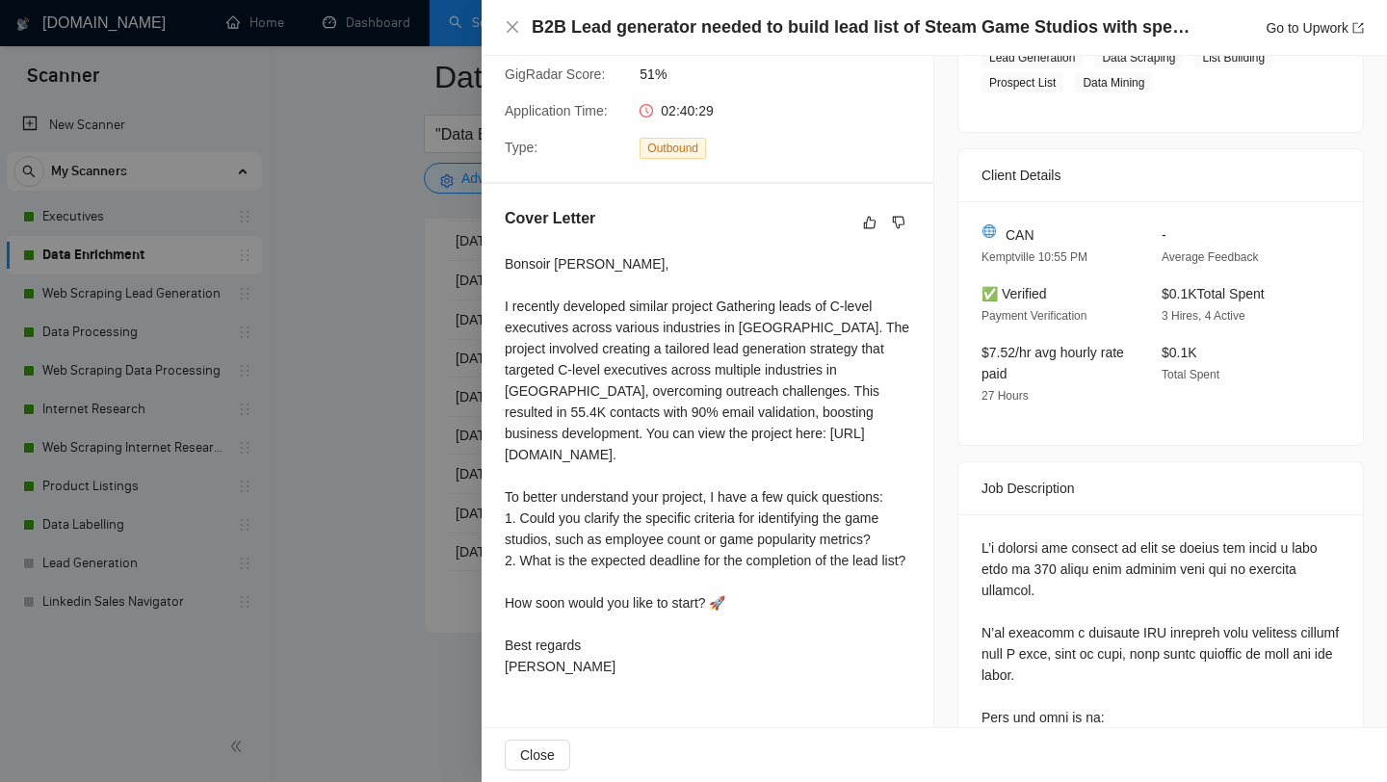
click at [425, 544] on div at bounding box center [693, 391] width 1387 height 782
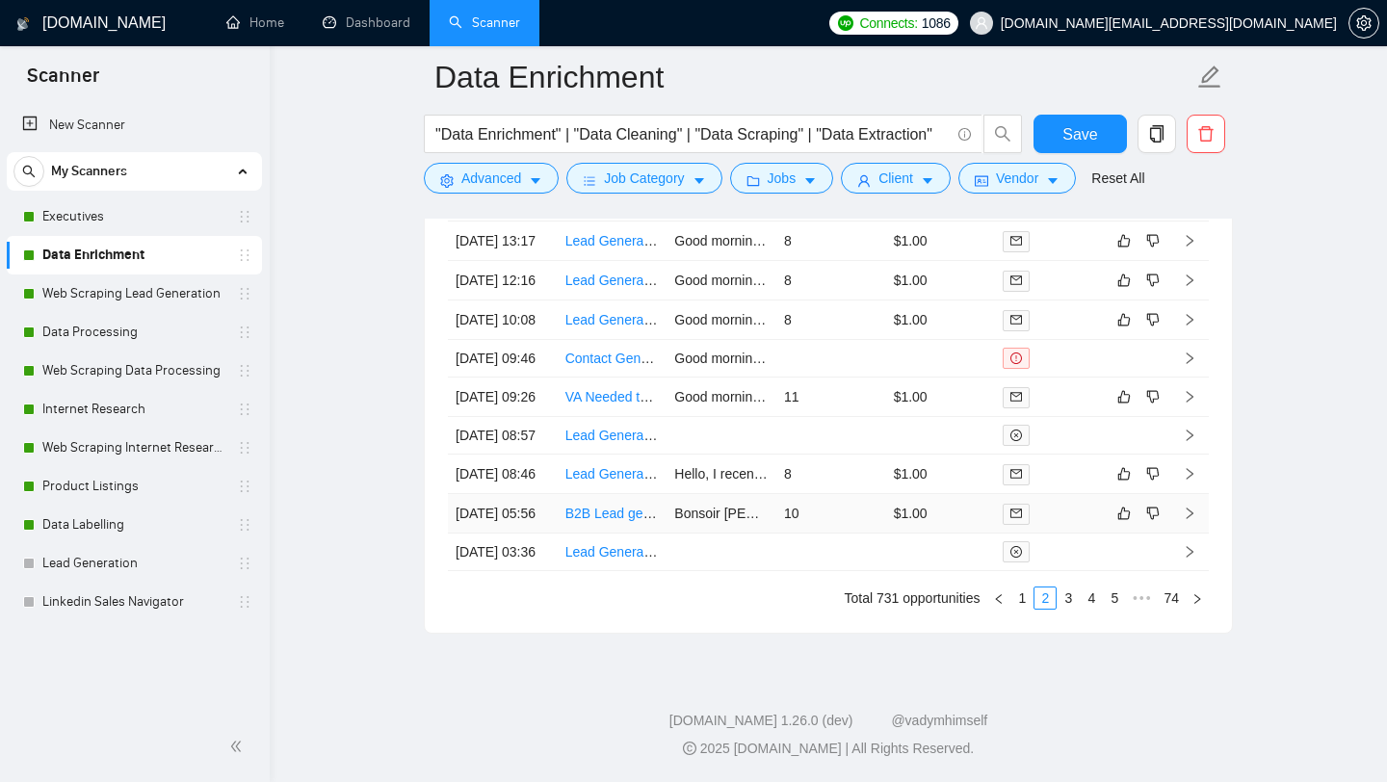
click at [590, 494] on td "B2B Lead generator needed to build lead list of Steam Game Studios with specifi…" at bounding box center [612, 513] width 110 height 39
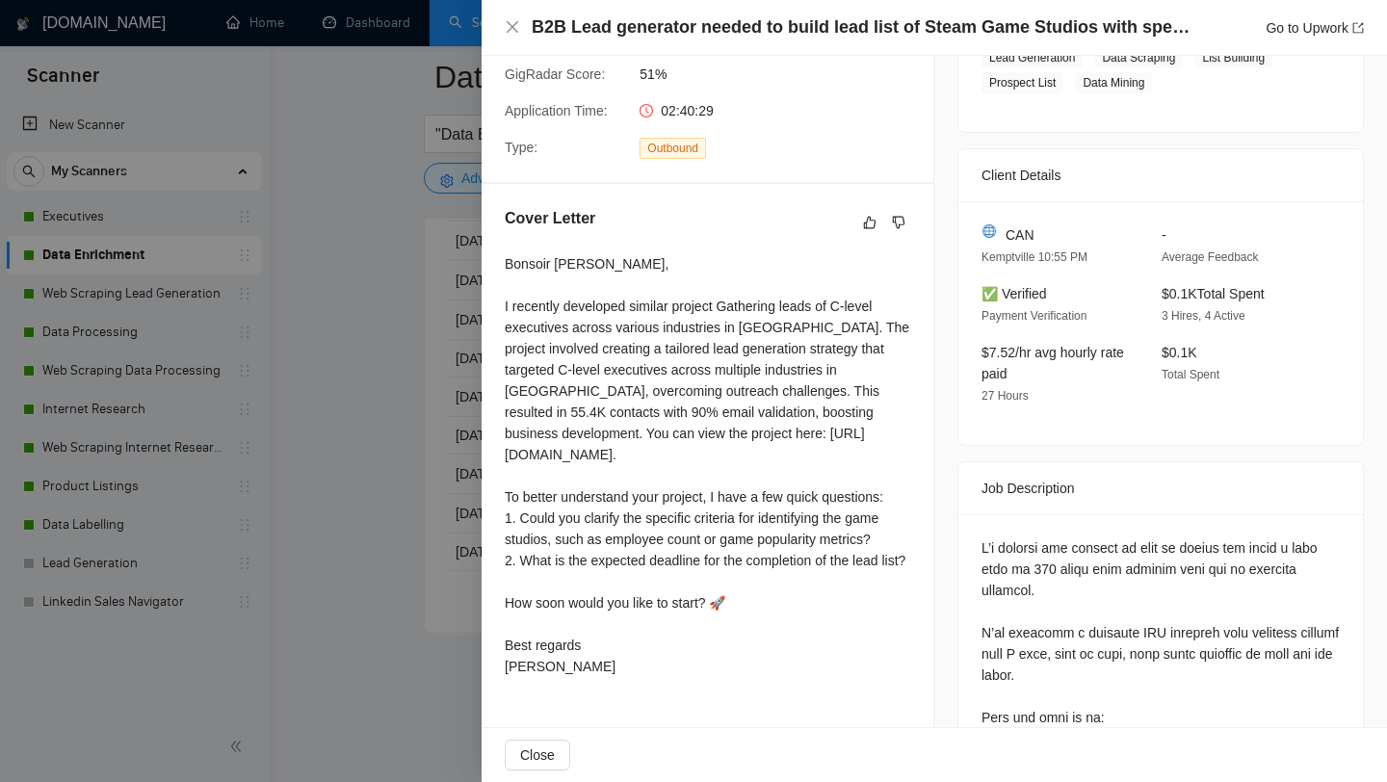
click at [426, 467] on div at bounding box center [693, 391] width 1387 height 782
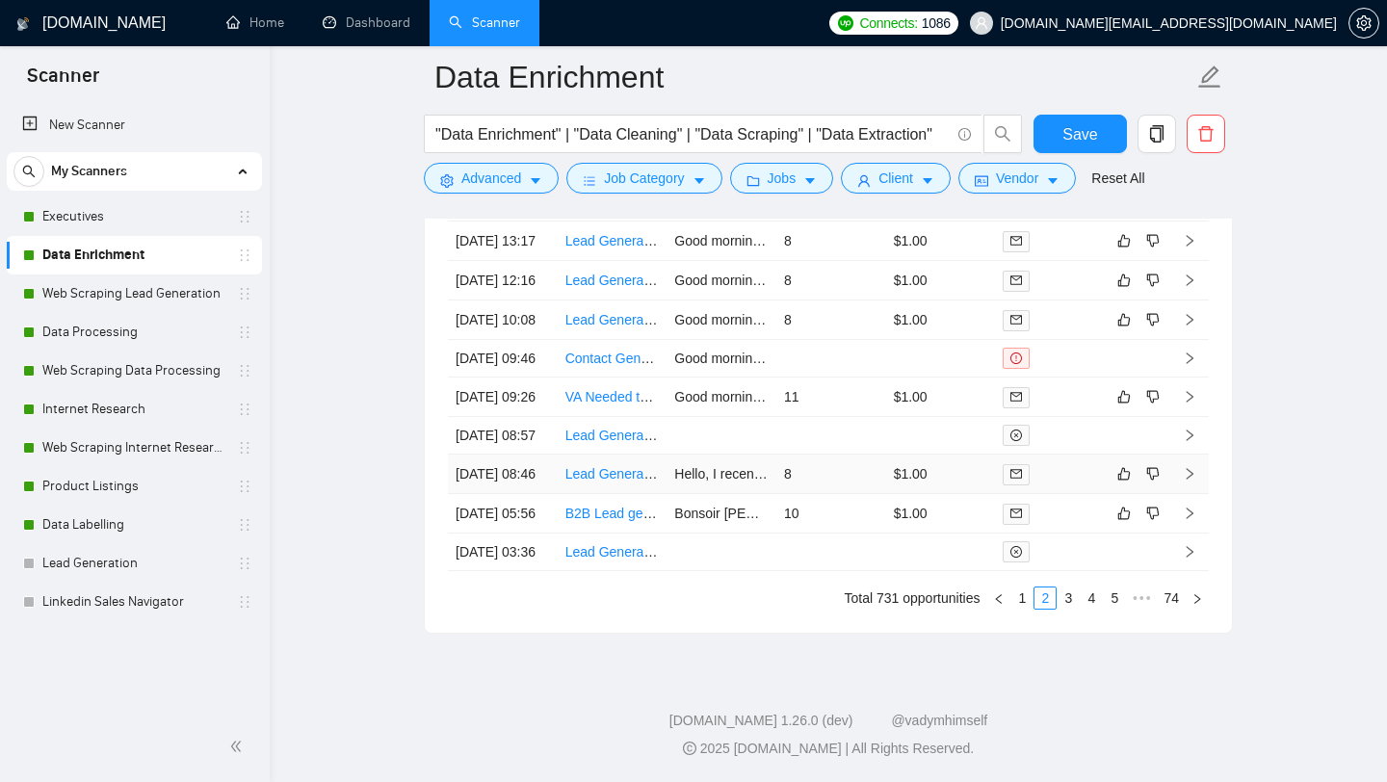
click at [608, 454] on td "Lead Generation Specialist – U.S. Real Estate Agents" at bounding box center [612, 473] width 110 height 39
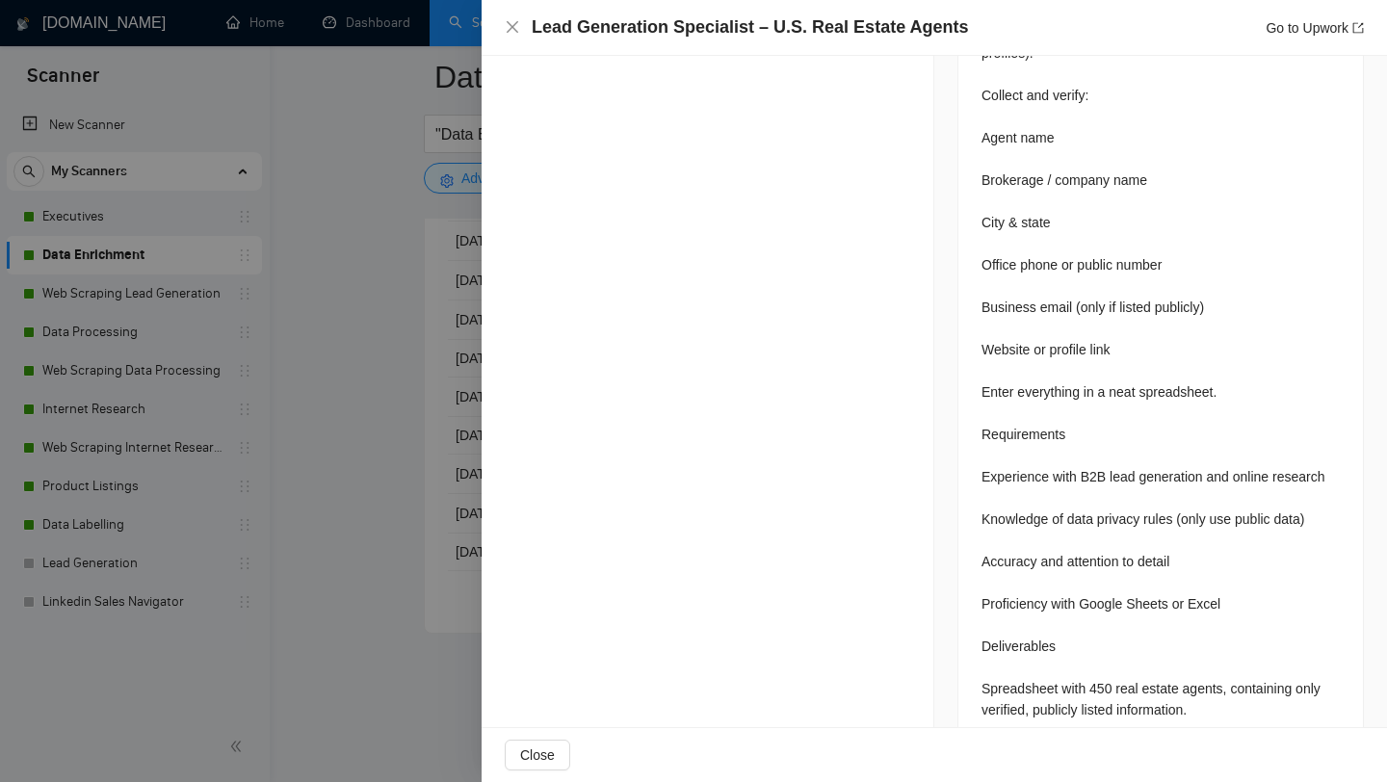
scroll to position [1111, 0]
click at [372, 490] on div at bounding box center [693, 391] width 1387 height 782
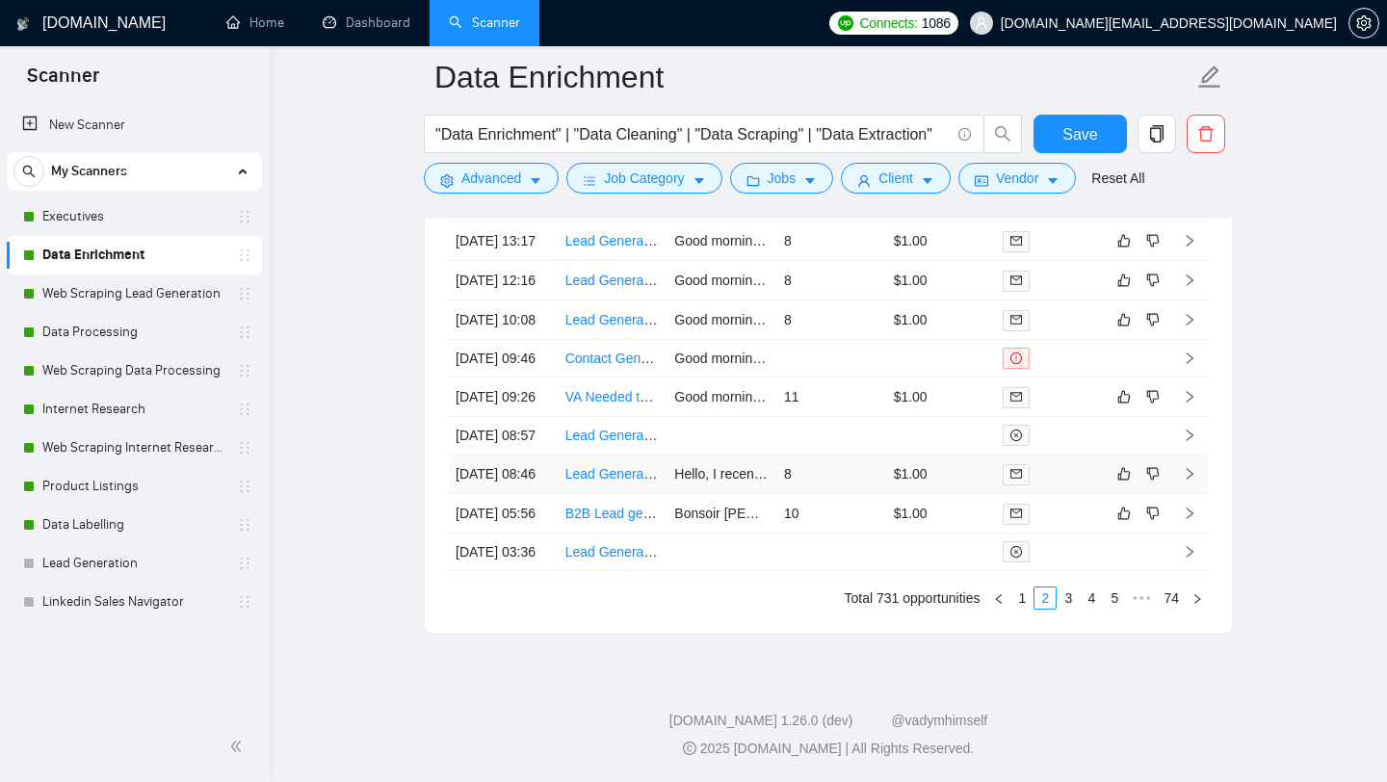
scroll to position [5157, 0]
click at [602, 396] on td "VA Needed to Build List of Beginner UGC Creators (Email Collection Only)" at bounding box center [612, 396] width 110 height 39
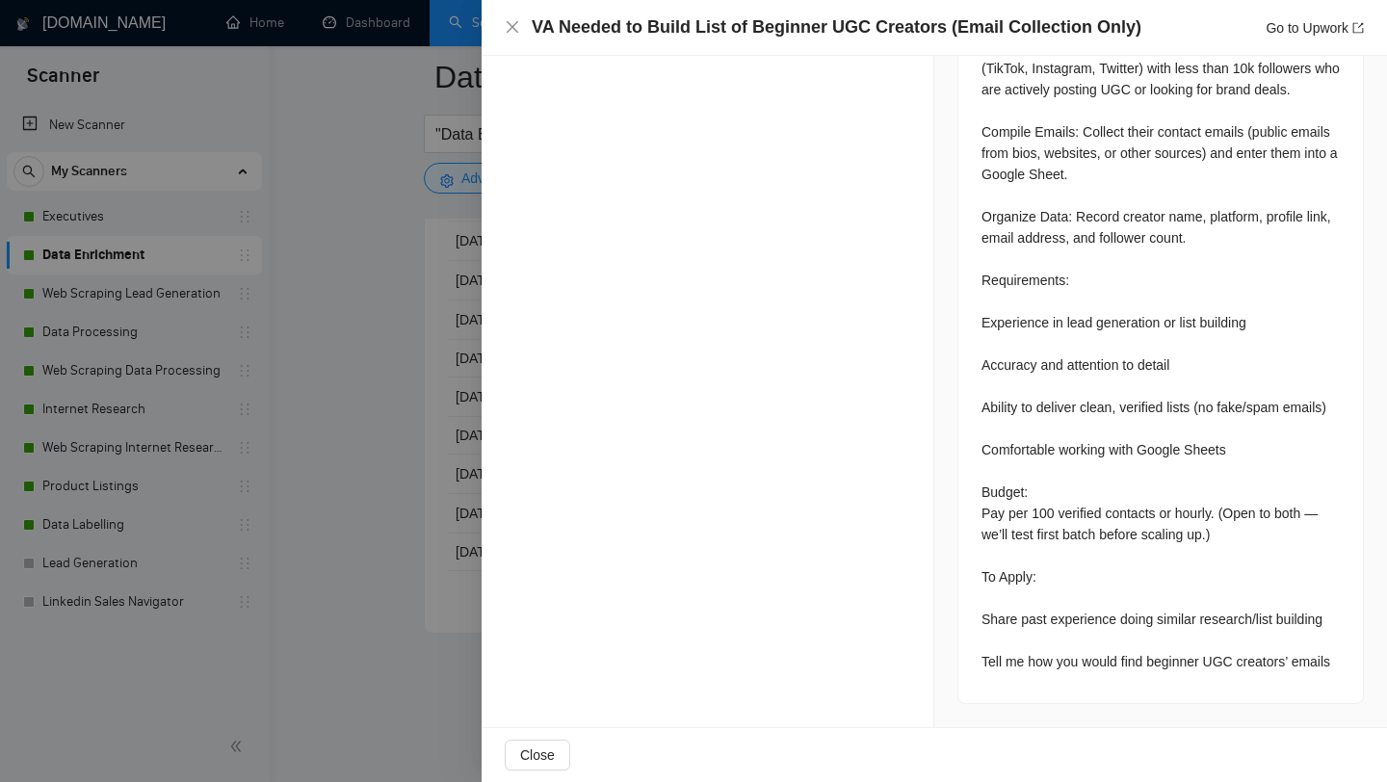
scroll to position [1001, 0]
click at [452, 602] on div at bounding box center [693, 391] width 1387 height 782
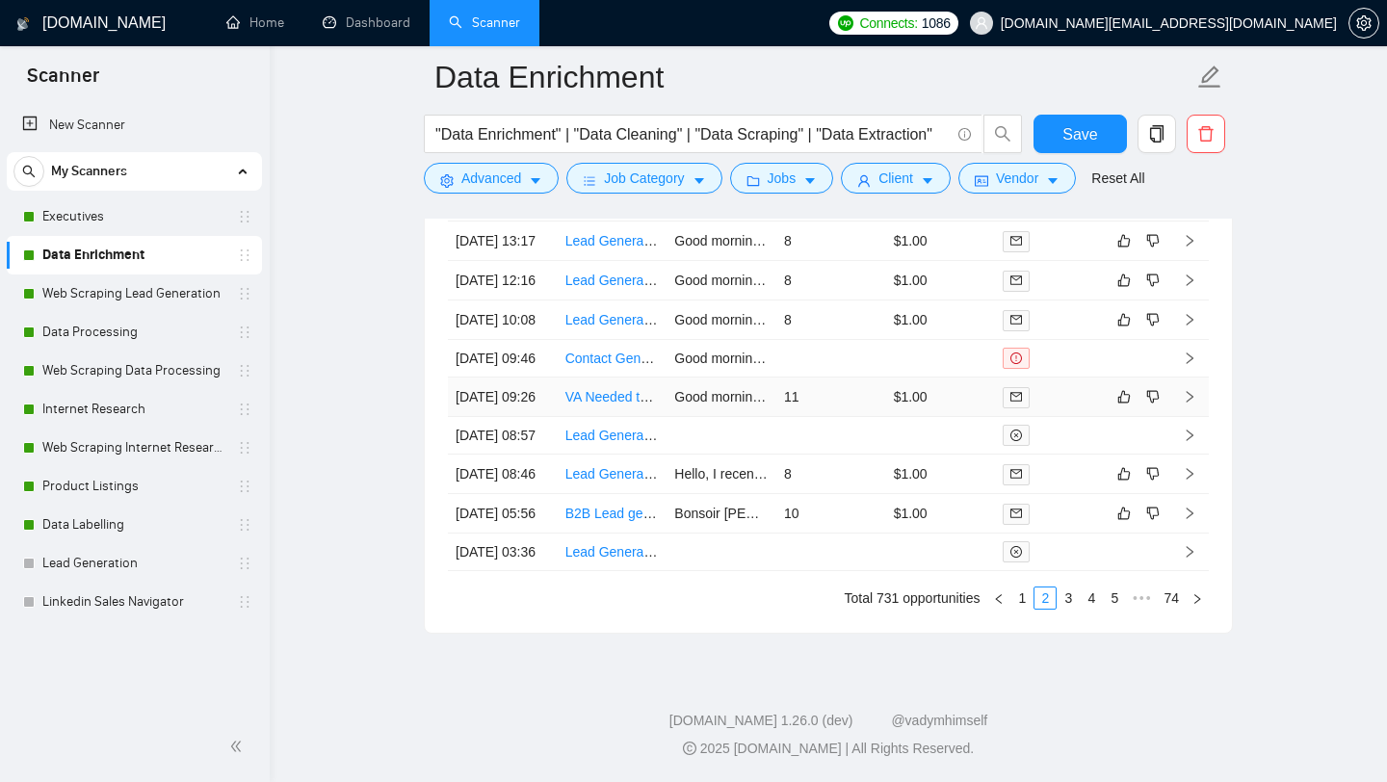
scroll to position [5068, 0]
click at [623, 366] on link "Contact Generation Specialist for Targeted Job Titles" at bounding box center [722, 357] width 315 height 15
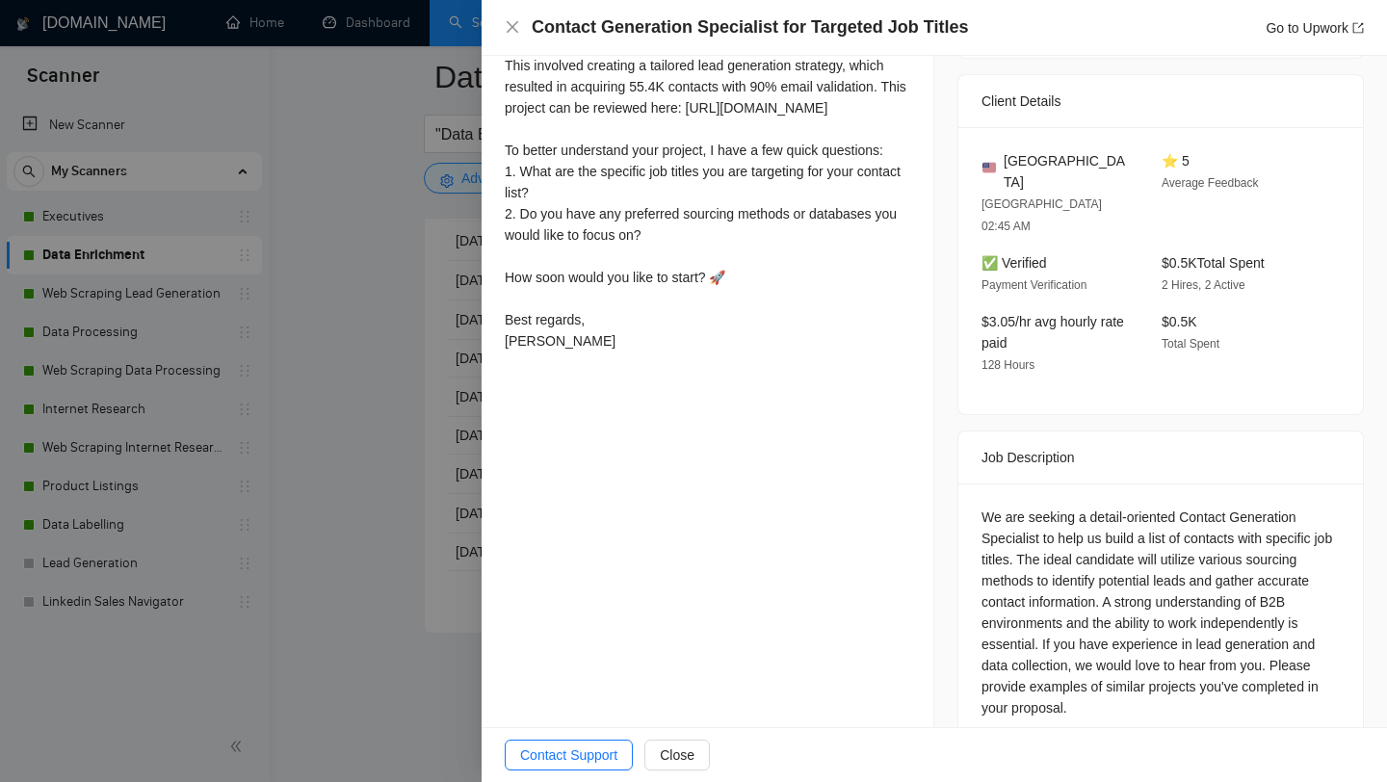
click at [384, 471] on div at bounding box center [693, 391] width 1387 height 782
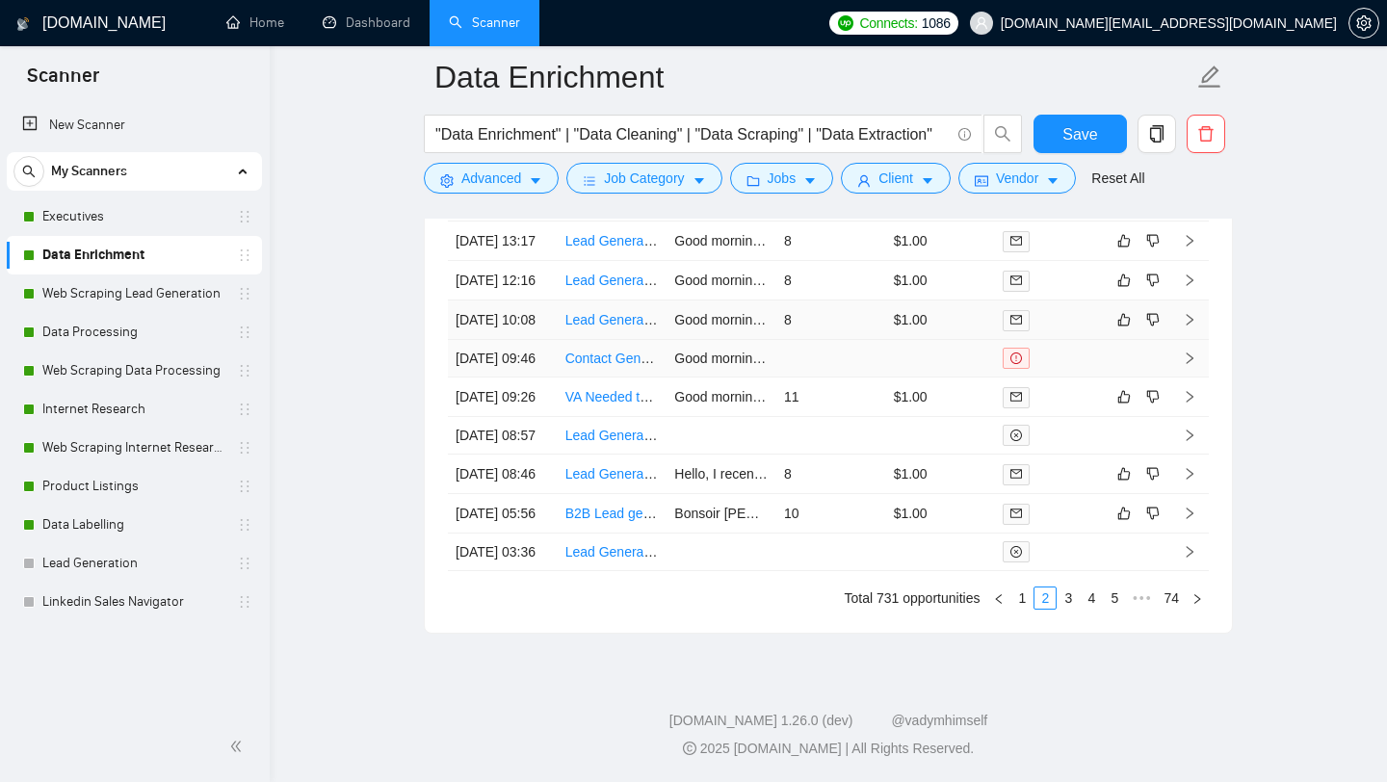
scroll to position [5013, 0]
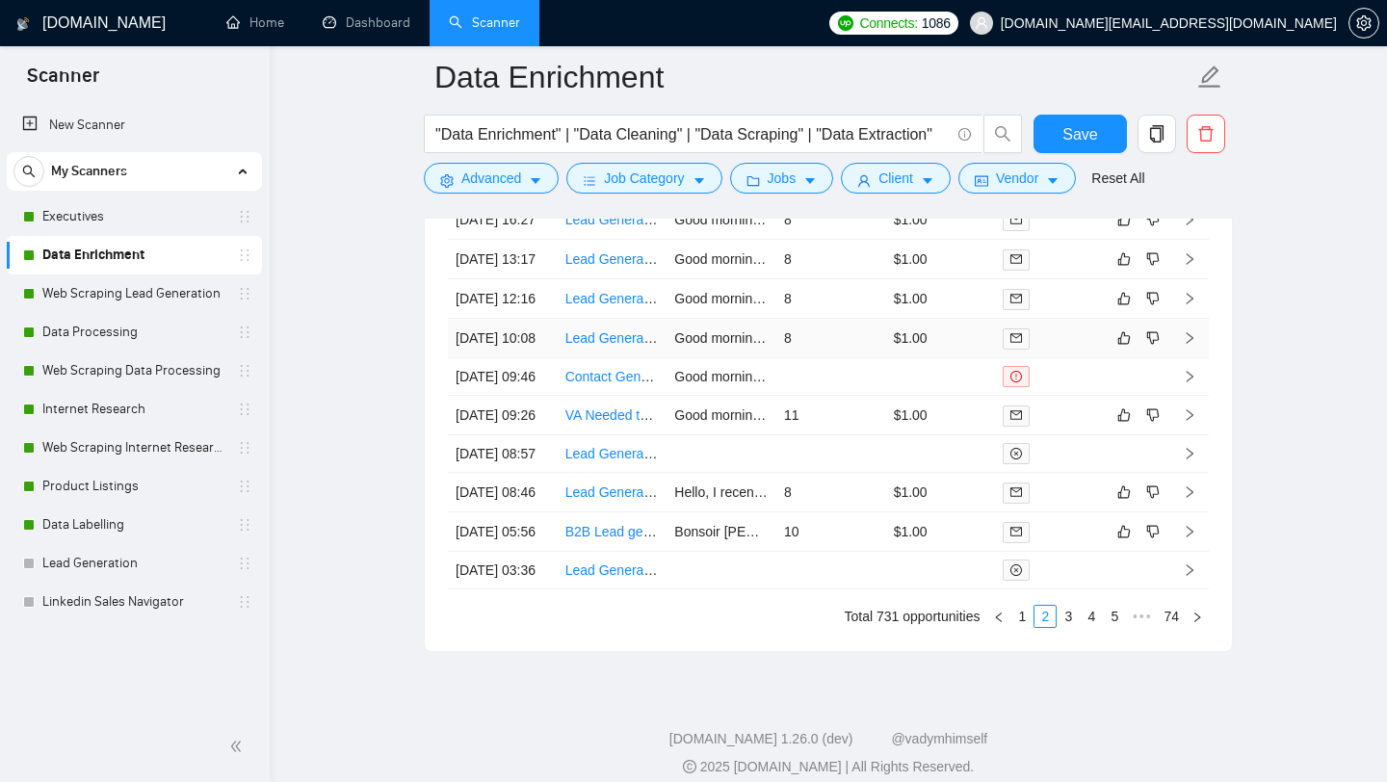
click at [622, 358] on td "Lead Generation Specialist – Wholesale Companies in the [GEOGRAPHIC_DATA]" at bounding box center [612, 338] width 110 height 39
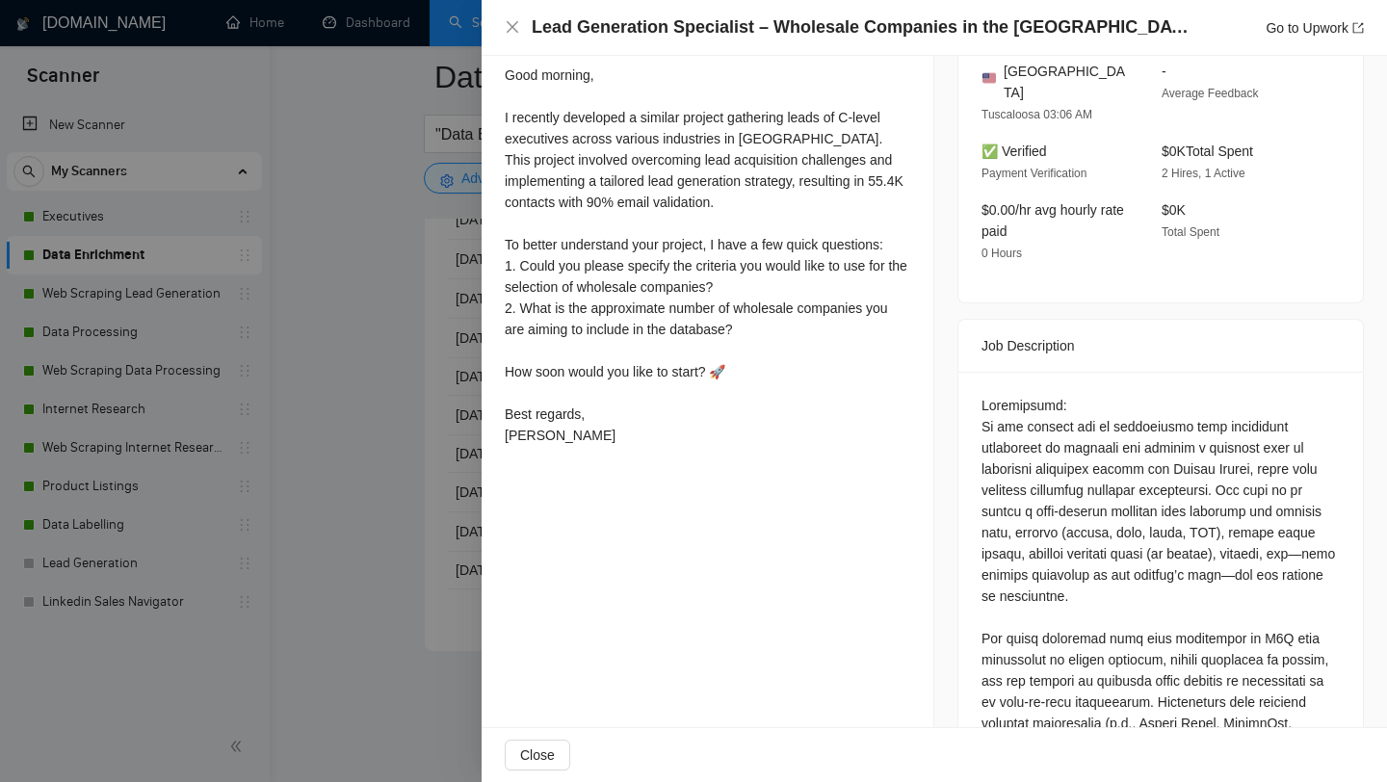
click at [375, 397] on div at bounding box center [693, 391] width 1387 height 782
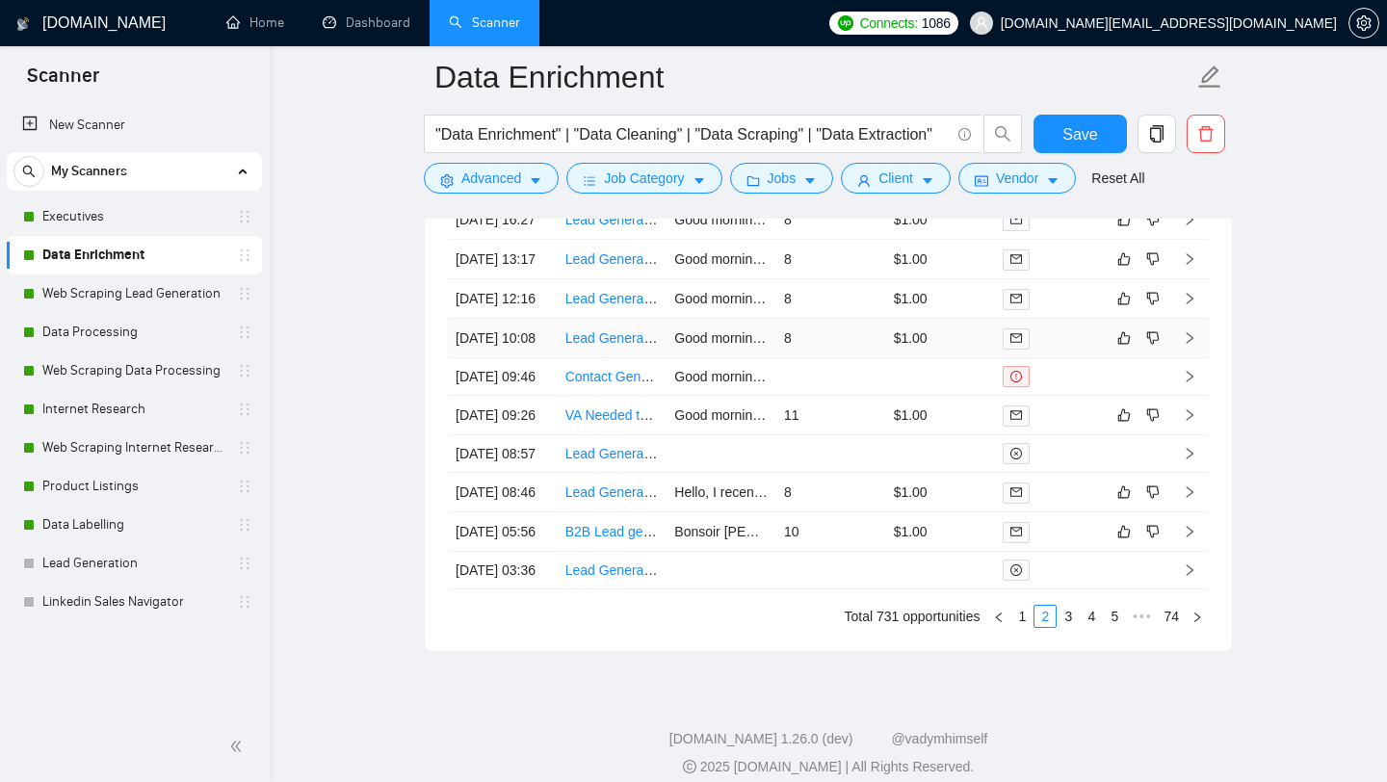
click at [604, 358] on td "Lead Generation Specialist – Wholesale Companies in the [GEOGRAPHIC_DATA]" at bounding box center [612, 338] width 110 height 39
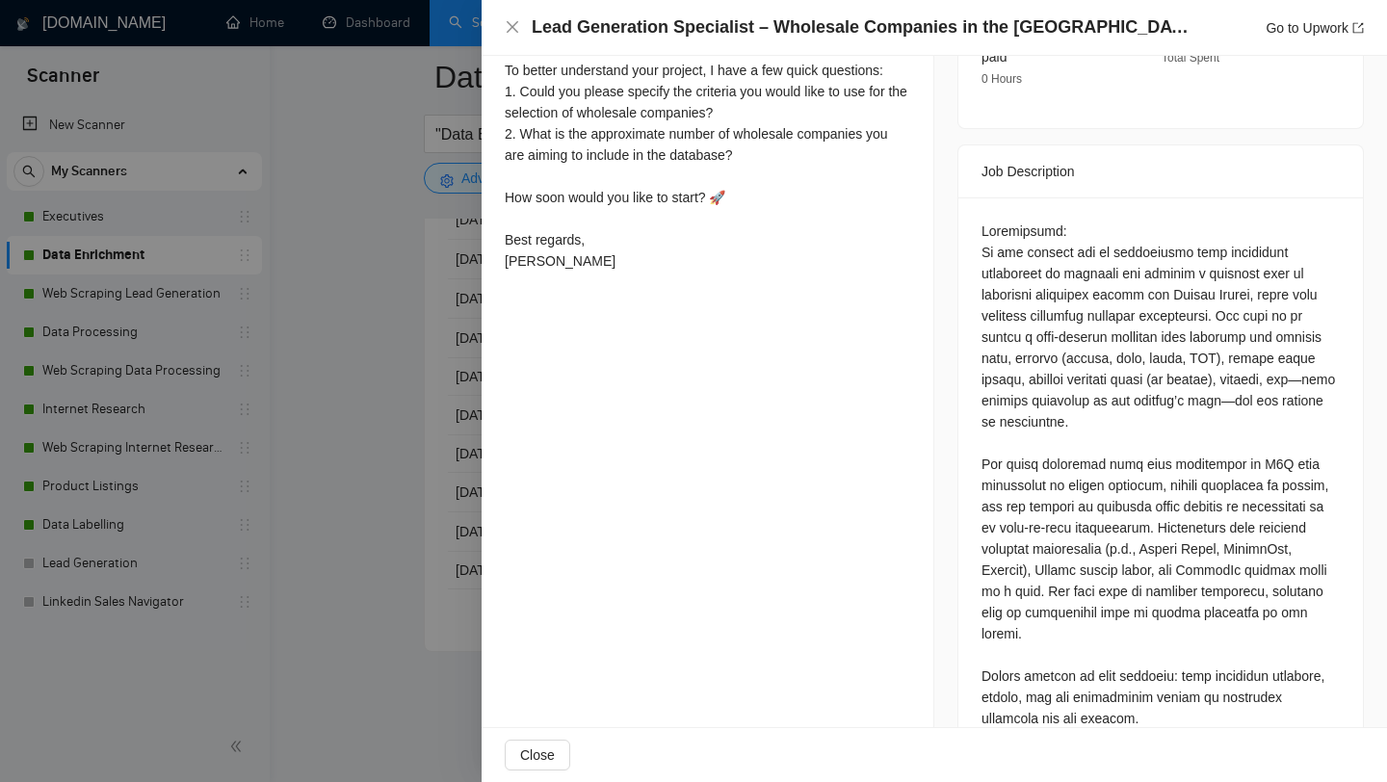
scroll to position [751, 0]
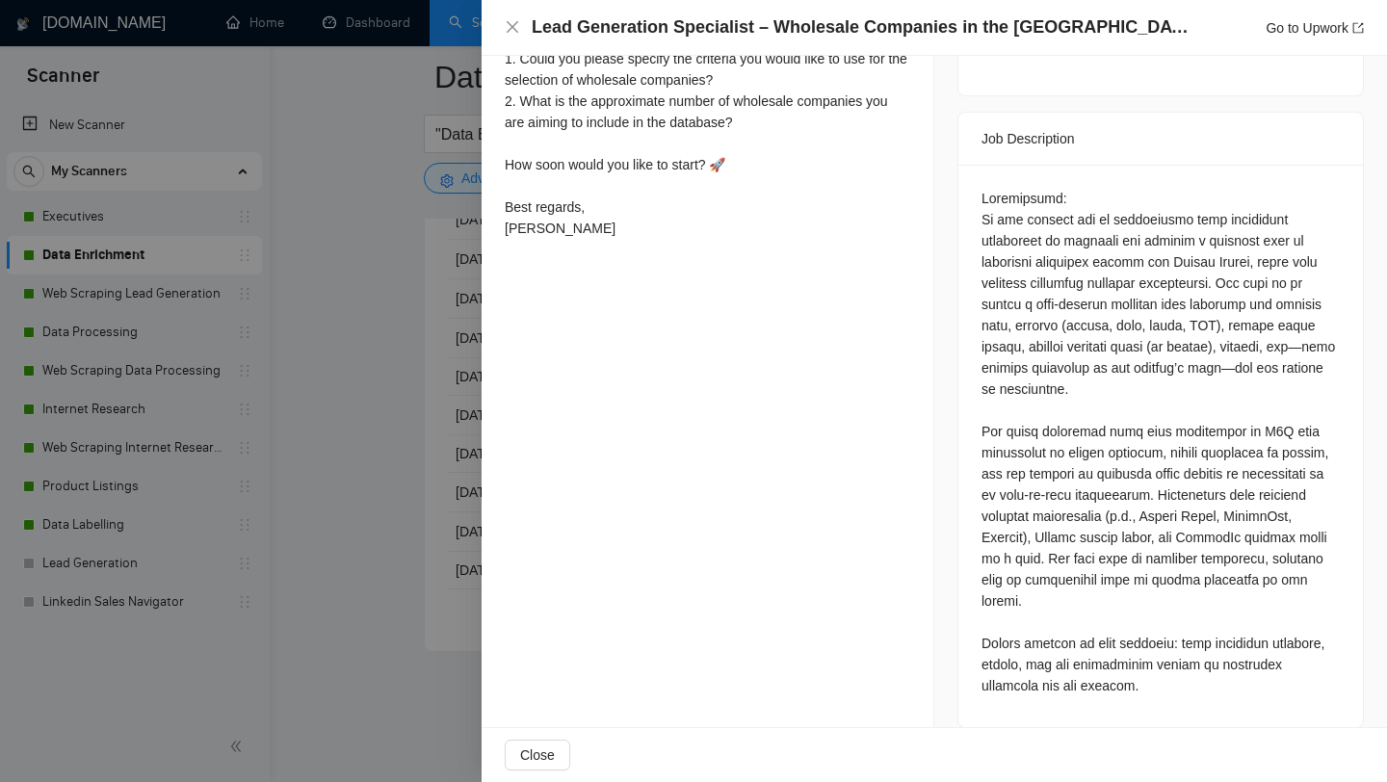
click at [372, 582] on div at bounding box center [693, 391] width 1387 height 782
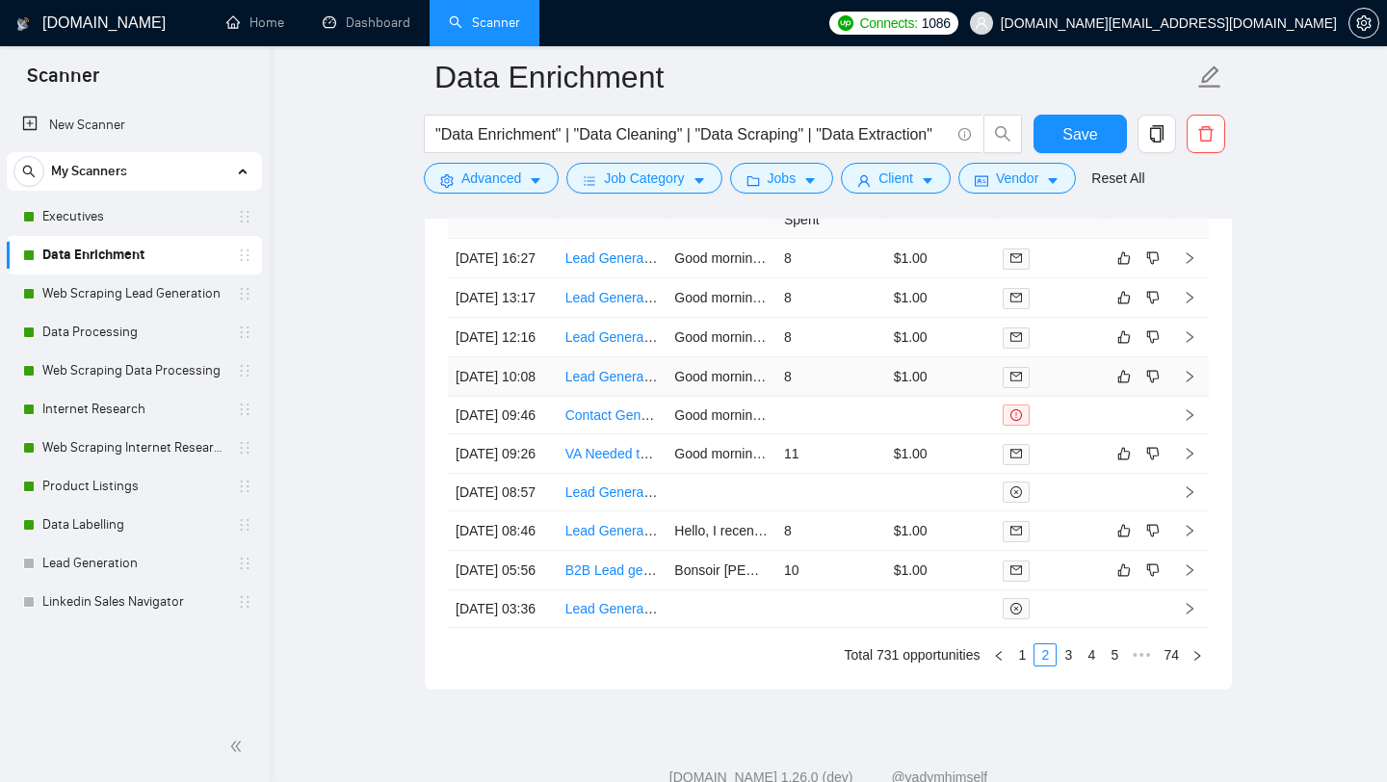
scroll to position [4925, 0]
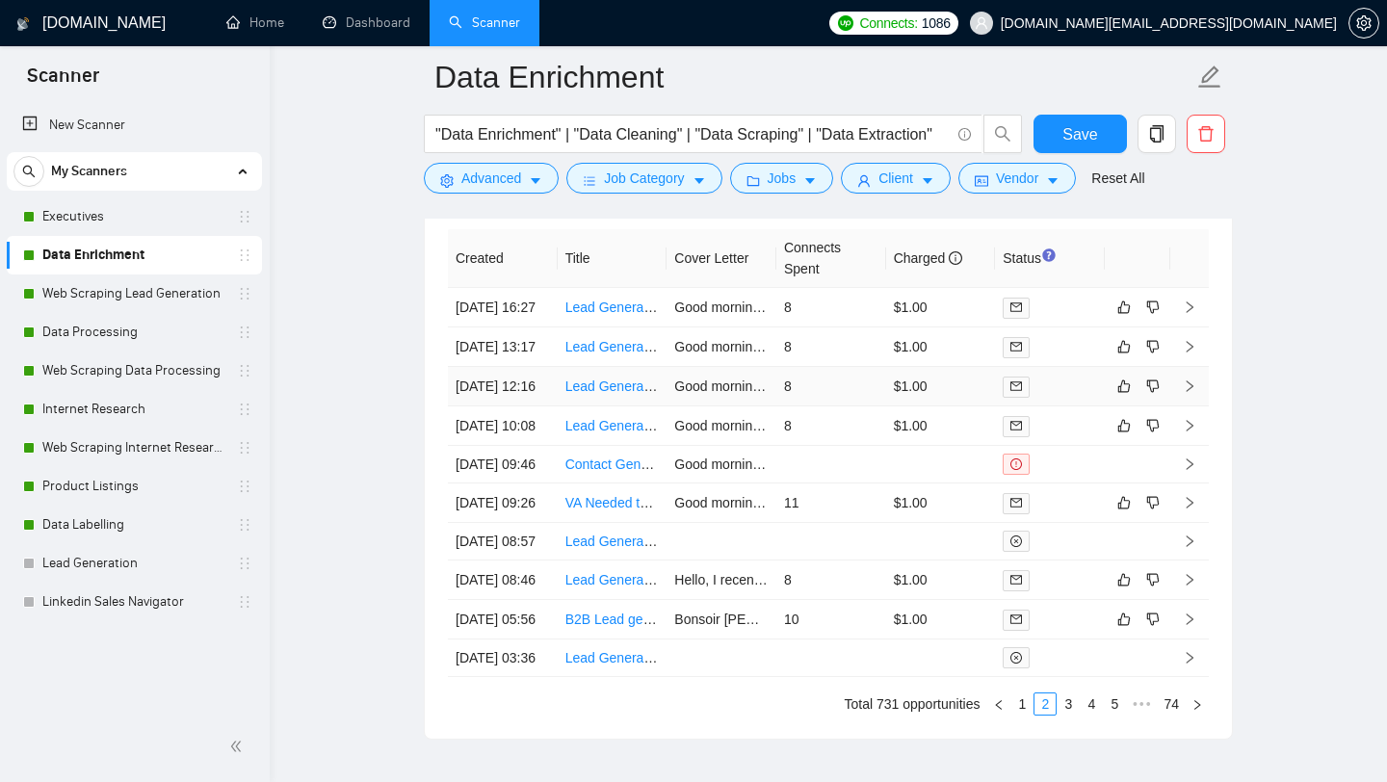
click at [609, 406] on td "Lead Generation Specialist – Cafés in the [GEOGRAPHIC_DATA]" at bounding box center [612, 386] width 110 height 39
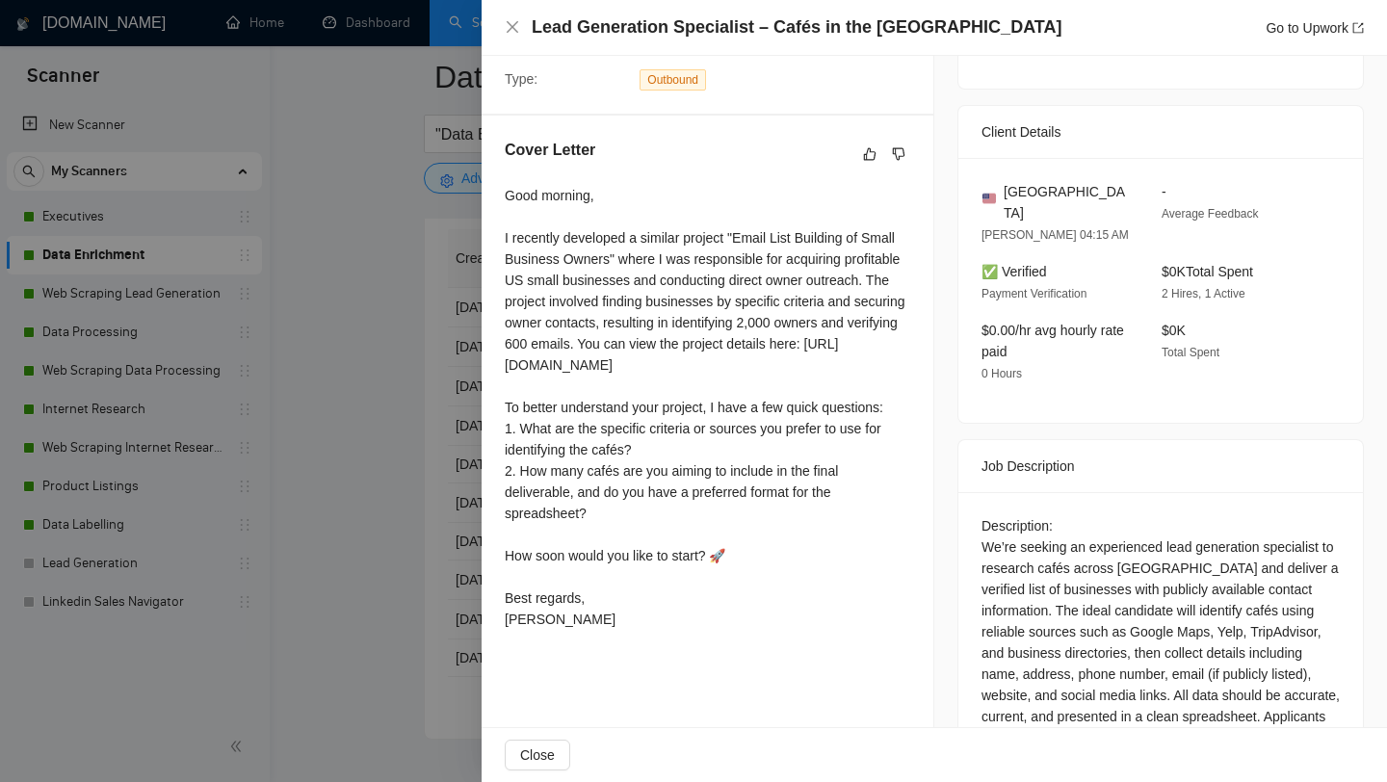
scroll to position [461, 0]
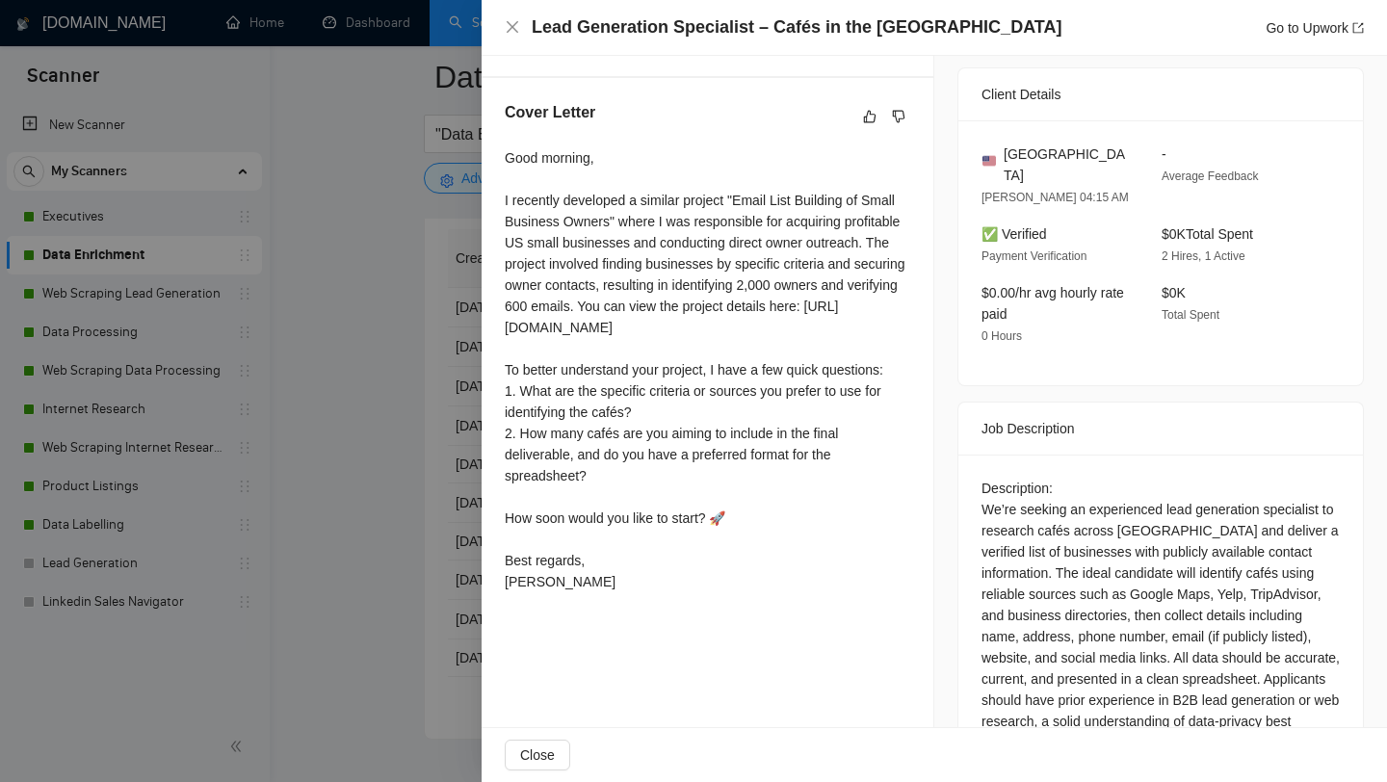
click at [340, 434] on div at bounding box center [693, 391] width 1387 height 782
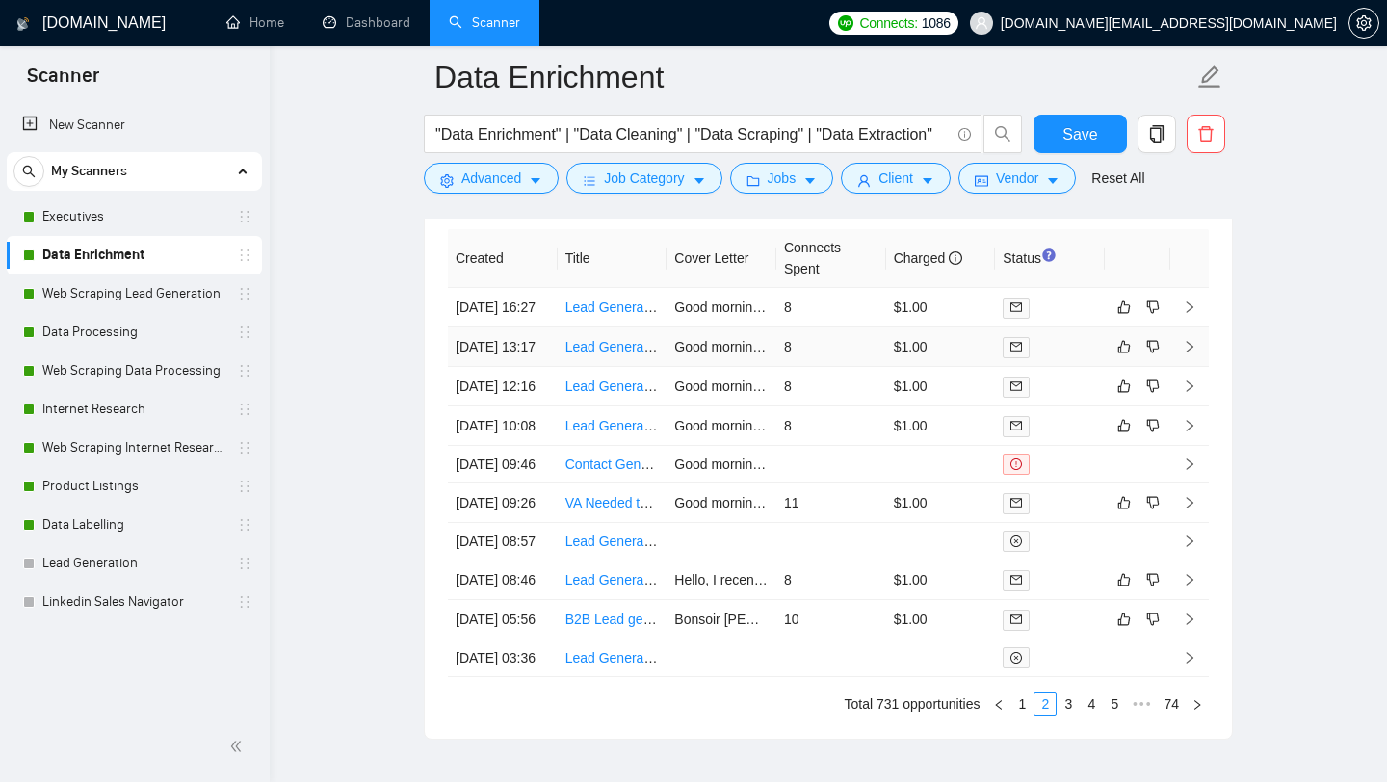
click at [605, 367] on td "Lead Generation Specialist – MedSpa Companies in the [GEOGRAPHIC_DATA]" at bounding box center [612, 346] width 110 height 39
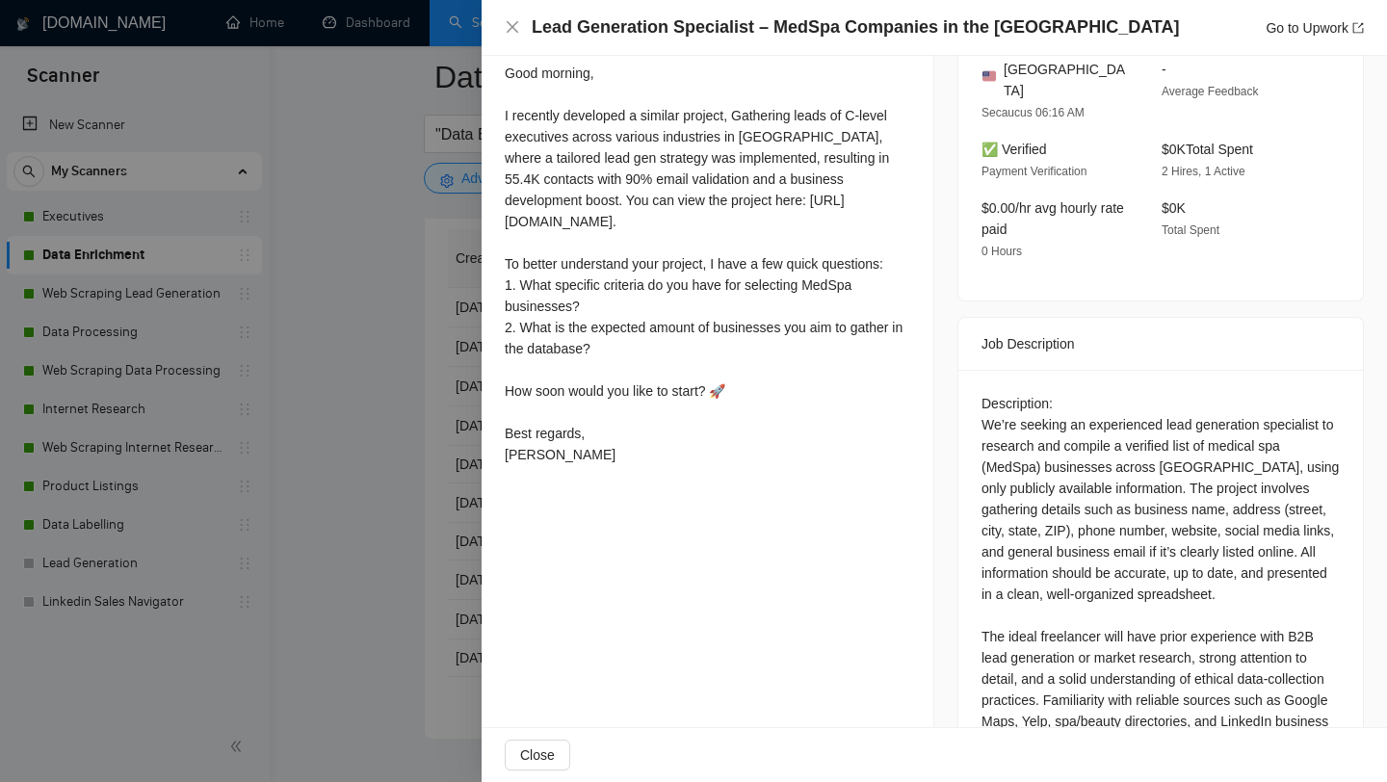
scroll to position [535, 0]
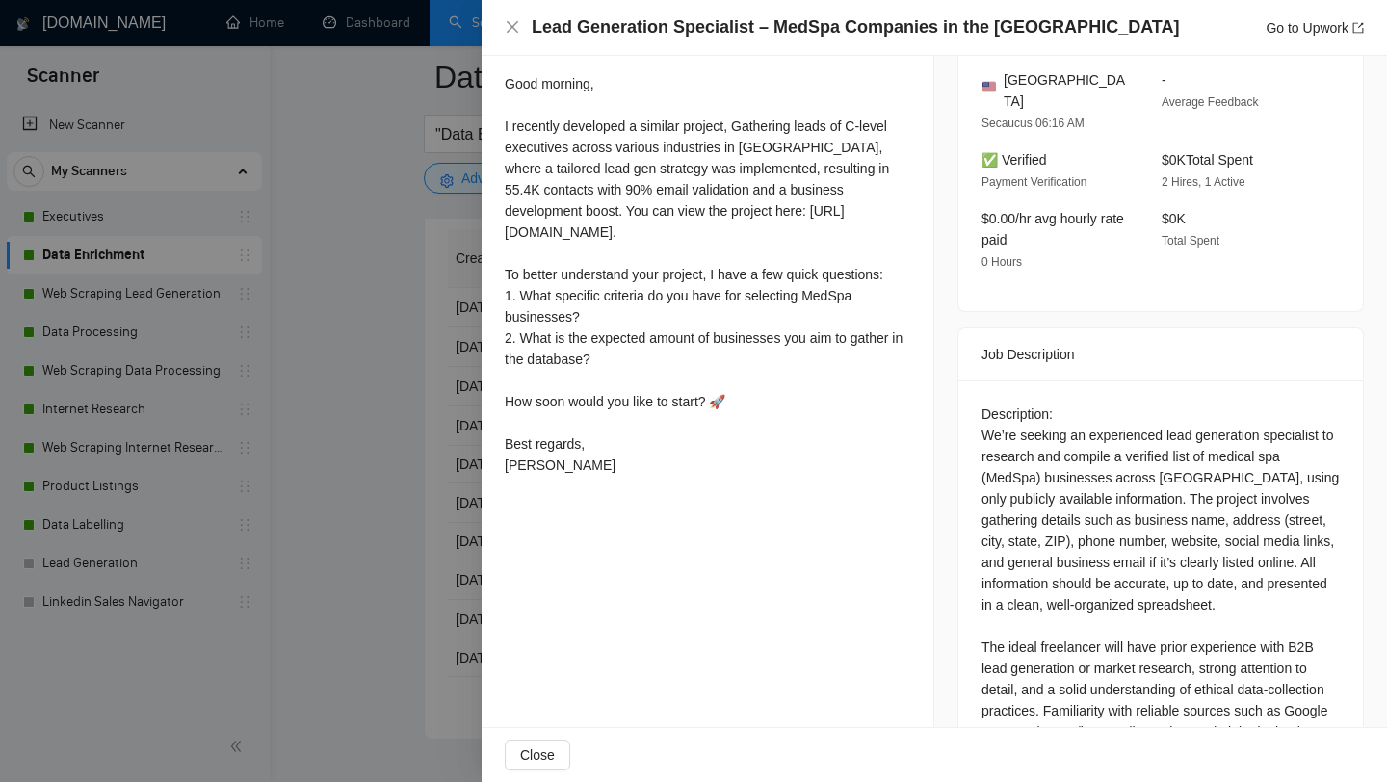
click at [402, 453] on div at bounding box center [693, 391] width 1387 height 782
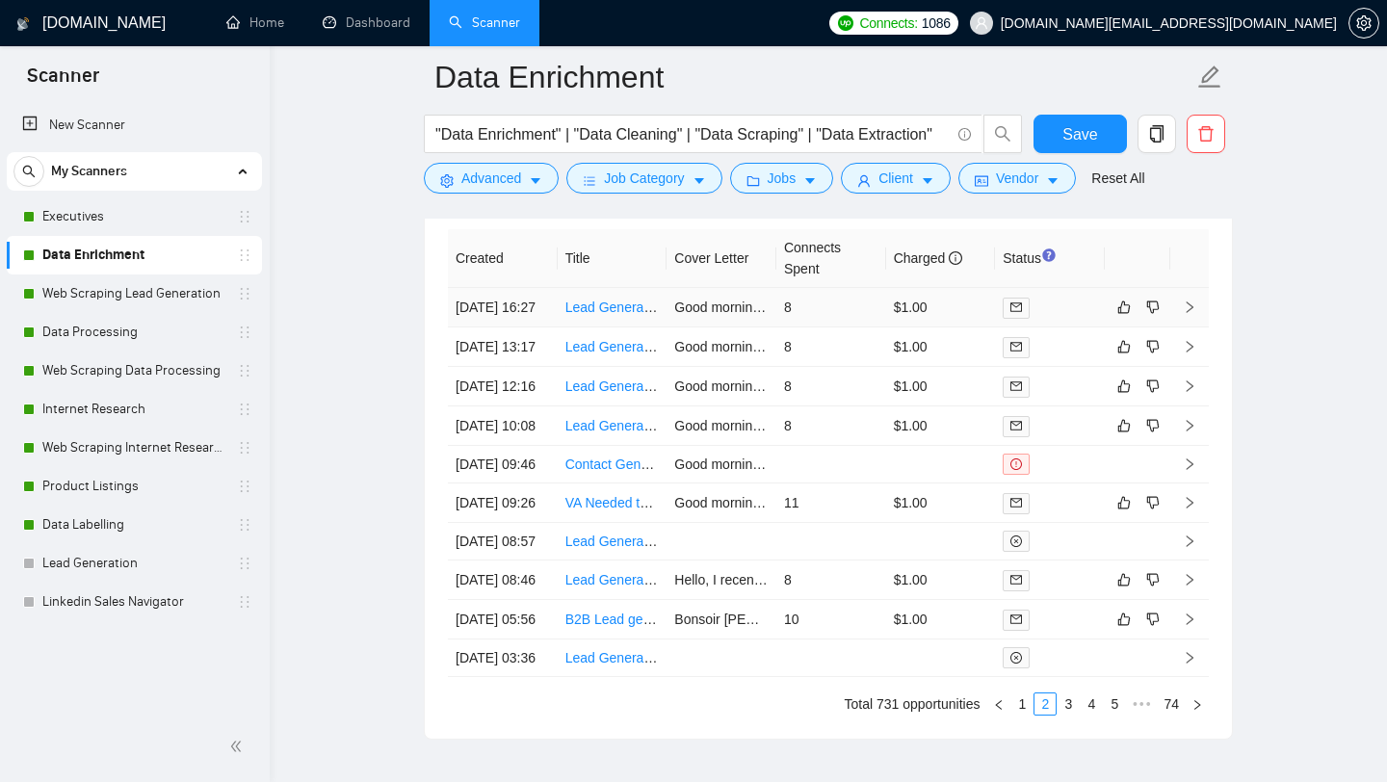
click at [608, 327] on td "Lead Generation Specialist – Finance & Banking Companies in the [GEOGRAPHIC_DAT…" at bounding box center [612, 307] width 110 height 39
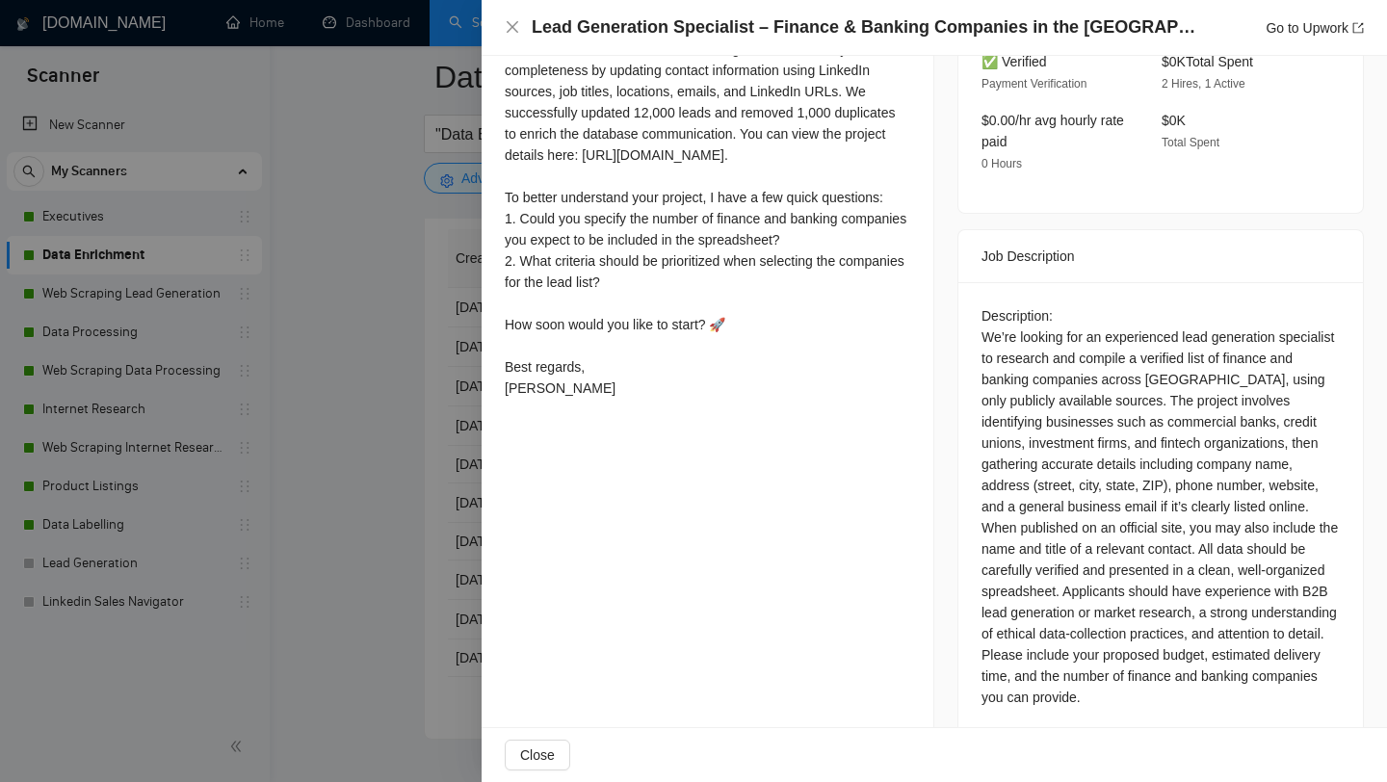
scroll to position [666, 0]
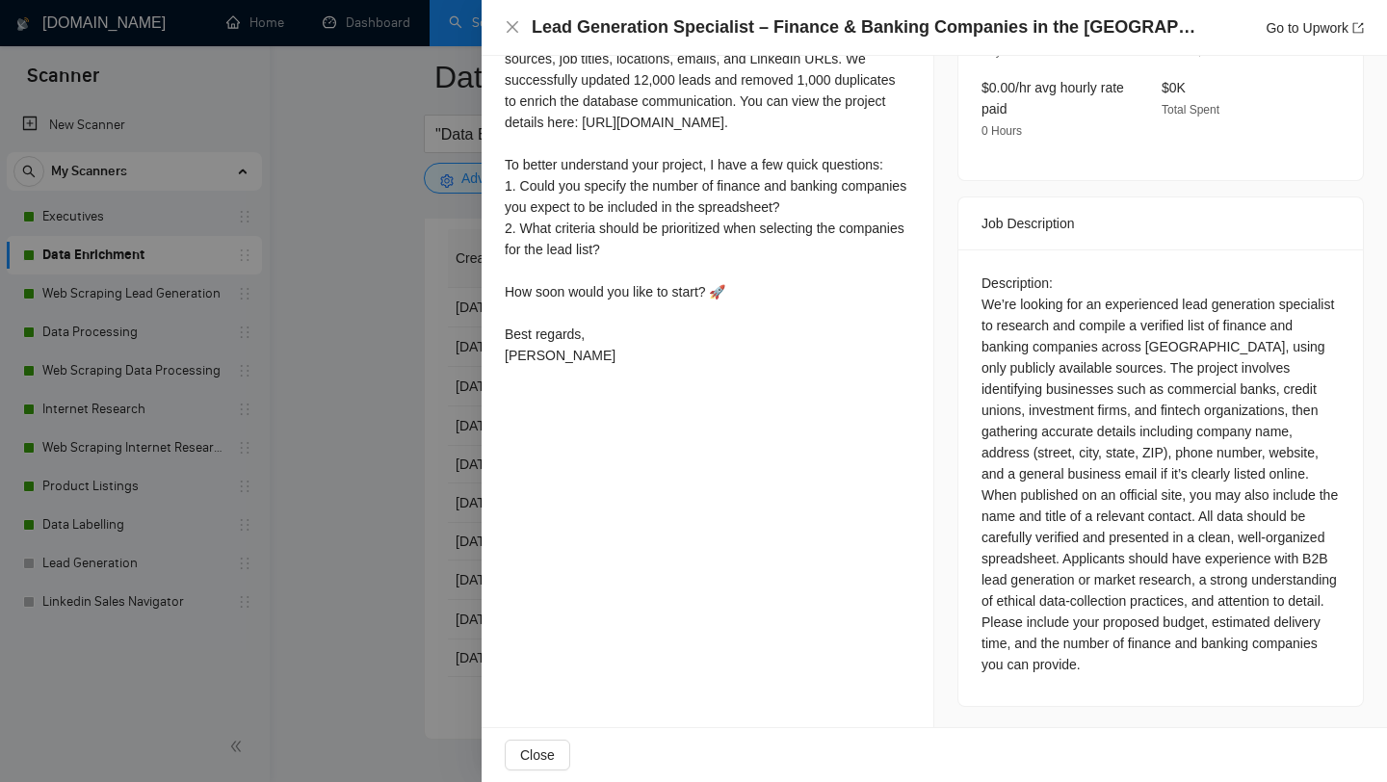
click at [396, 469] on div at bounding box center [693, 391] width 1387 height 782
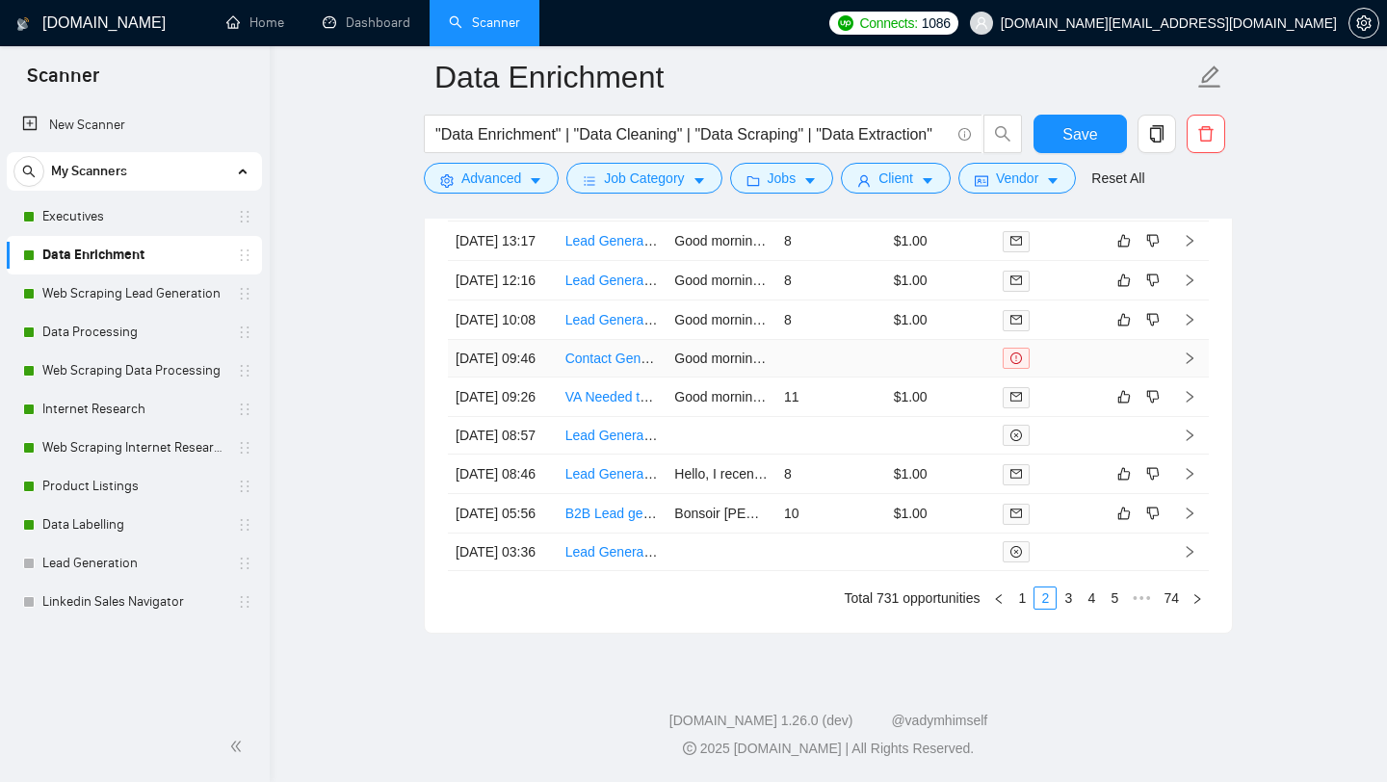
scroll to position [5228, 0]
click at [1020, 595] on link "1" at bounding box center [1021, 597] width 21 height 21
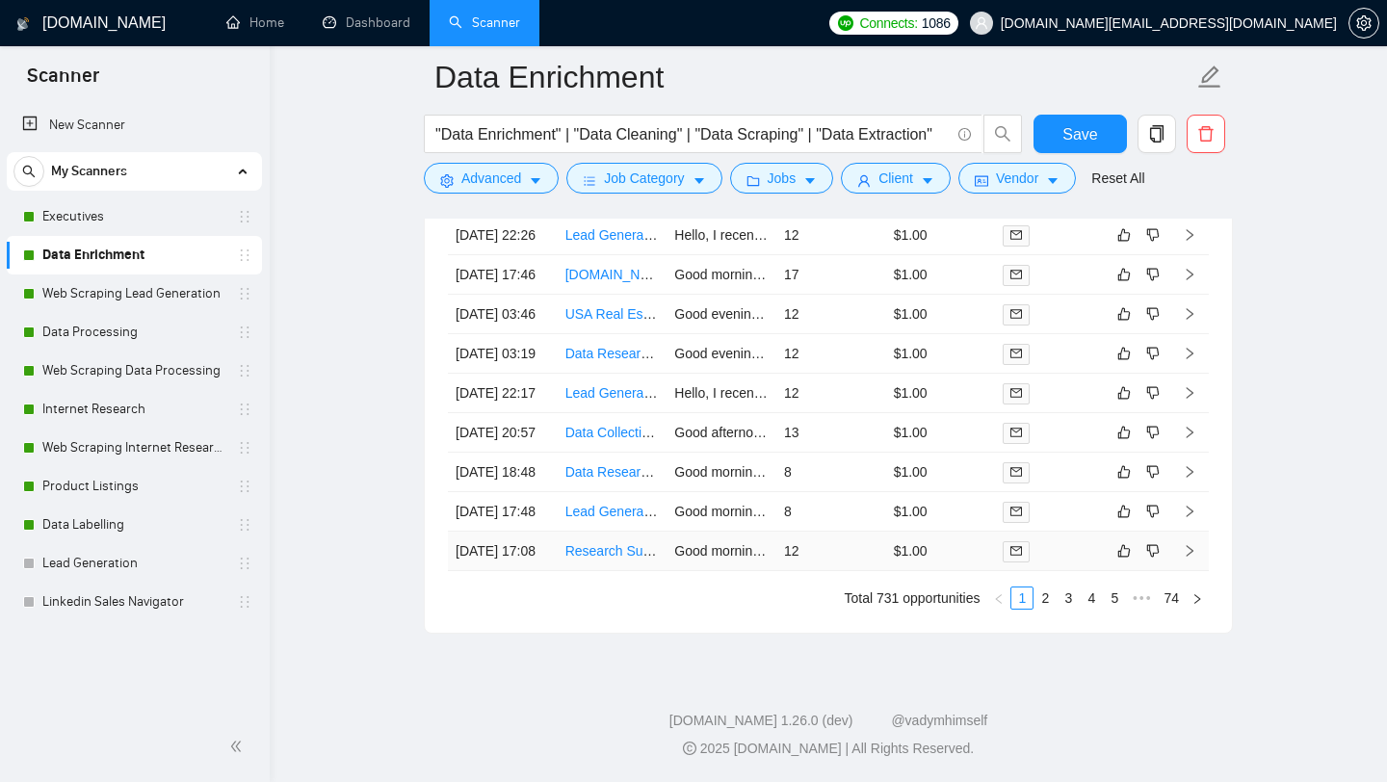
click at [635, 556] on td "Research Support for USA Real Estate Firms Database" at bounding box center [612, 550] width 110 height 39
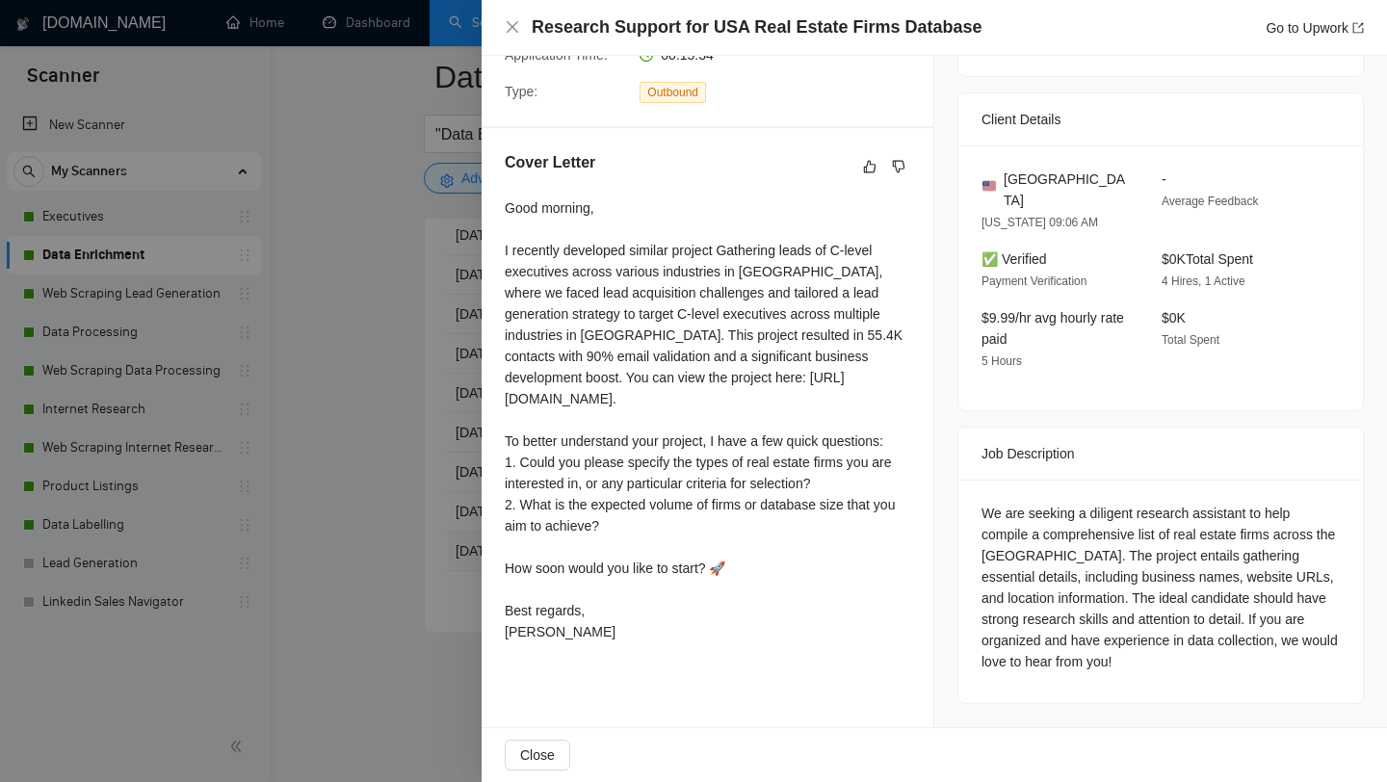
scroll to position [387, 0]
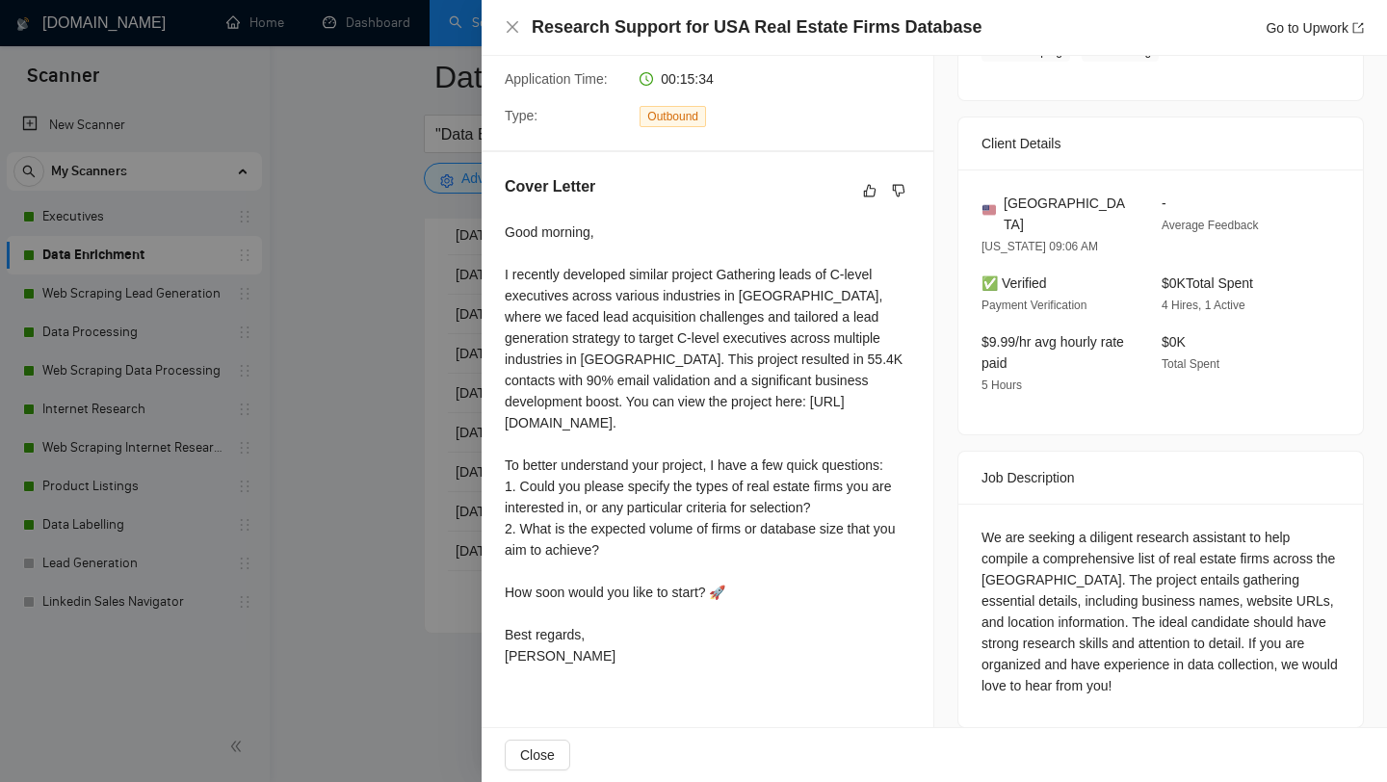
click at [389, 627] on div at bounding box center [693, 391] width 1387 height 782
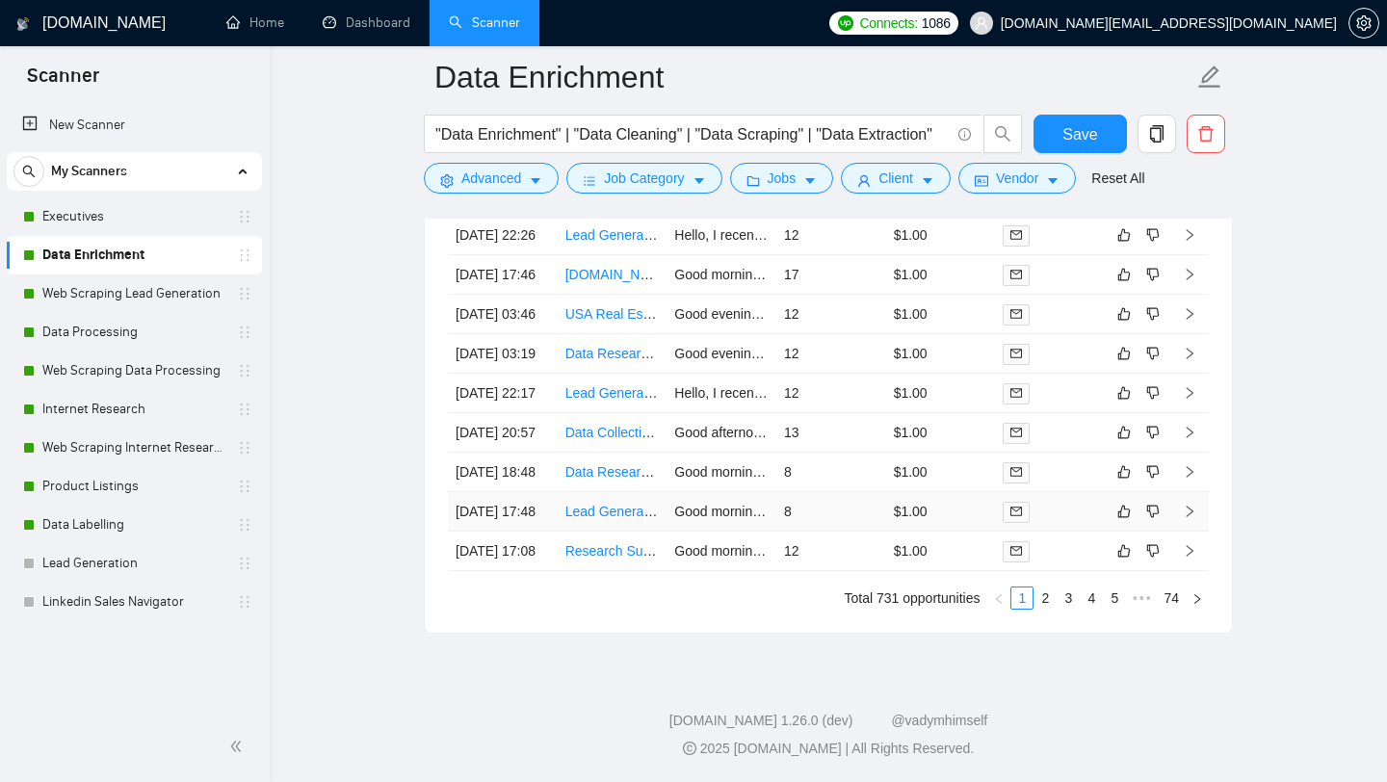
click at [604, 502] on td "Lead Generation Specialist – Retail & E-commerce Companies in the [GEOGRAPHIC_D…" at bounding box center [612, 511] width 110 height 39
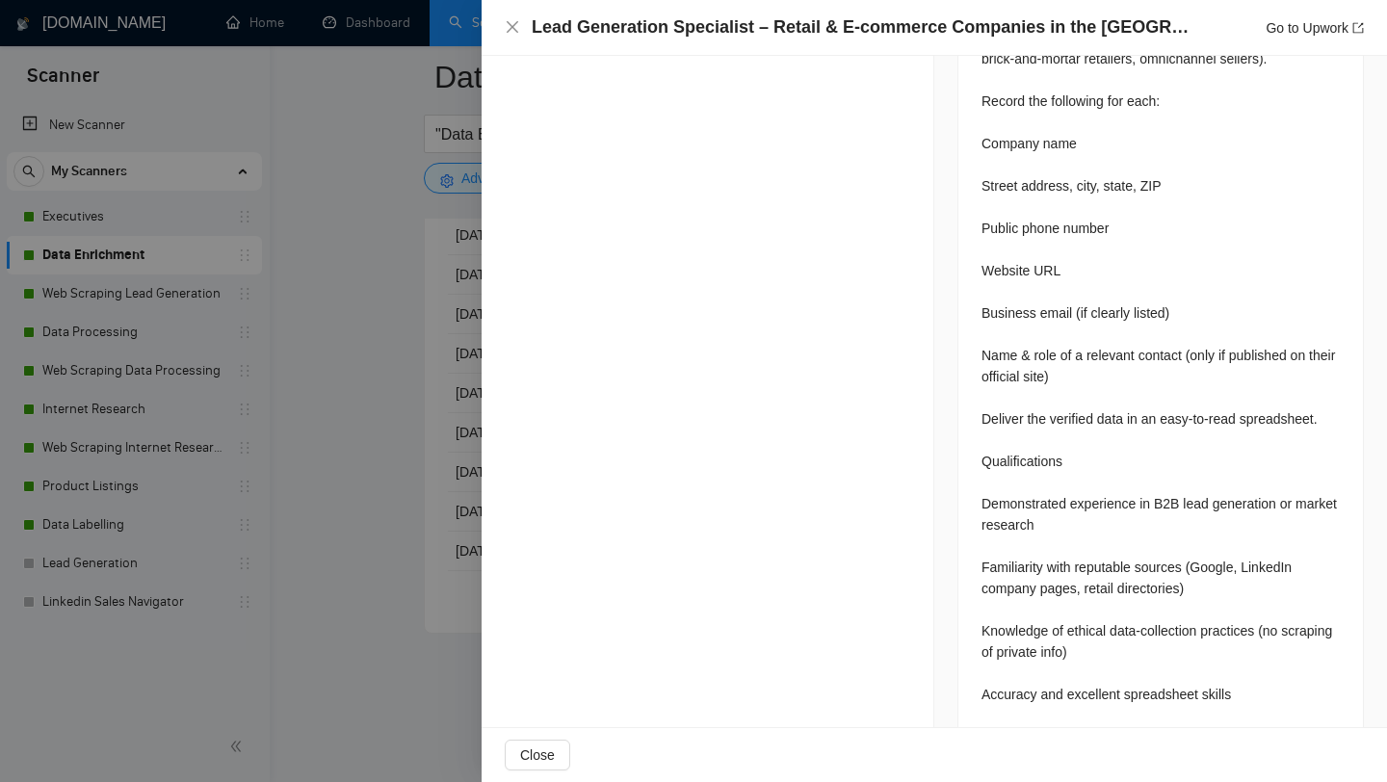
scroll to position [1111, 0]
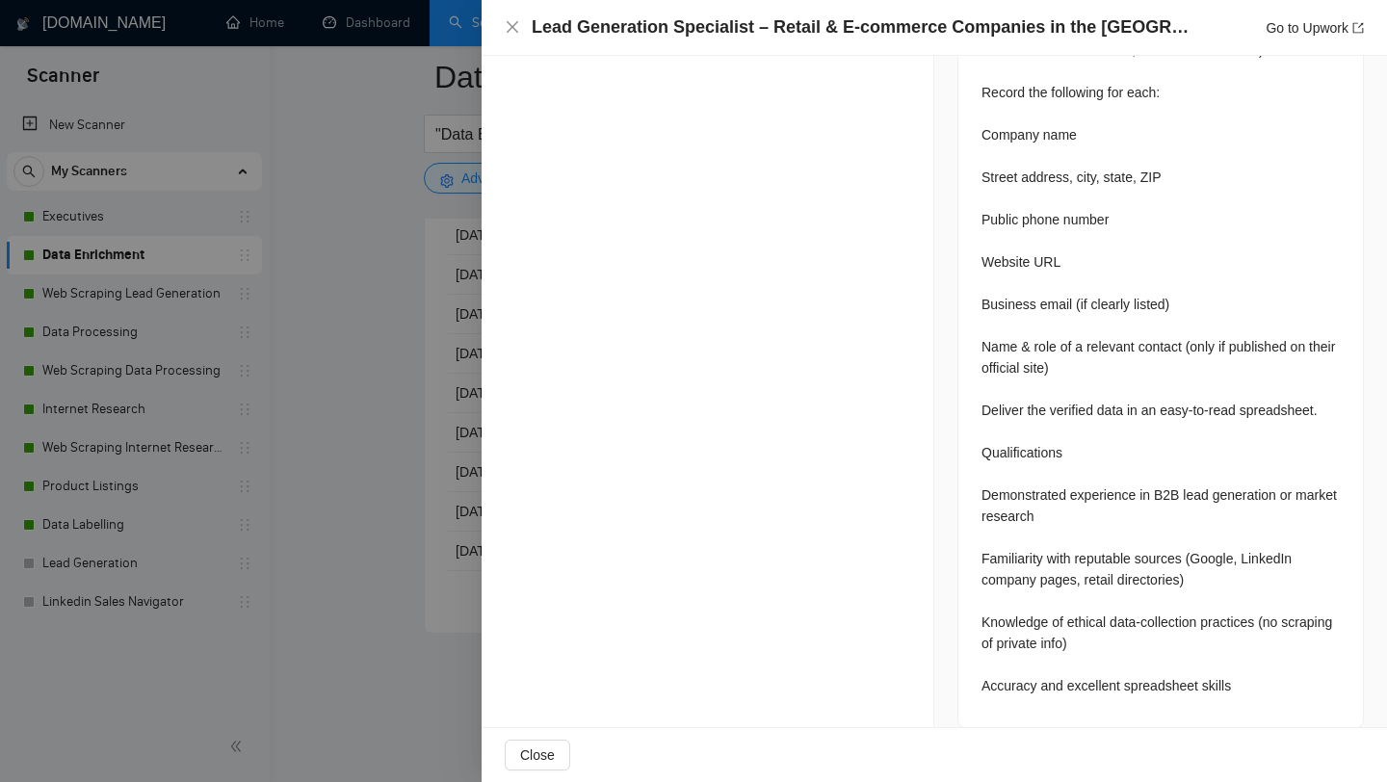
click at [399, 547] on div at bounding box center [693, 391] width 1387 height 782
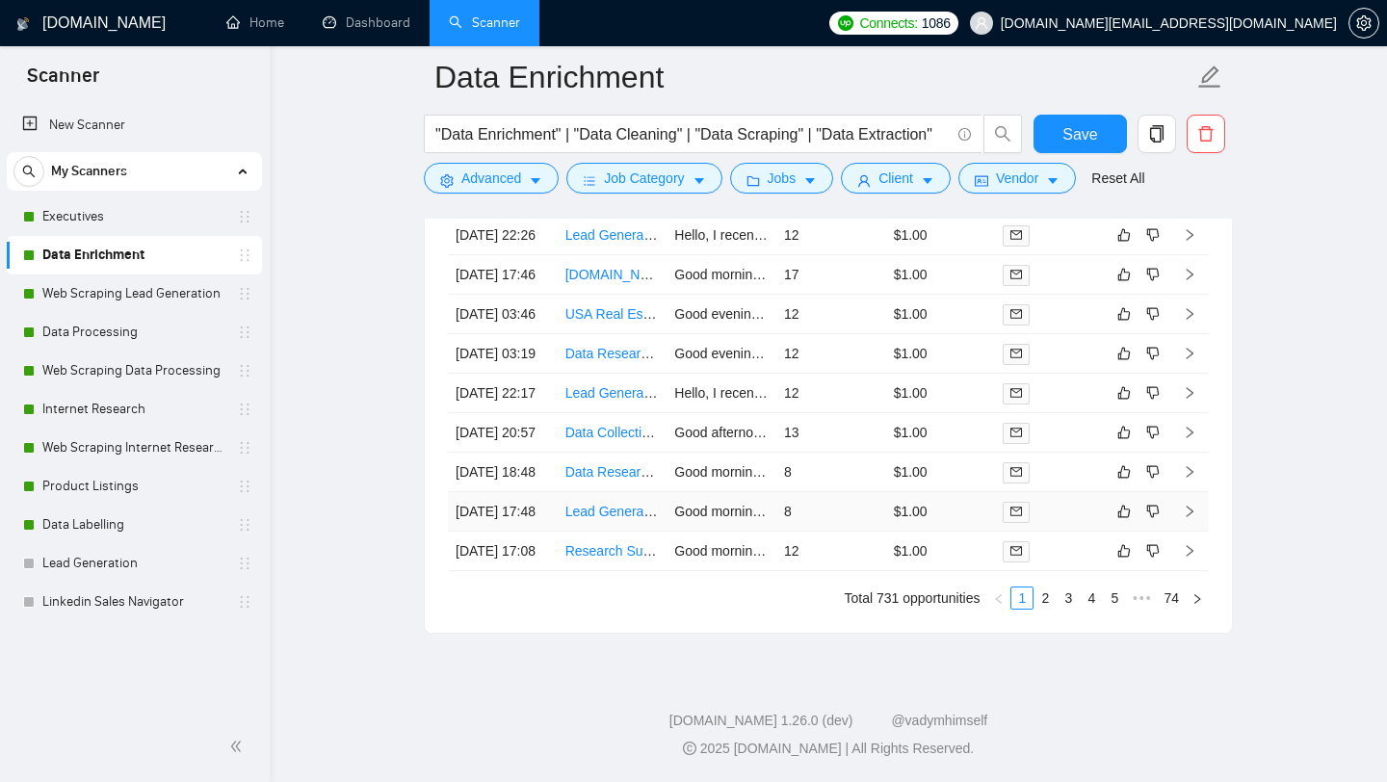
scroll to position [5161, 0]
click at [610, 492] on td "Data Research: Compile a List of USA Medical Clinics" at bounding box center [612, 472] width 110 height 39
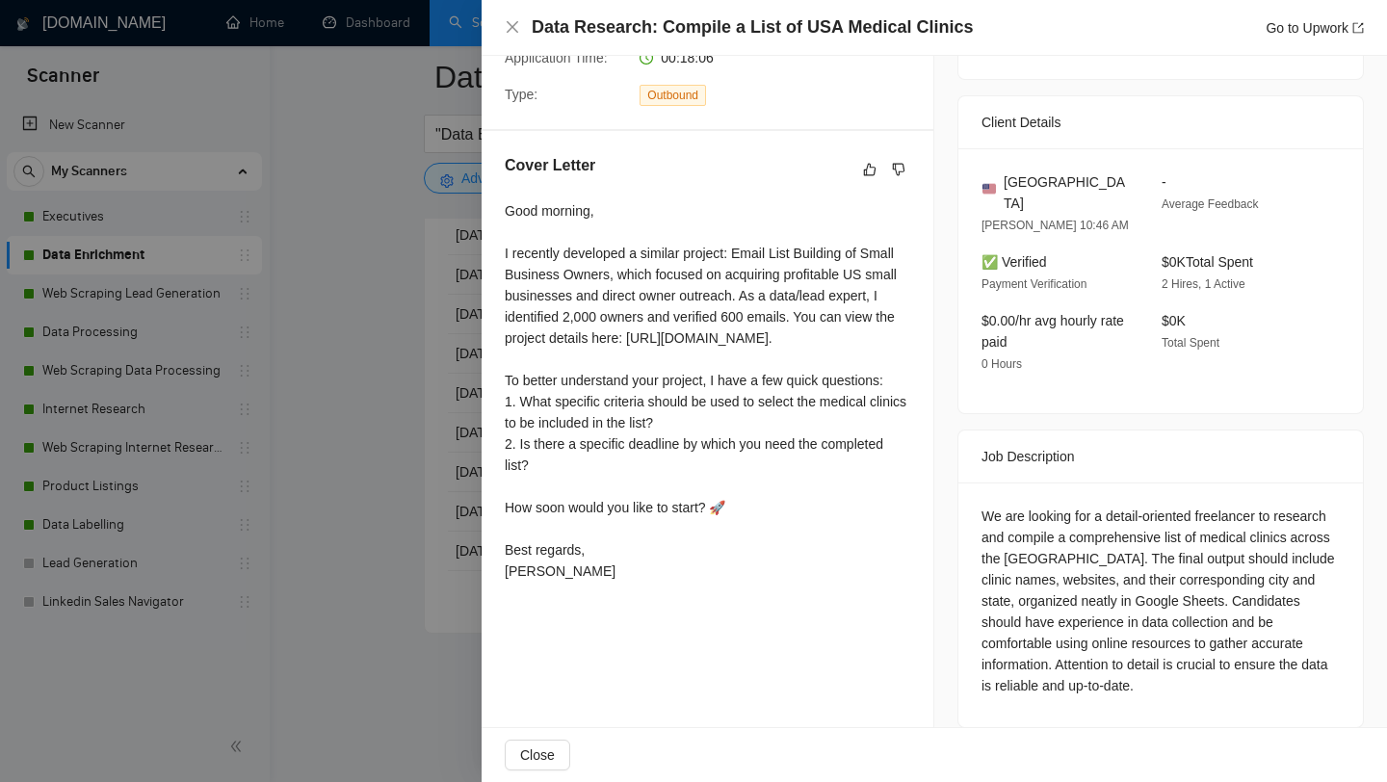
click at [313, 590] on div at bounding box center [693, 391] width 1387 height 782
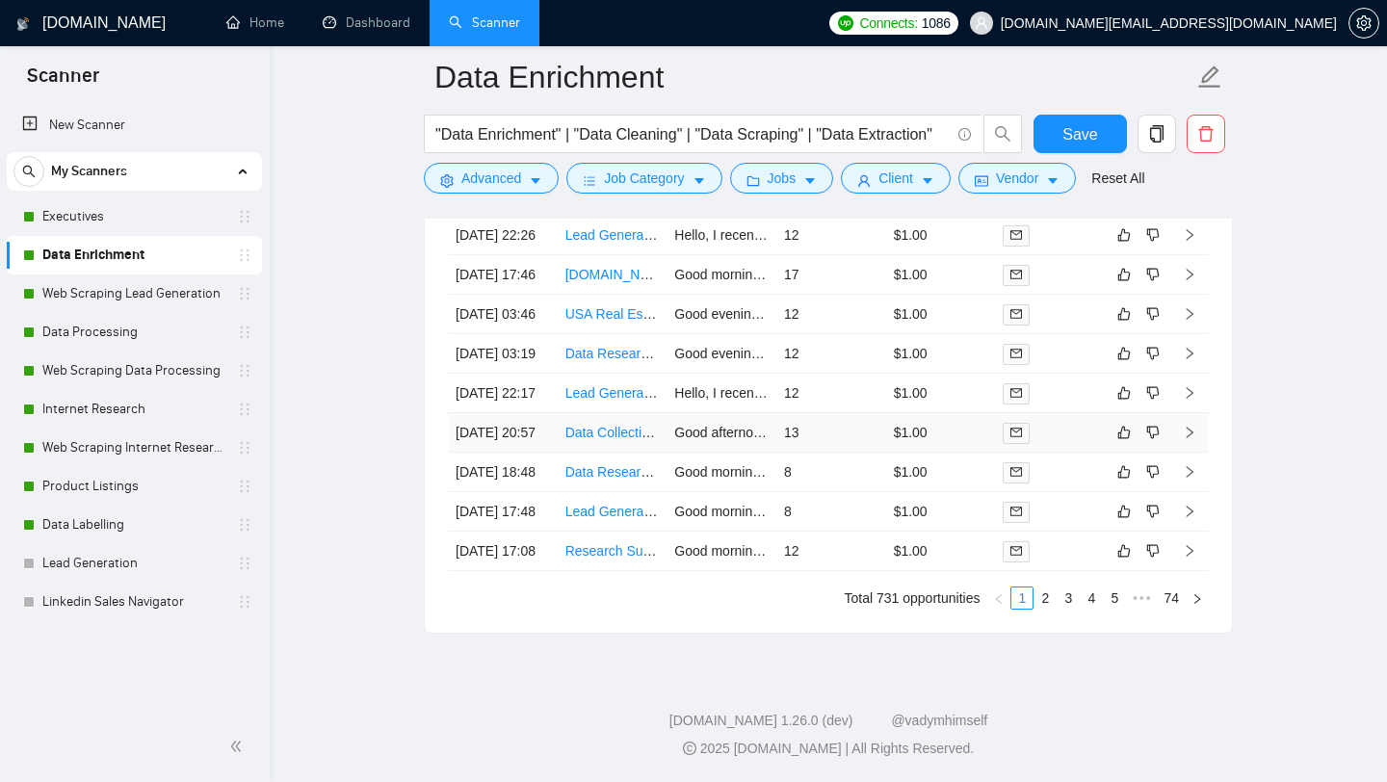
click at [602, 449] on td "Data Collection USA Restaurants and Cafes Contact Information" at bounding box center [612, 432] width 110 height 39
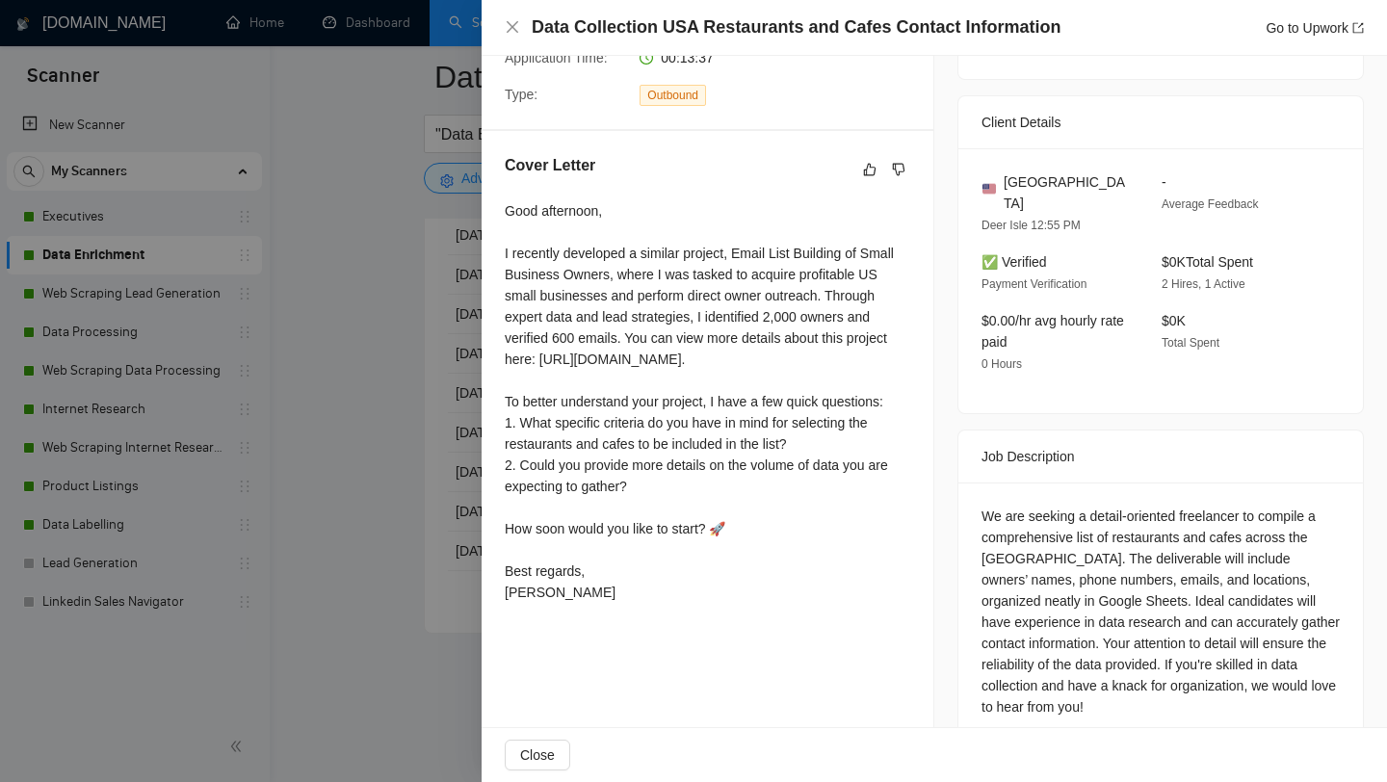
click at [346, 480] on div at bounding box center [693, 391] width 1387 height 782
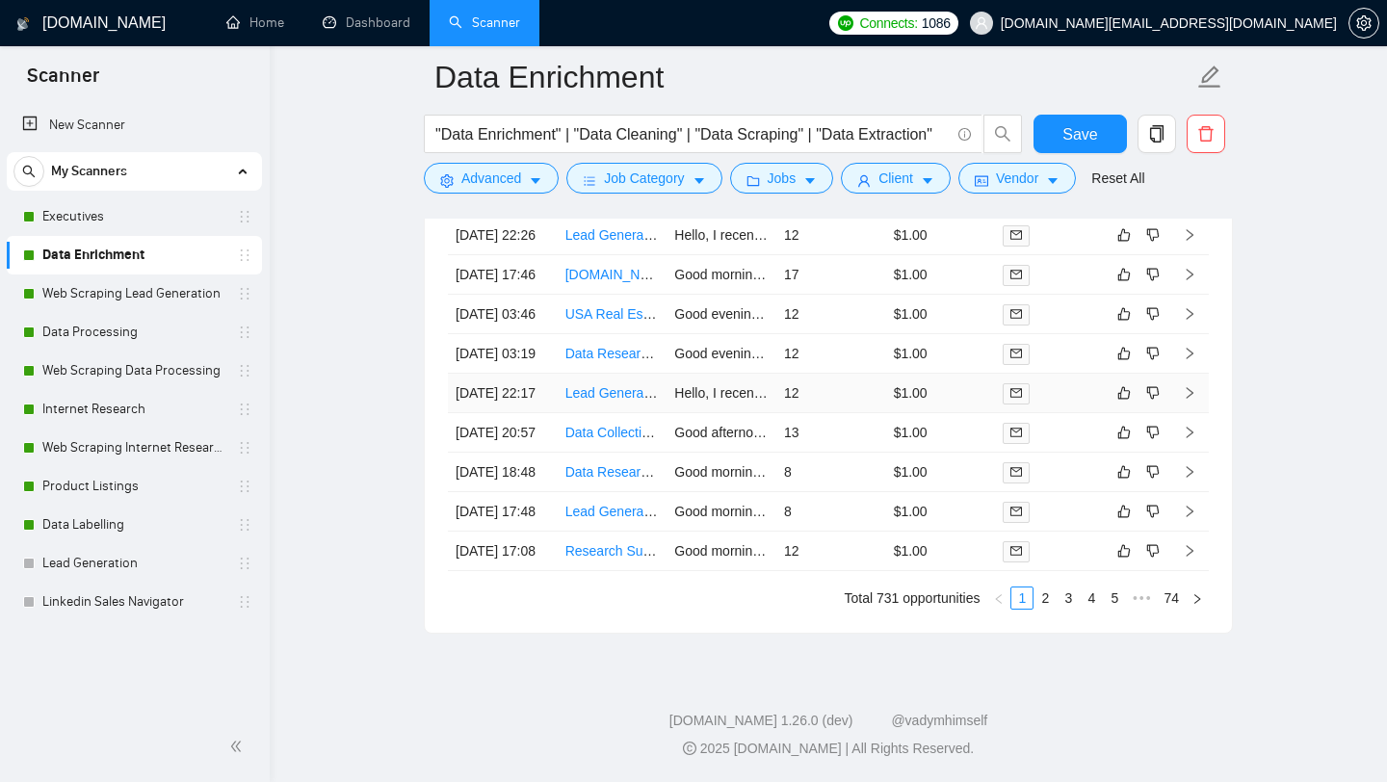
click at [604, 385] on td "Lead Generation for Beauty Salons and Spas in the [GEOGRAPHIC_DATA]" at bounding box center [612, 393] width 110 height 39
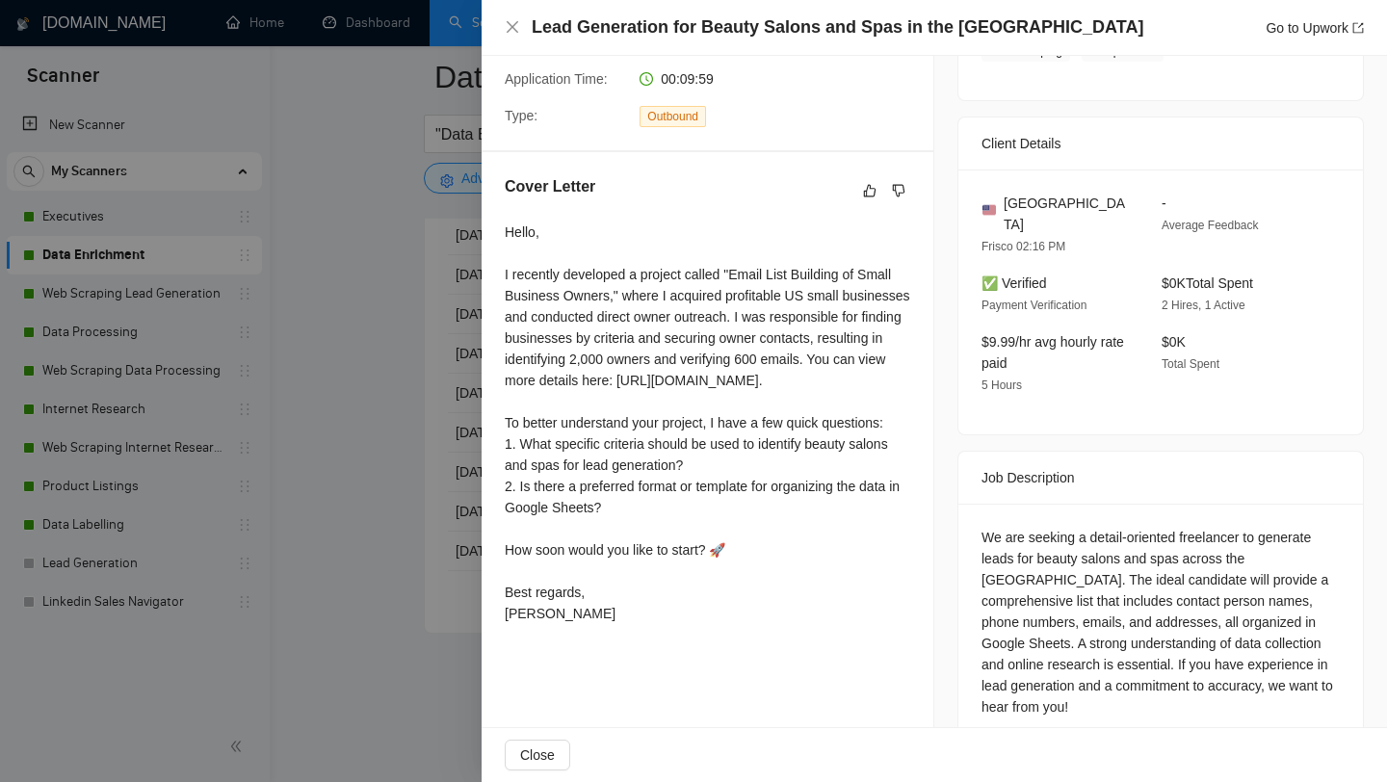
click at [299, 380] on div at bounding box center [693, 391] width 1387 height 782
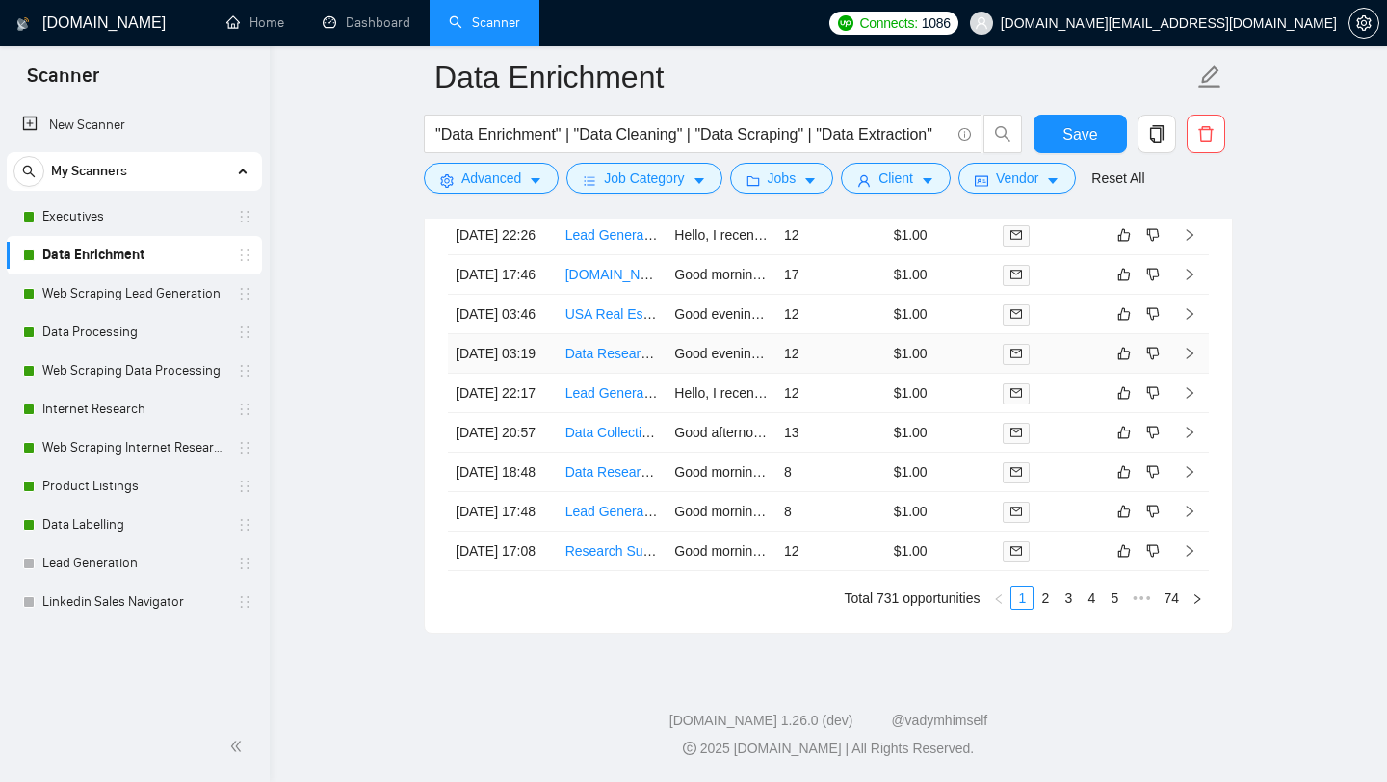
click at [606, 334] on td "Data Research: Compile [GEOGRAPHIC_DATA] Property Management Companies List" at bounding box center [612, 353] width 110 height 39
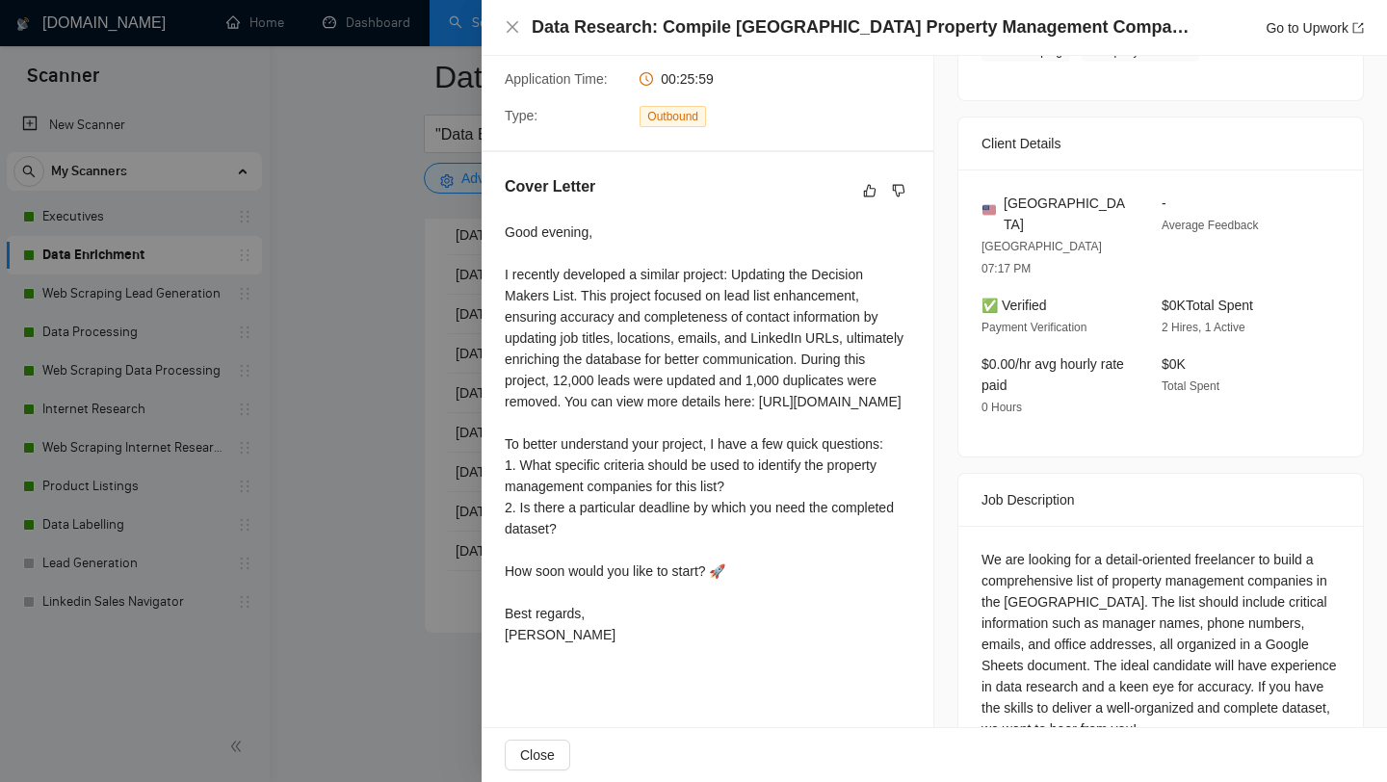
click at [375, 336] on div at bounding box center [693, 391] width 1387 height 782
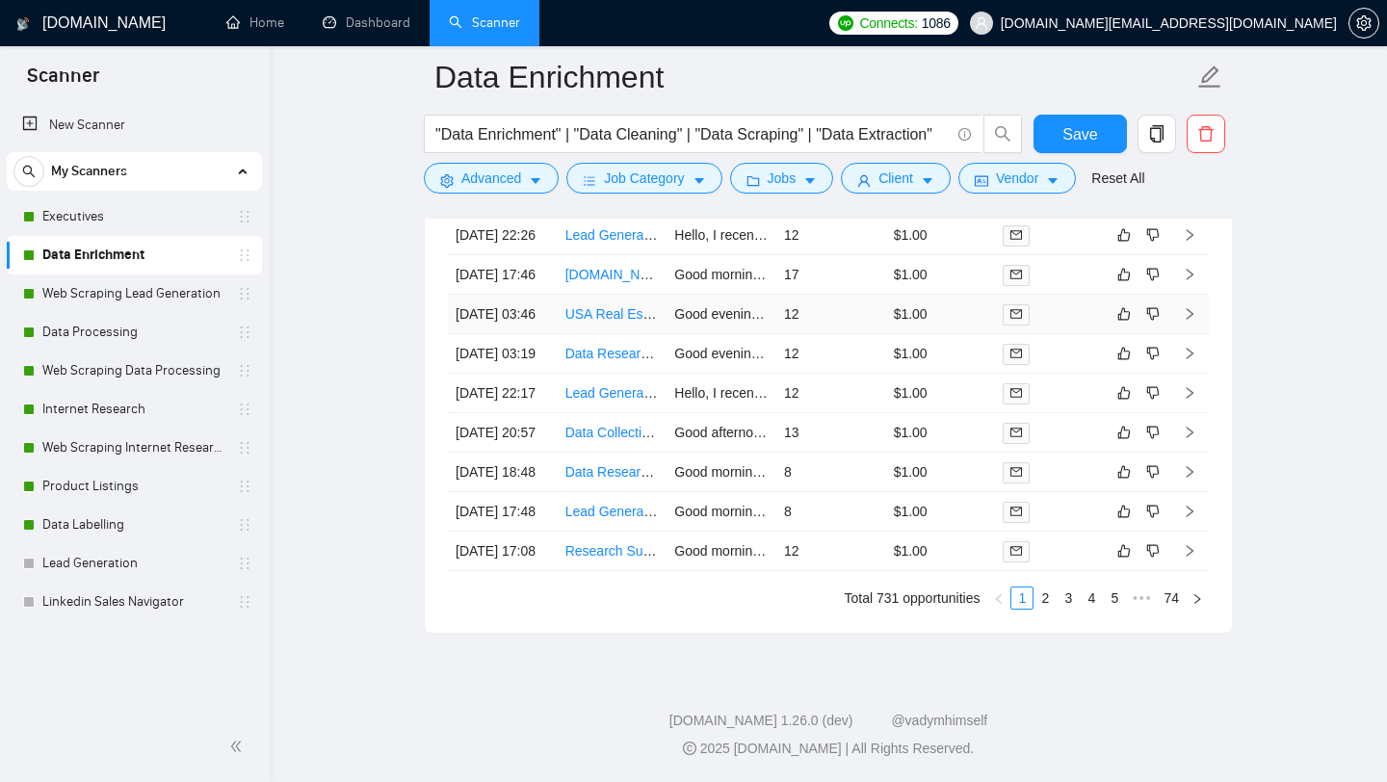
click at [618, 295] on td "USA Real Estate Agents Contact Collection" at bounding box center [612, 314] width 110 height 39
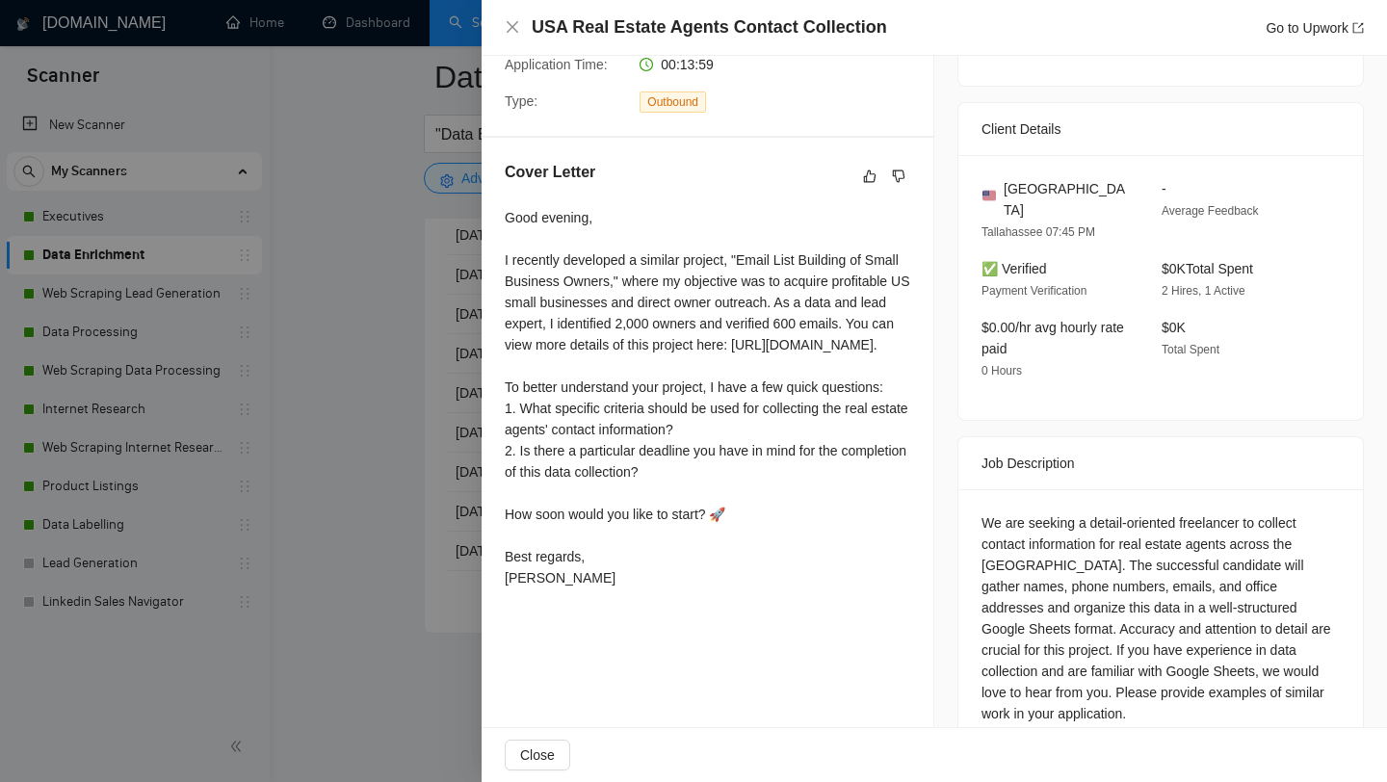
scroll to position [408, 0]
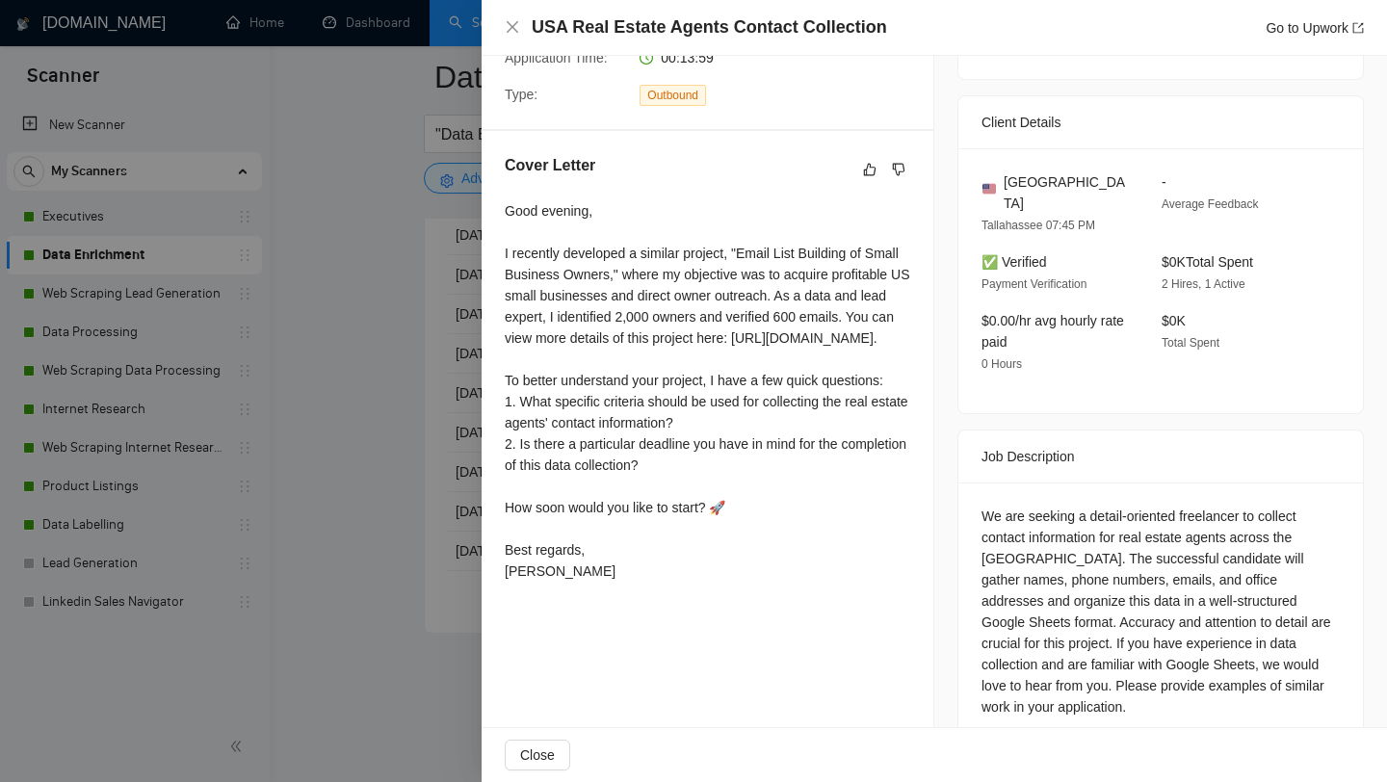
click at [374, 372] on div at bounding box center [693, 391] width 1387 height 782
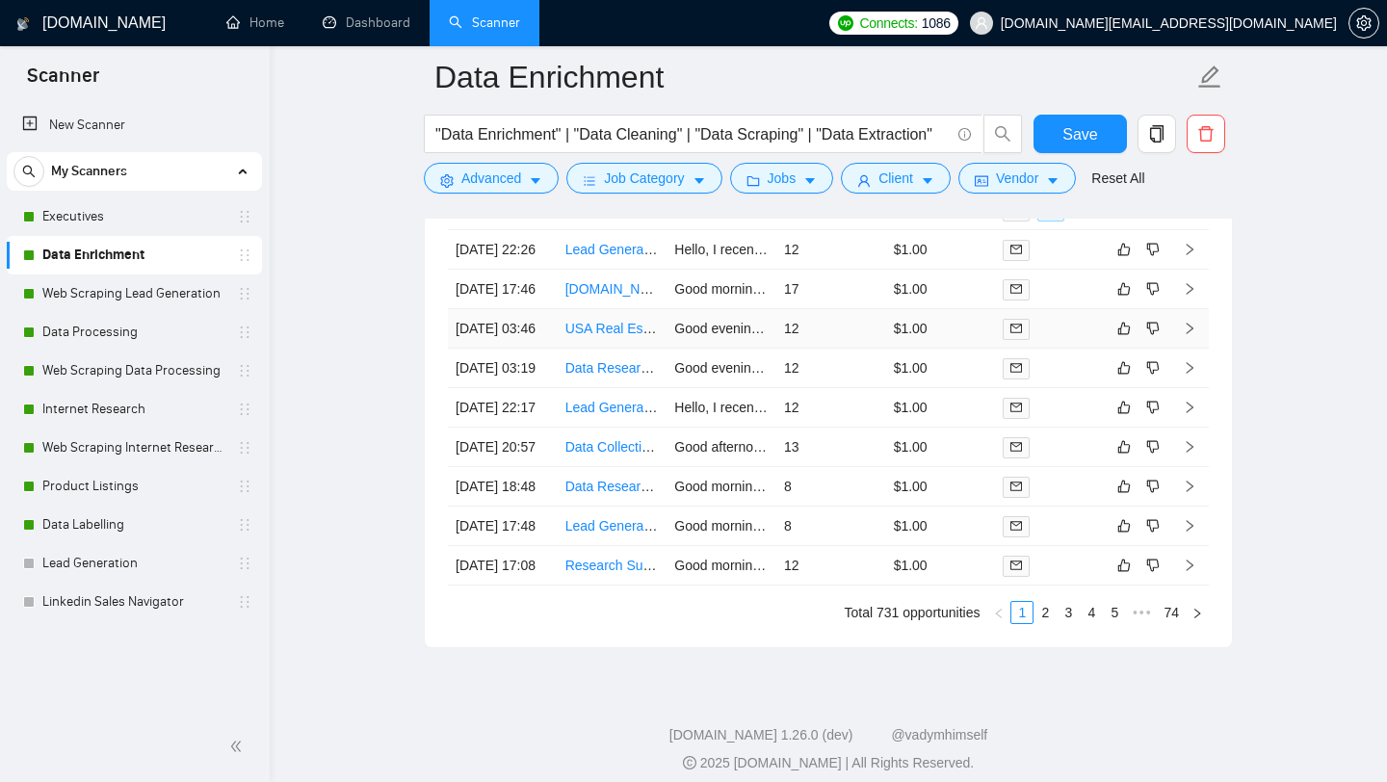
scroll to position [4999, 0]
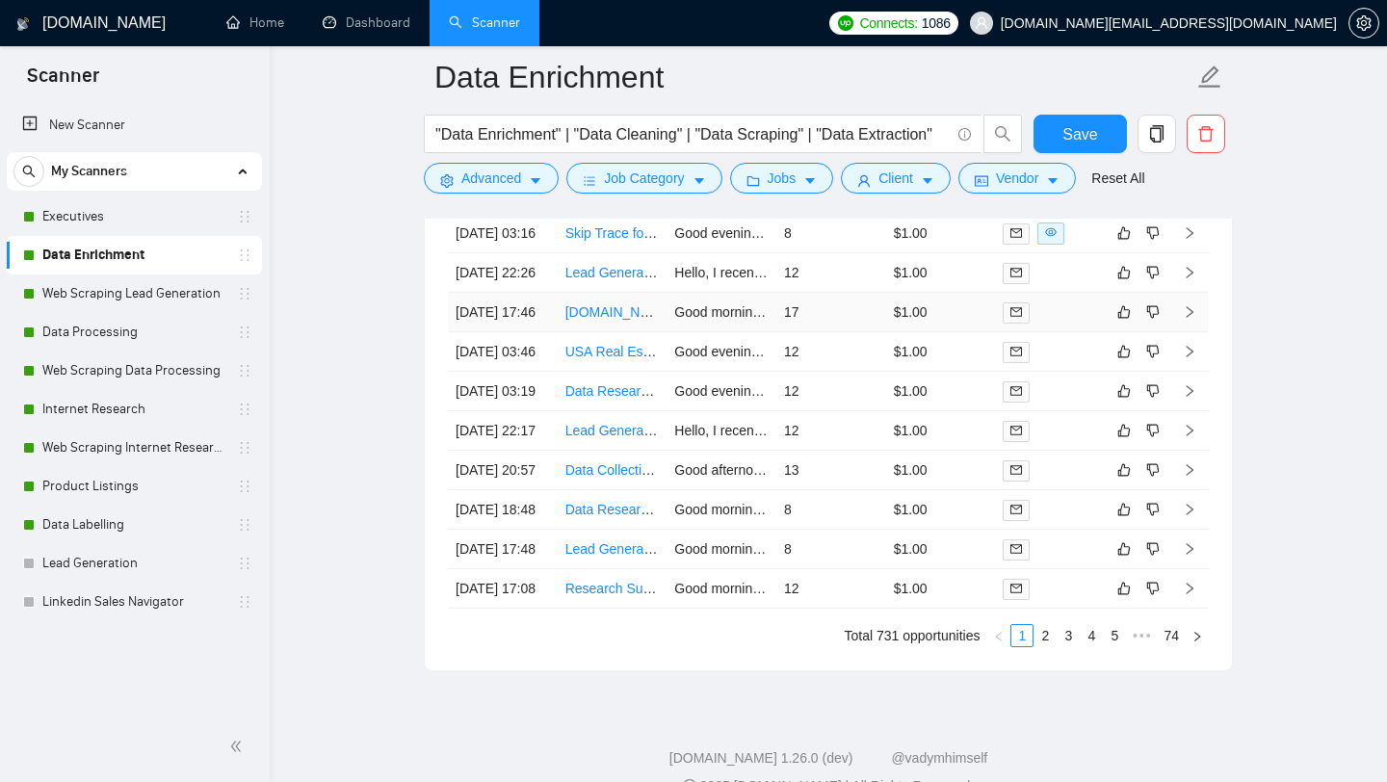
click at [627, 332] on td "[DOMAIN_NAME] email lead generation (Long term Hire)" at bounding box center [612, 312] width 110 height 39
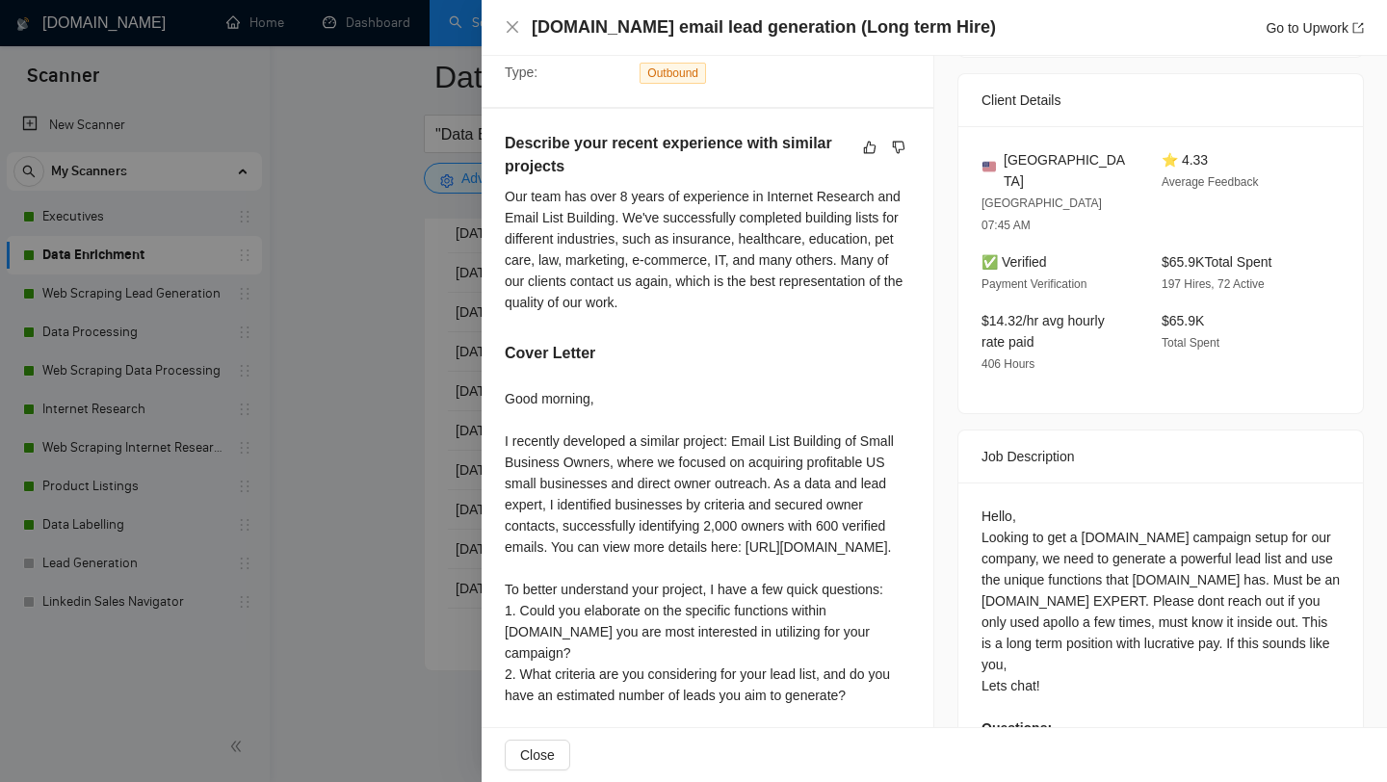
scroll to position [438, 0]
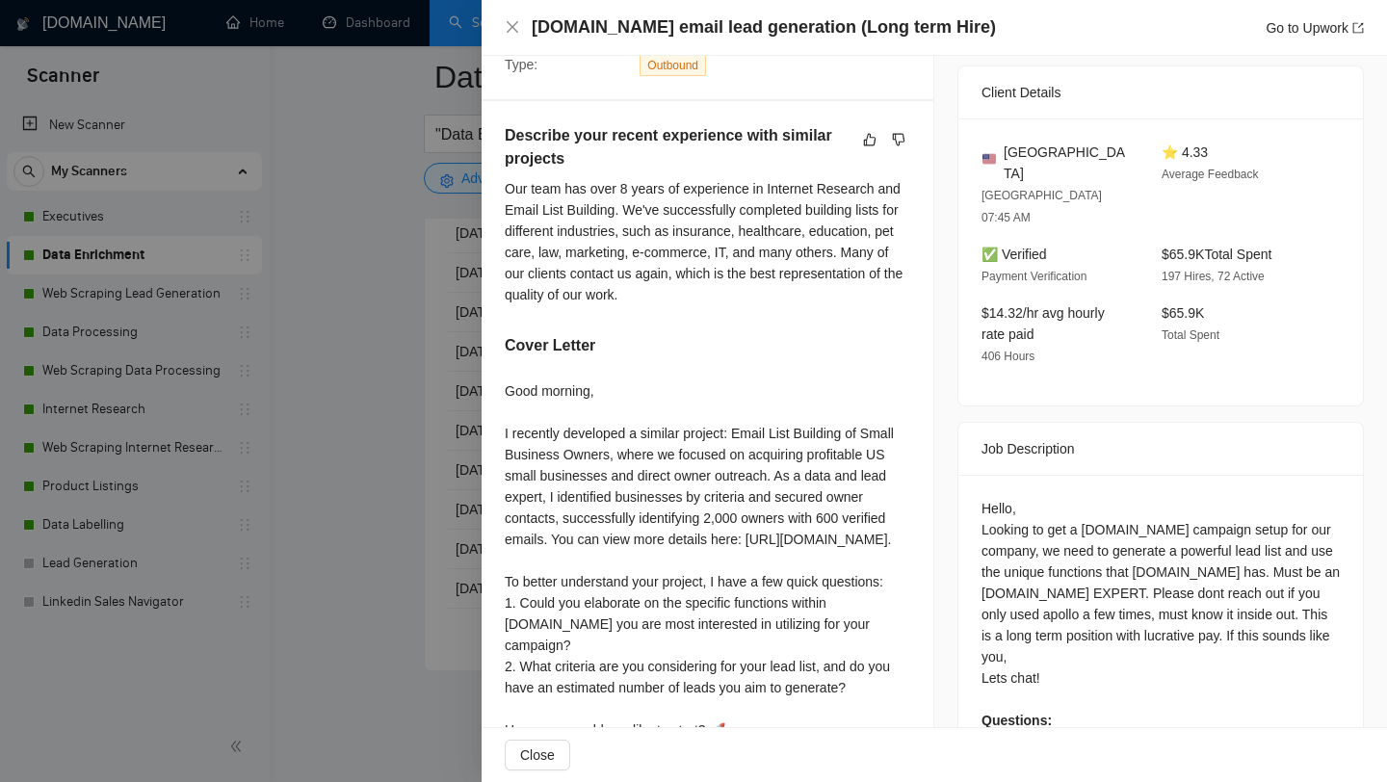
click at [386, 367] on div at bounding box center [693, 391] width 1387 height 782
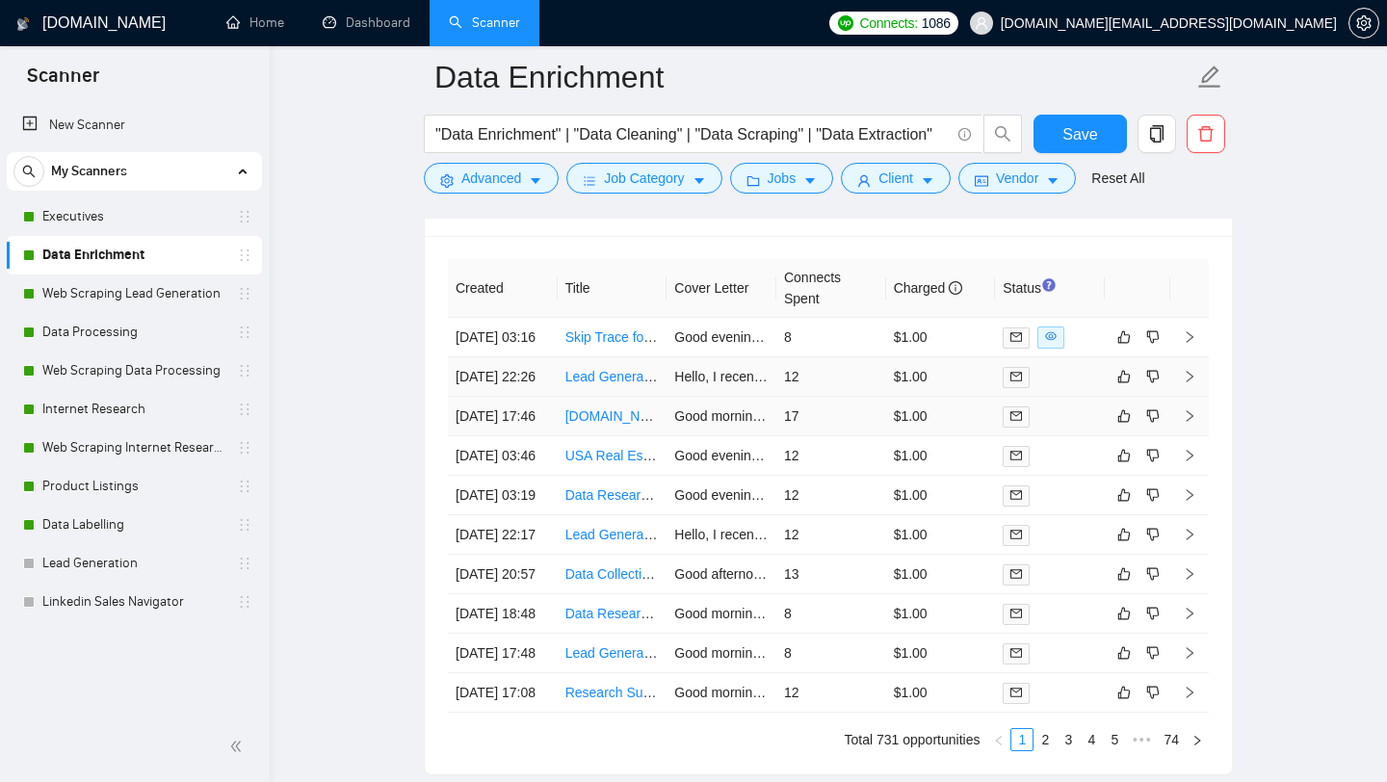
scroll to position [4886, 0]
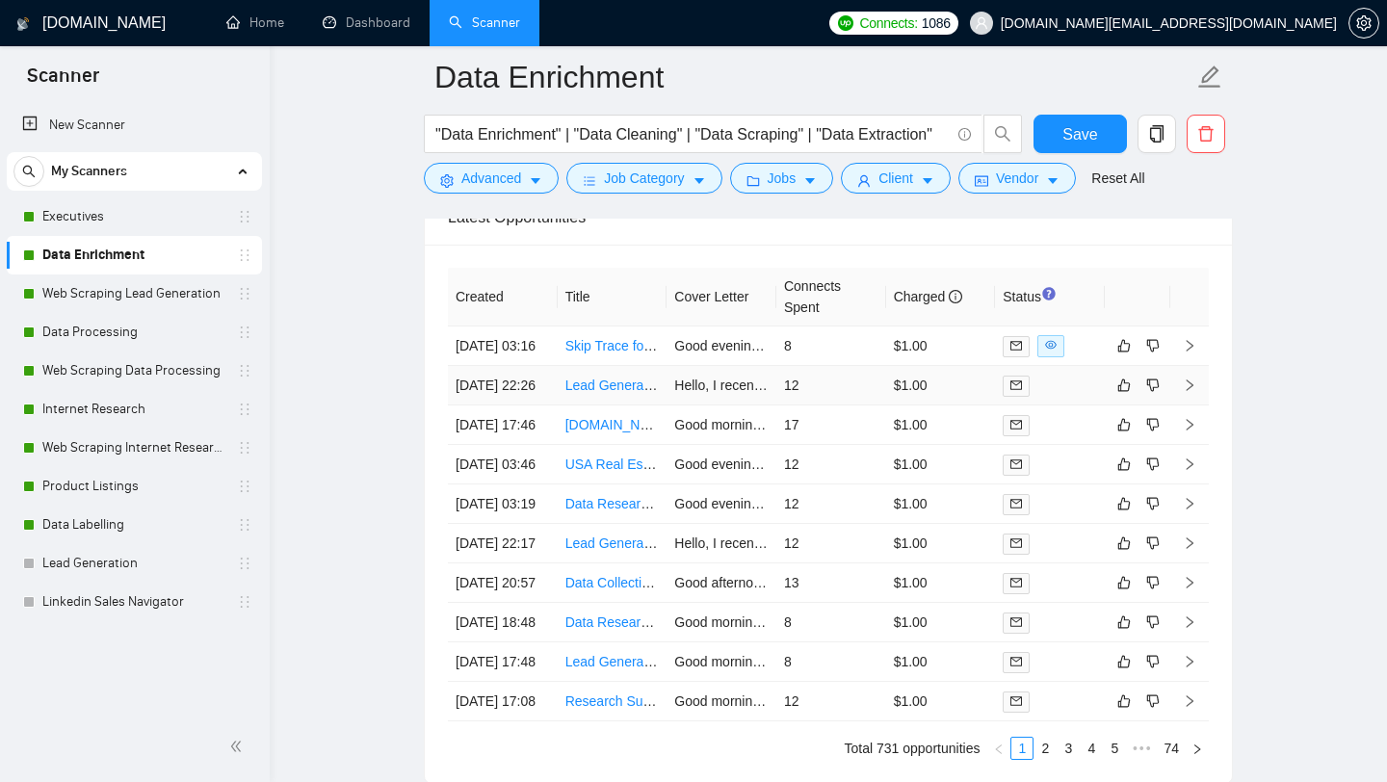
click at [622, 405] on td "Lead Generation for Construction Companies in [GEOGRAPHIC_DATA]" at bounding box center [612, 385] width 110 height 39
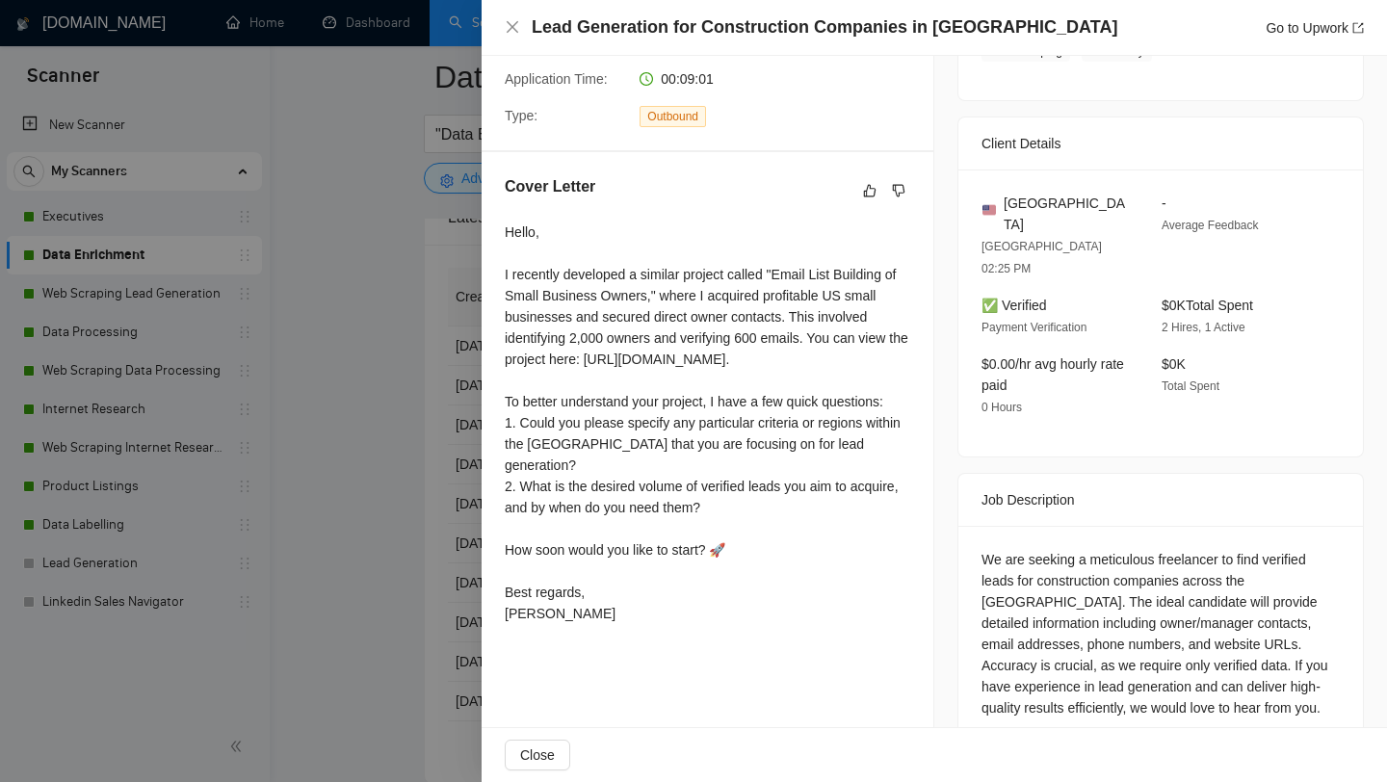
click at [356, 539] on div at bounding box center [693, 391] width 1387 height 782
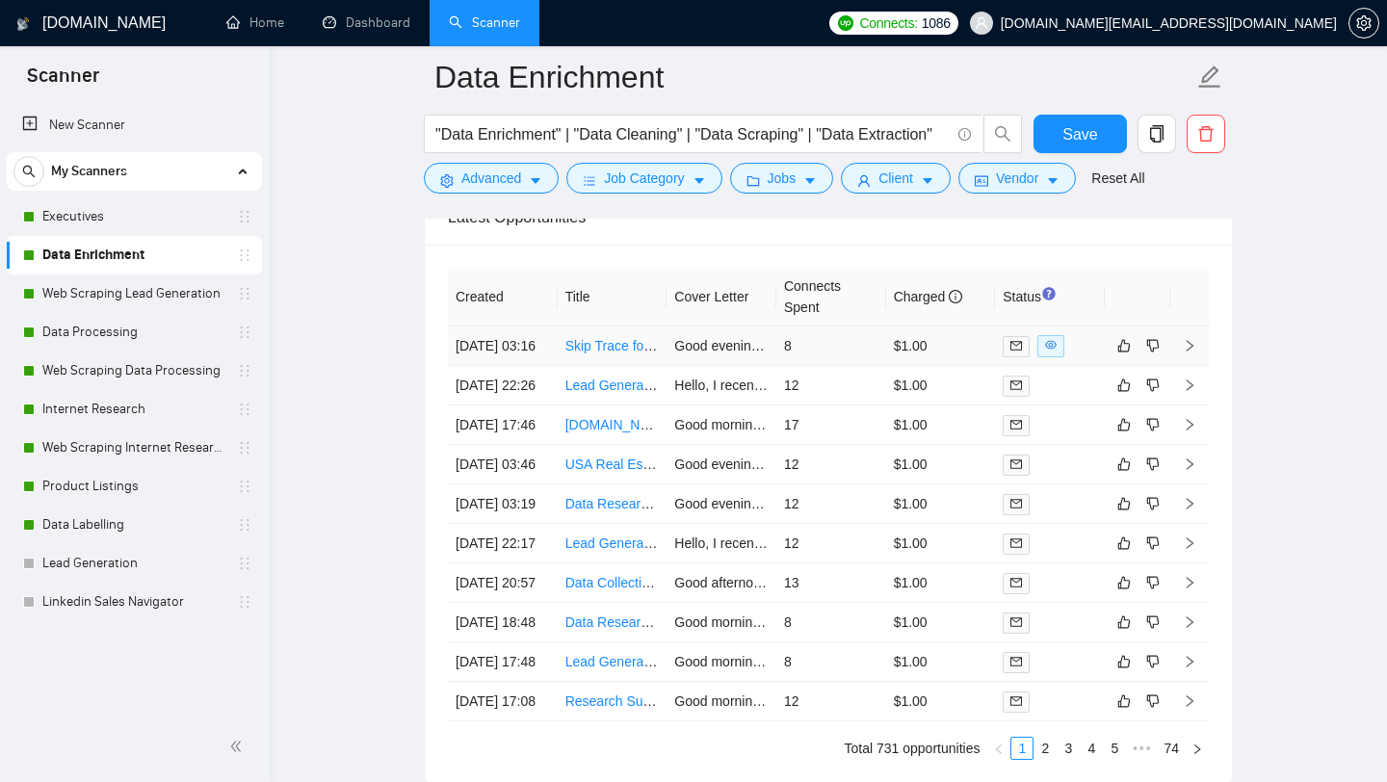
click at [620, 366] on td "Skip Trace for real estate lender investor" at bounding box center [612, 345] width 110 height 39
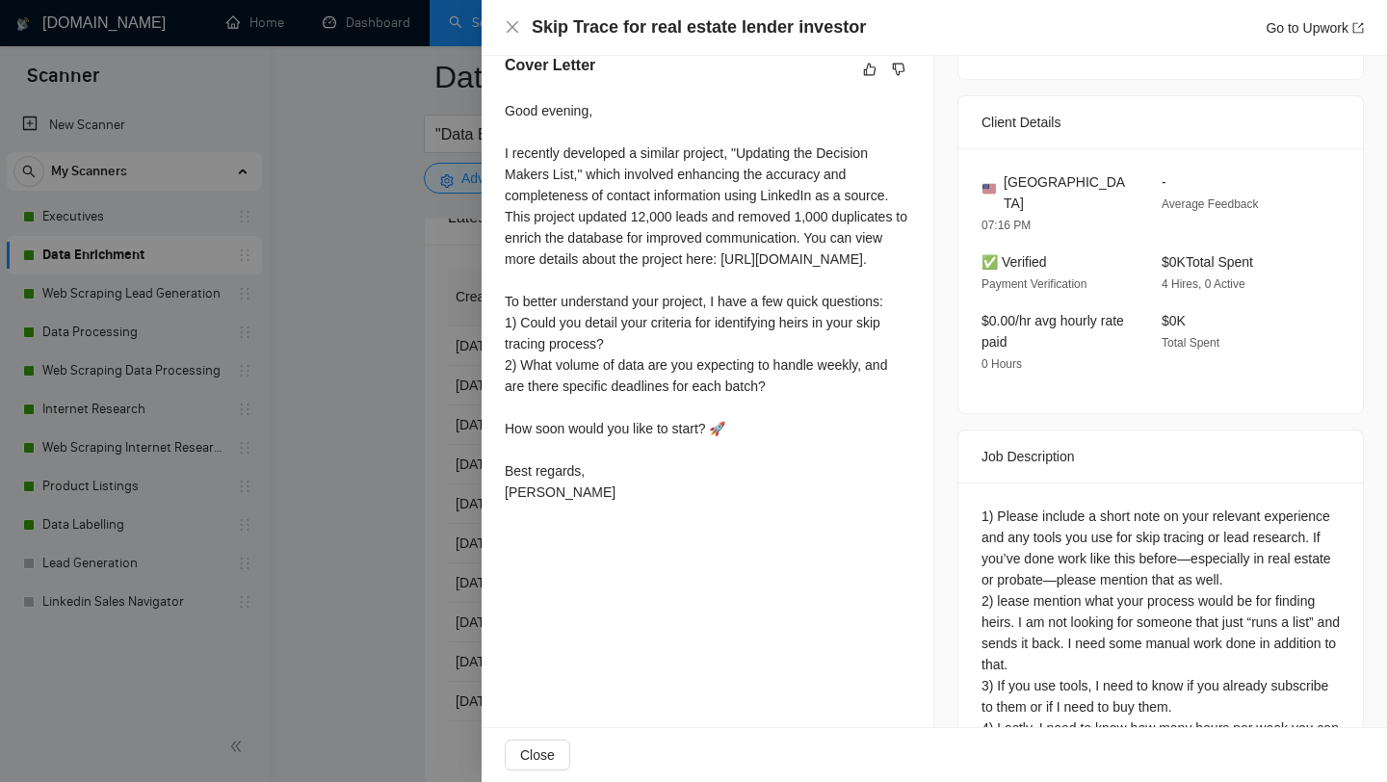
scroll to position [417, 0]
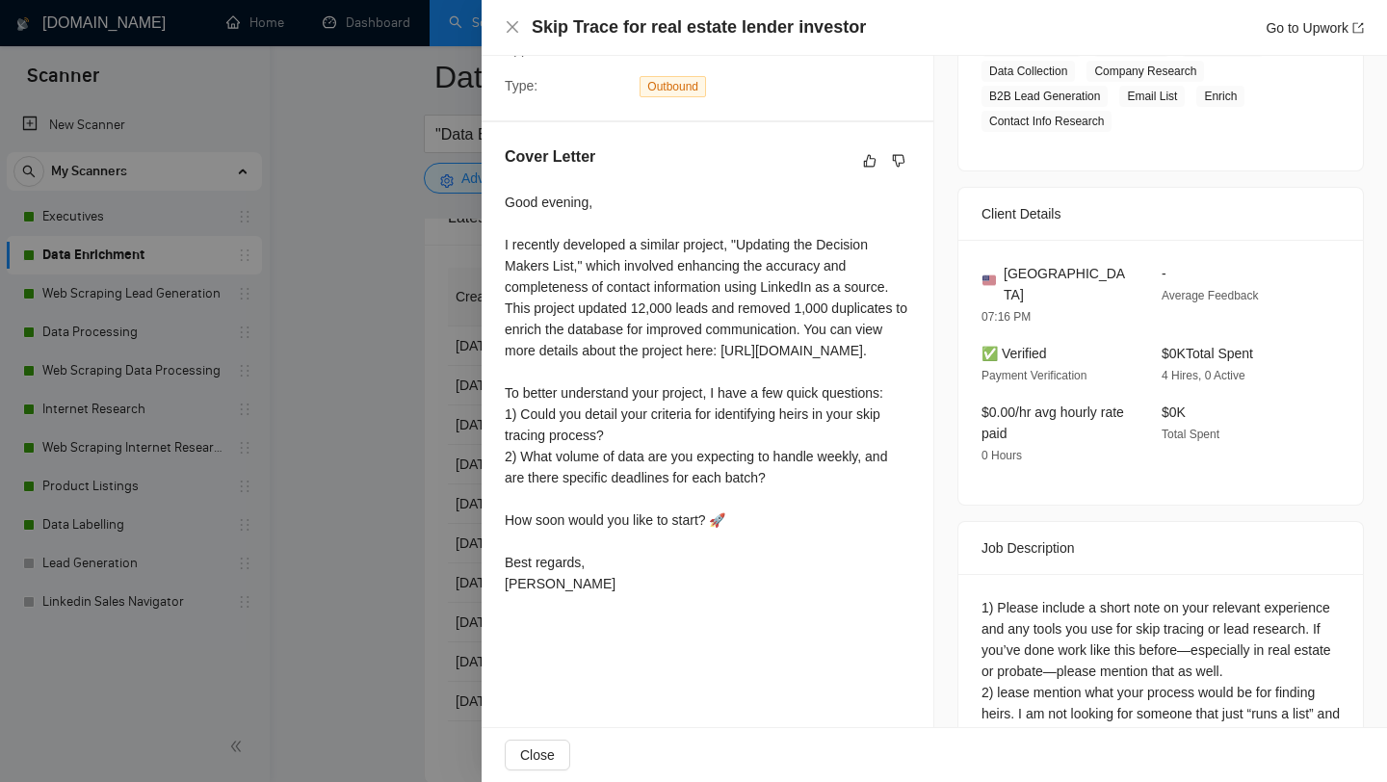
click at [368, 530] on div at bounding box center [693, 391] width 1387 height 782
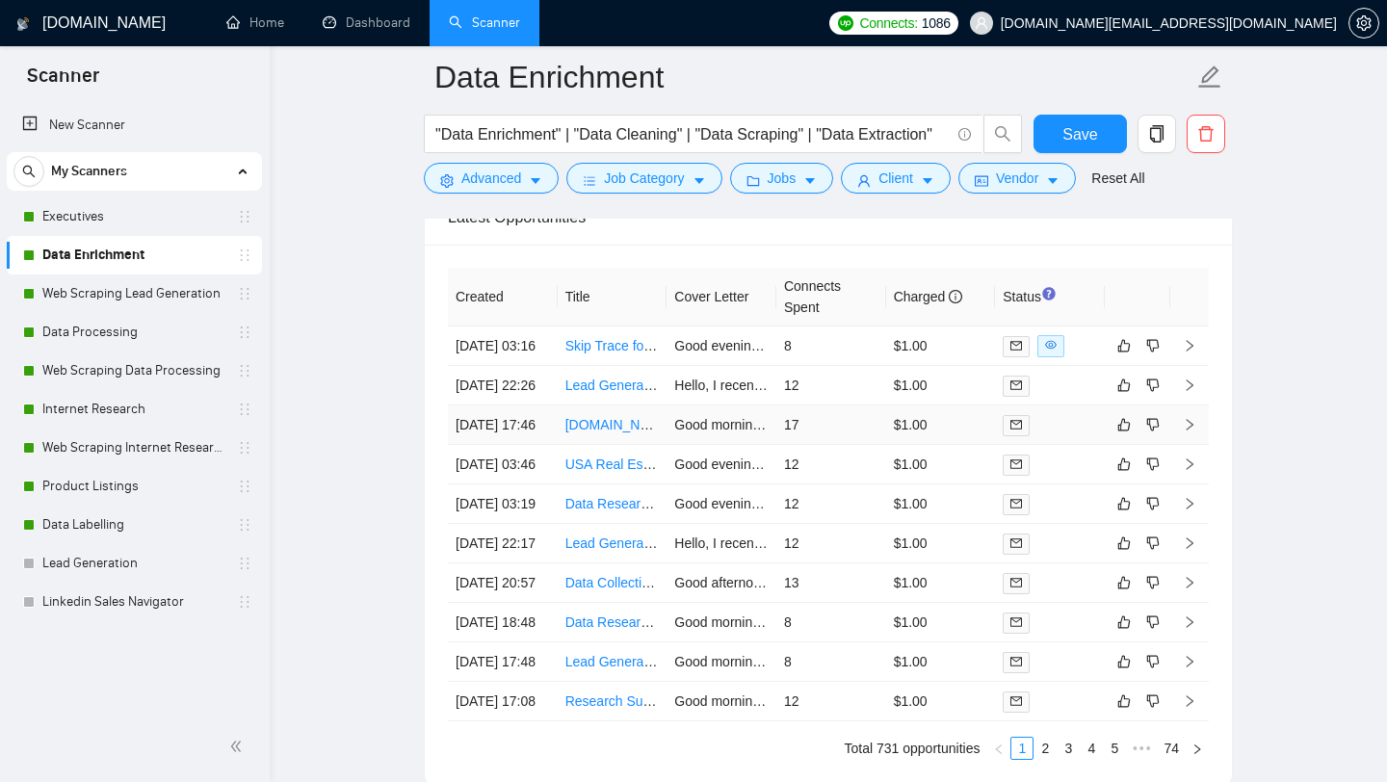
click at [599, 432] on link "[DOMAIN_NAME] email lead generation (Long term Hire)" at bounding box center [736, 424] width 343 height 15
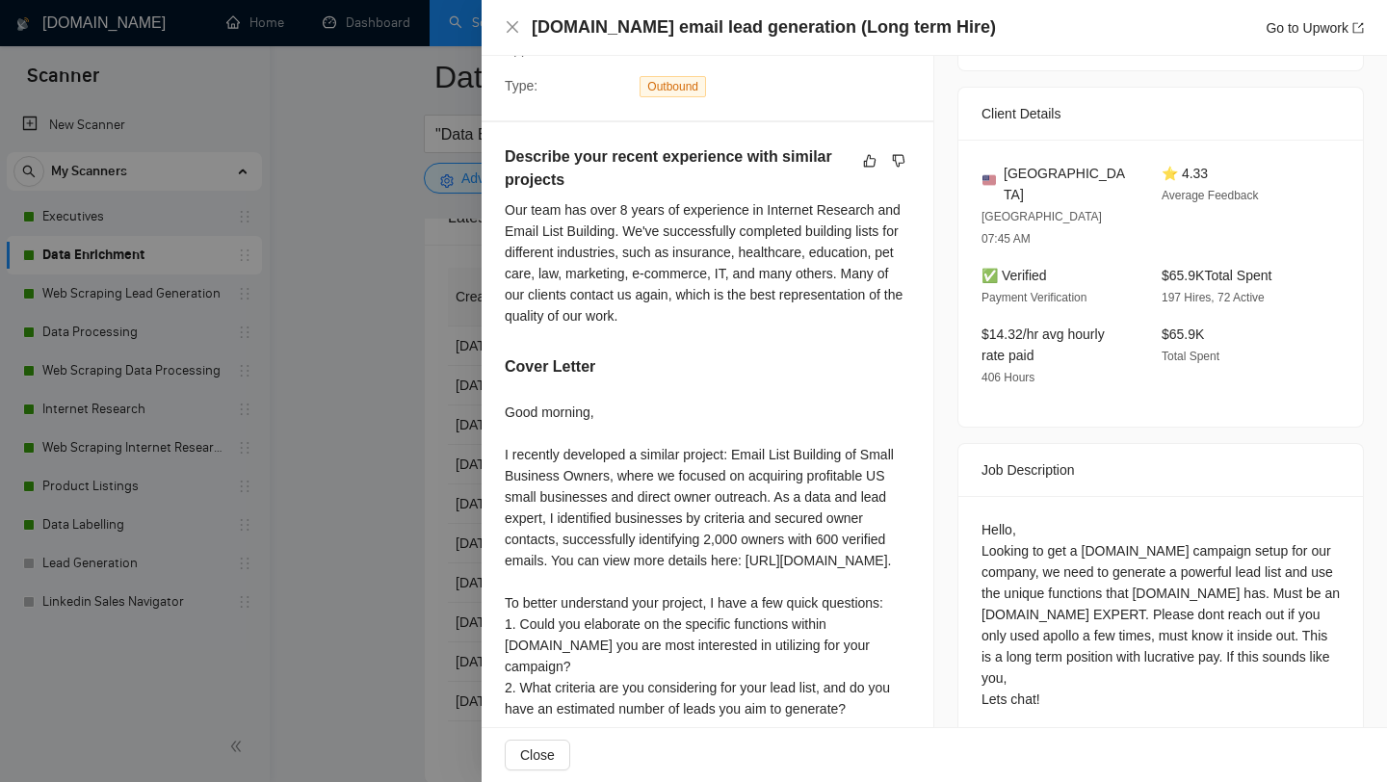
click at [363, 360] on div at bounding box center [693, 391] width 1387 height 782
